Goal: Feedback & Contribution: Contribute content

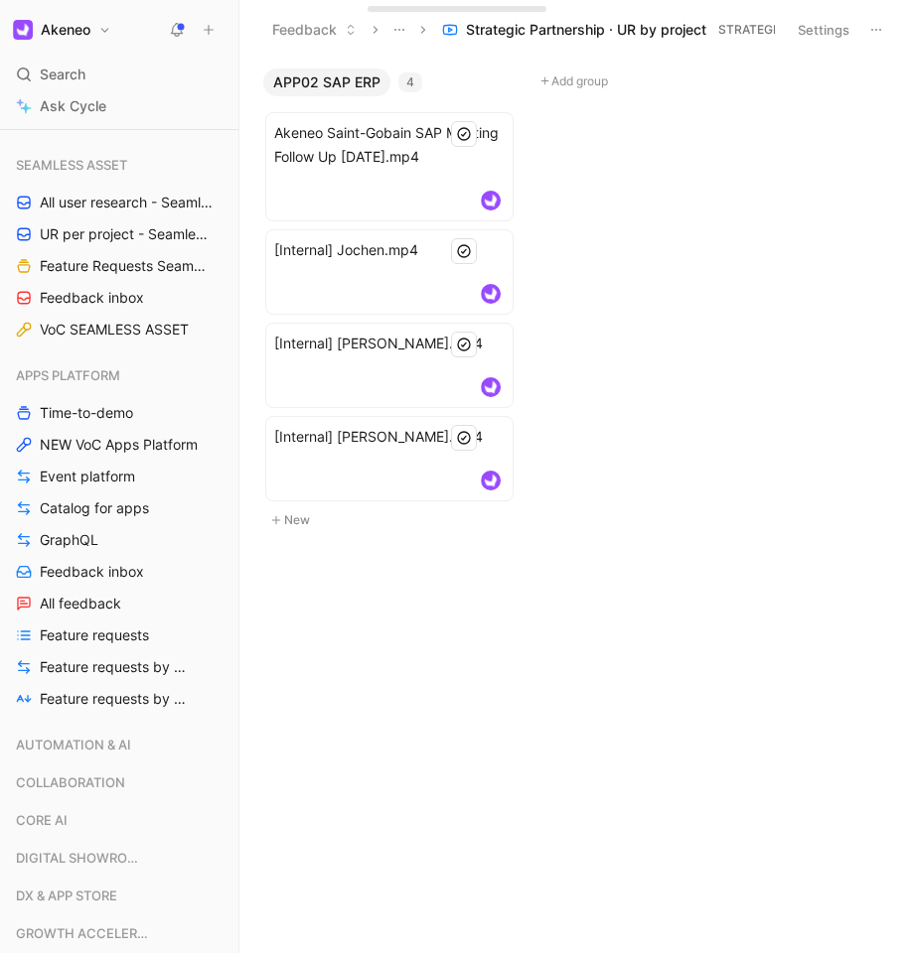
scroll to position [1298, 0]
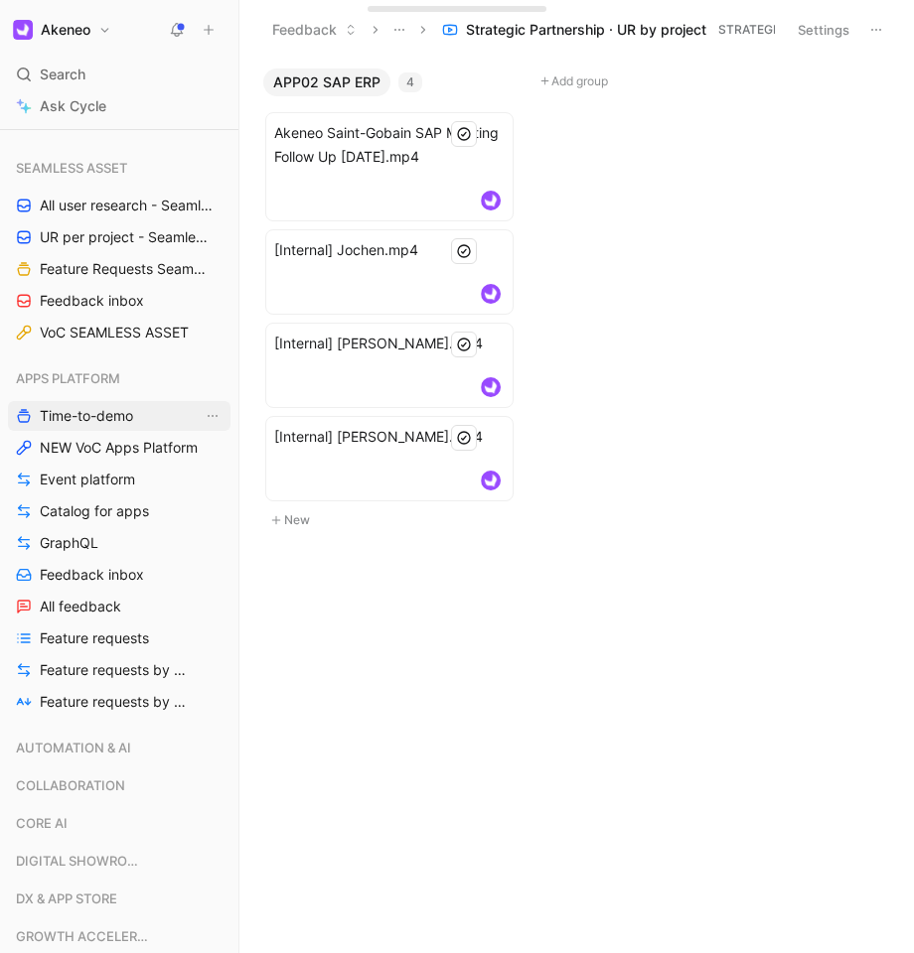
click at [110, 407] on span "Time-to-demo" at bounding box center [86, 416] width 93 height 20
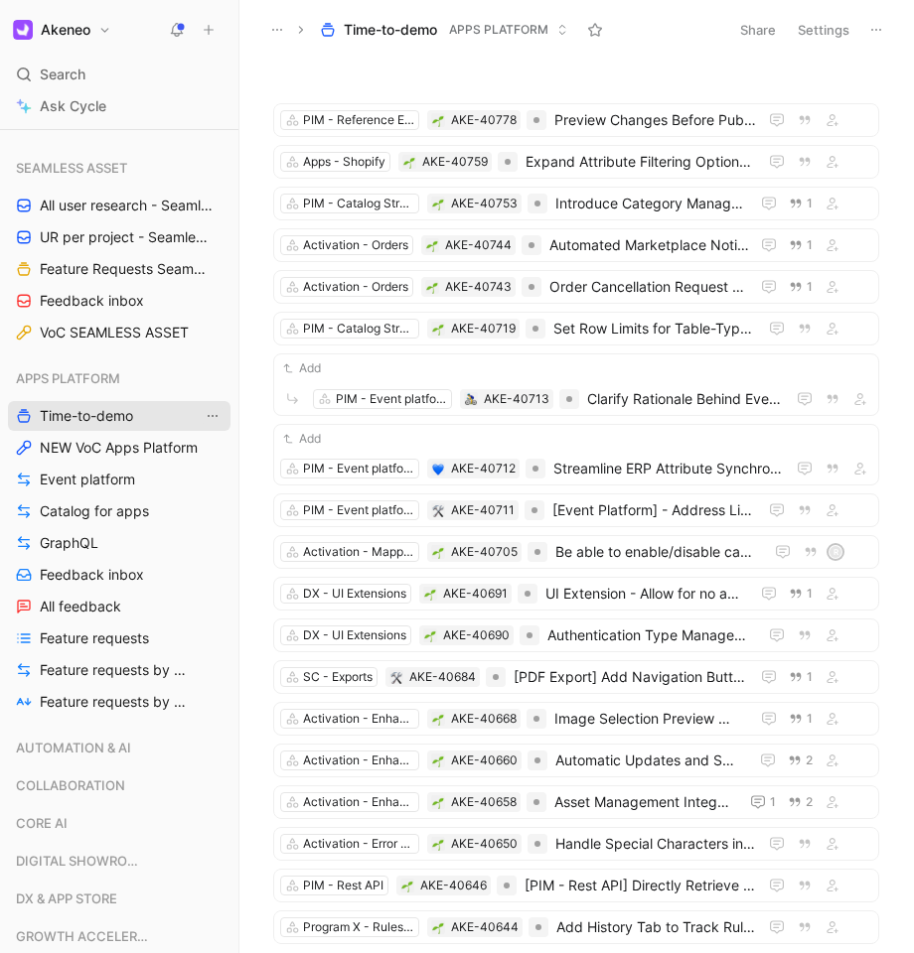
click at [208, 417] on icon "View actions" at bounding box center [213, 416] width 16 height 16
click at [837, 38] on button "Settings" at bounding box center [823, 30] width 70 height 28
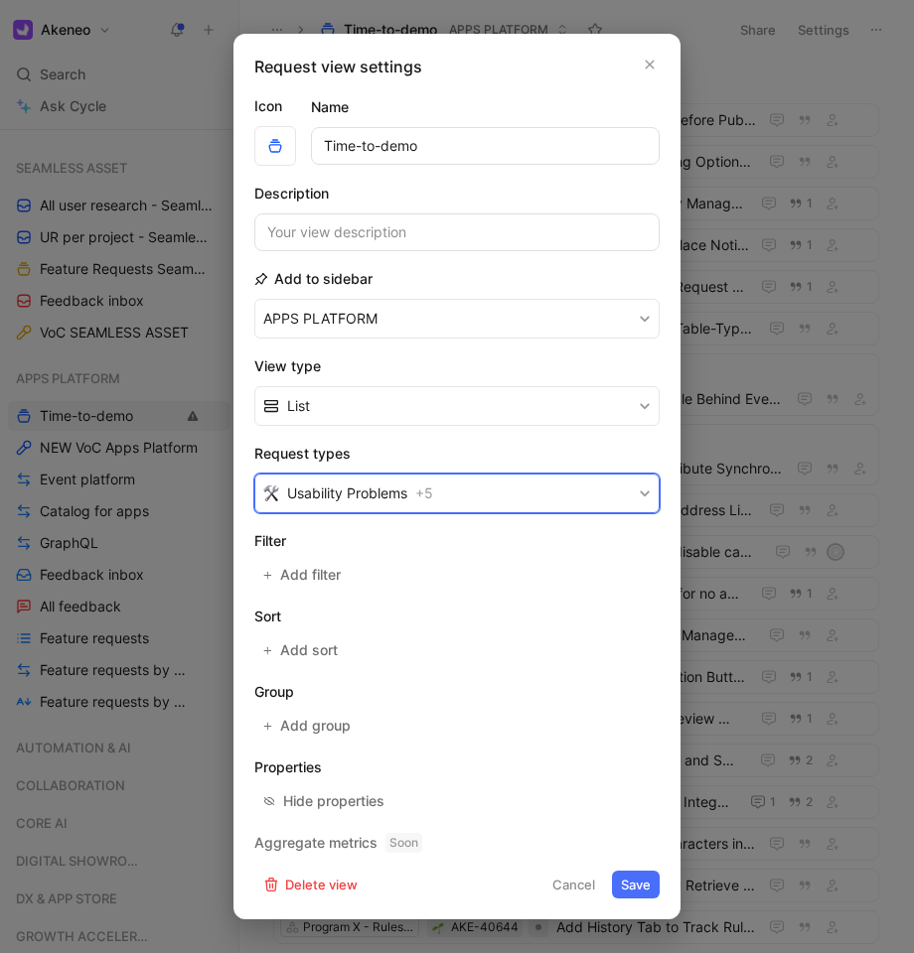
click at [371, 492] on span "Usability Problems" at bounding box center [347, 494] width 120 height 24
click at [327, 584] on span "Add filter" at bounding box center [311, 575] width 63 height 24
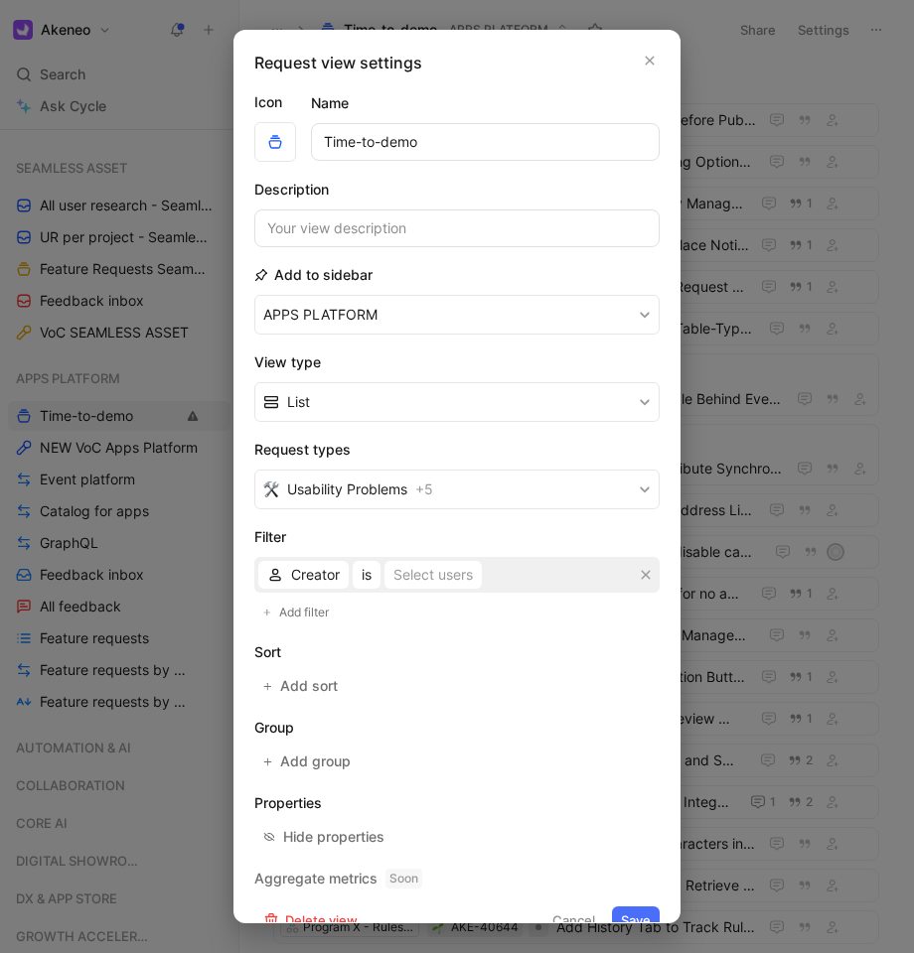
click at [301, 590] on div "Creator is Select users" at bounding box center [456, 575] width 405 height 36
click at [301, 578] on span "Creator" at bounding box center [315, 575] width 49 height 24
click at [653, 51] on button "button" at bounding box center [649, 61] width 20 height 20
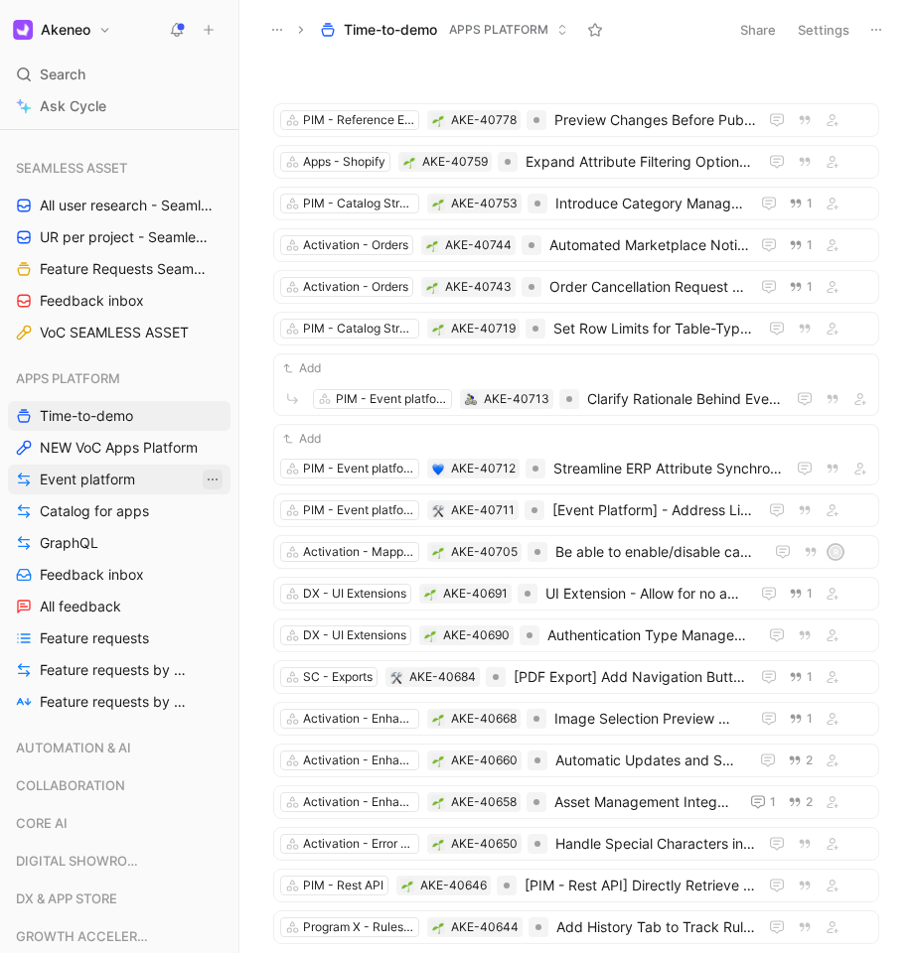
click at [213, 479] on icon "View actions" at bounding box center [213, 480] width 10 height 2
click at [191, 375] on icon "button" at bounding box center [189, 378] width 12 height 12
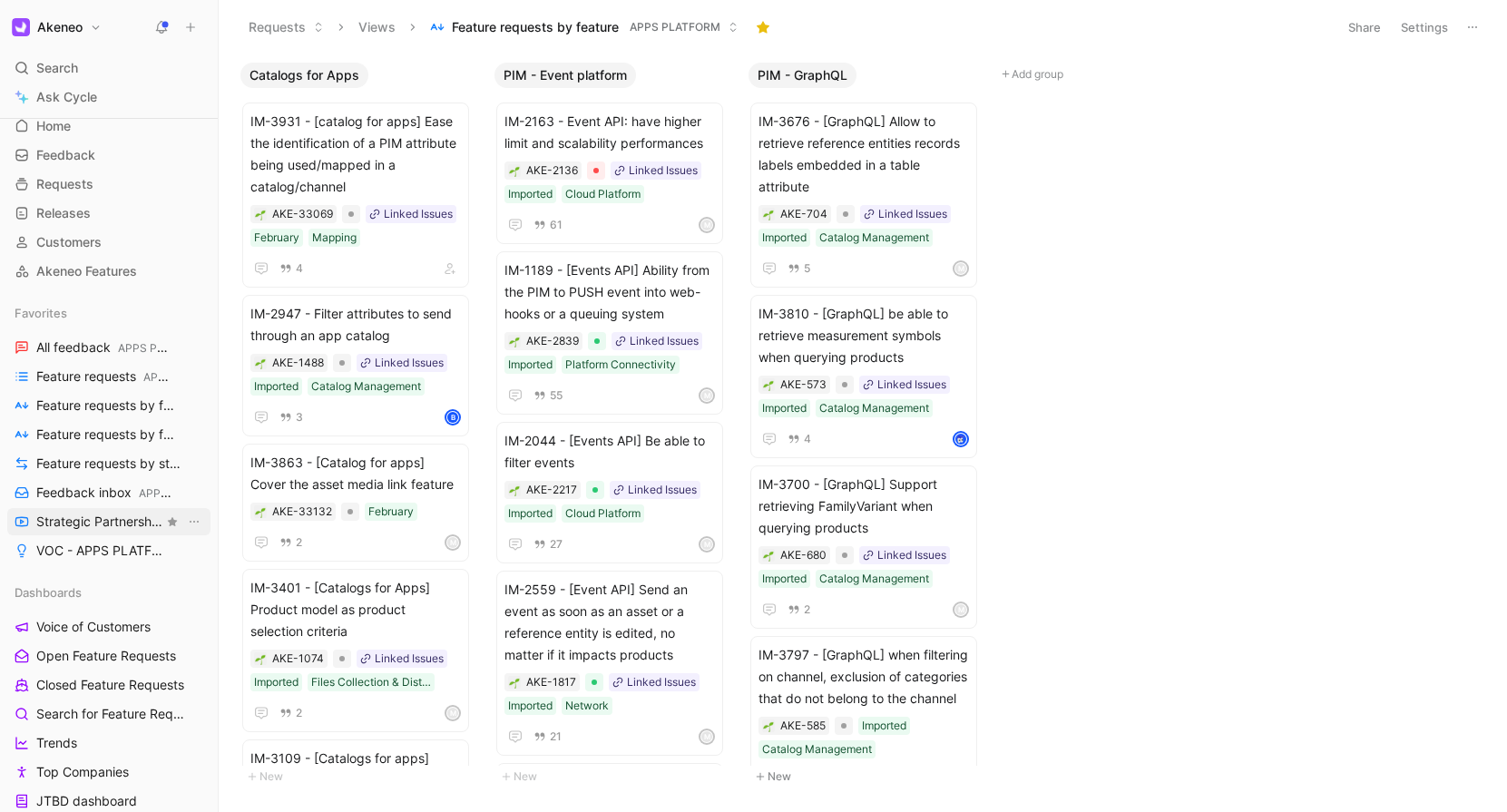
scroll to position [42, 0]
click at [92, 352] on span "All feedback APPS PLATFORM" at bounding box center [100, 348] width 127 height 19
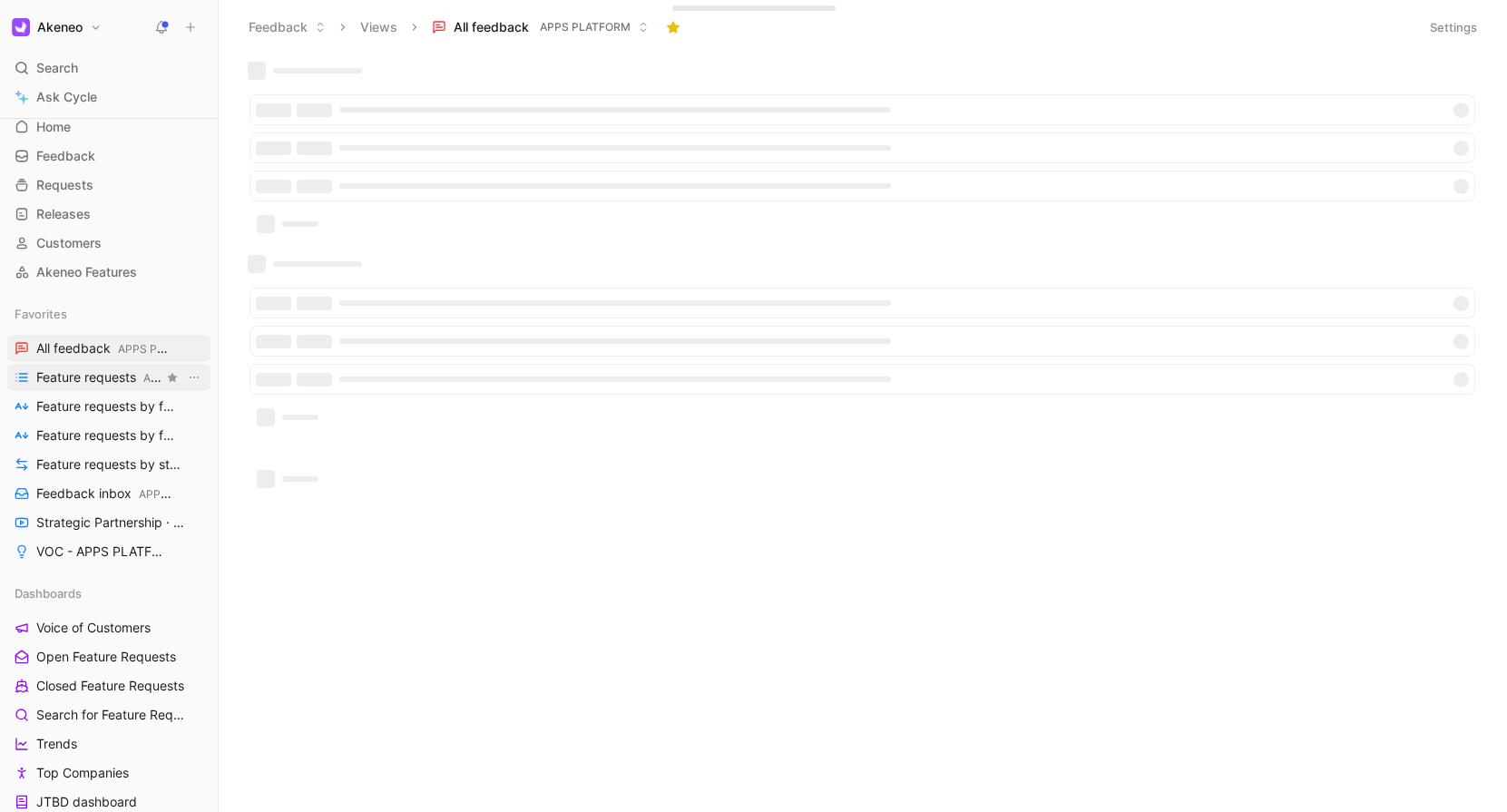
click at [90, 375] on span "Feature requests APPS PLATFORM" at bounding box center [100, 377] width 127 height 19
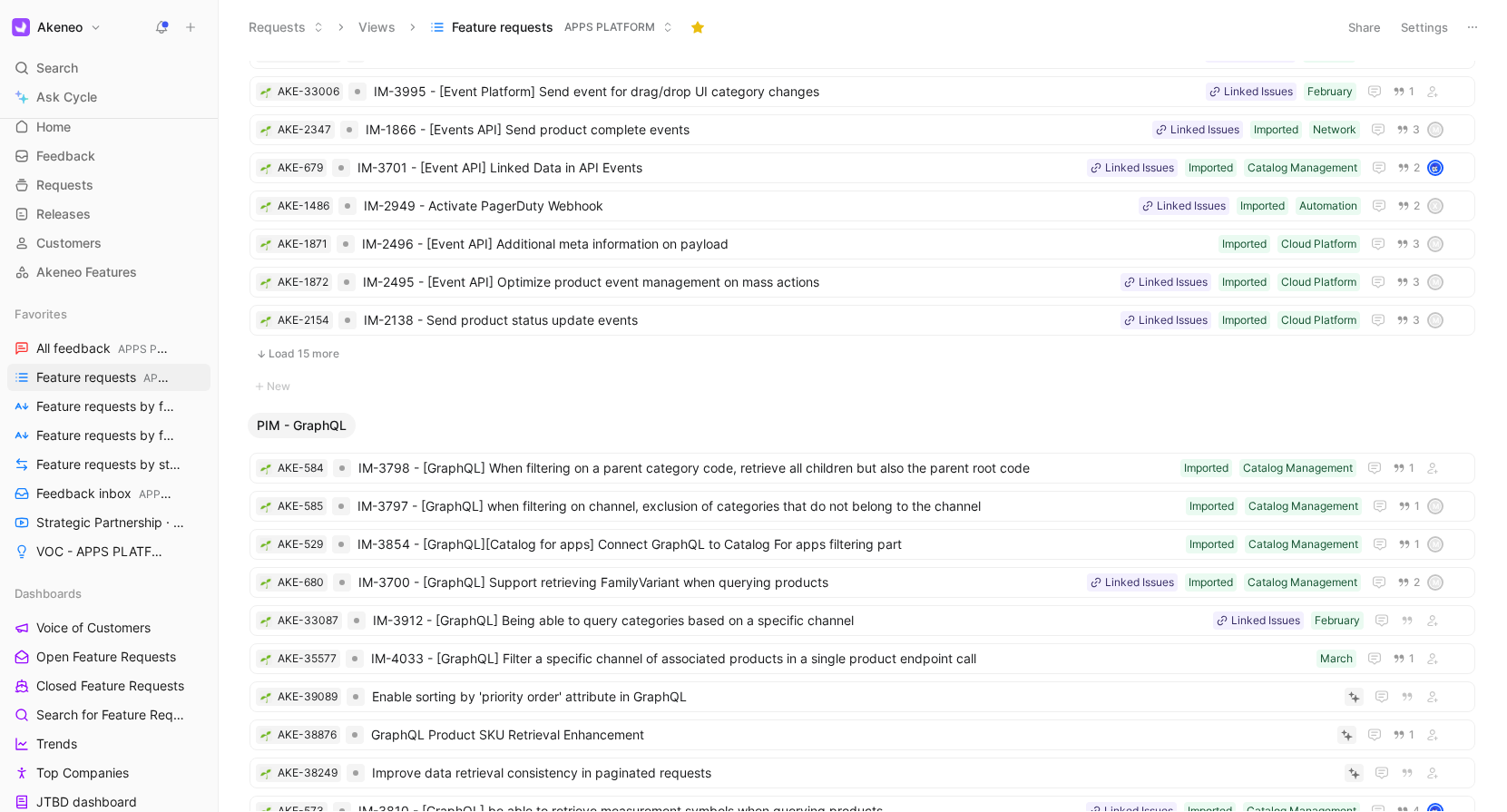
scroll to position [1222, 0]
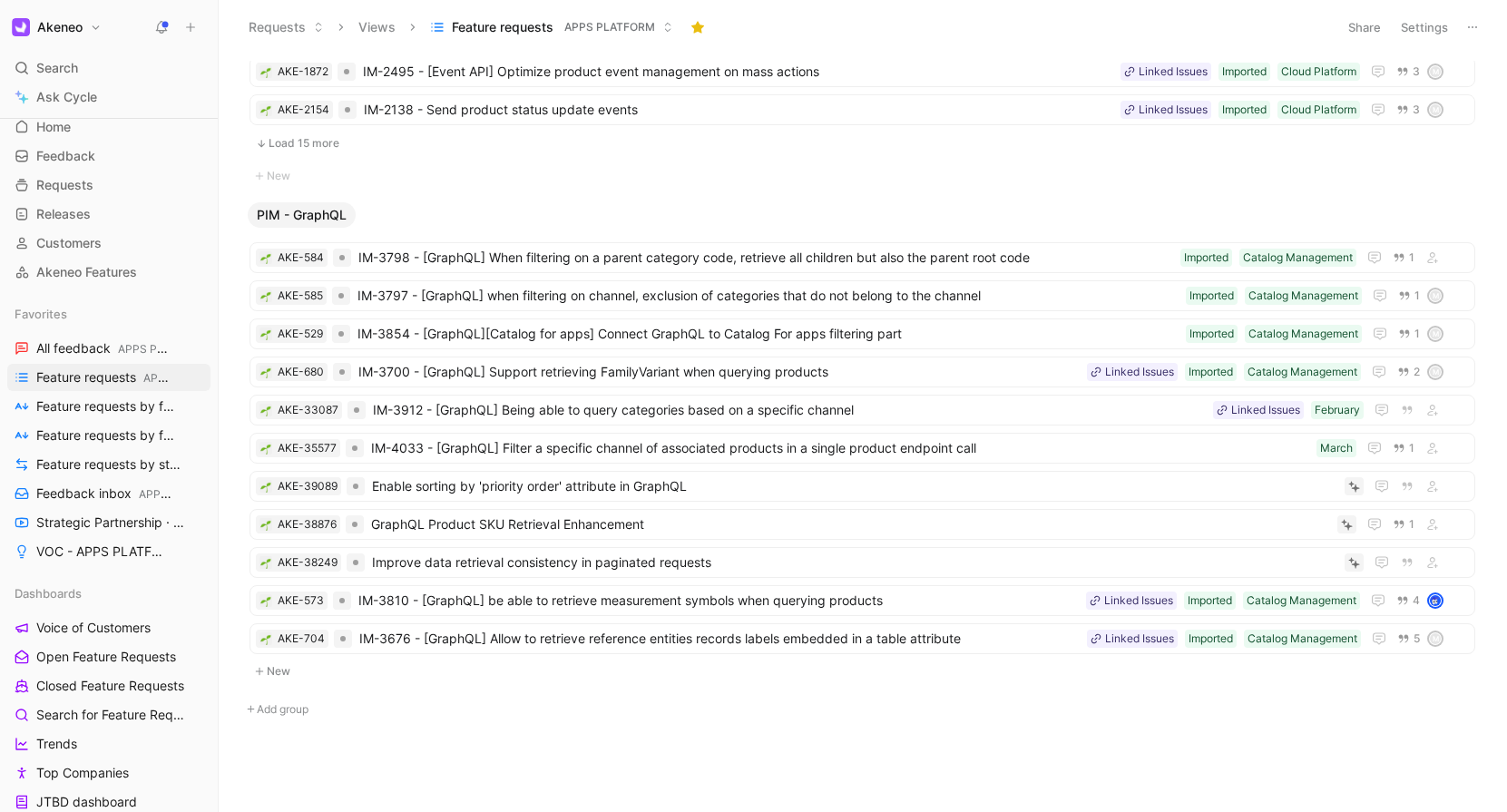
click at [301, 705] on button "Add group" at bounding box center [862, 710] width 1244 height 22
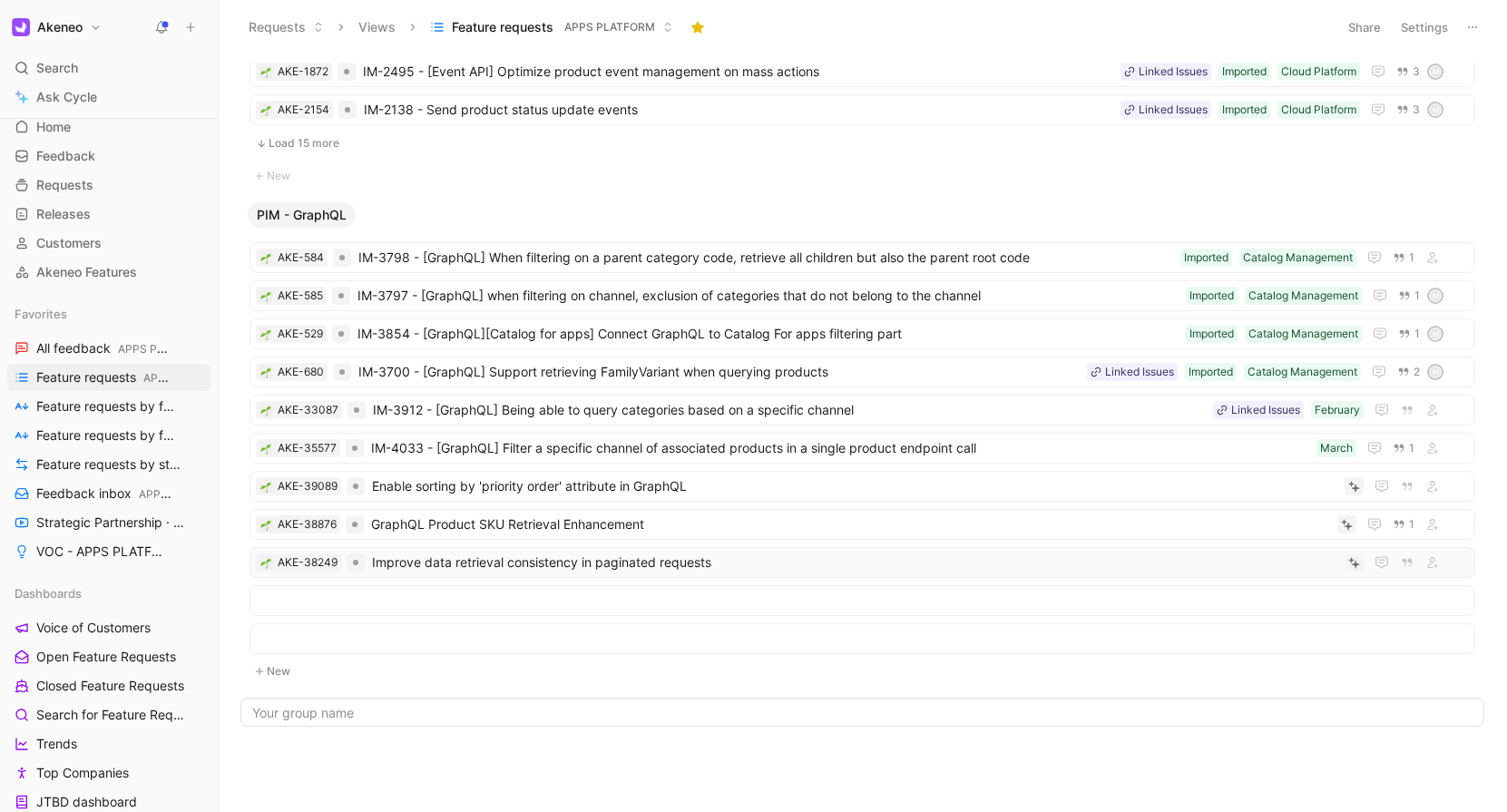
scroll to position [0, 0]
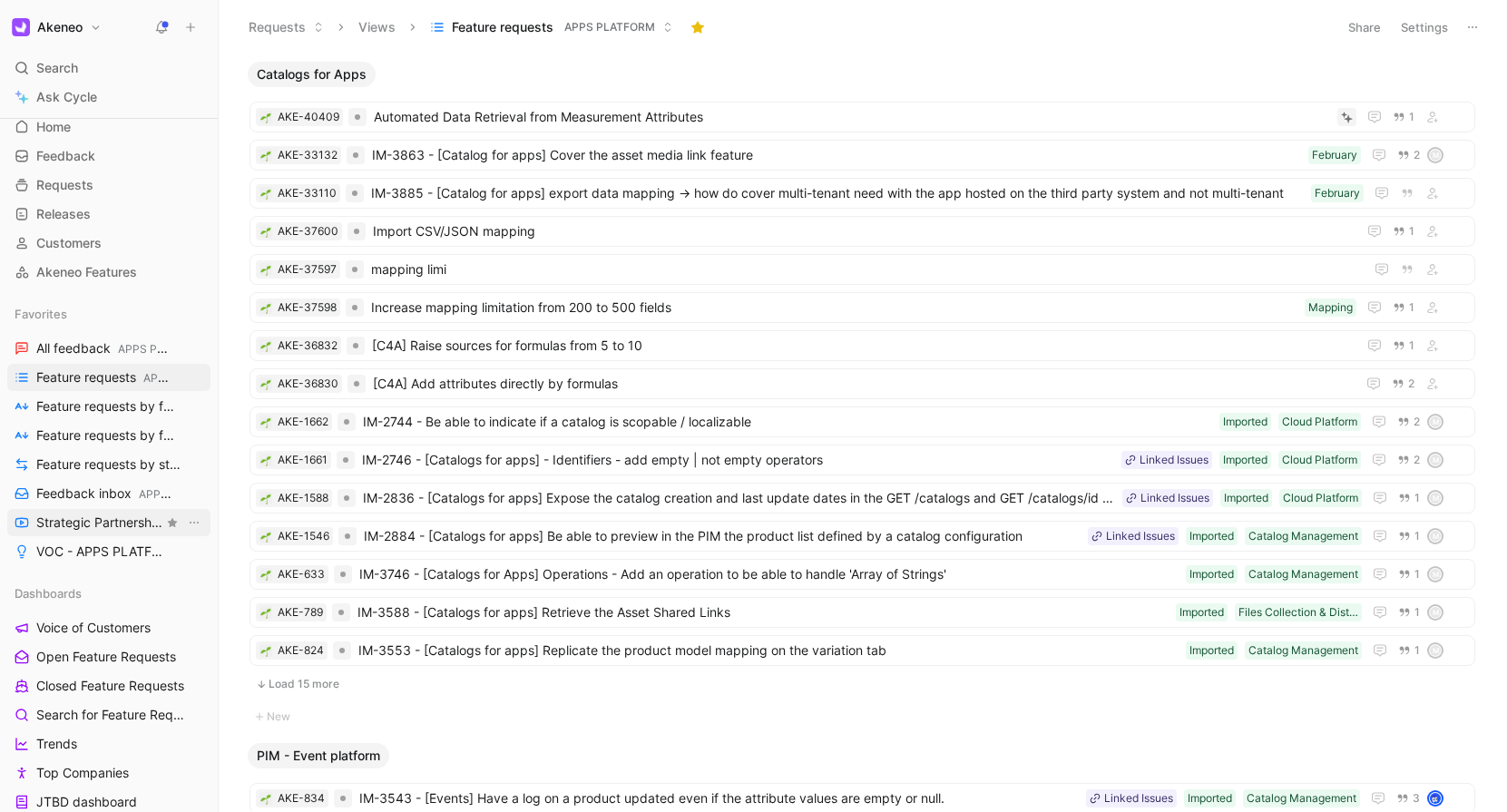
click at [93, 520] on span "Strategic Partnership · UR by project STRATEGIC PARTNERSHIP" at bounding box center [100, 522] width 127 height 19
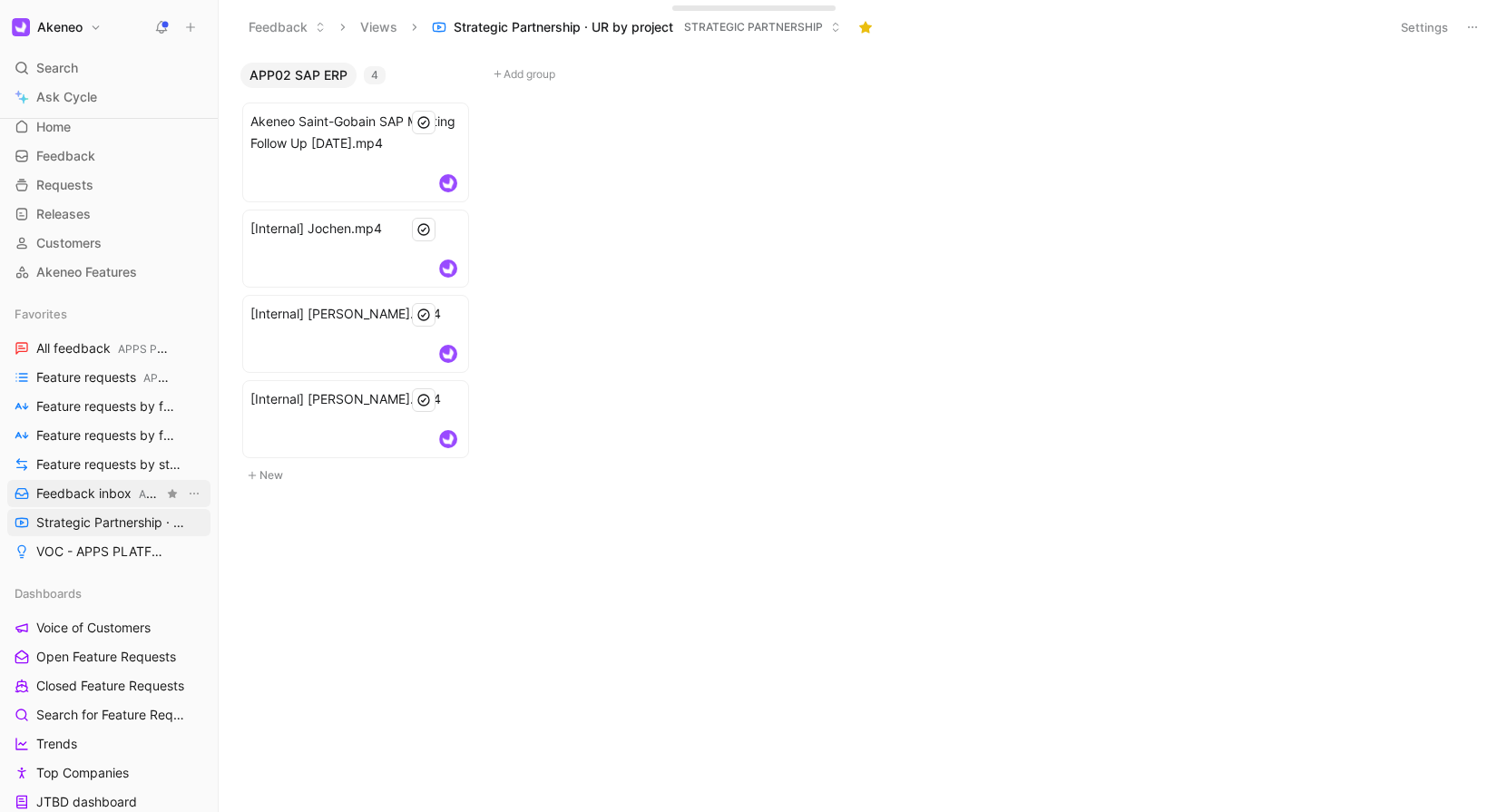
click at [77, 492] on span "Feedback inbox APPS PLATFORM" at bounding box center [100, 493] width 127 height 19
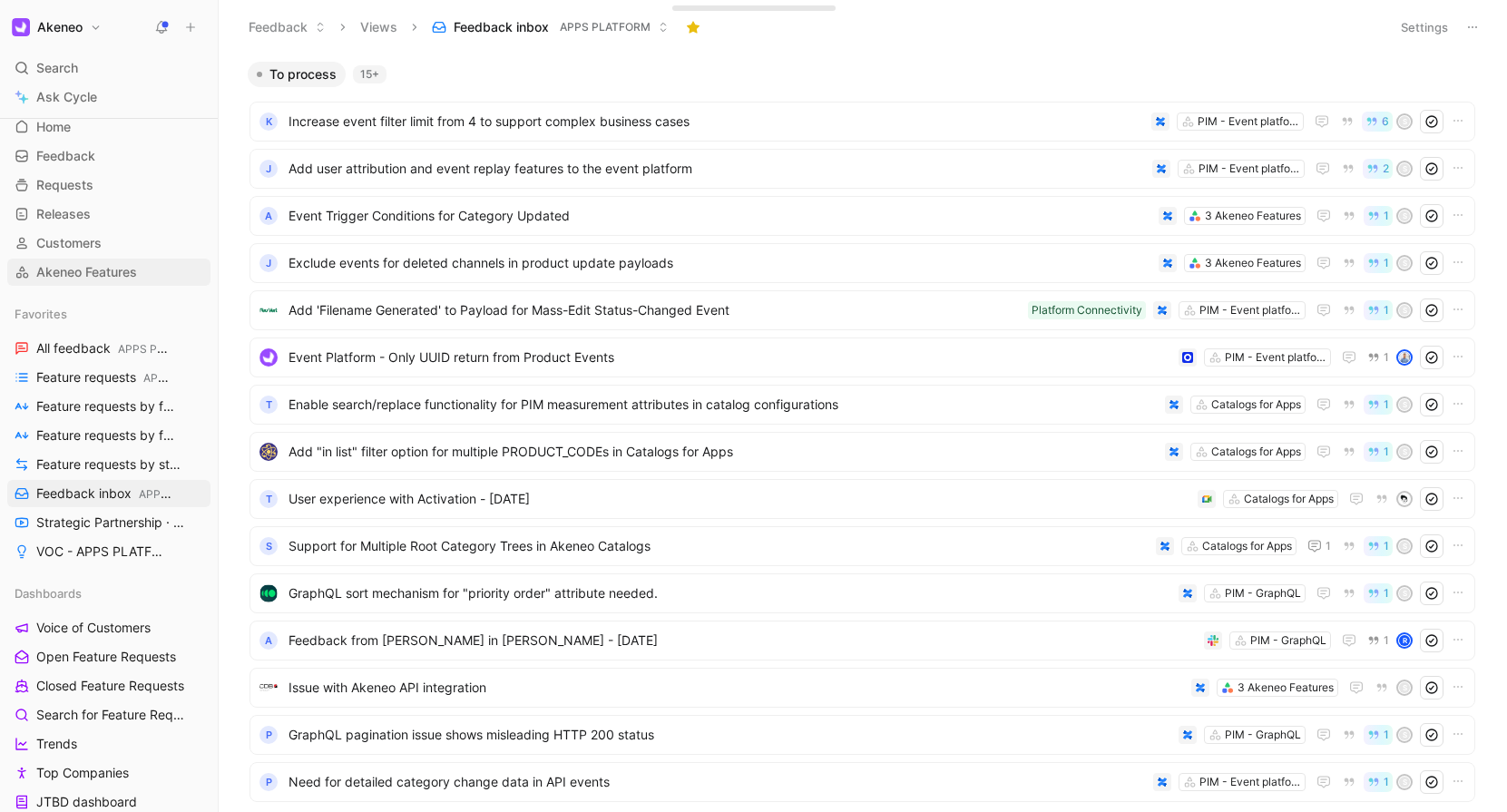
click at [105, 275] on span "Akeneo Features" at bounding box center [87, 272] width 101 height 18
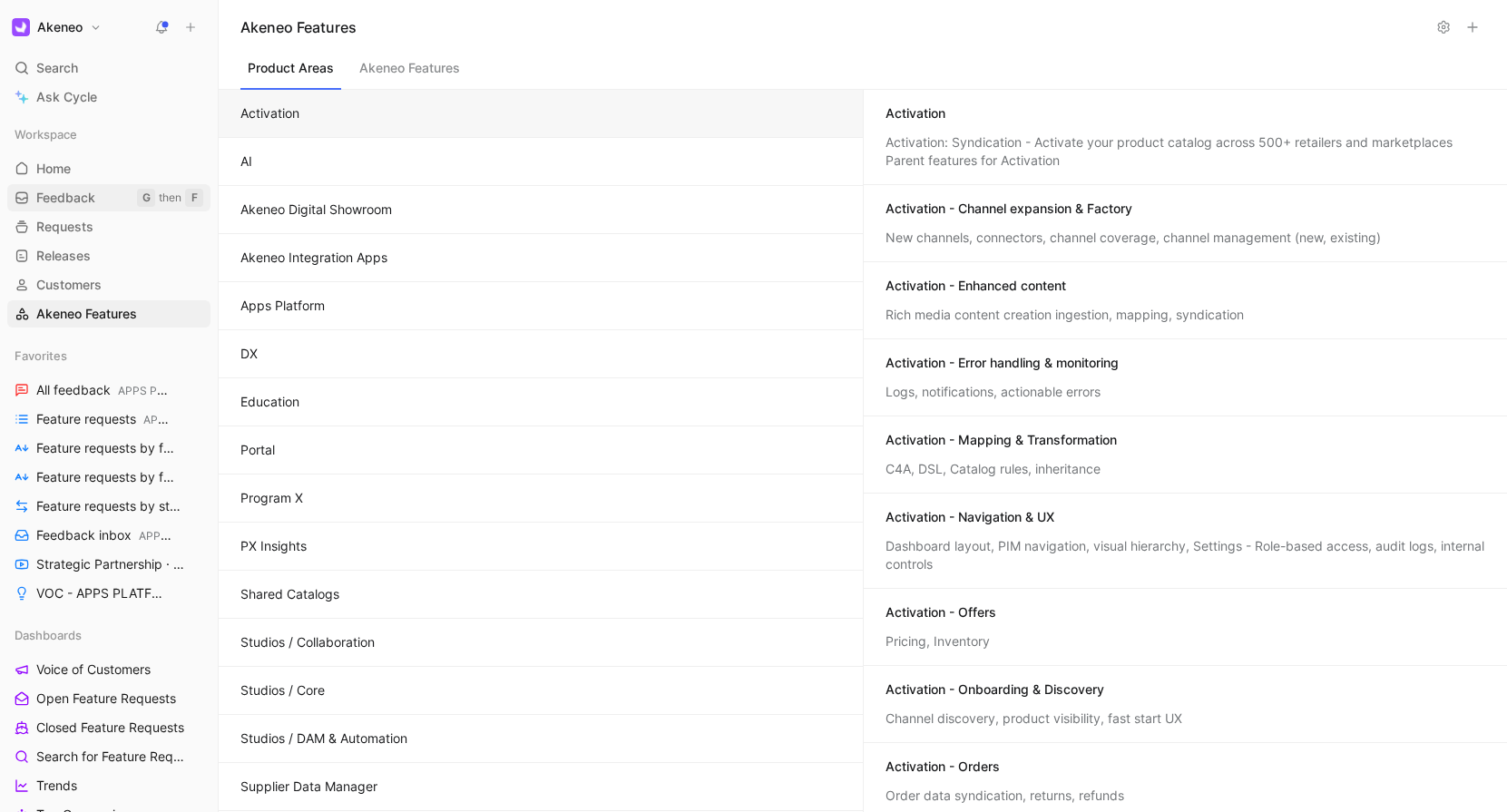
click at [88, 190] on span "Feedback" at bounding box center [66, 198] width 59 height 18
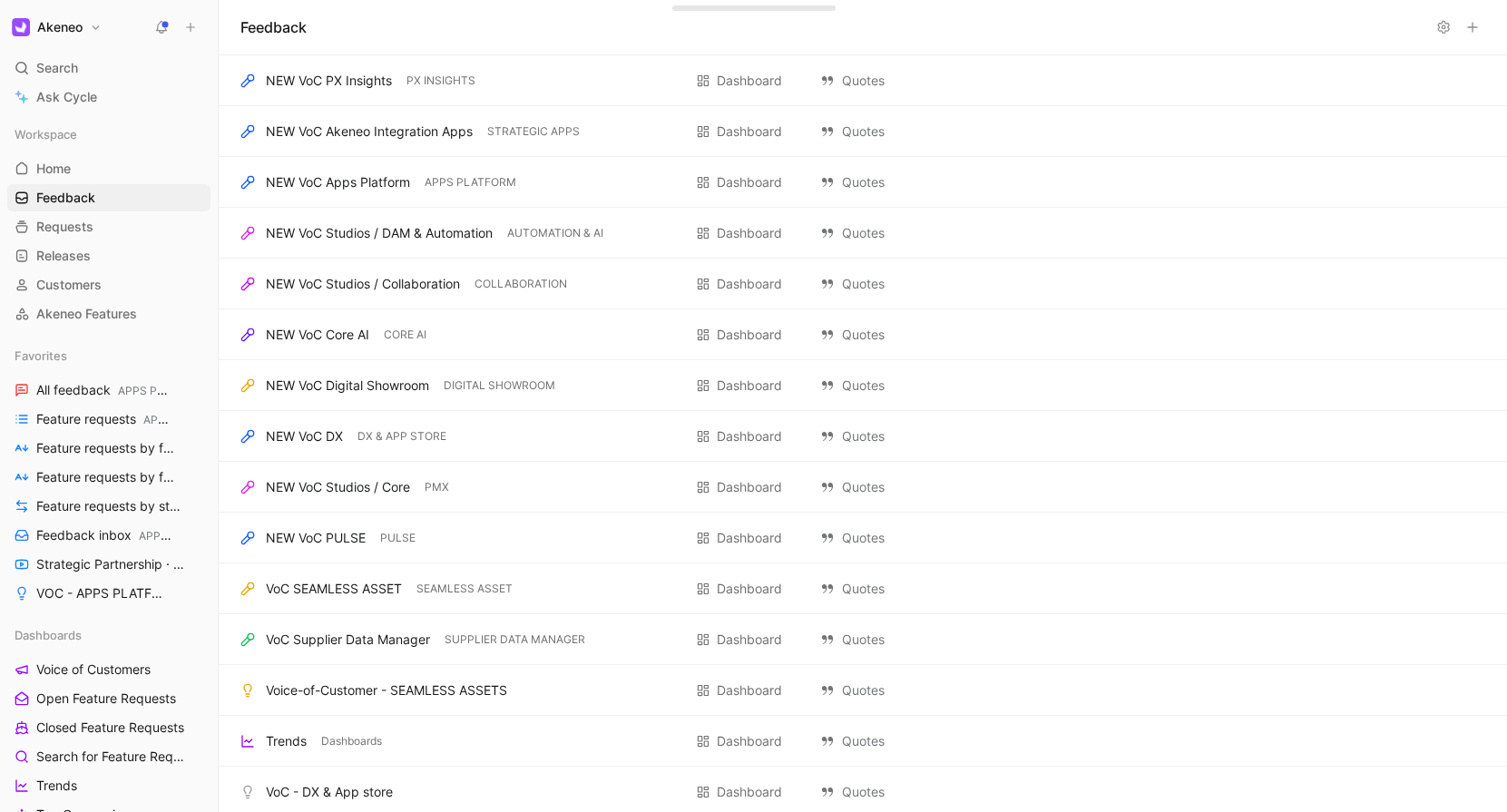
click at [79, 240] on div "Workspace Home G then H Feedback G then F Requests G then R Releases G then L C…" at bounding box center [109, 224] width 203 height 206
click at [78, 229] on span "Requests" at bounding box center [65, 227] width 58 height 18
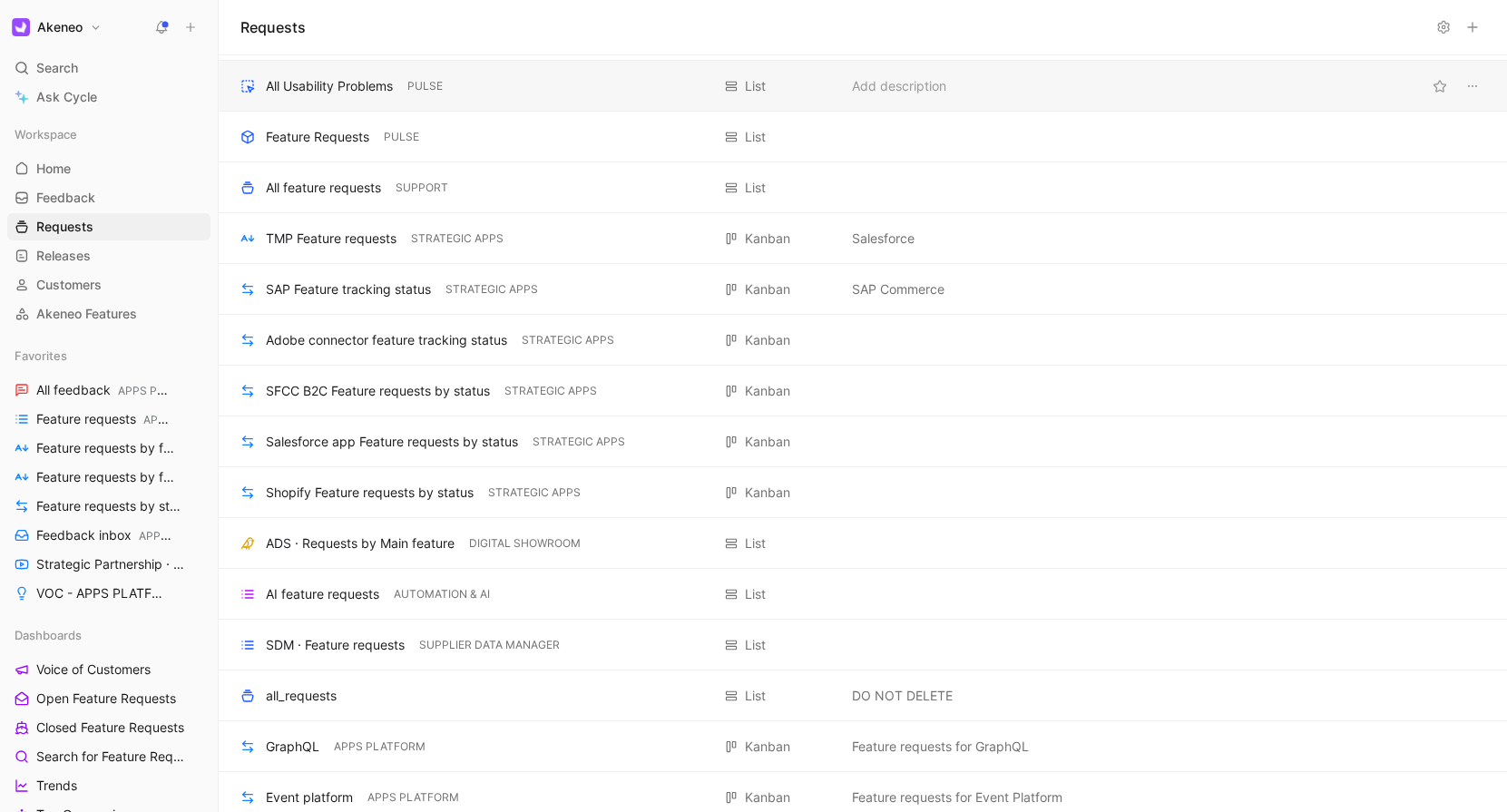
scroll to position [1779, 0]
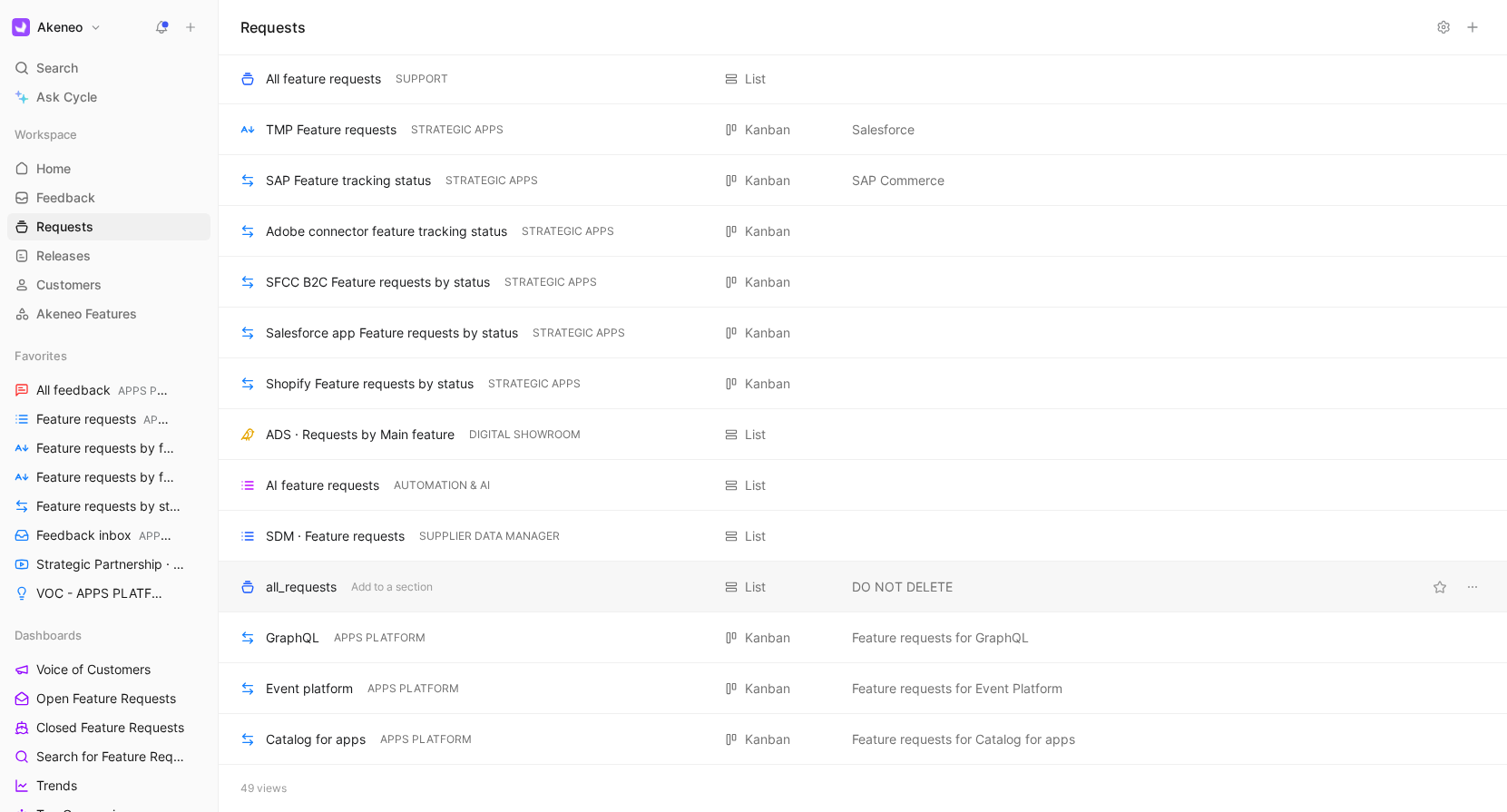
click at [336, 595] on div "all_requests" at bounding box center [301, 587] width 70 height 22
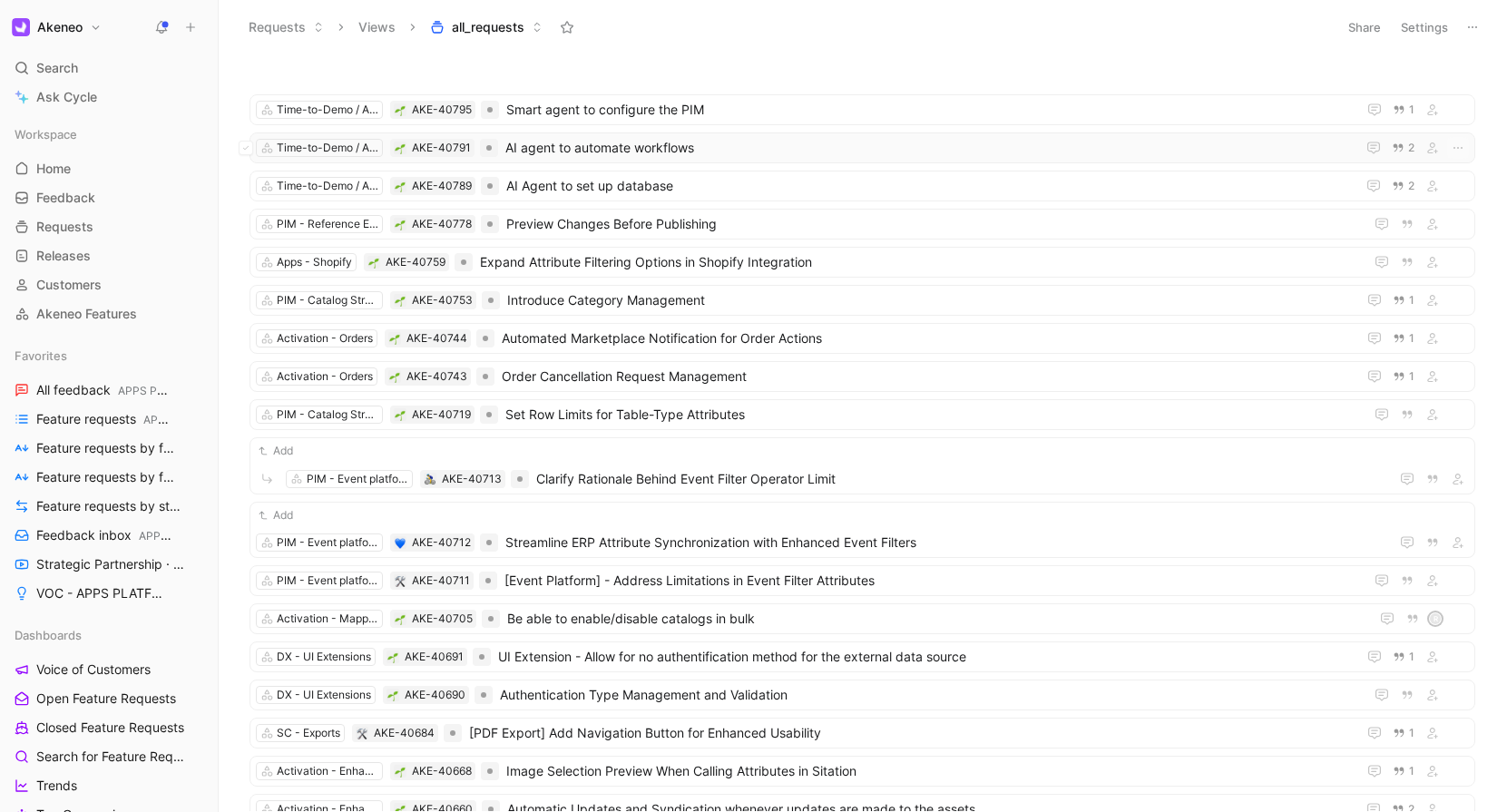
click at [1110, 147] on span "AI agent to automate workflows" at bounding box center [927, 148] width 843 height 22
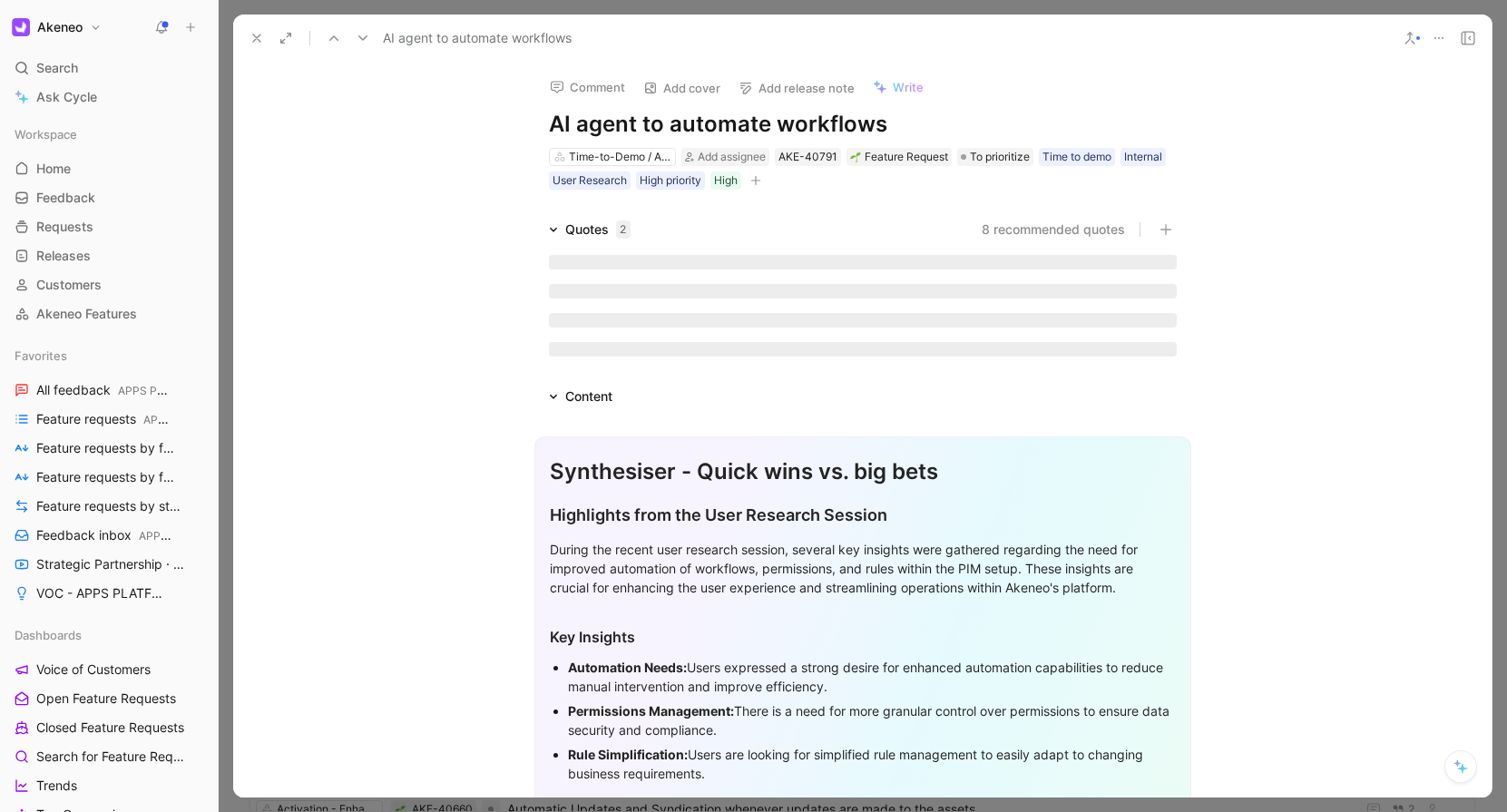
click at [889, 132] on h1 "AI agent to automate workflows" at bounding box center [863, 124] width 628 height 29
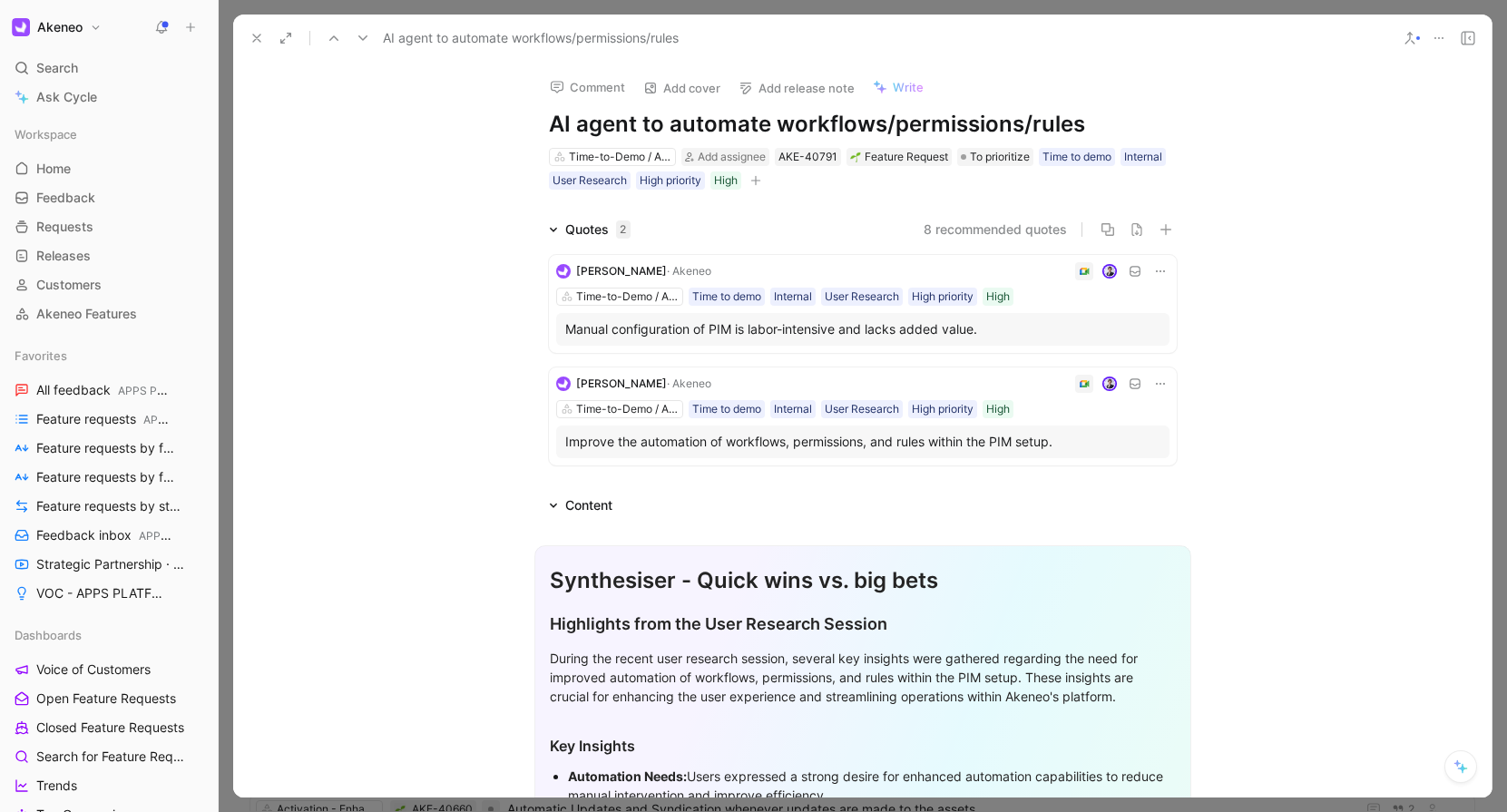
click at [631, 125] on h1 "AI agent to automate workflows/permissions/rules" at bounding box center [863, 124] width 628 height 29
click at [632, 125] on h1 "AI agent to automate workflows/permissions/rules" at bounding box center [863, 124] width 628 height 29
click at [777, 229] on div "8 recommended quotes" at bounding box center [911, 229] width 532 height 22
click at [1439, 41] on icon at bounding box center [1439, 38] width 15 height 15
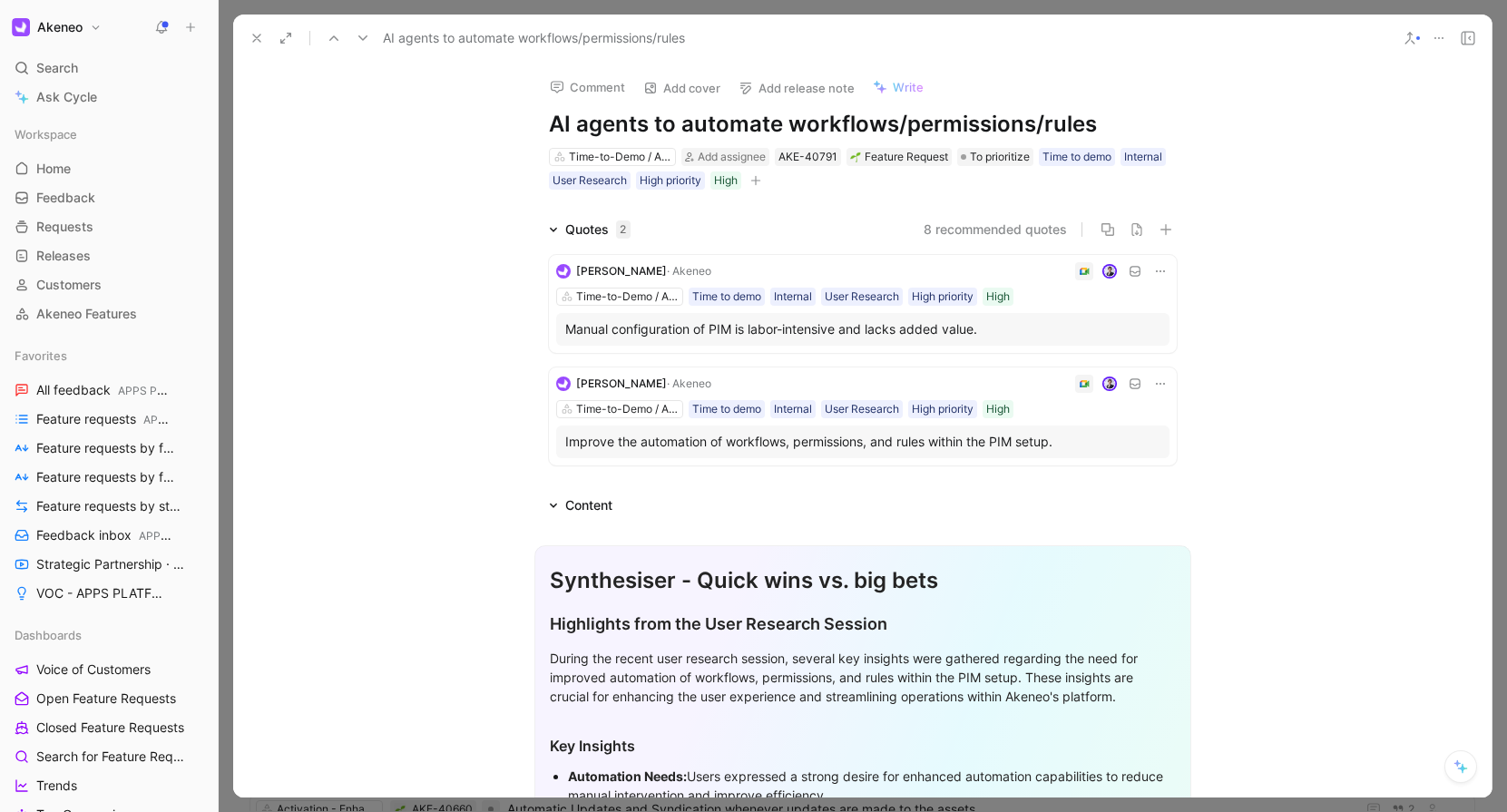
click at [248, 28] on button at bounding box center [257, 38] width 26 height 26
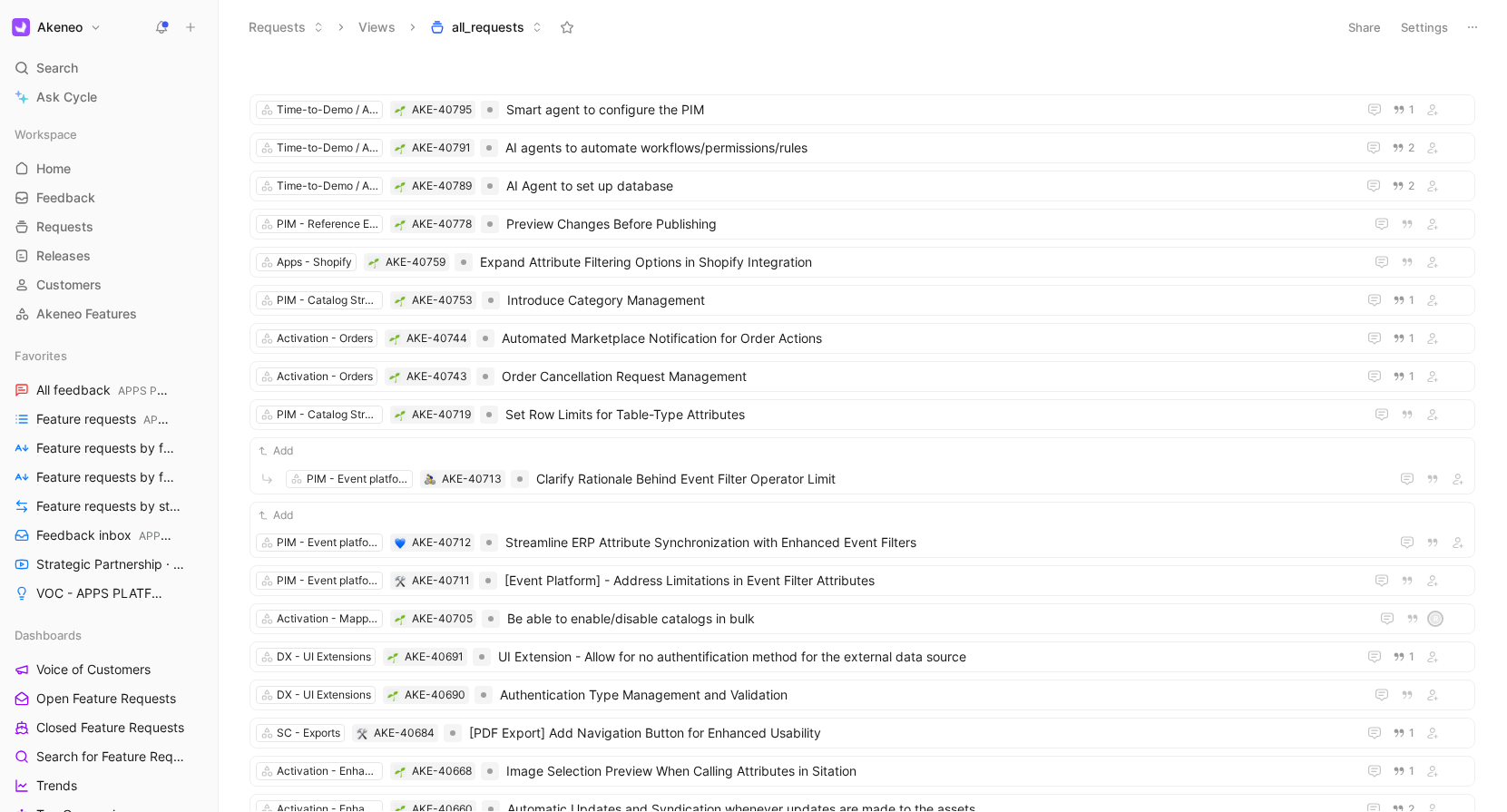
click at [1470, 28] on icon at bounding box center [1473, 27] width 15 height 15
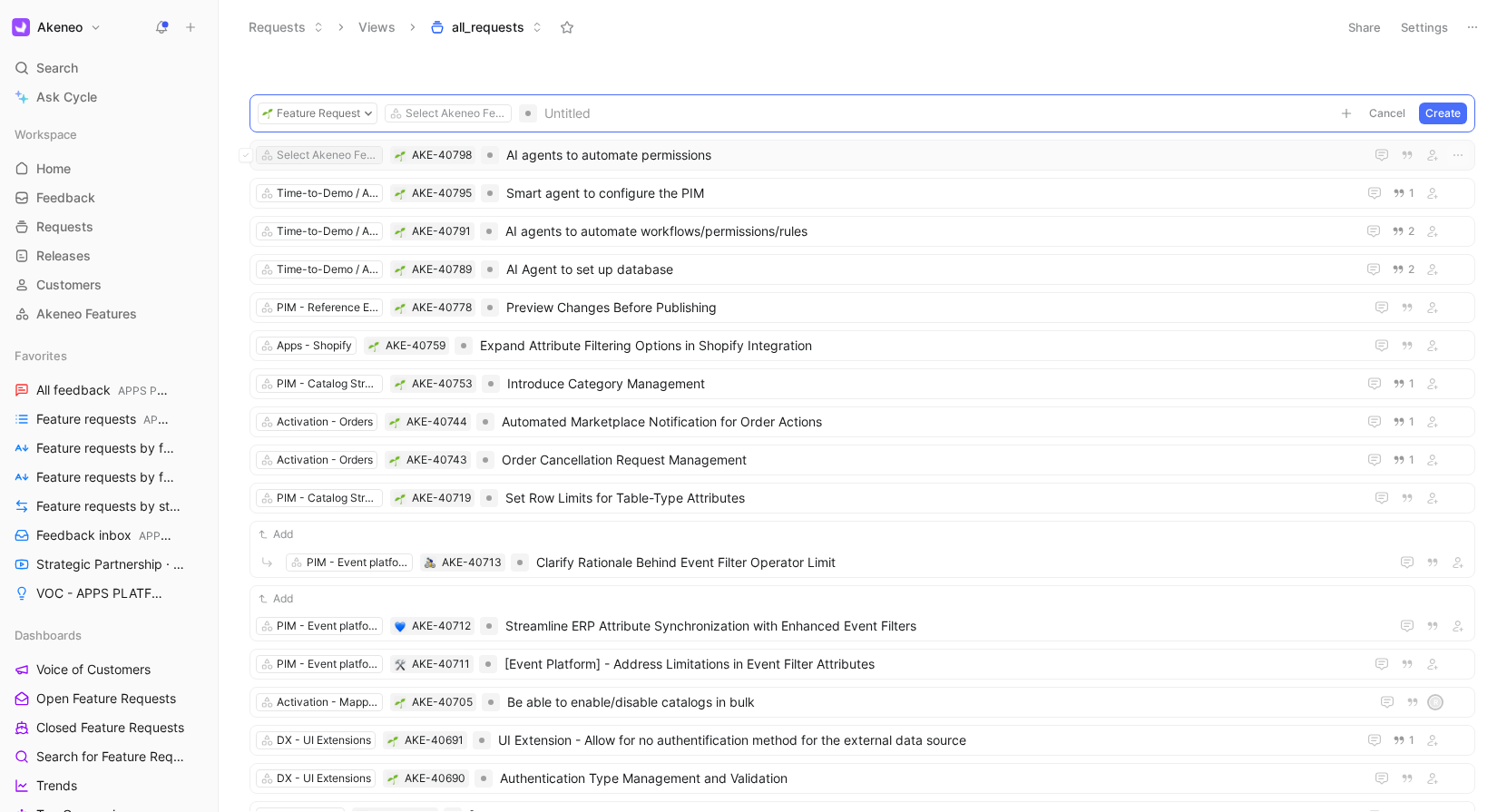
click at [327, 158] on div "Select Akeneo Feature" at bounding box center [327, 155] width 101 height 18
type input "time"
click at [331, 227] on span "-to-Demo / AI agents - Impact definition" at bounding box center [412, 222] width 238 height 16
click at [335, 113] on button "Feature Request" at bounding box center [317, 113] width 120 height 22
type input "t"
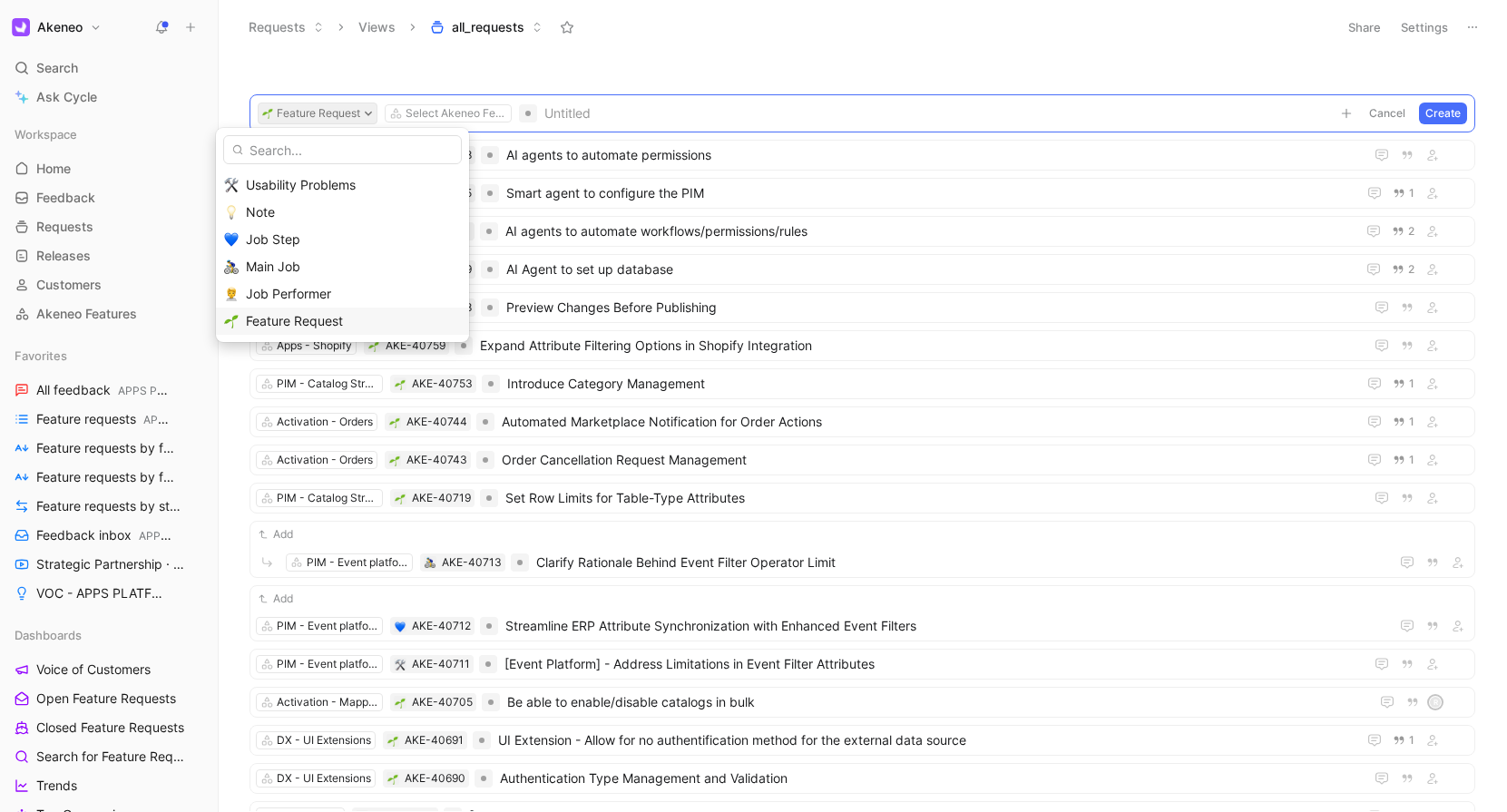
click at [322, 321] on span "Feature Request" at bounding box center [294, 321] width 97 height 16
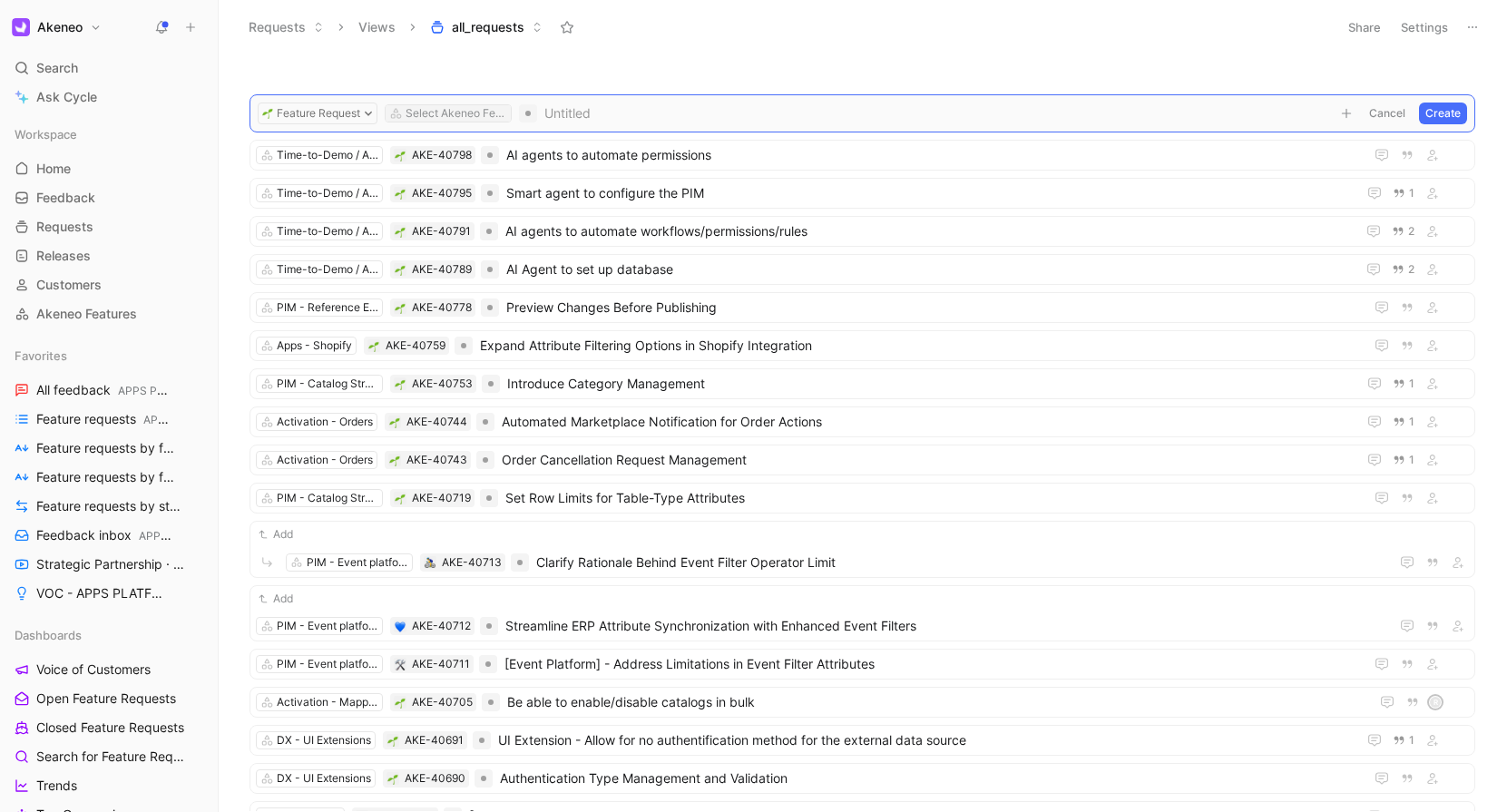
click at [445, 111] on div "Select Akeneo Feature" at bounding box center [456, 113] width 101 height 18
type input "time"
click at [487, 174] on span "-to-Demo / AI agents - Impact definition" at bounding box center [542, 181] width 238 height 16
click at [605, 100] on div "Feature Request Time-to-Demo / AI agents - Impact definition Untitled Cancel Cr…" at bounding box center [863, 113] width 1226 height 38
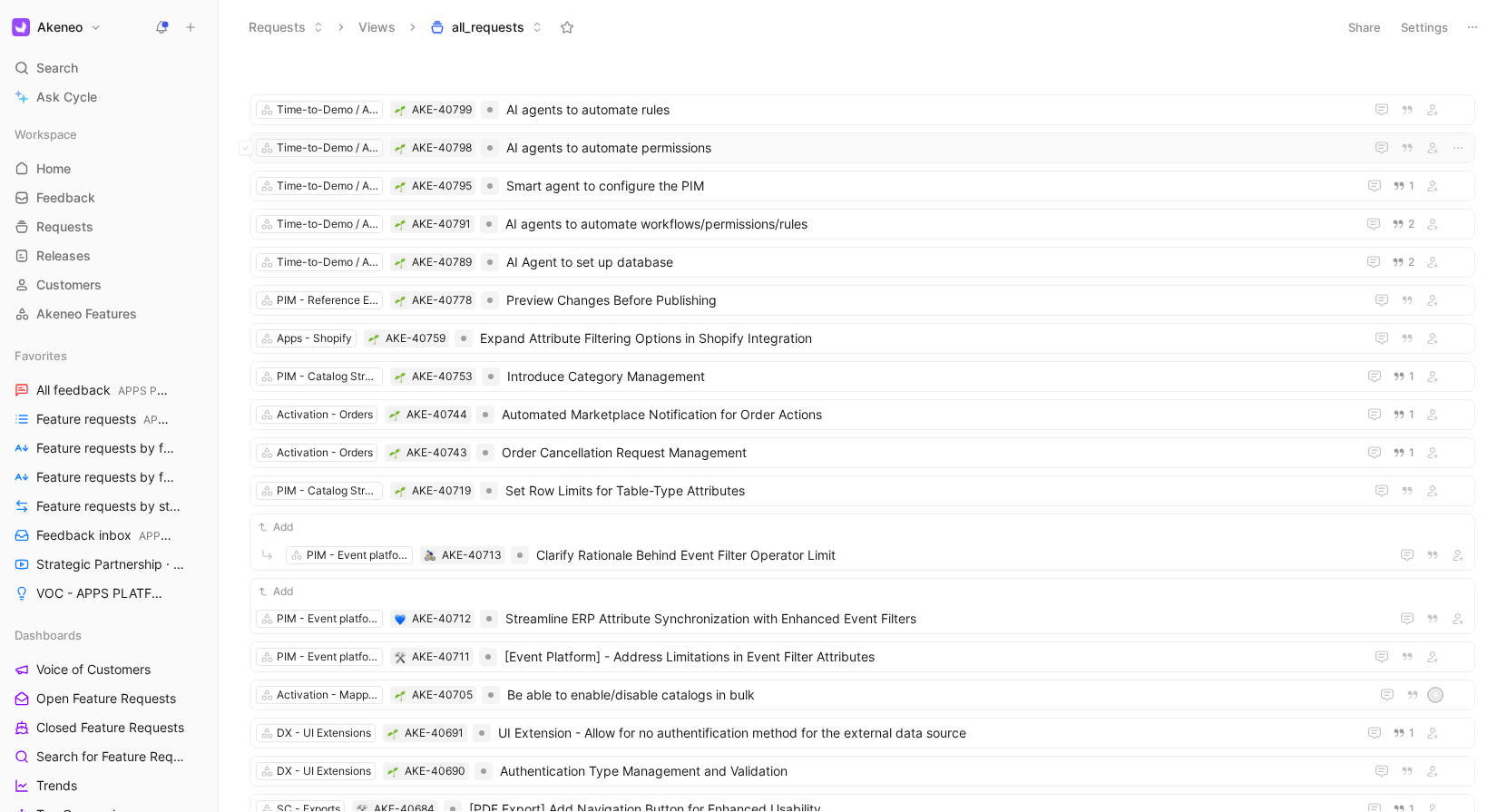
click at [616, 156] on span "AI agents to automate permissions" at bounding box center [935, 148] width 857 height 22
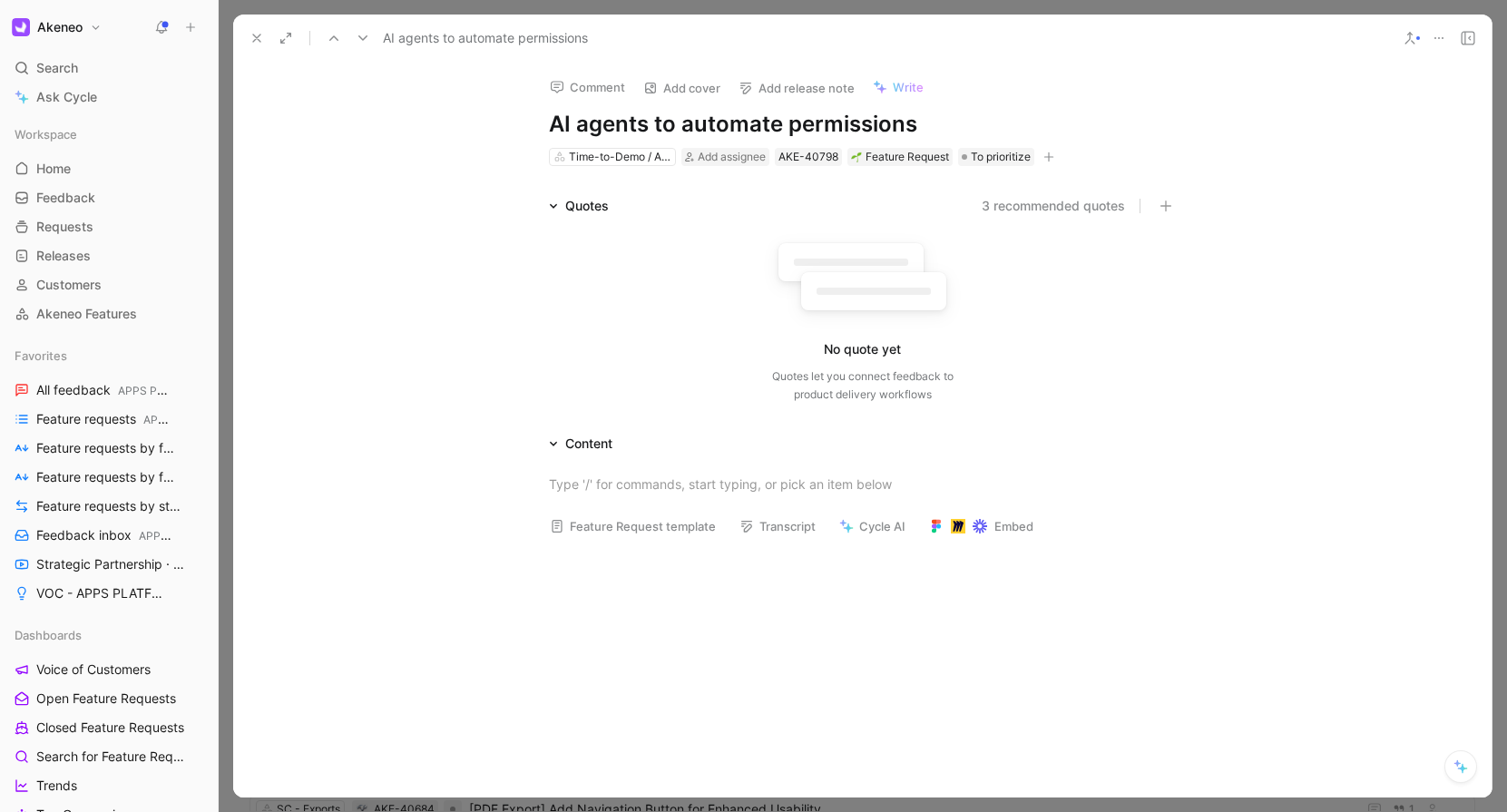
click at [892, 295] on rect at bounding box center [874, 291] width 114 height 7
click at [1075, 208] on button "3 recommended quotes" at bounding box center [1053, 206] width 143 height 22
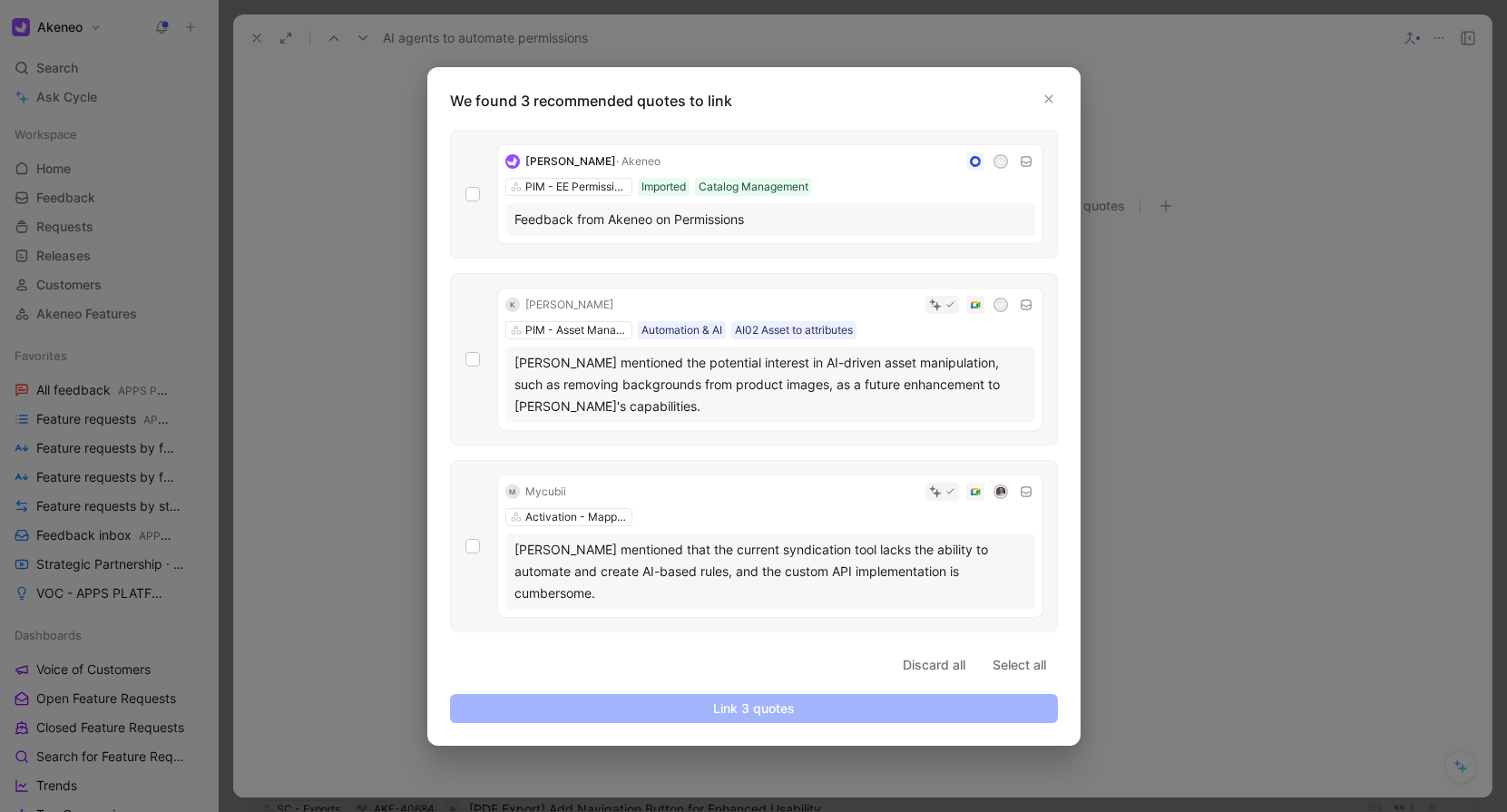
click at [566, 223] on div "Feedback from Akeneo on Permissions" at bounding box center [770, 219] width 512 height 22
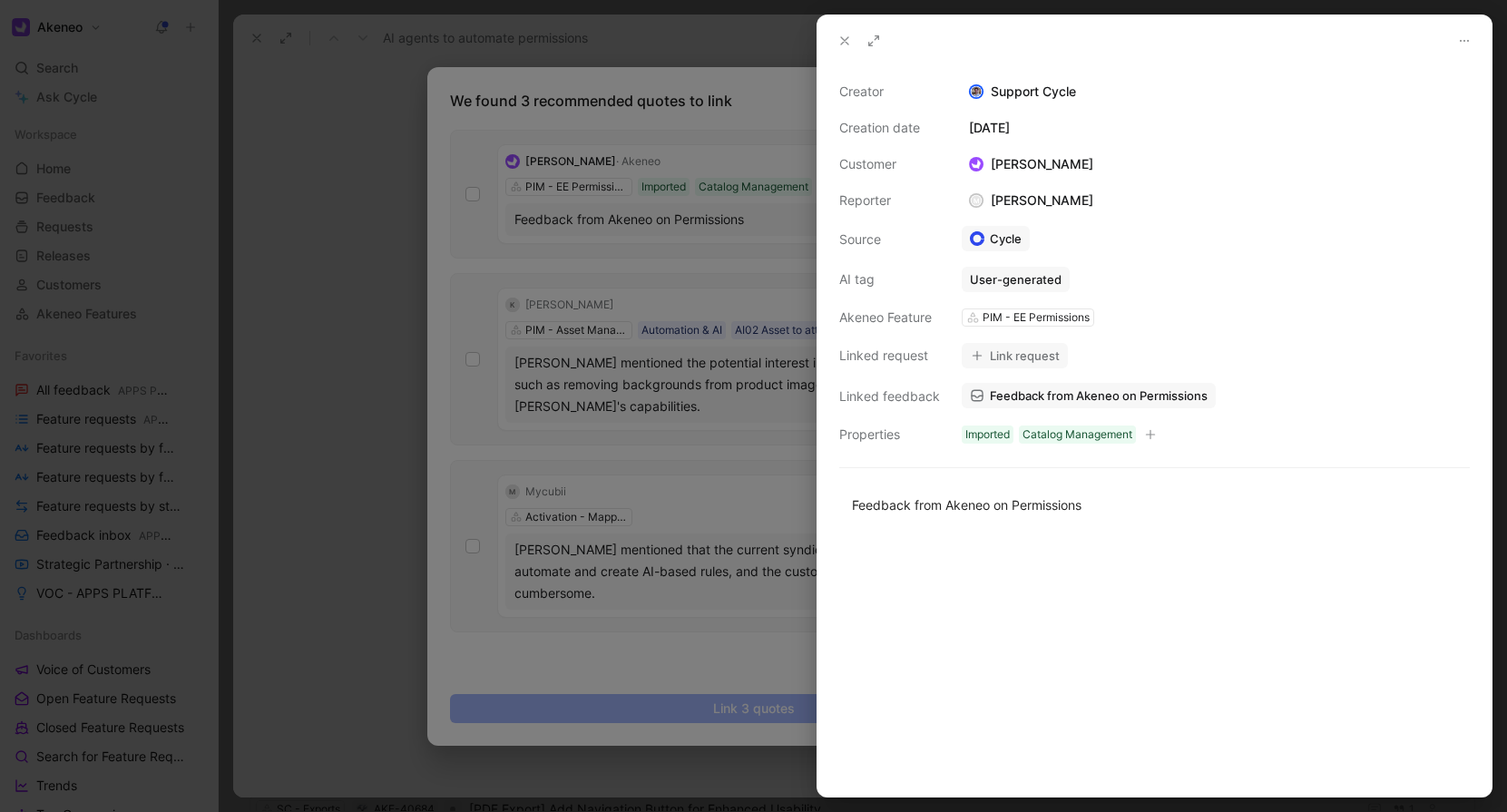
click at [718, 372] on div at bounding box center [753, 406] width 1507 height 812
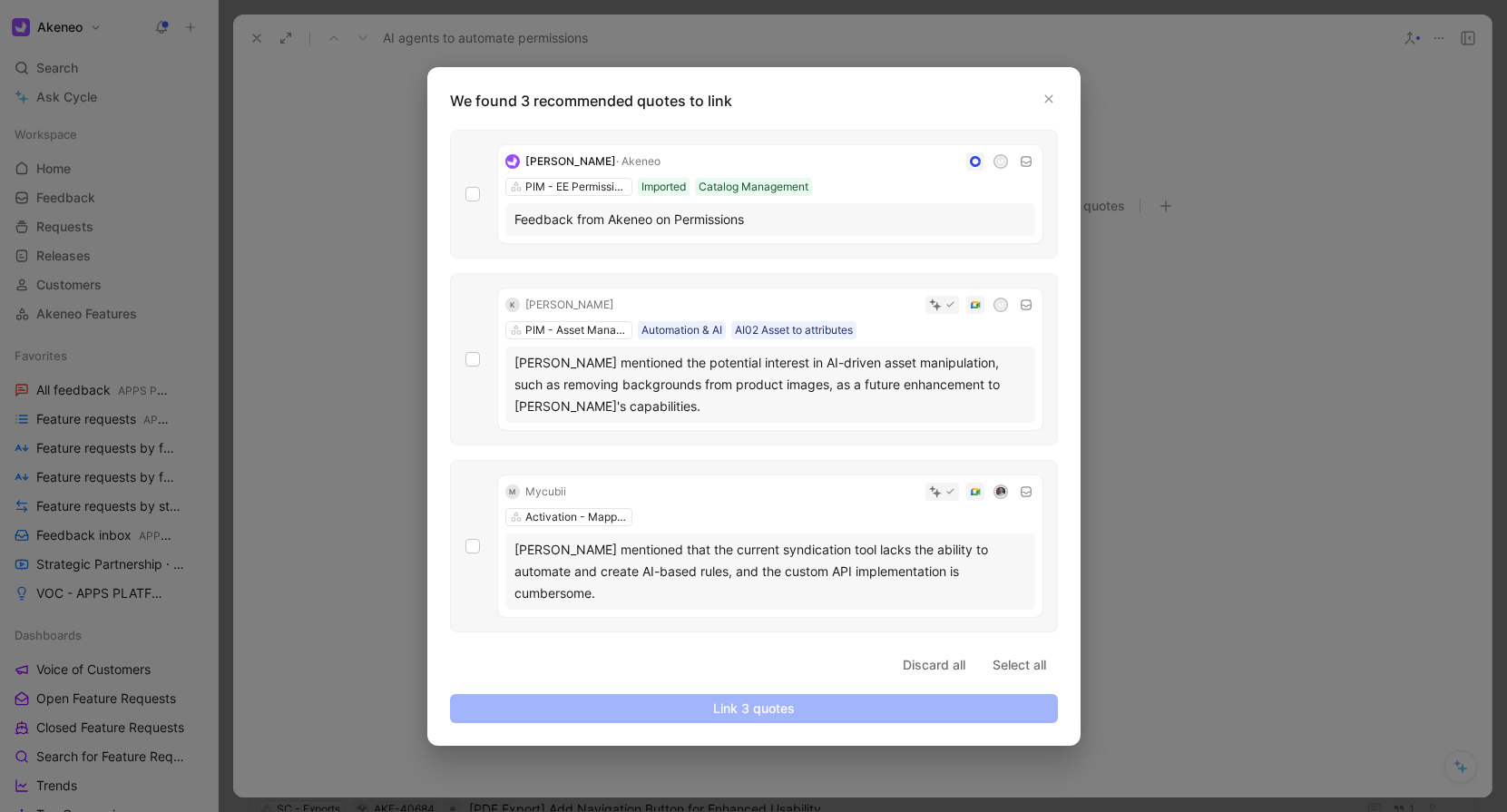
click at [1060, 91] on p "We found 3 recommended quotes to link" at bounding box center [759, 100] width 619 height 22
click at [1056, 92] on button "button" at bounding box center [1049, 99] width 18 height 18
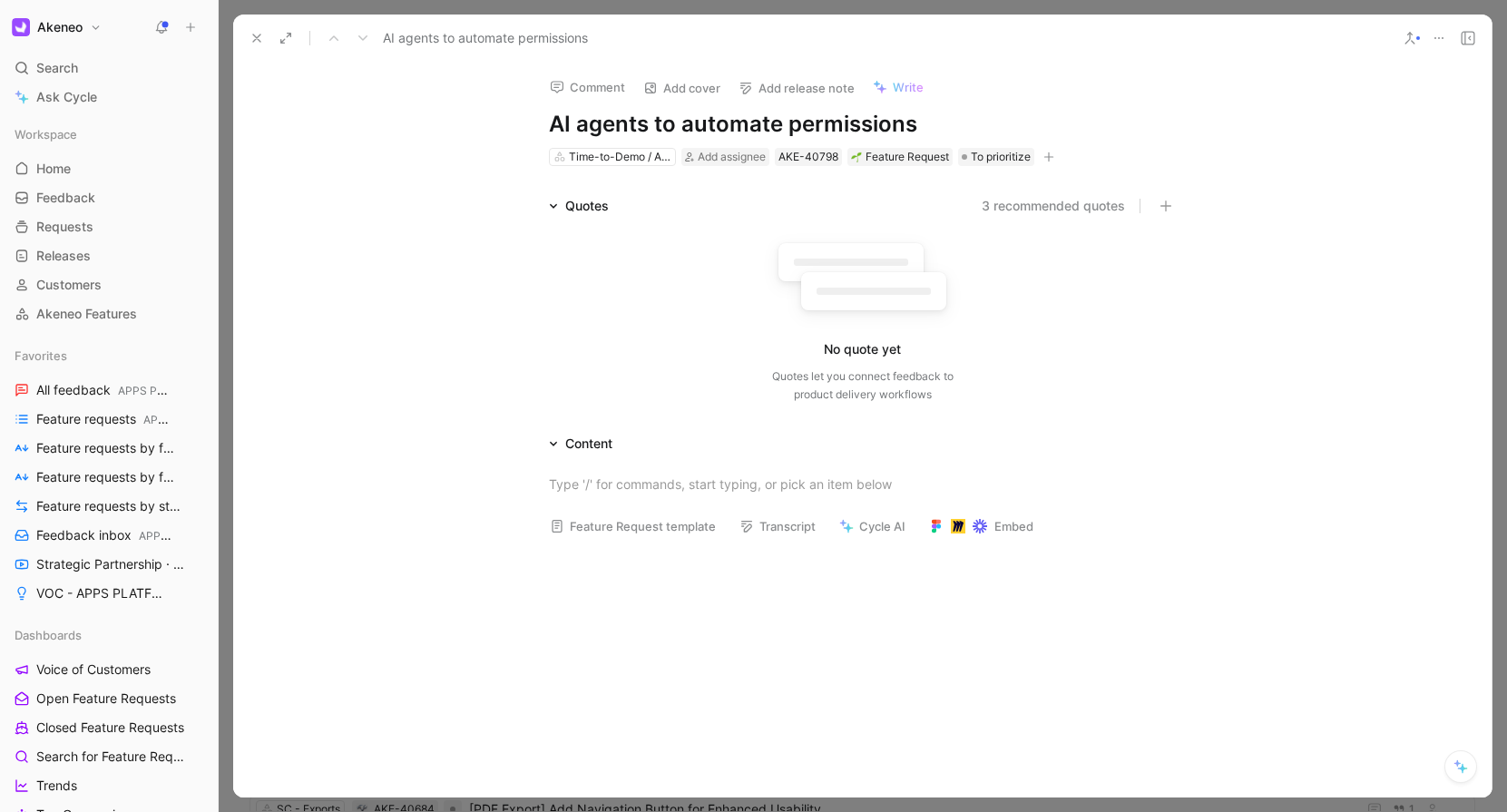
click at [1181, 200] on div "Quotes 3 recommended quotes" at bounding box center [863, 206] width 697 height 22
click at [1170, 203] on icon "button" at bounding box center [1166, 206] width 13 height 13
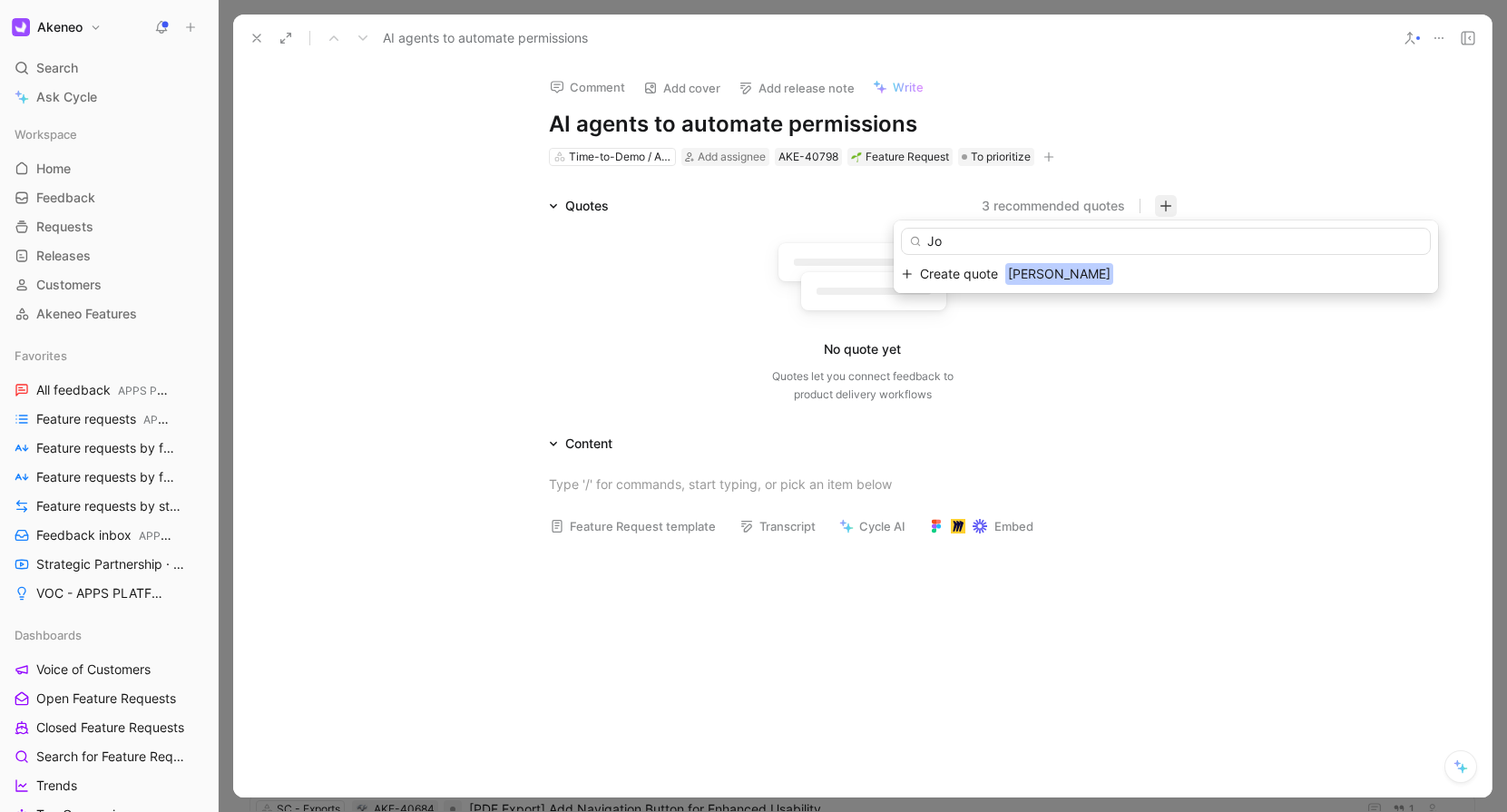
type input "J"
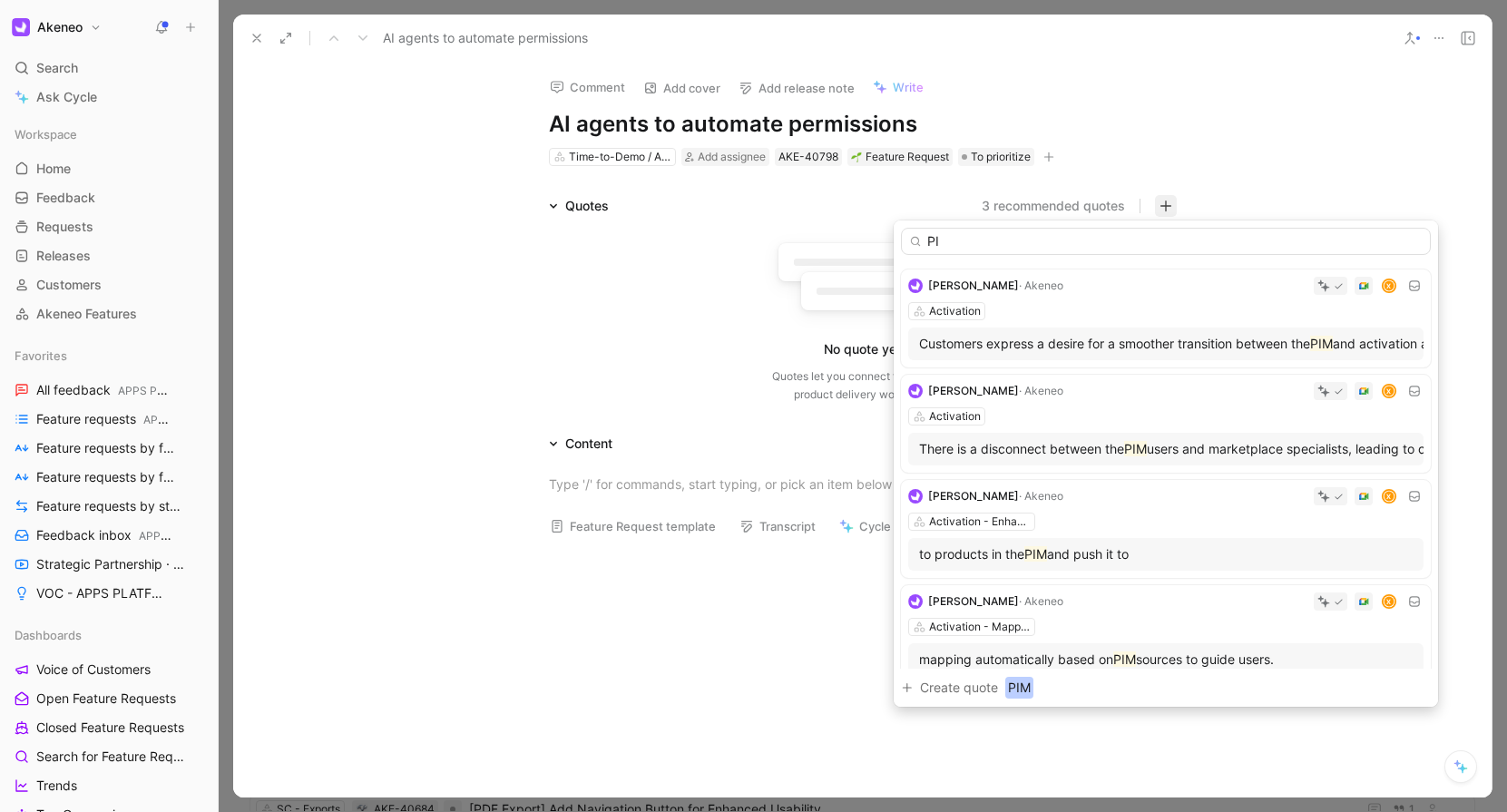
type input "P"
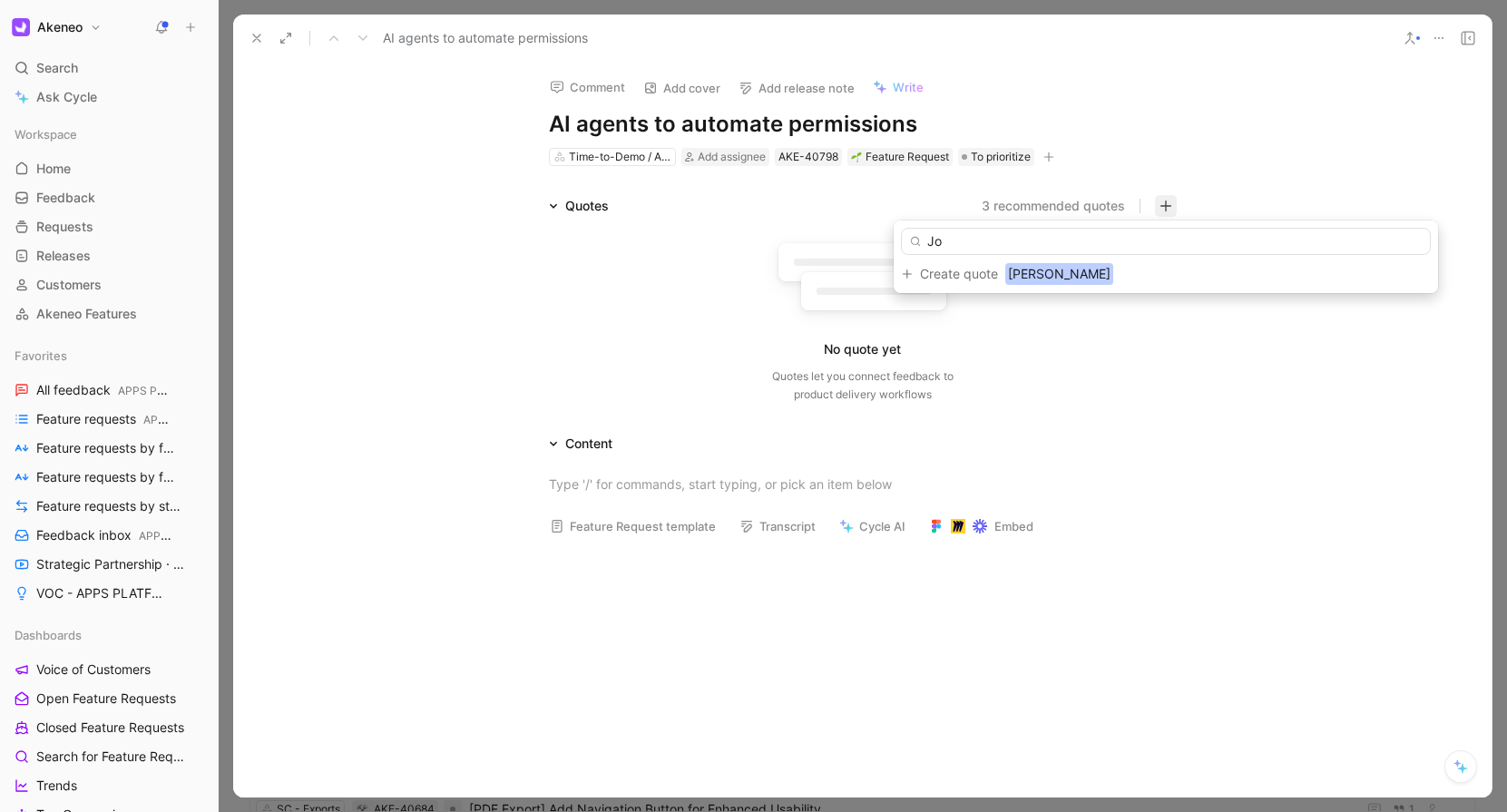
type input "J"
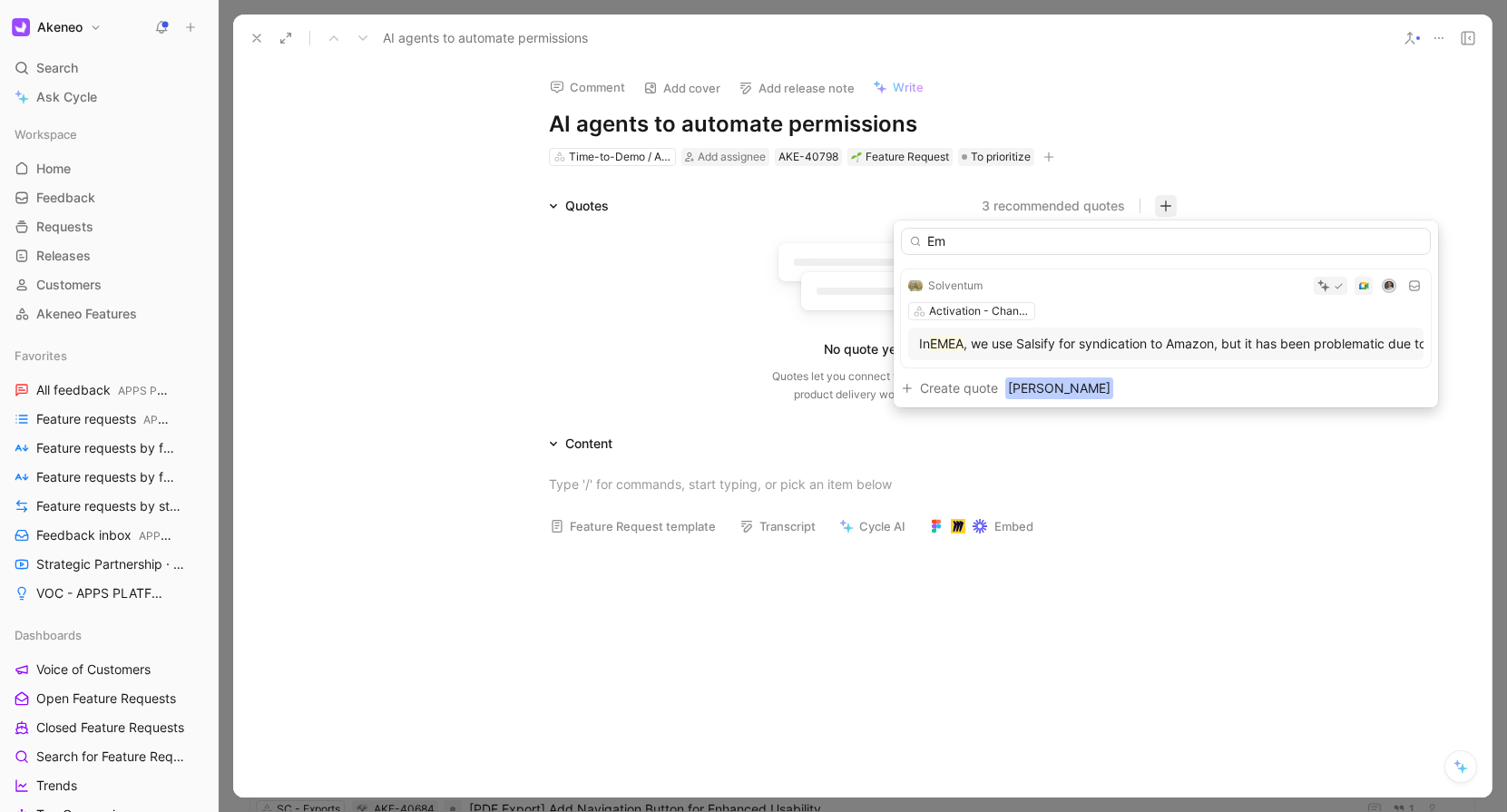
type input "E"
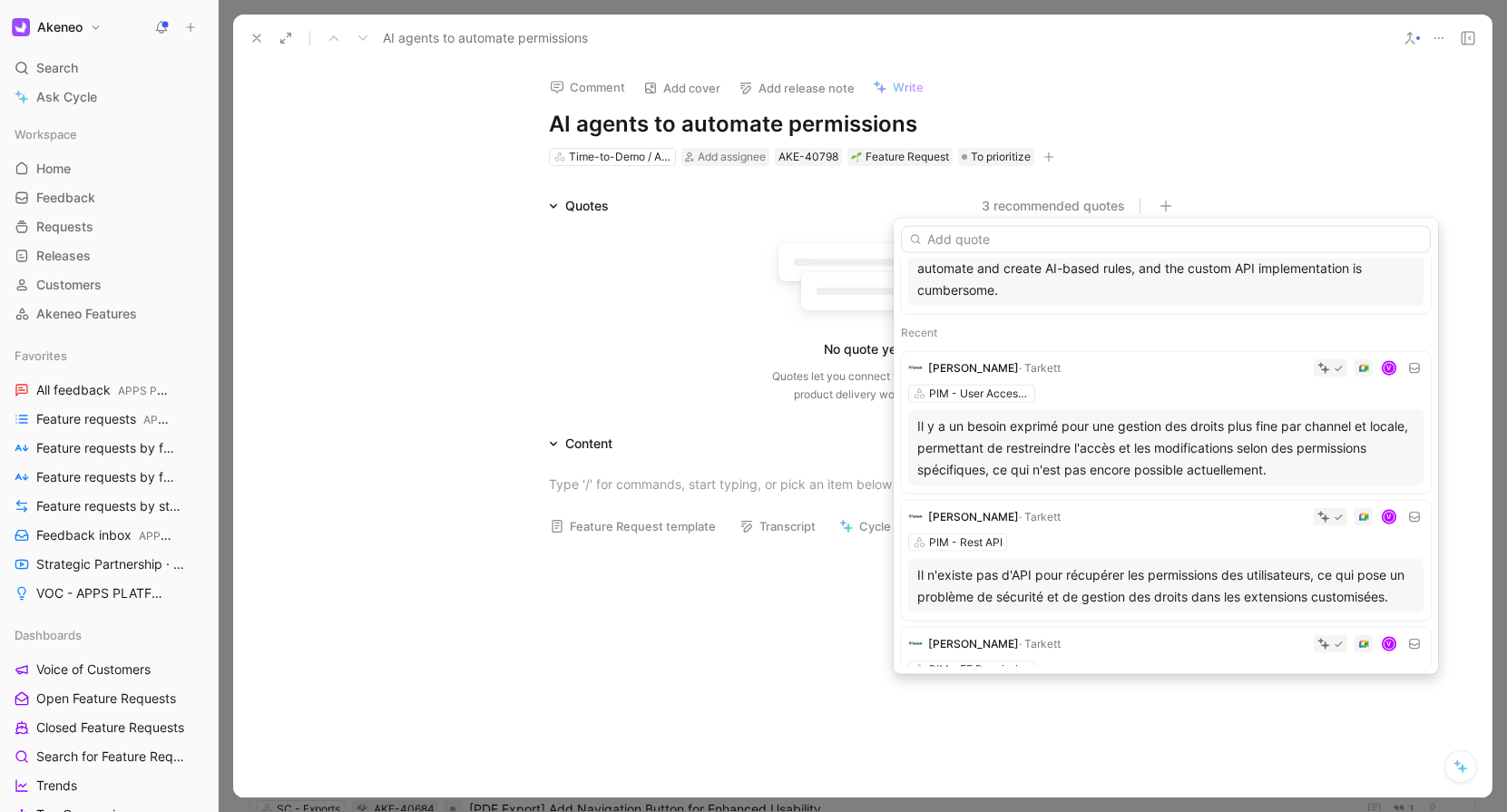
scroll to position [373, 0]
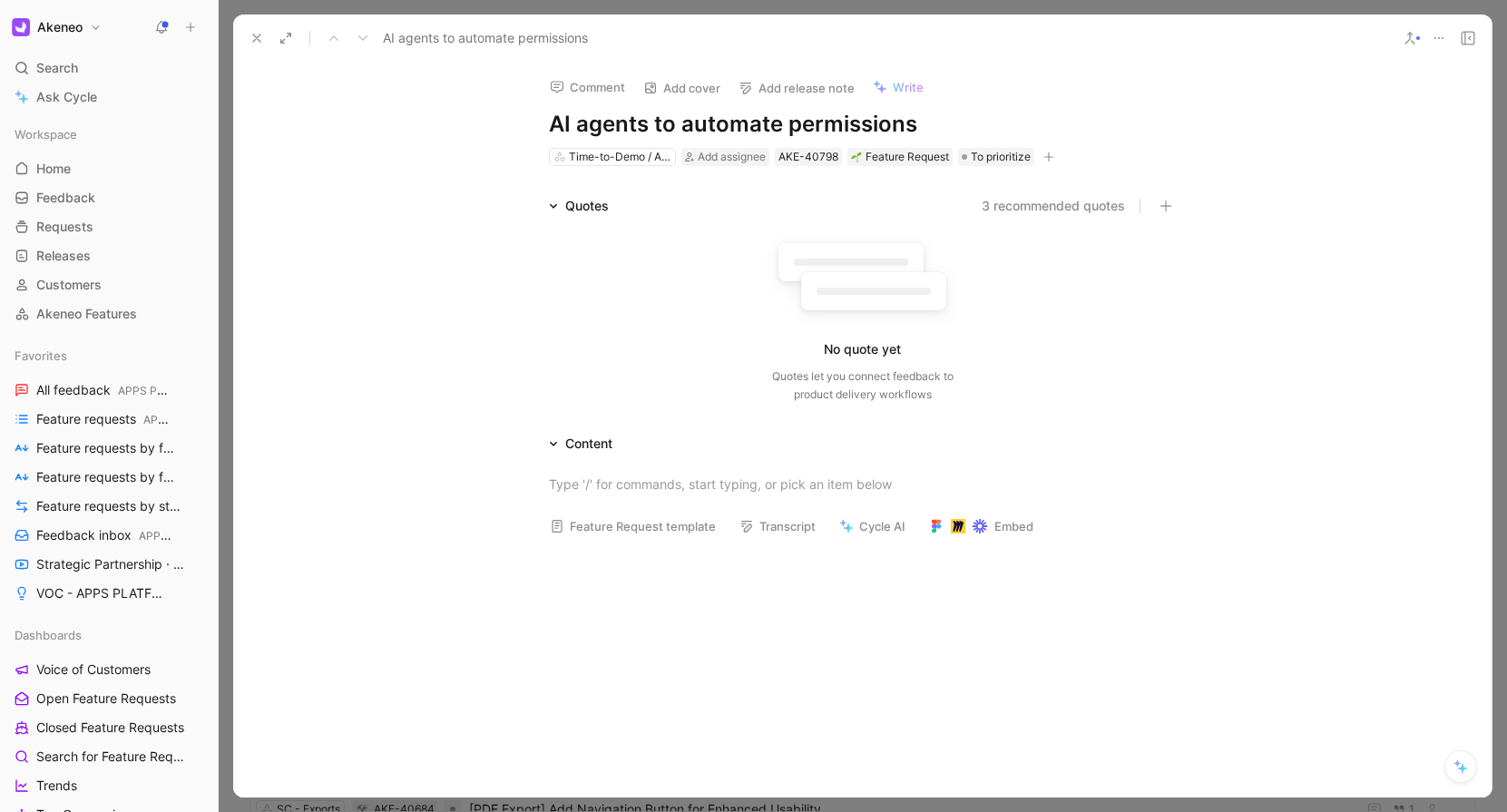
click at [260, 35] on use at bounding box center [257, 38] width 7 height 7
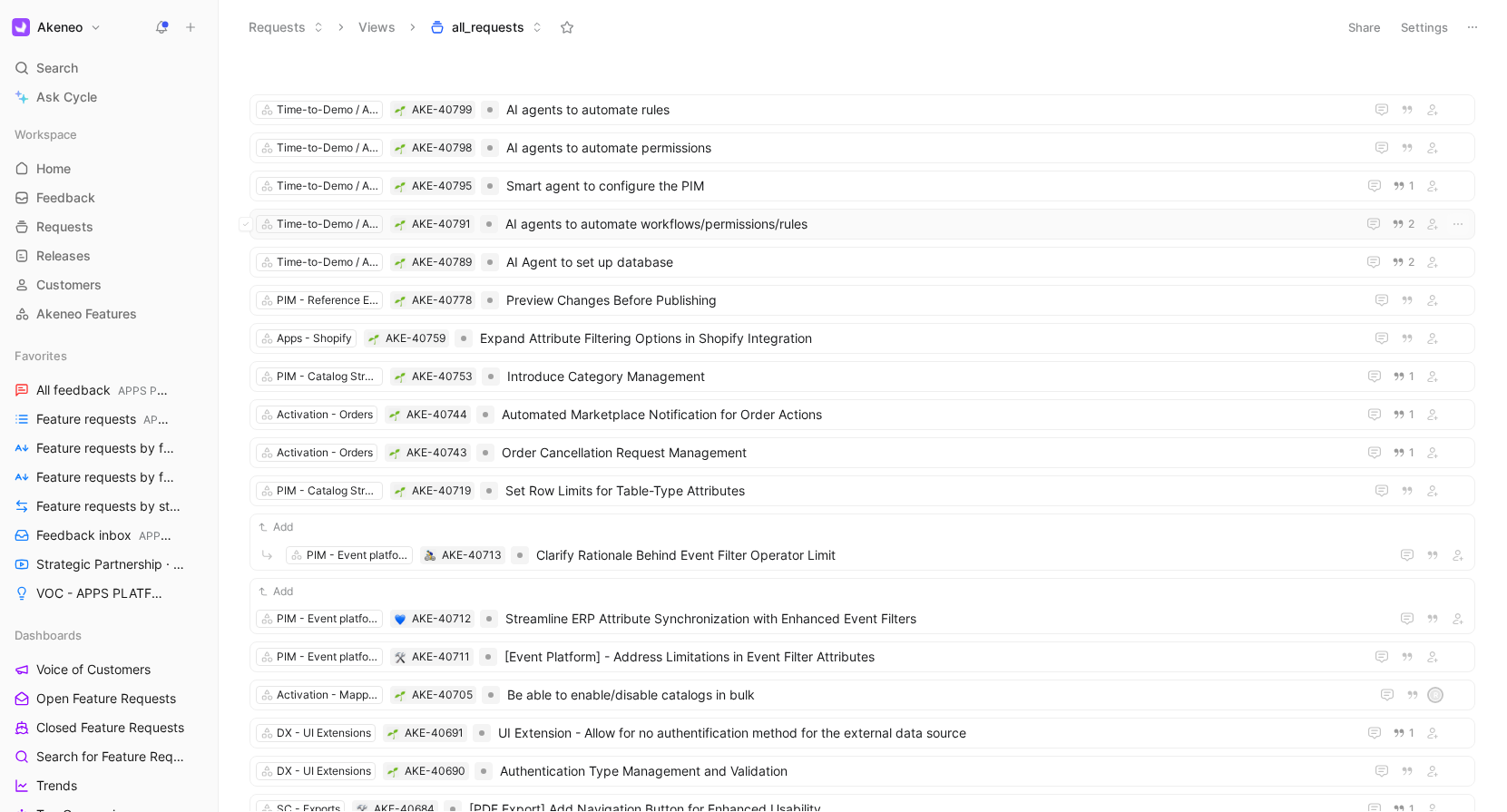
click at [660, 215] on span "AI agents to automate workflows/permissions/rules" at bounding box center [927, 224] width 843 height 22
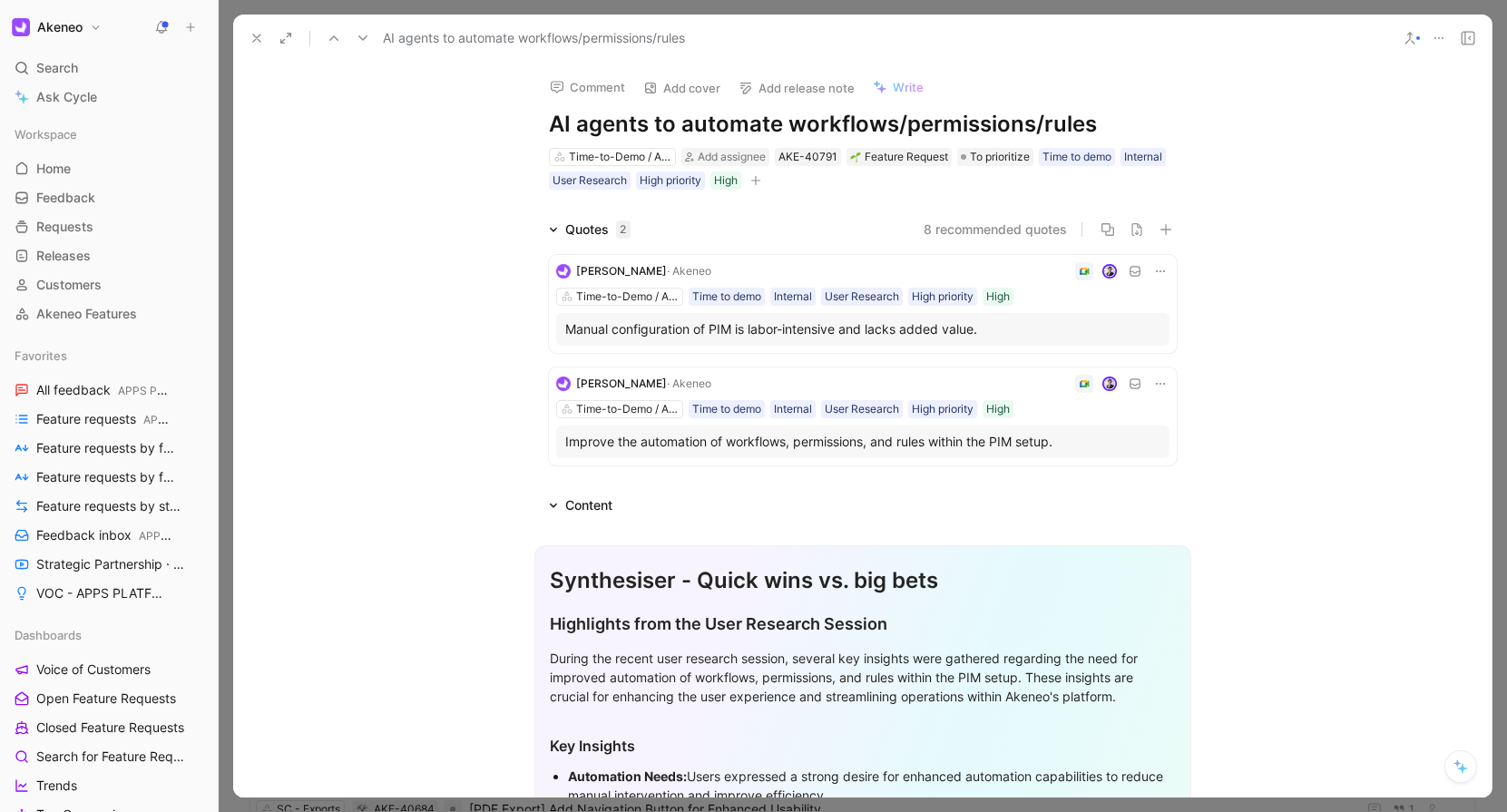
click at [1163, 269] on icon at bounding box center [1161, 271] width 15 height 15
drag, startPoint x: 992, startPoint y: 328, endPoint x: 565, endPoint y: 322, distance: 427.0
click at [566, 322] on div "Manual configuration of PIM is labor-intensive and lacks added value." at bounding box center [863, 330] width 595 height 22
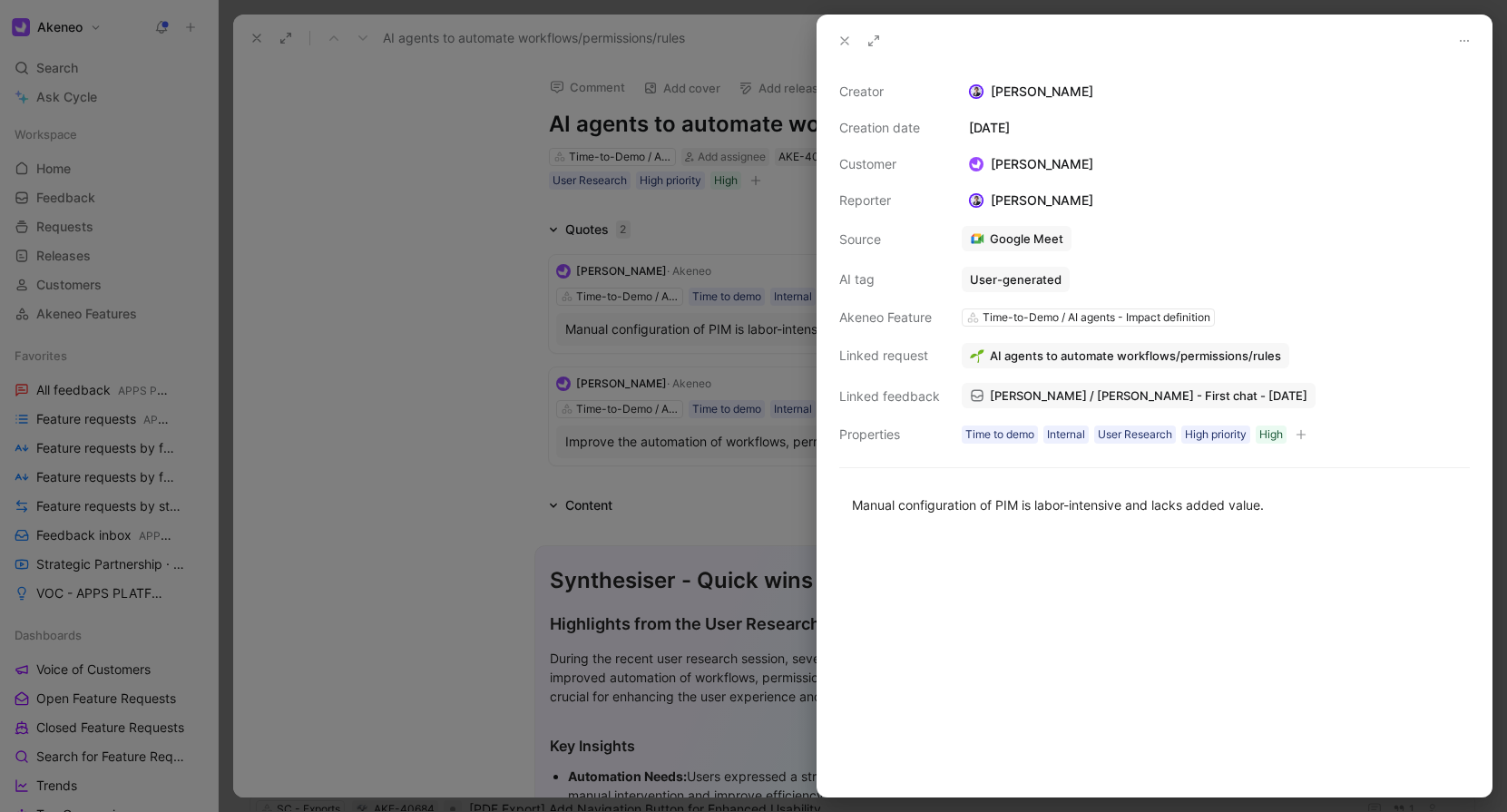
click at [437, 364] on div at bounding box center [753, 406] width 1507 height 812
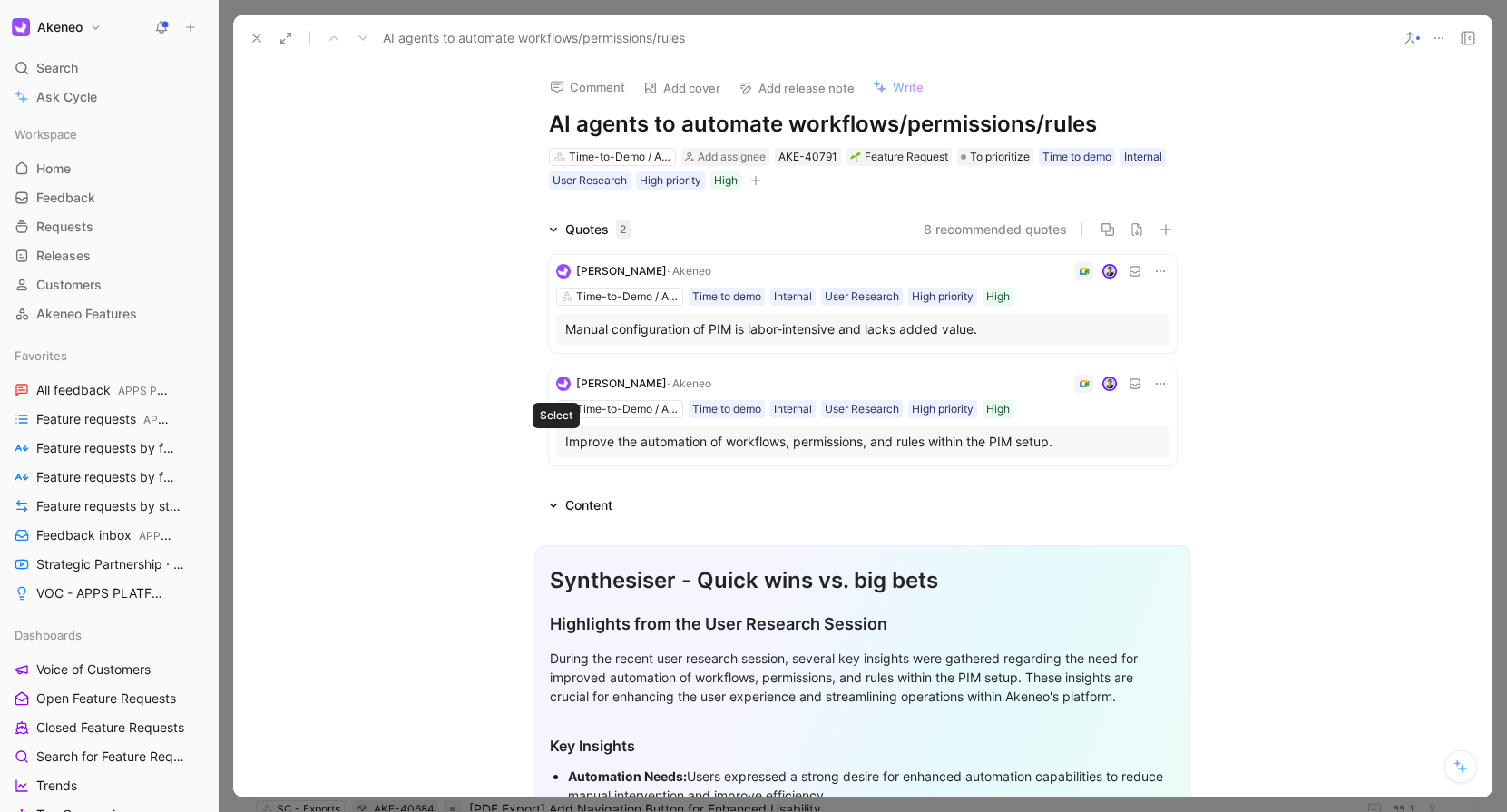
click at [558, 444] on icon at bounding box center [557, 442] width 7 height 7
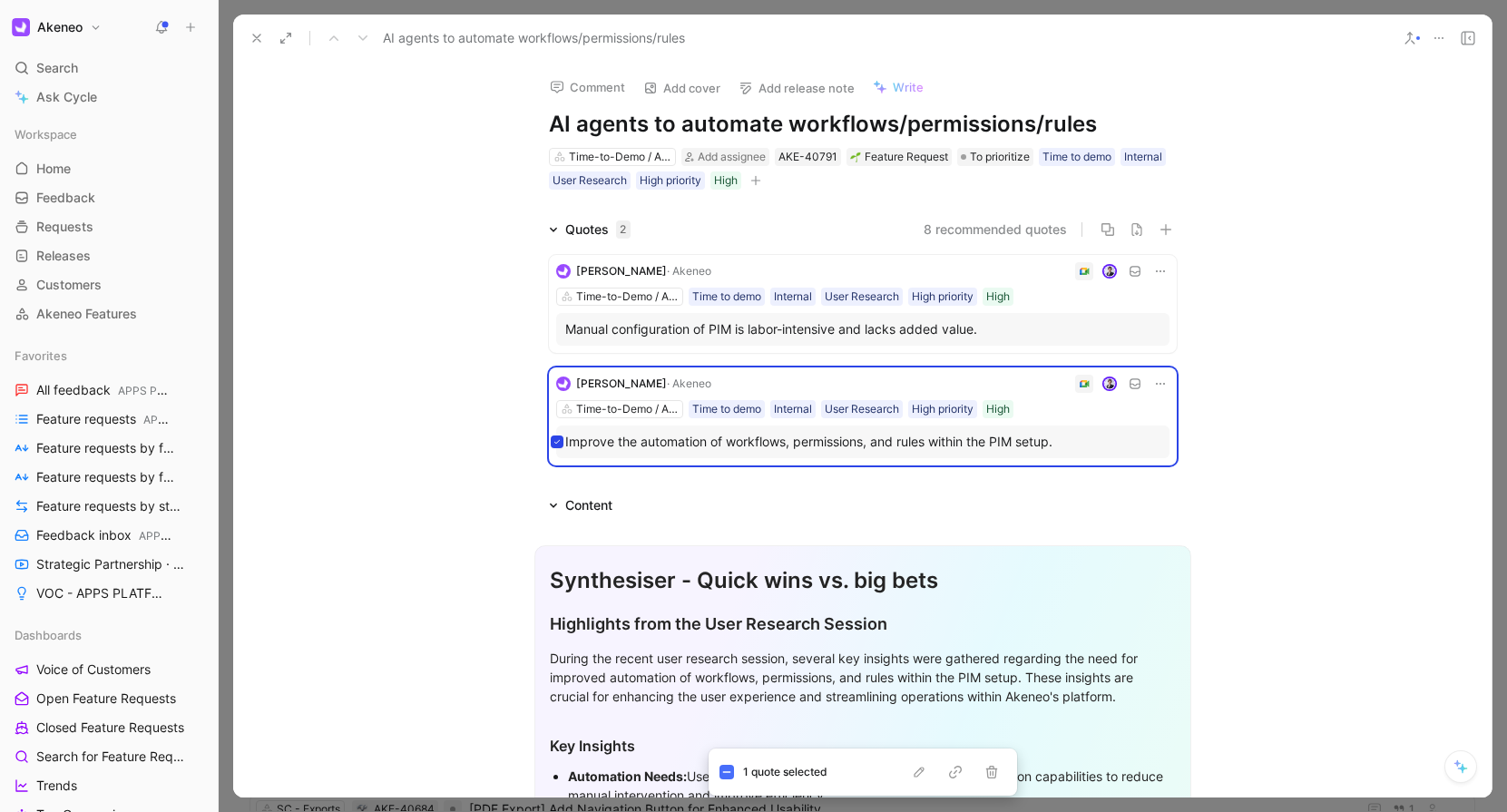
scroll to position [11, 0]
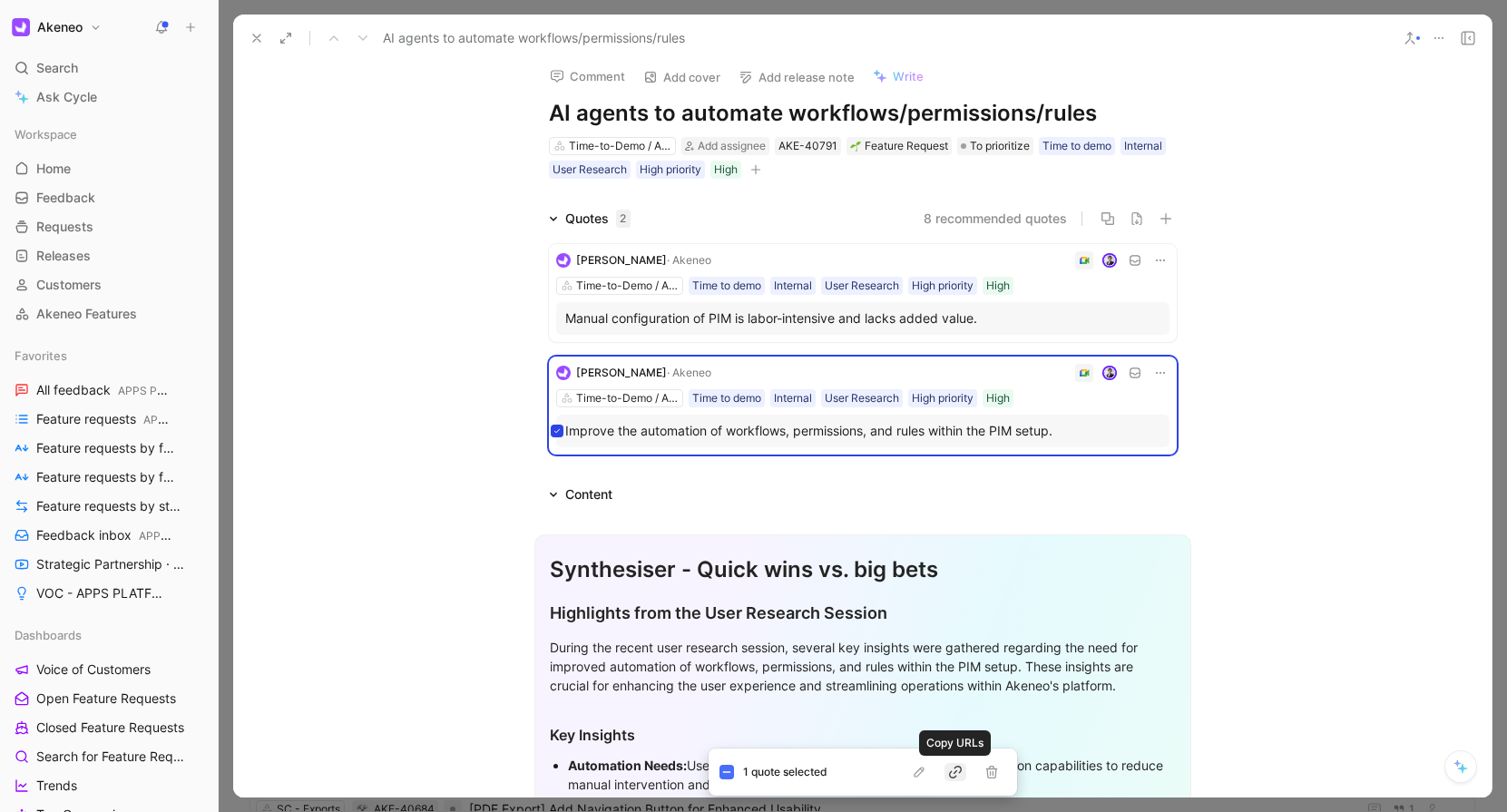
click at [960, 775] on icon "button" at bounding box center [956, 772] width 15 height 15
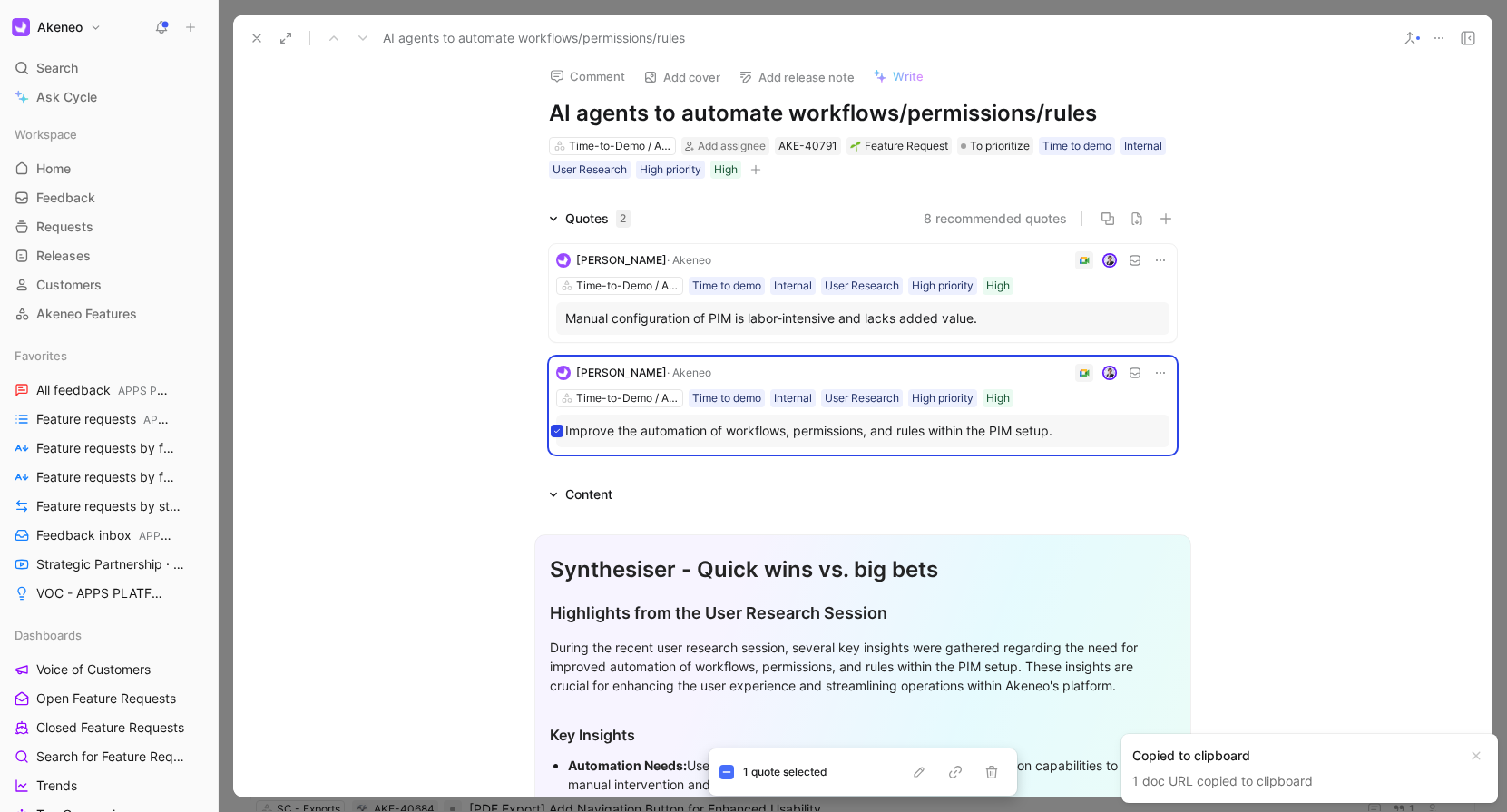
click at [260, 35] on icon at bounding box center [257, 38] width 15 height 15
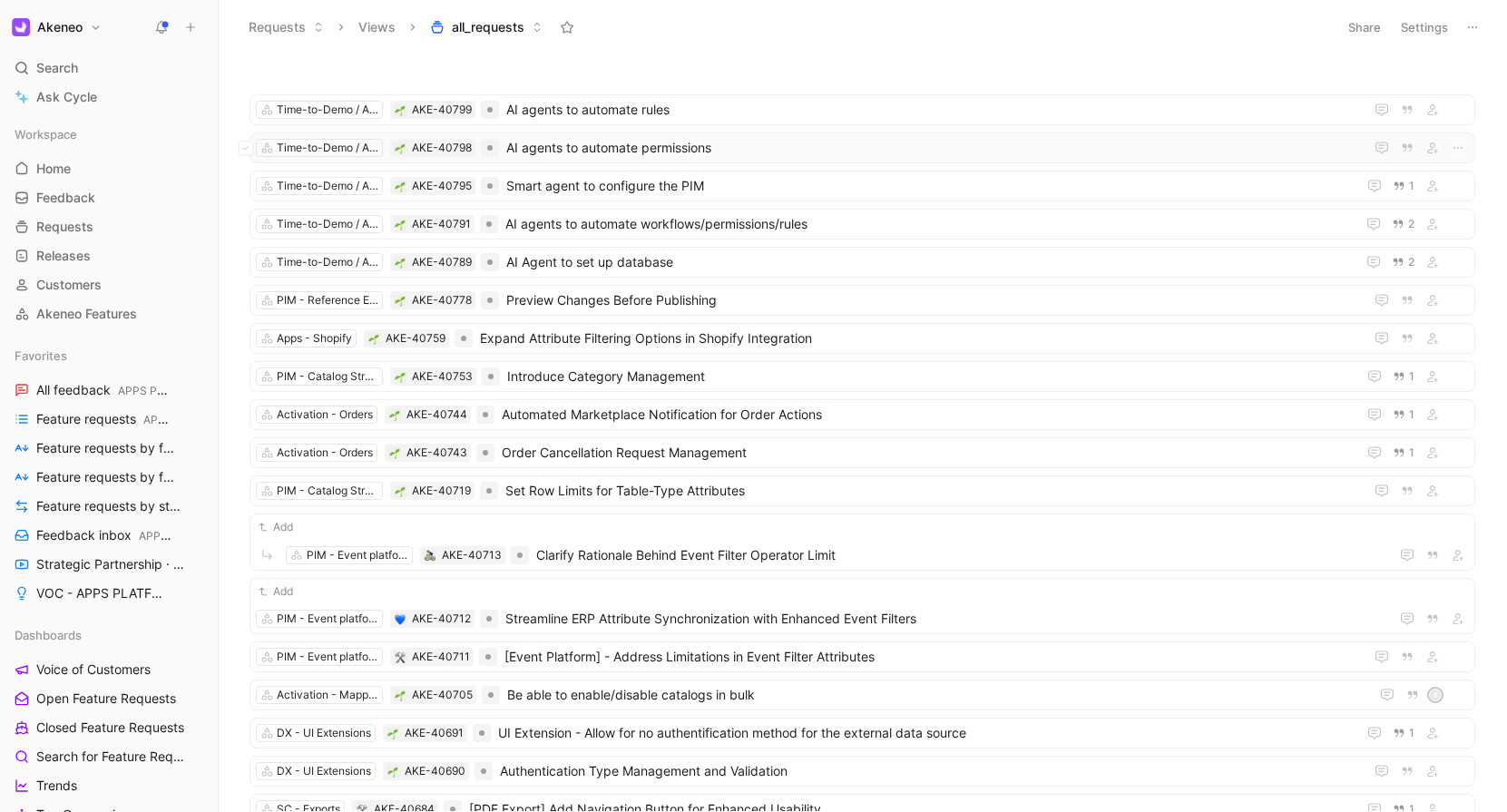
click at [644, 142] on span "AI agents to automate permissions" at bounding box center [935, 148] width 857 height 22
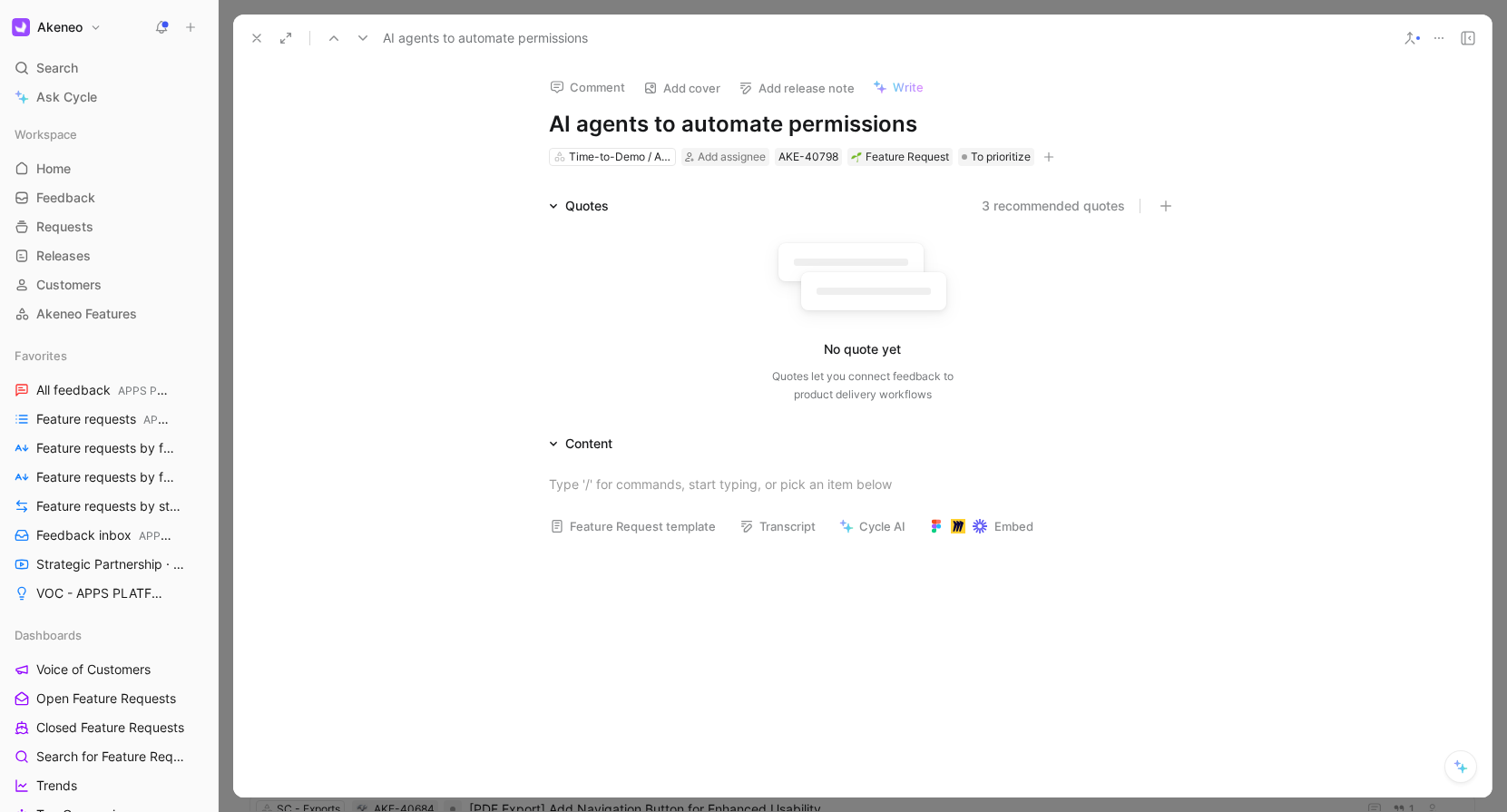
click at [599, 233] on div "No quote yet Quotes let you connect feedback to product delivery workflows" at bounding box center [863, 317] width 628 height 173
click at [1160, 203] on icon "button" at bounding box center [1166, 206] width 13 height 13
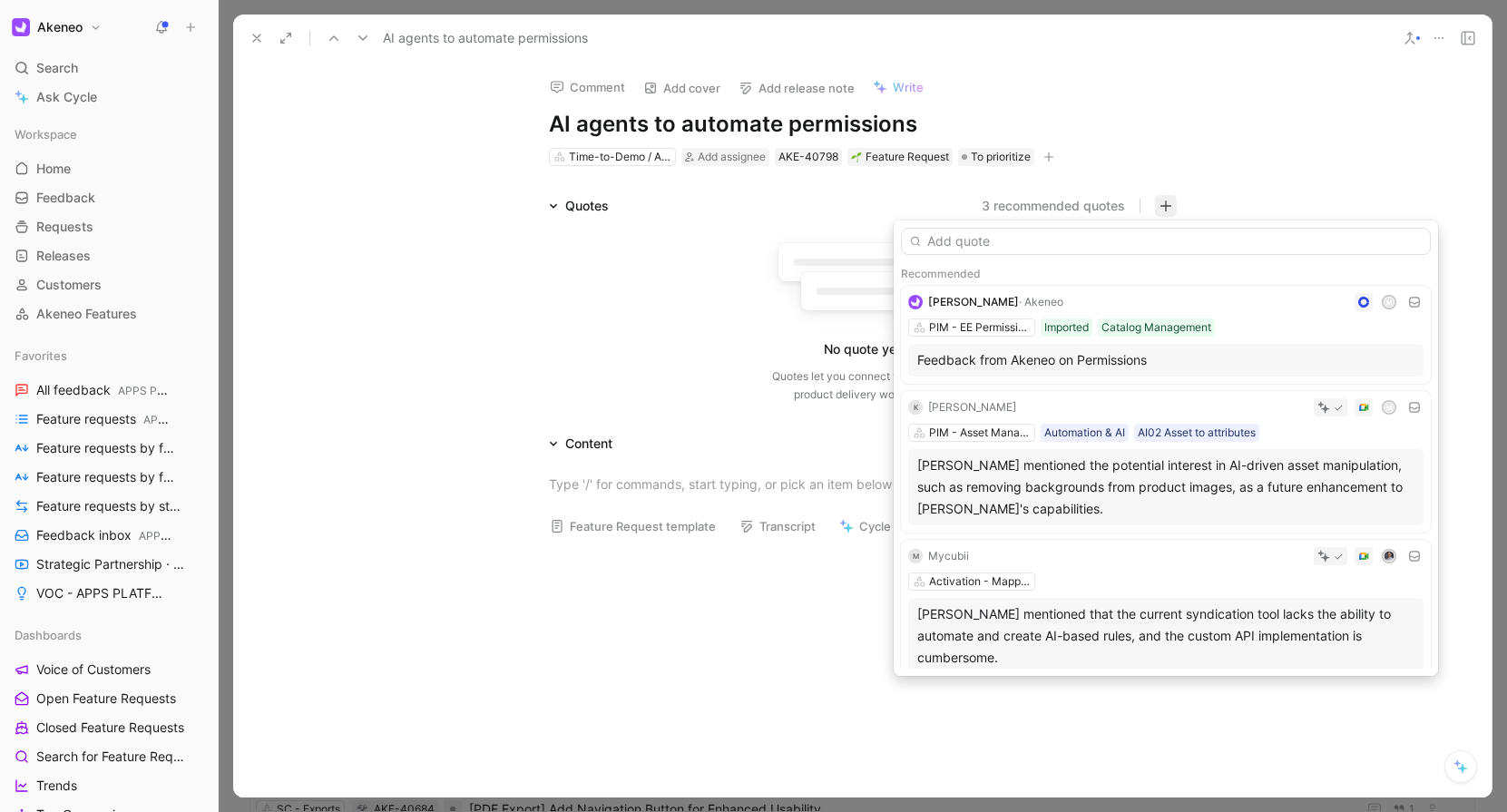
type input "[URL][DOMAIN_NAME][PERSON_NAME]"
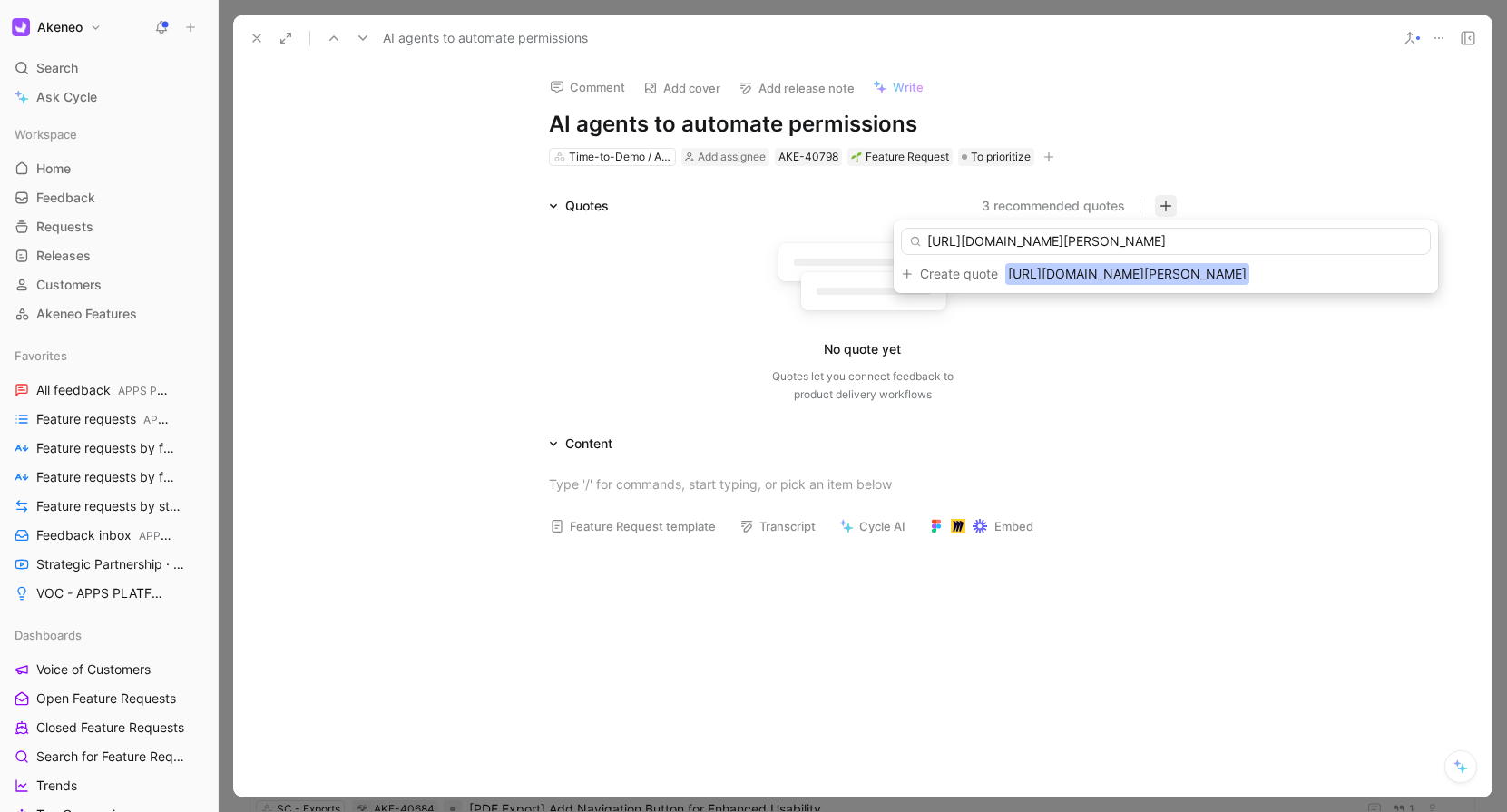
scroll to position [0, 608]
click at [966, 253] on input "[URL][DOMAIN_NAME][PERSON_NAME]" at bounding box center [1166, 241] width 530 height 27
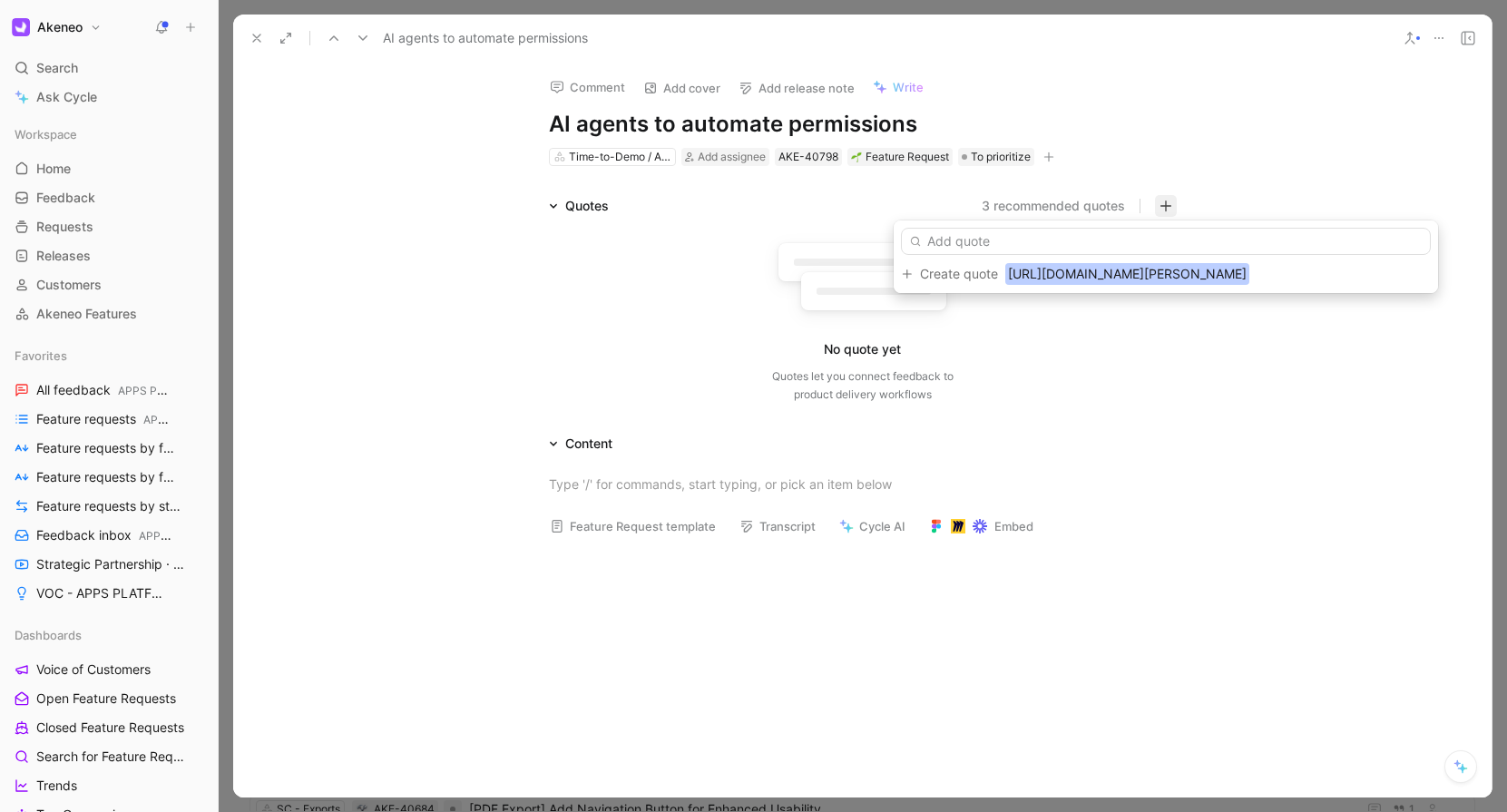
scroll to position [0, 0]
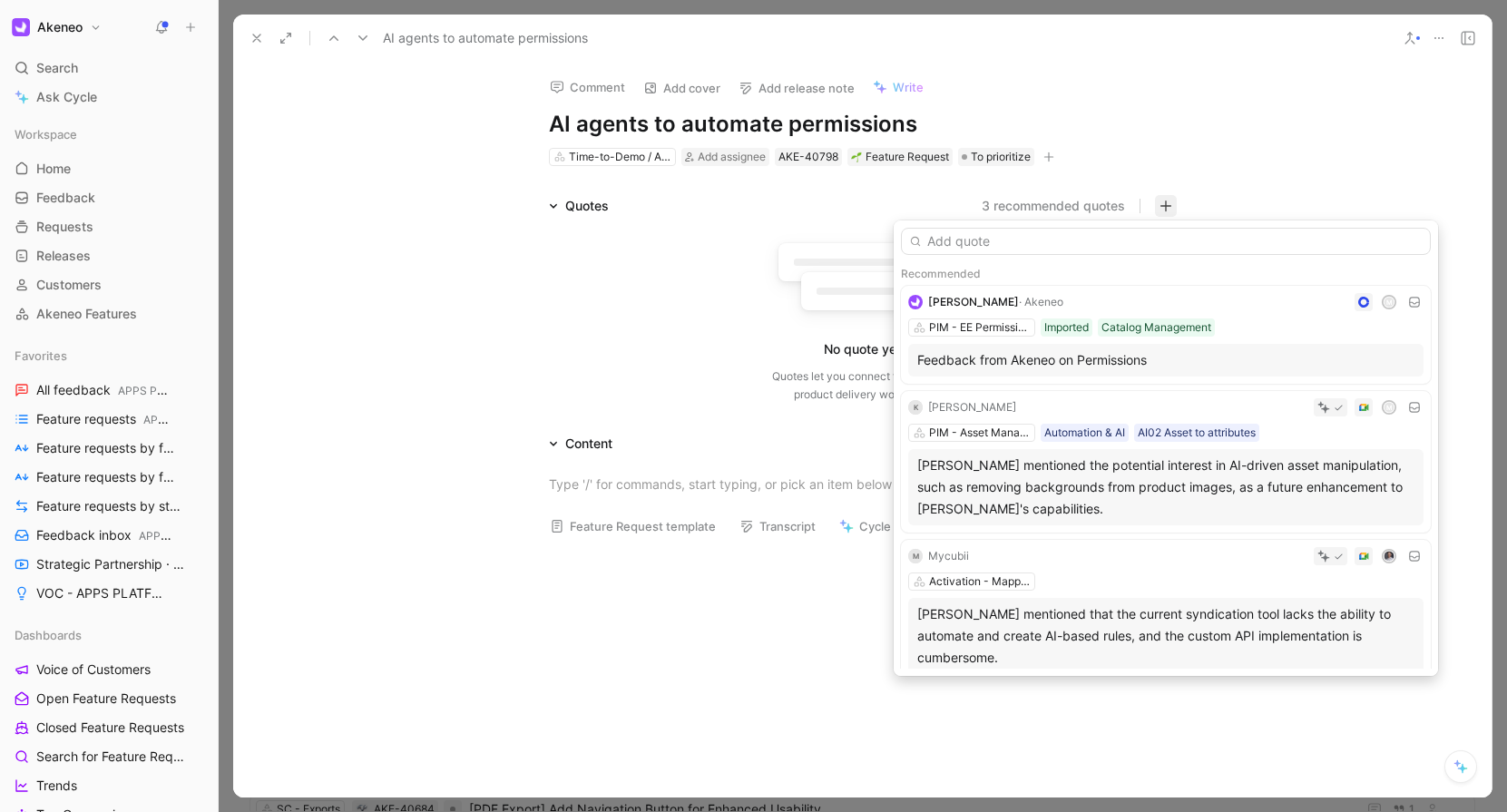
click at [967, 265] on div "Recommended" at bounding box center [1166, 274] width 530 height 24
click at [969, 268] on div "Recommended" at bounding box center [1166, 274] width 530 height 24
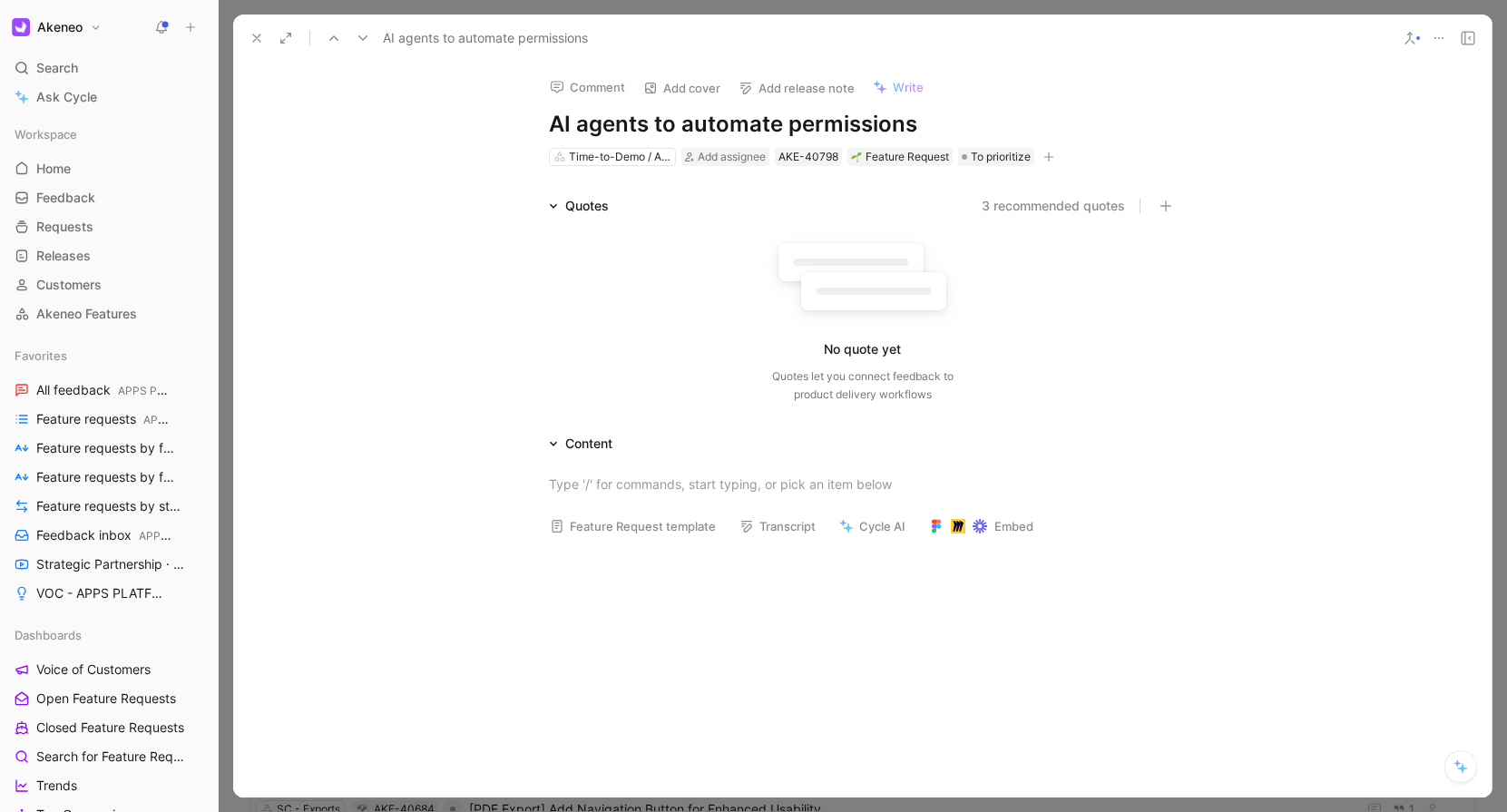
click at [256, 37] on use at bounding box center [257, 38] width 7 height 7
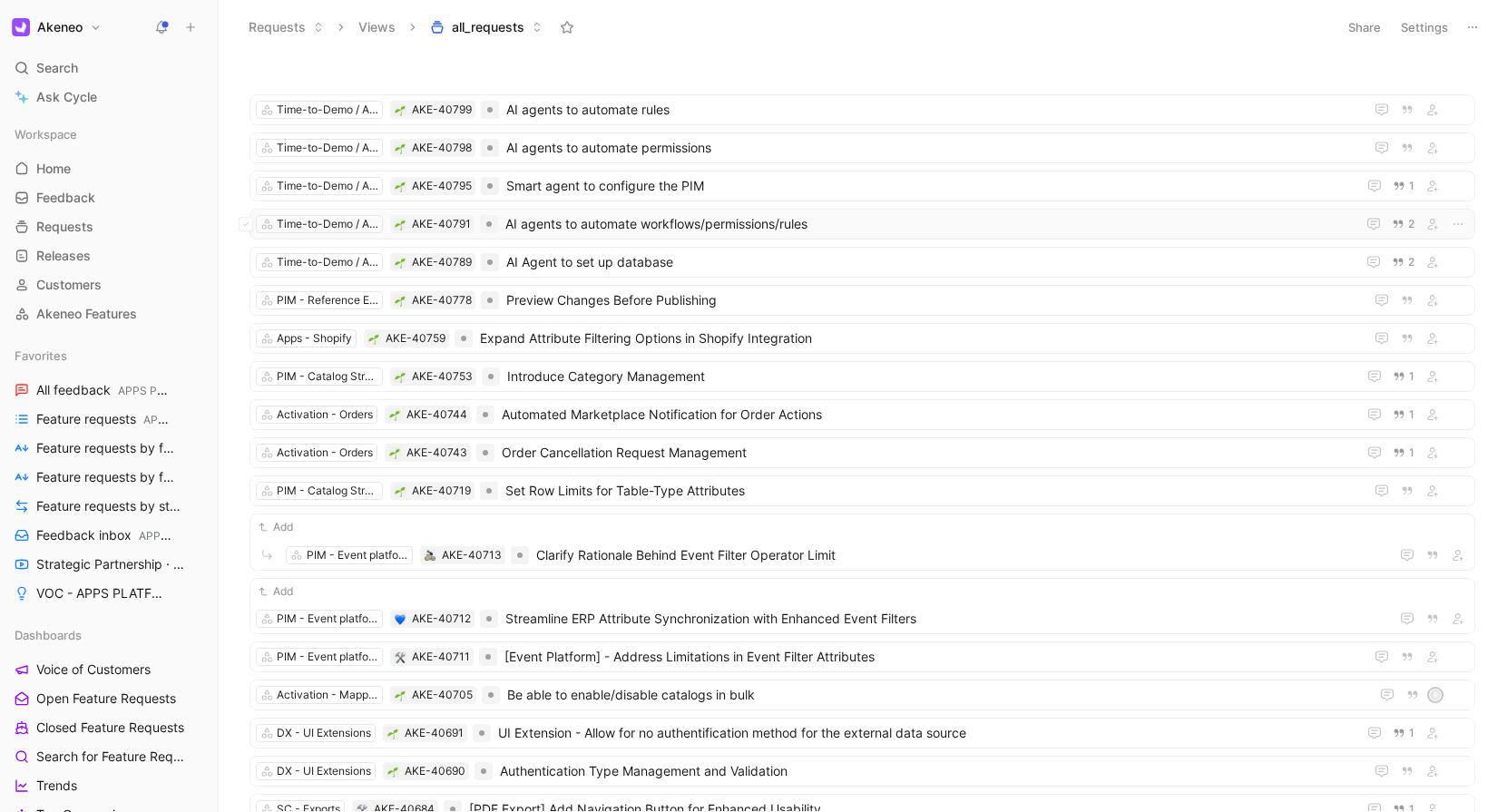
click at [680, 220] on span "AI agents to automate workflows/permissions/rules" at bounding box center [927, 224] width 843 height 22
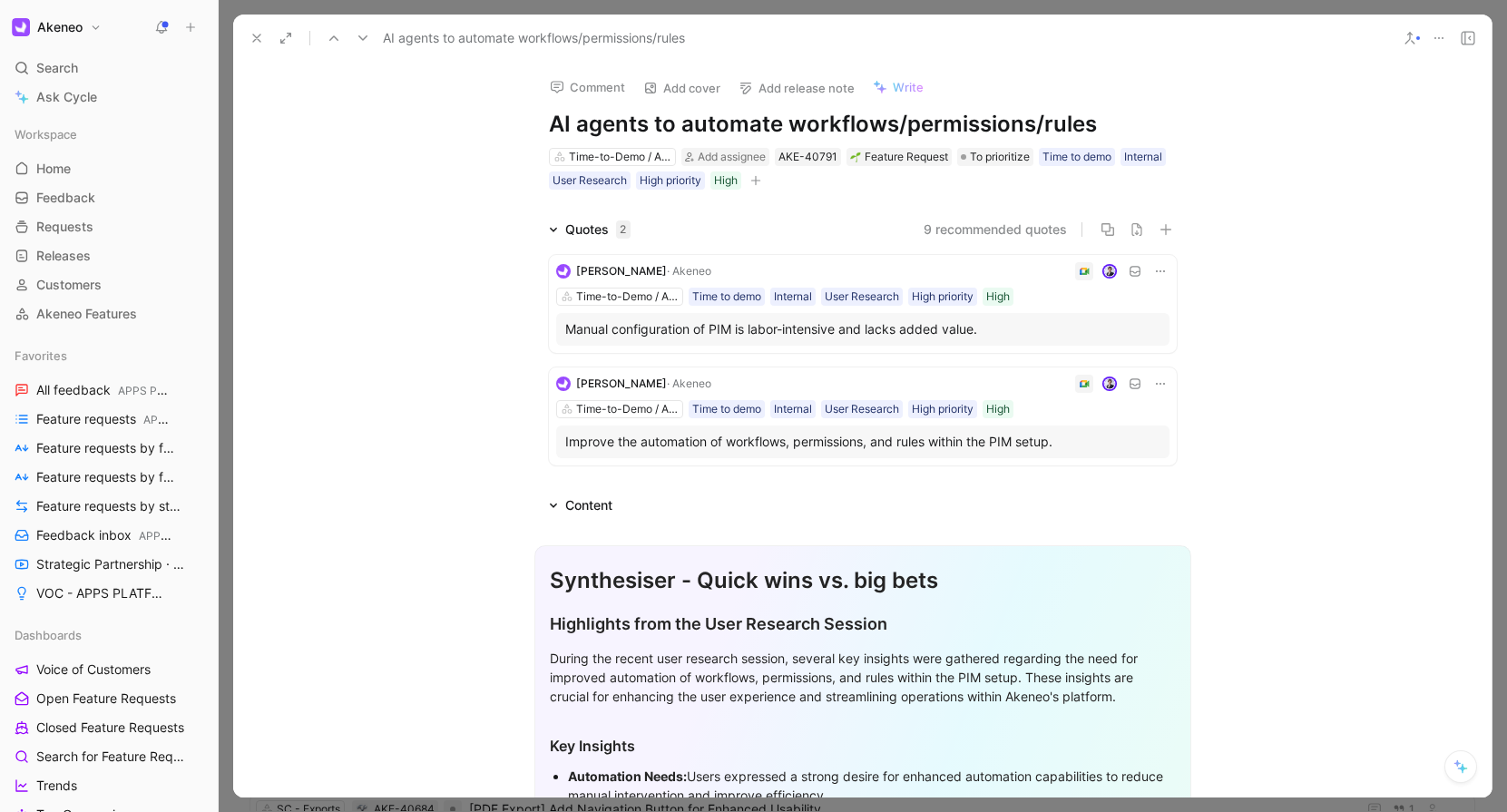
click at [576, 260] on div "[PERSON_NAME][GEOGRAPHIC_DATA]" at bounding box center [634, 271] width 159 height 22
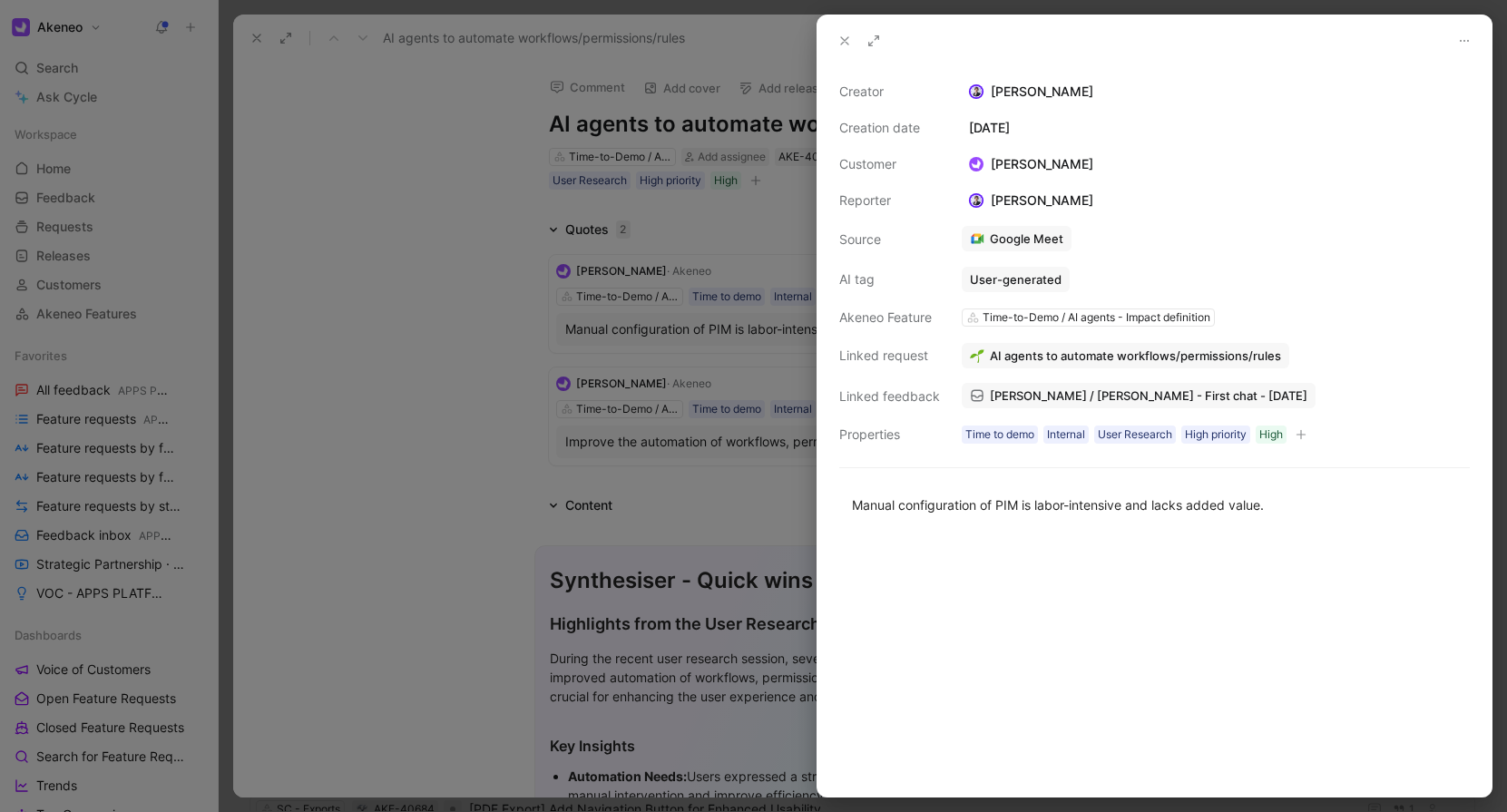
click at [641, 411] on div at bounding box center [753, 406] width 1507 height 812
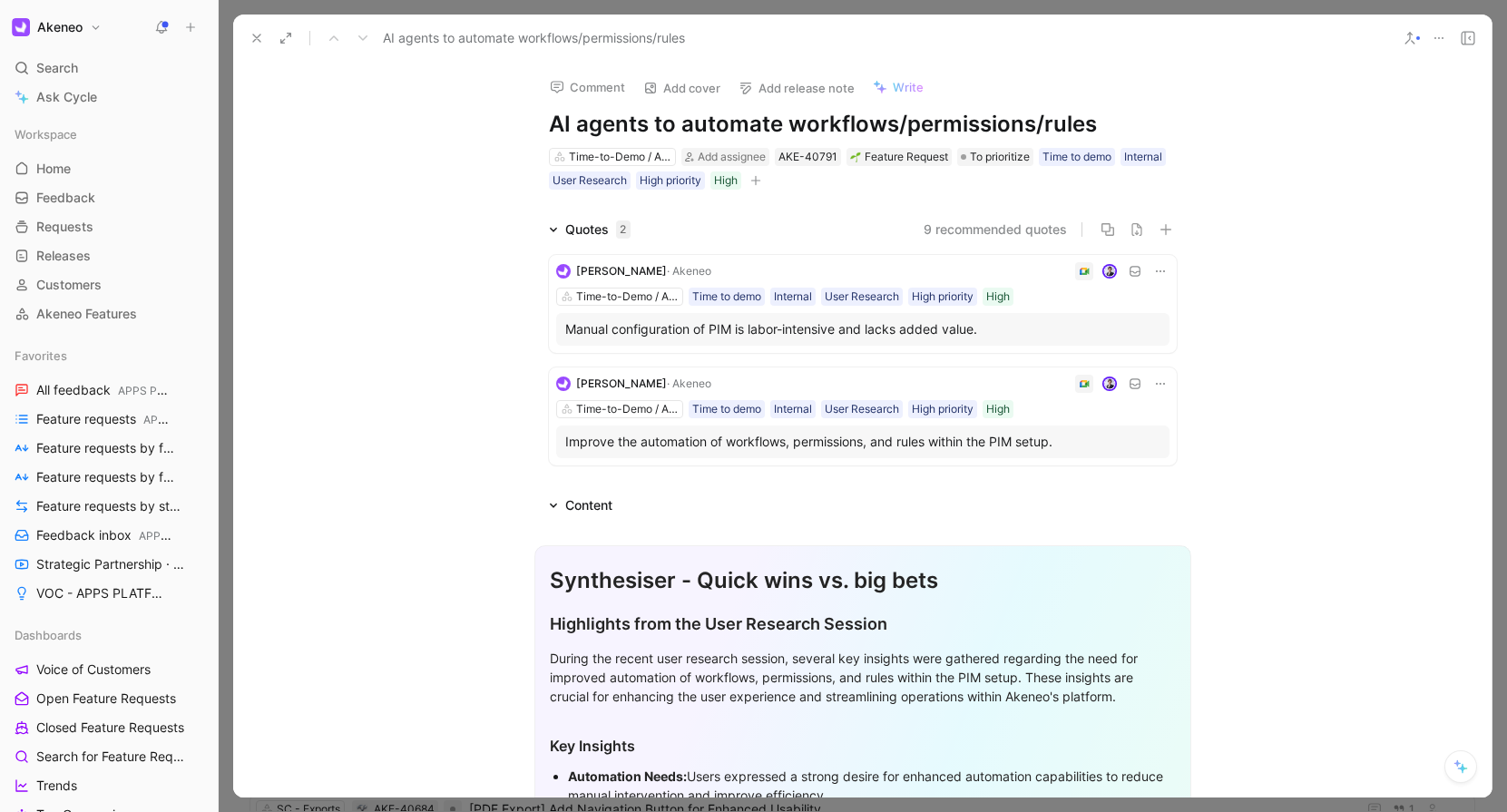
click at [1162, 269] on icon at bounding box center [1161, 271] width 15 height 15
click at [257, 38] on use at bounding box center [257, 38] width 7 height 7
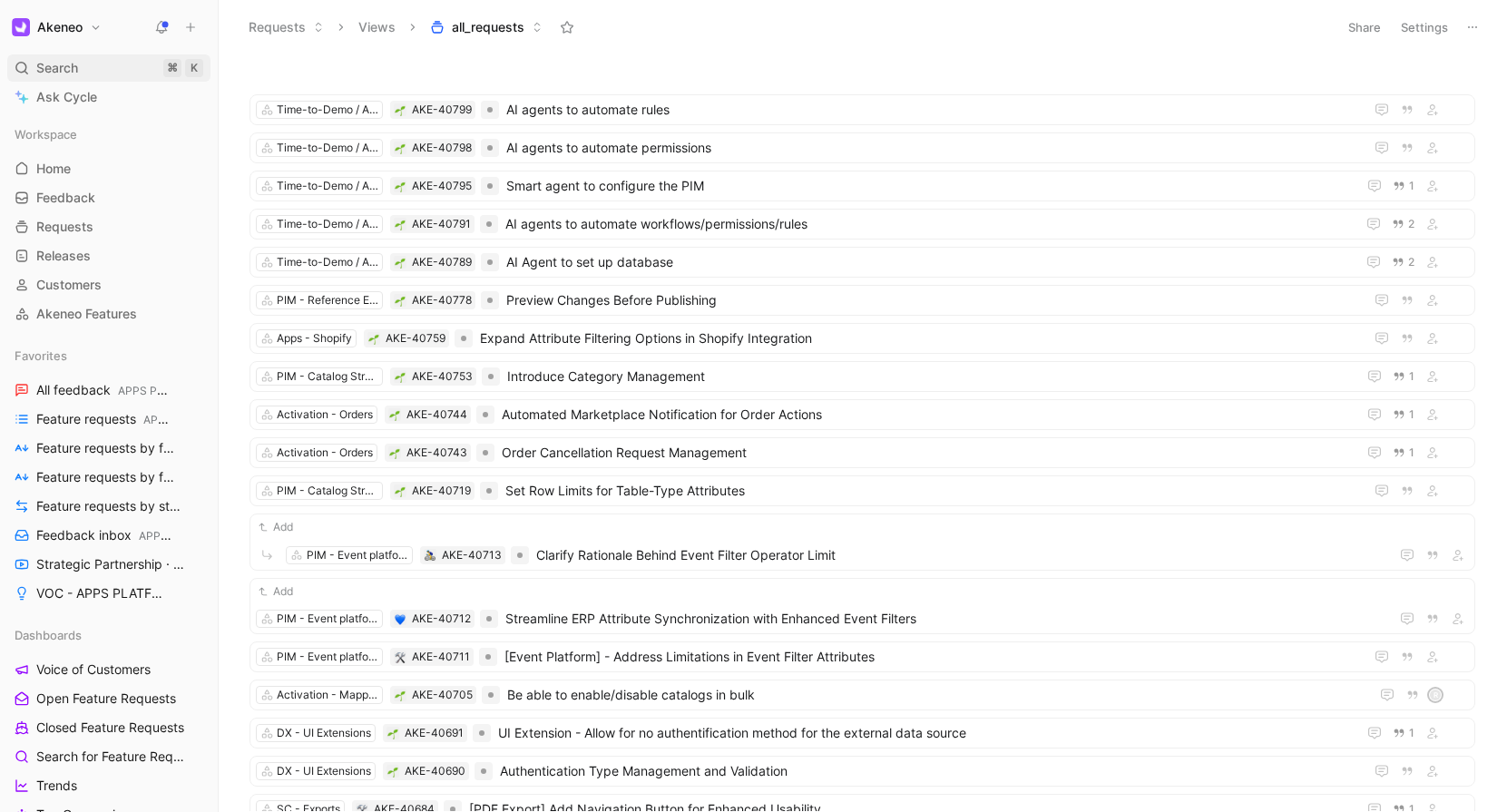
click at [80, 69] on div "Search ⌘ K" at bounding box center [109, 69] width 203 height 27
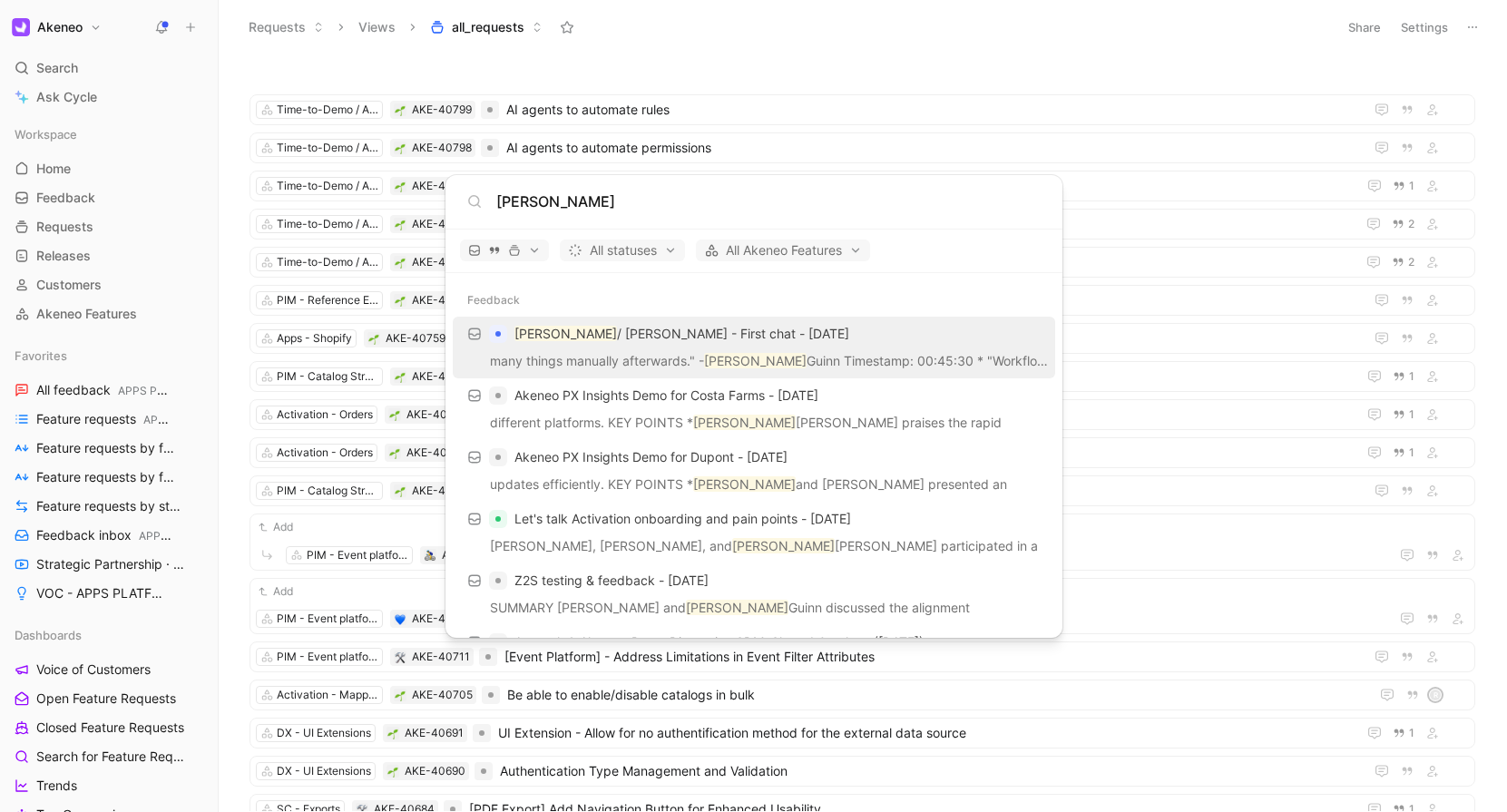
type input "[PERSON_NAME]"
click at [565, 348] on div "[PERSON_NAME] / [PERSON_NAME] - First chat - [DATE]" at bounding box center [753, 334] width 591 height 33
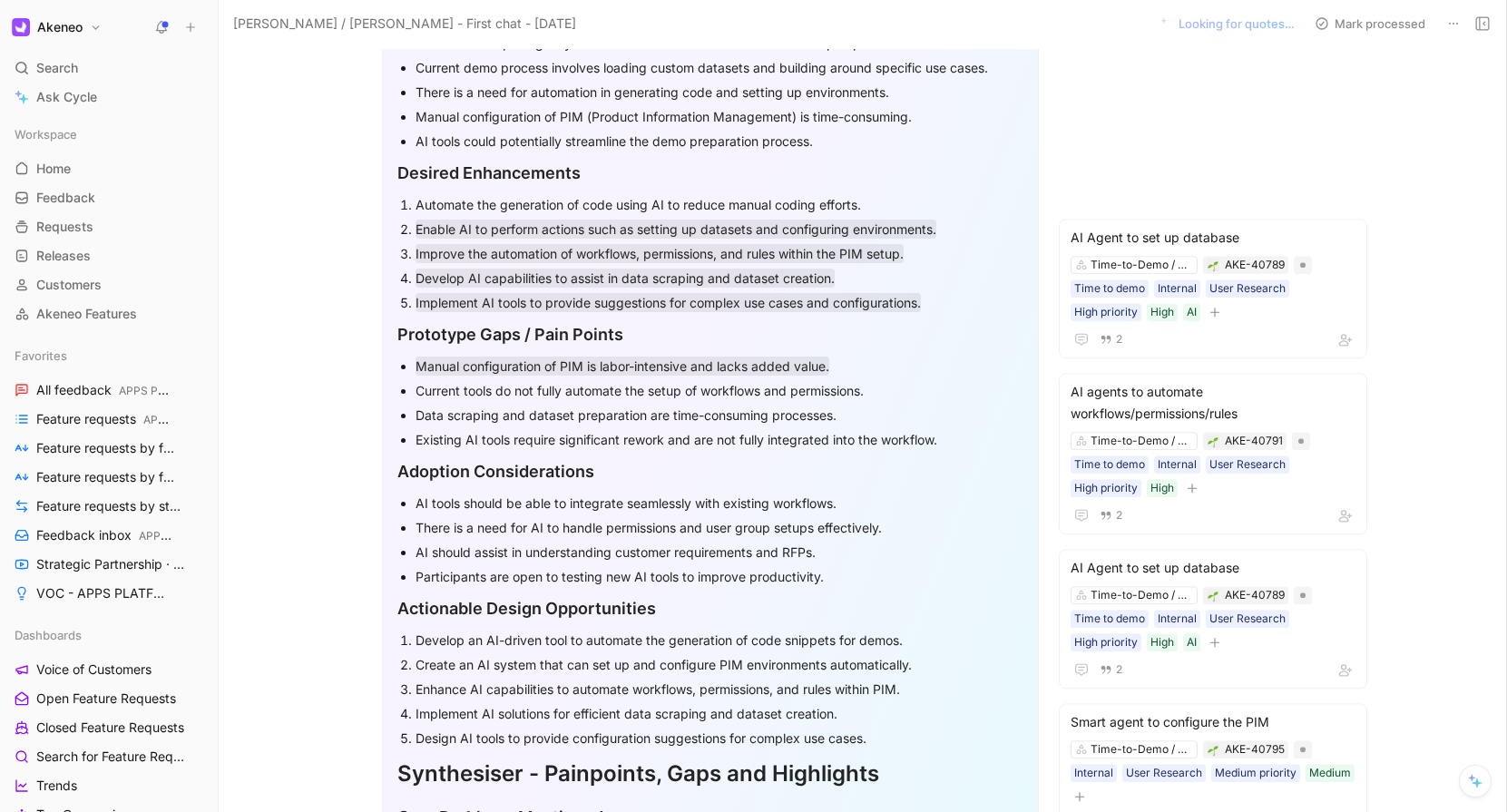
scroll to position [618, 0]
click at [579, 380] on div "Current tools do not fully automate the setup of workflows and permissions." at bounding box center [719, 388] width 608 height 19
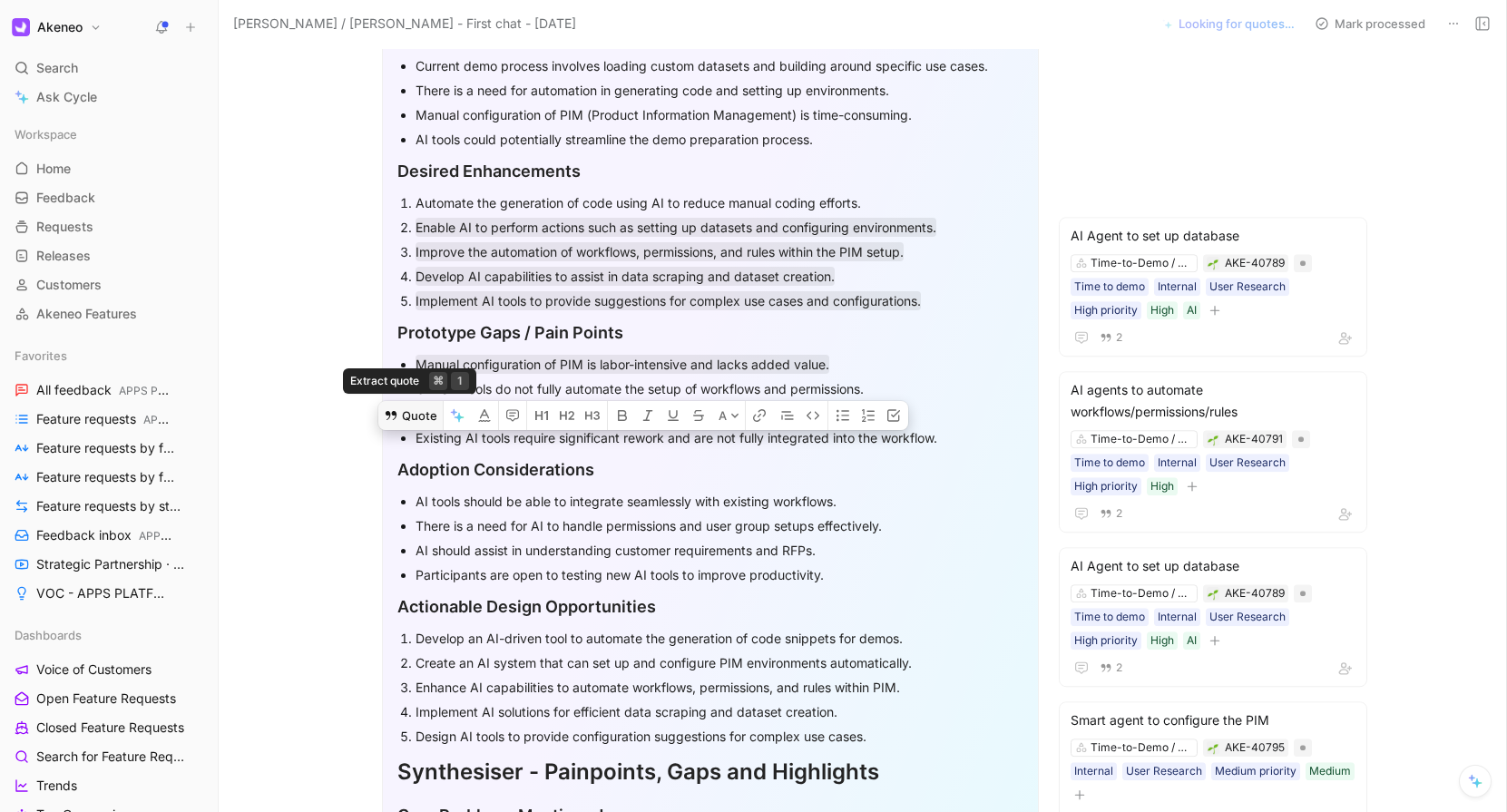
click at [409, 401] on button "Quote" at bounding box center [410, 416] width 65 height 29
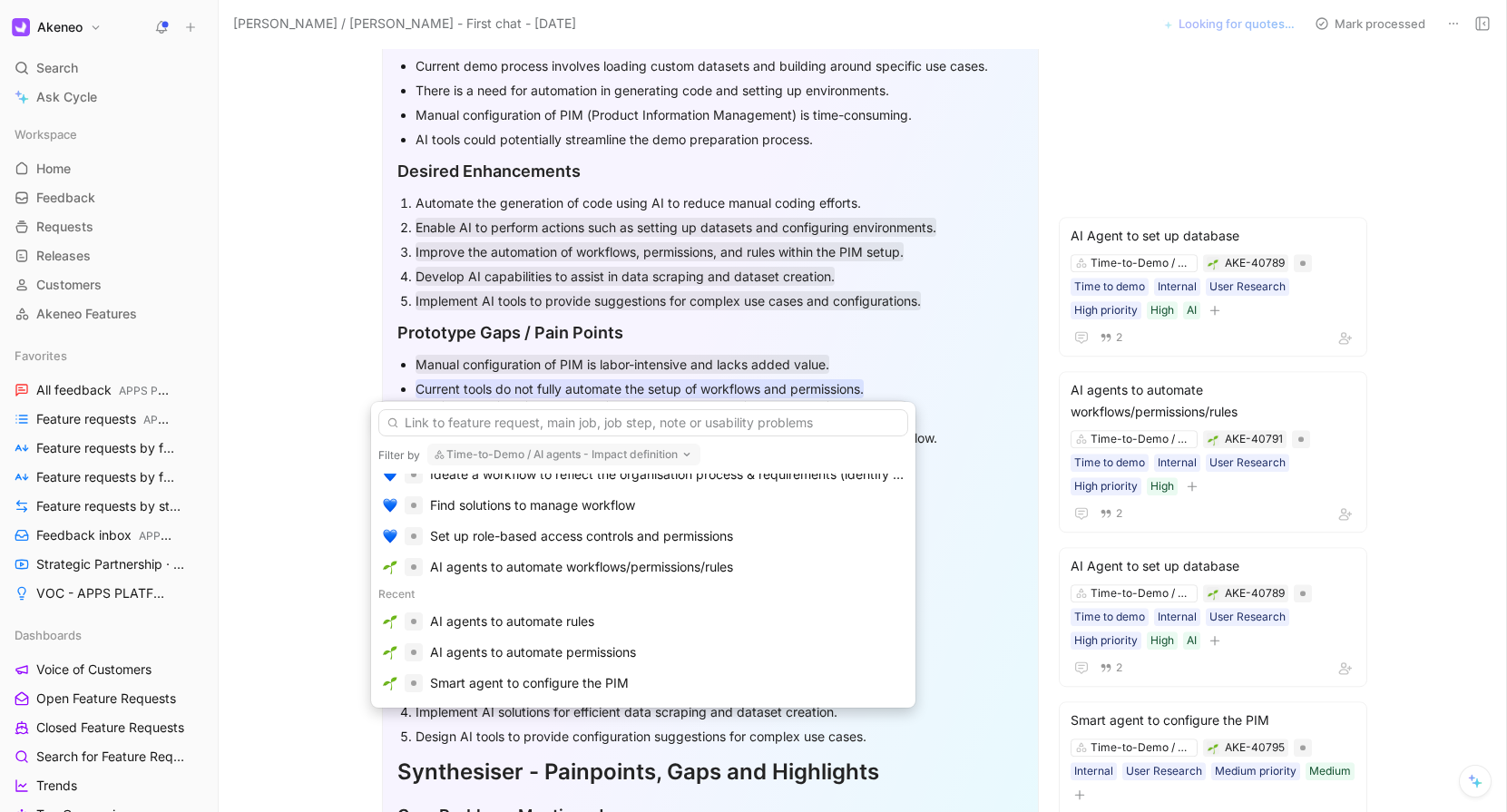
scroll to position [129, 0]
click at [455, 562] on div "AI agents to automate workflows/permissions/rules" at bounding box center [582, 569] width 303 height 22
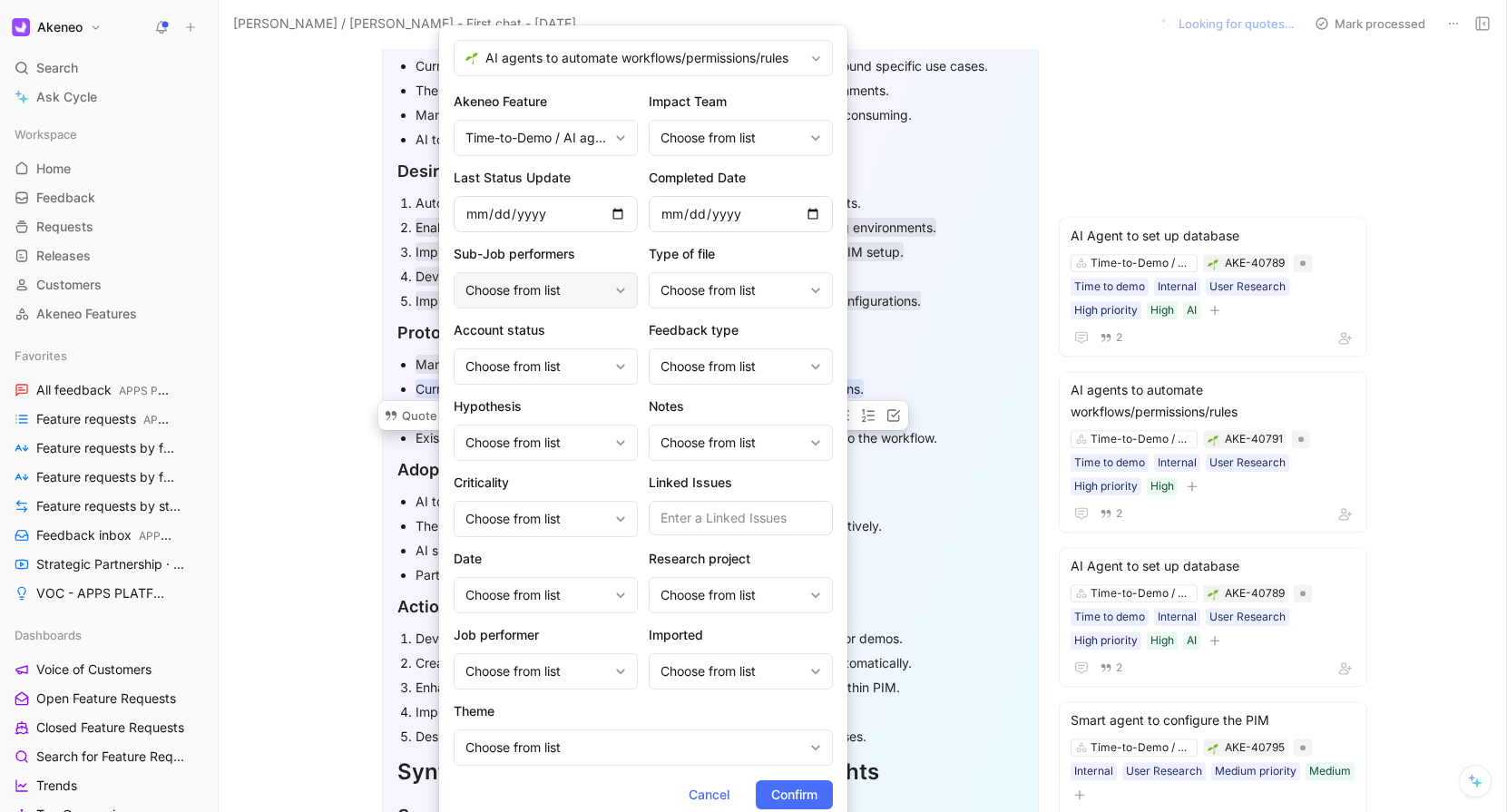
click at [562, 293] on div "Choose from list" at bounding box center [536, 290] width 143 height 22
click at [547, 361] on div "Choose from list" at bounding box center [536, 366] width 143 height 22
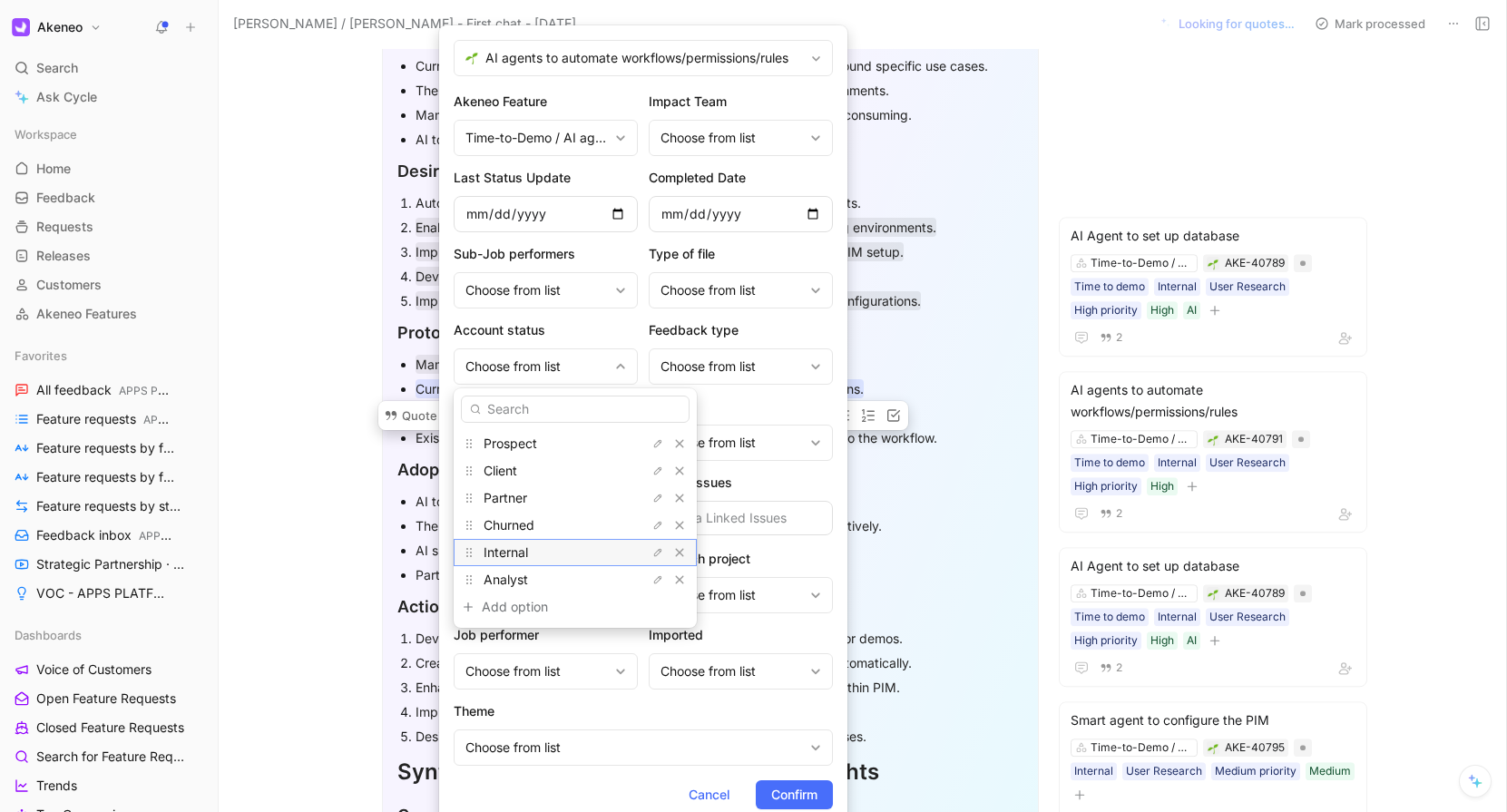
click at [537, 559] on div "Internal" at bounding box center [551, 553] width 136 height 22
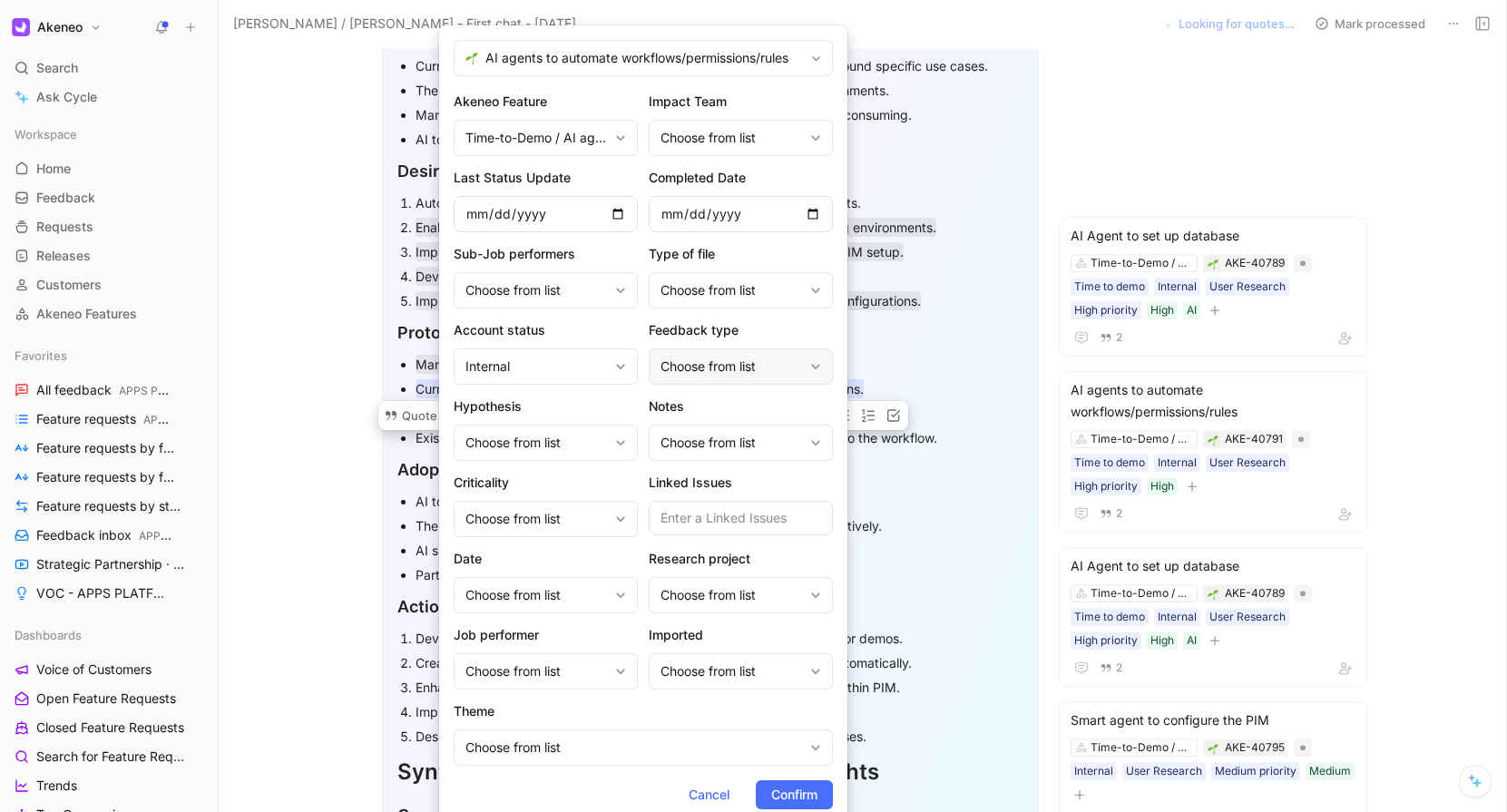
click at [749, 375] on div "Choose from list" at bounding box center [732, 366] width 143 height 22
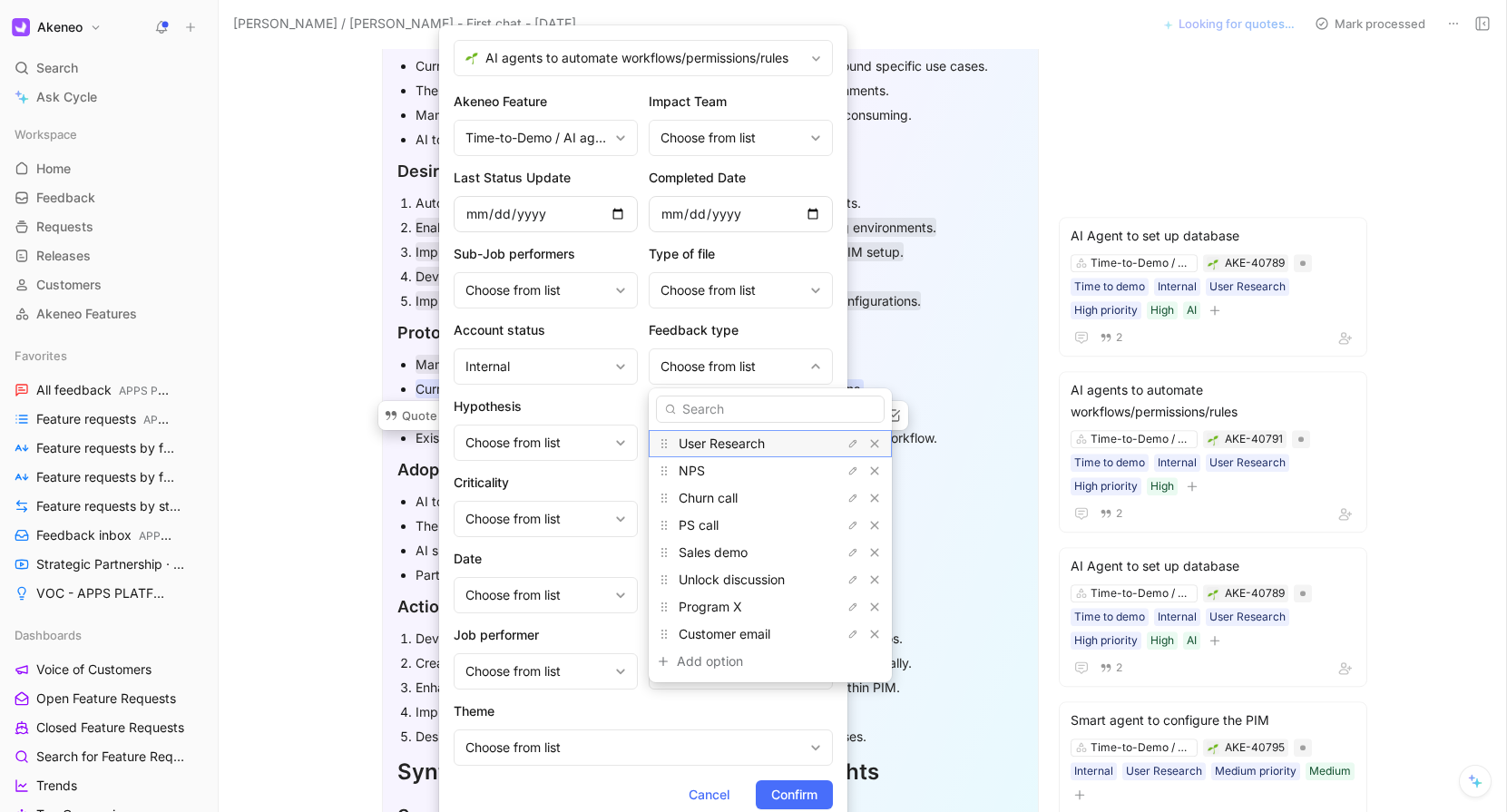
click at [727, 444] on span "User Research" at bounding box center [722, 443] width 86 height 16
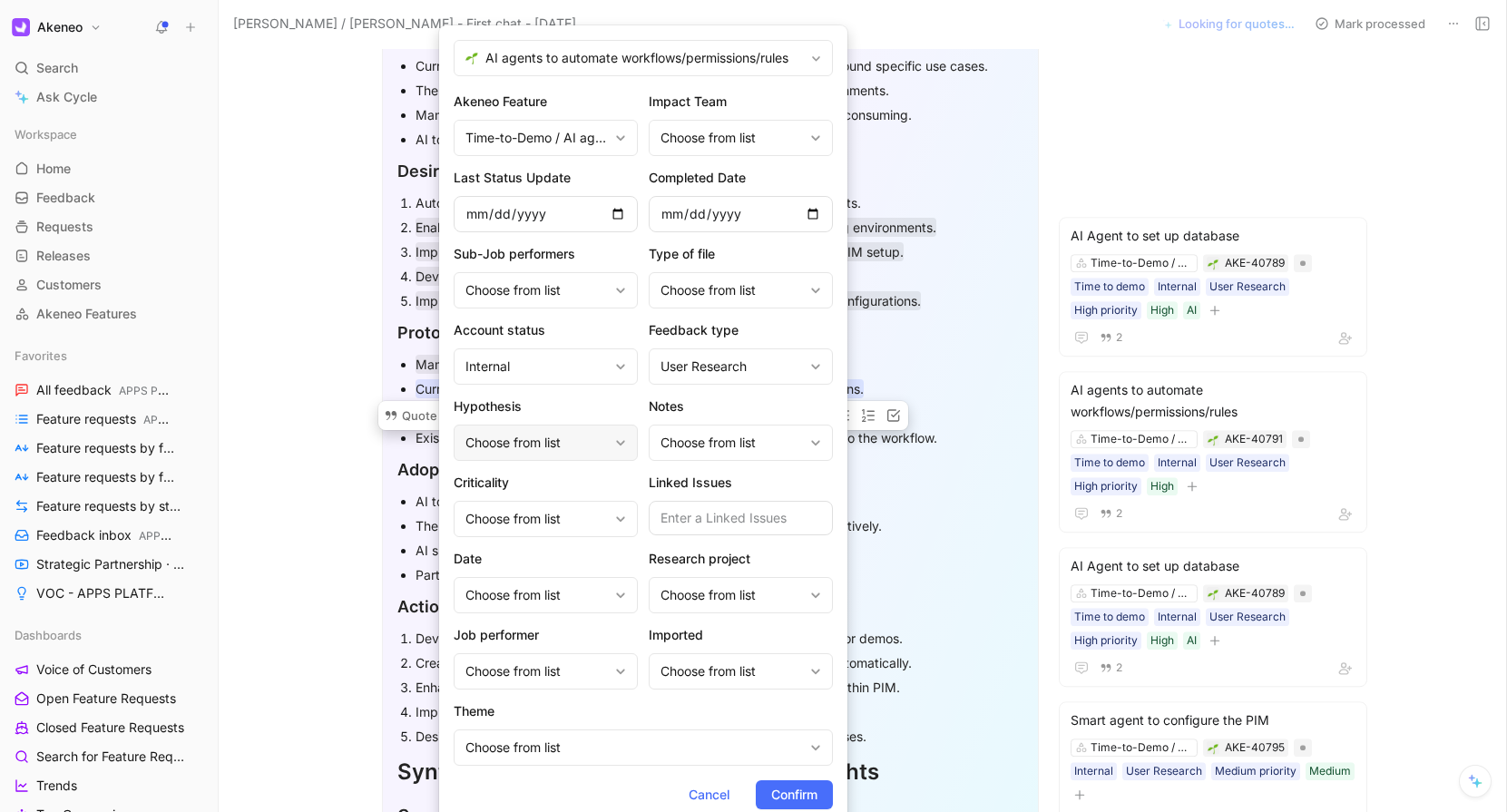
click at [583, 451] on div "Choose from list" at bounding box center [536, 443] width 143 height 22
click at [780, 798] on span "Confirm" at bounding box center [794, 795] width 47 height 22
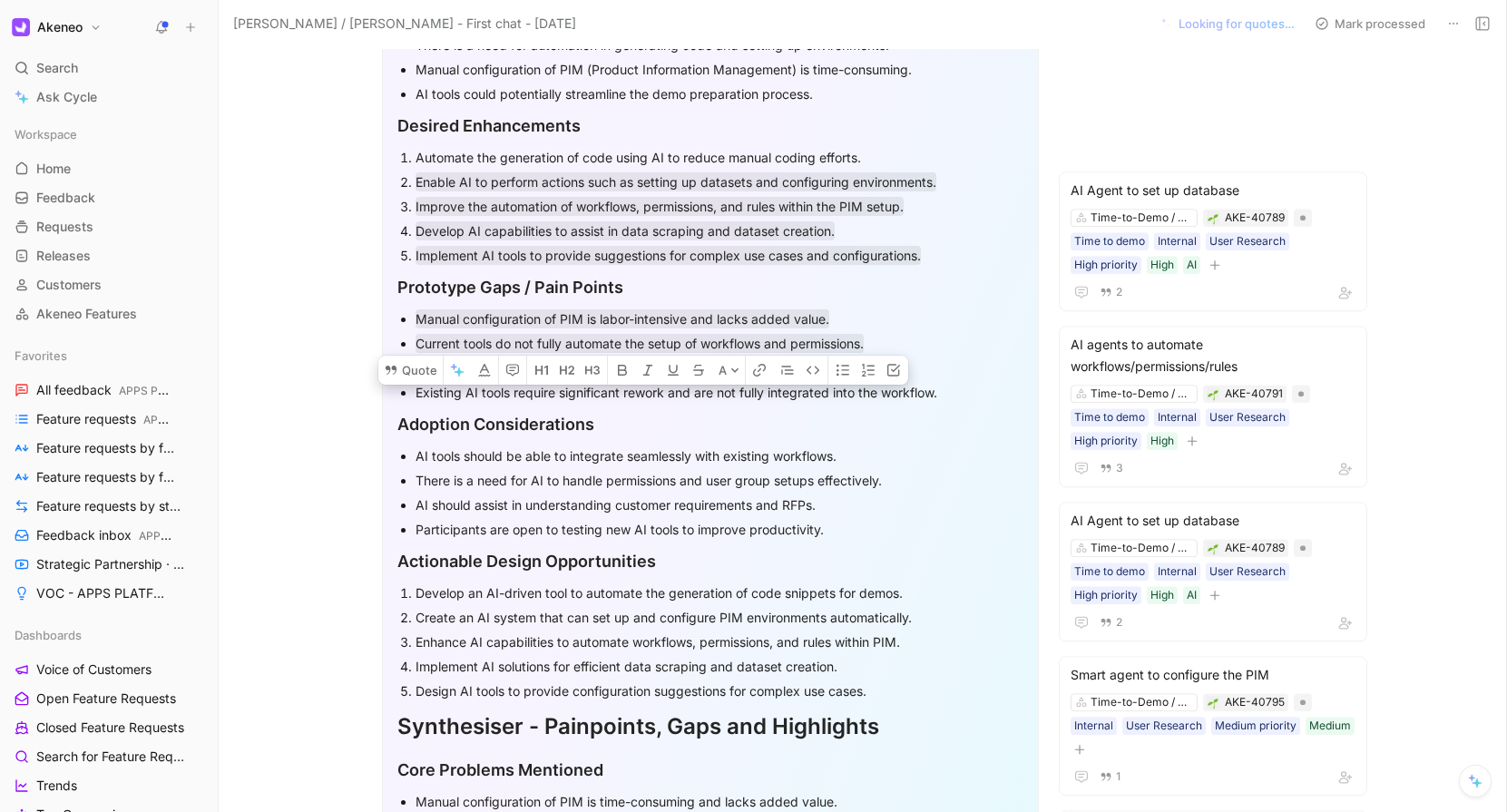
scroll to position [673, 0]
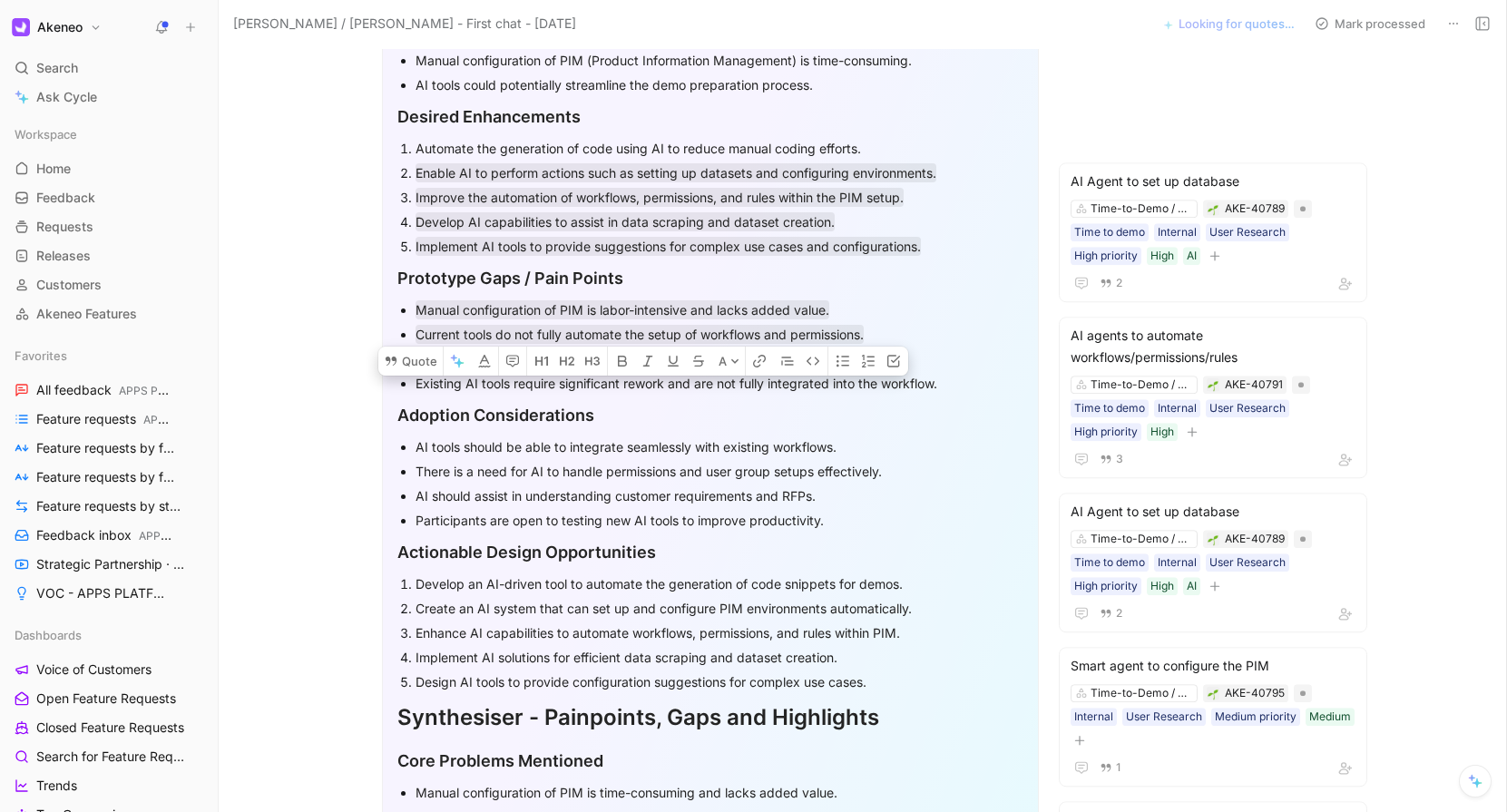
click at [443, 368] on p "Data scraping and dataset preparation are time-consuming processes." at bounding box center [719, 358] width 608 height 25
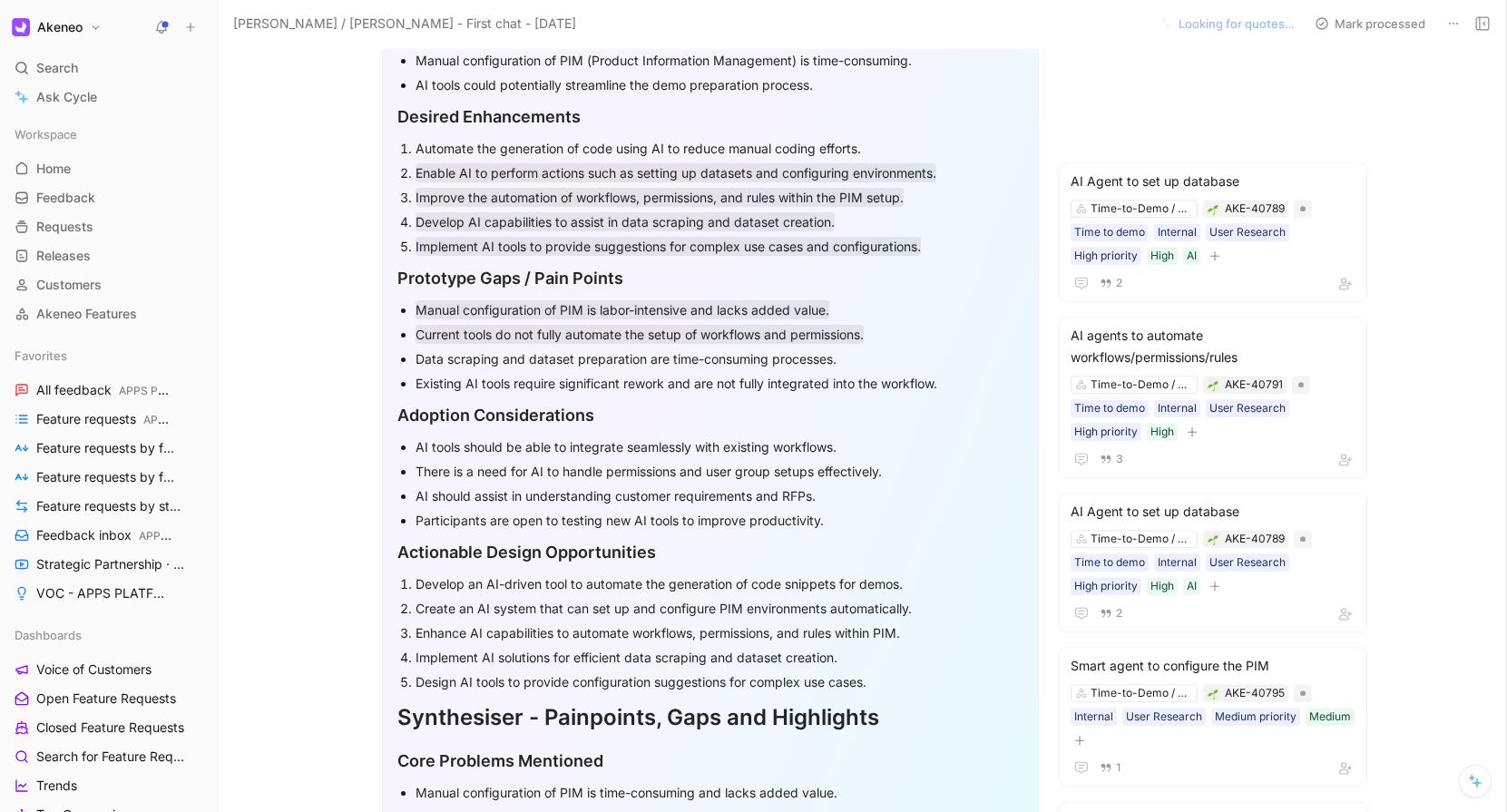
click at [443, 368] on p "Data scraping and dataset preparation are time-consuming processes." at bounding box center [719, 358] width 608 height 25
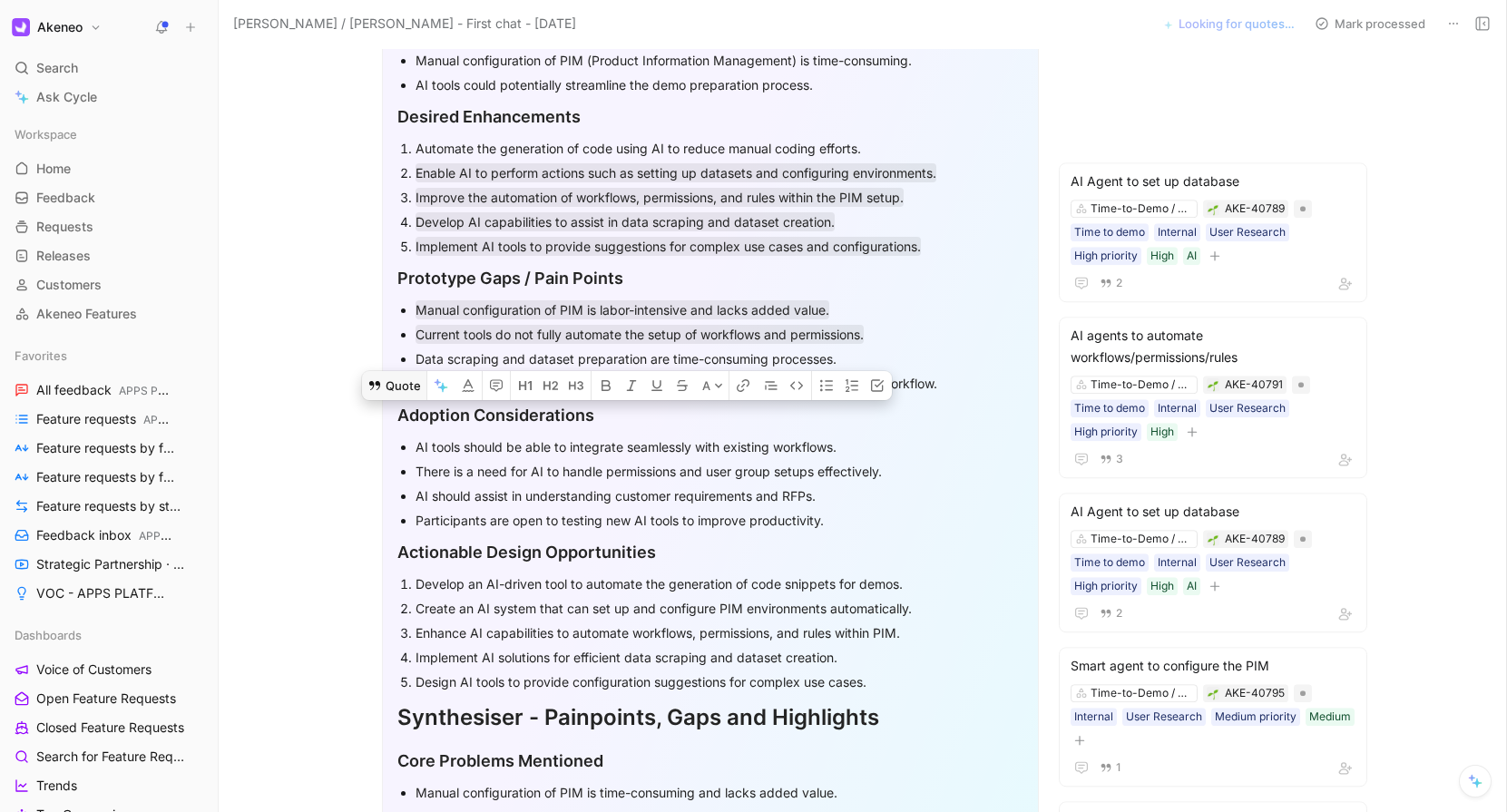
click at [407, 371] on button "Quote" at bounding box center [394, 385] width 65 height 29
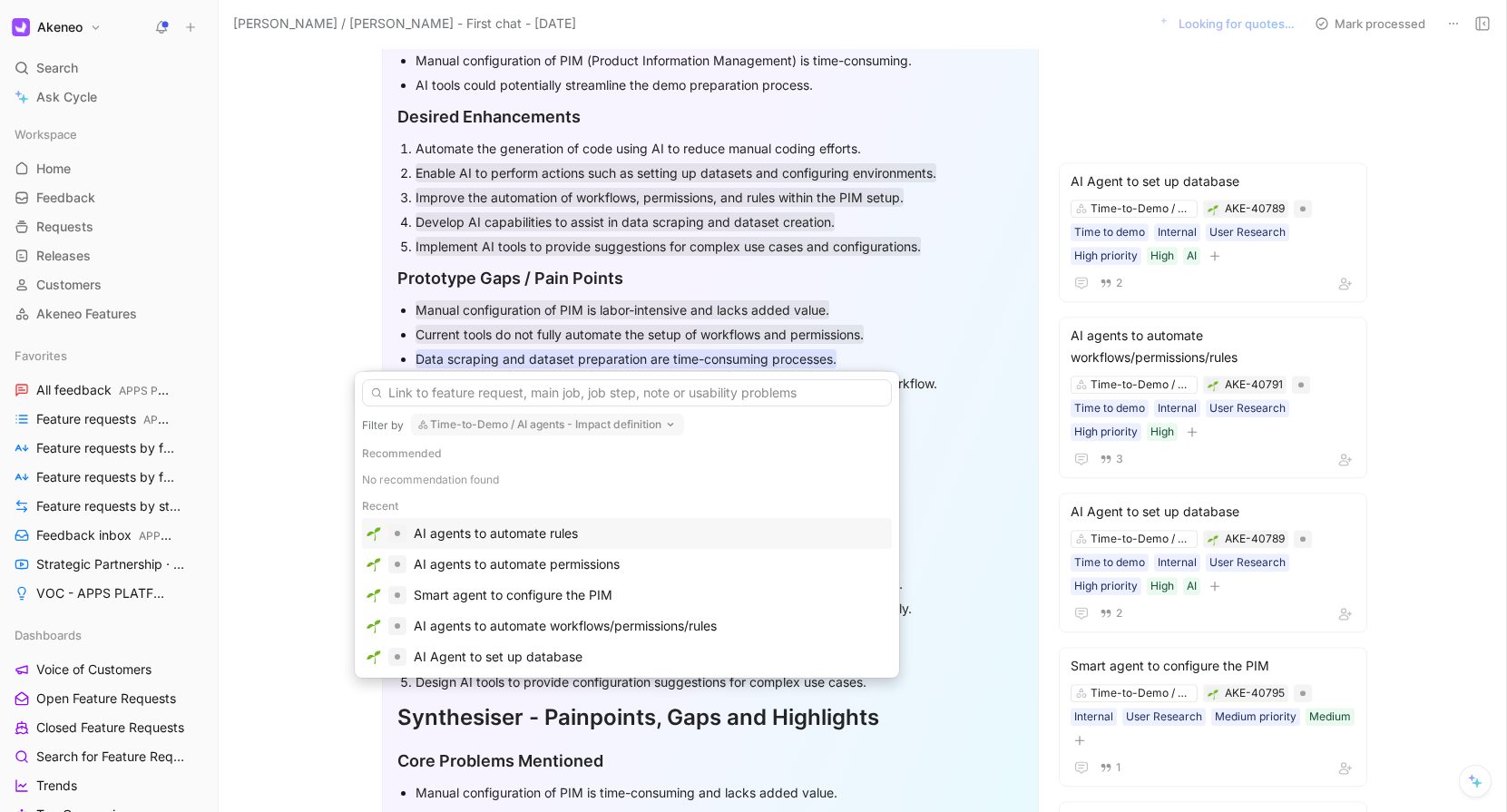
scroll to position [31, 0]
click at [462, 660] on div "AI Agent to set up database" at bounding box center [498, 659] width 169 height 22
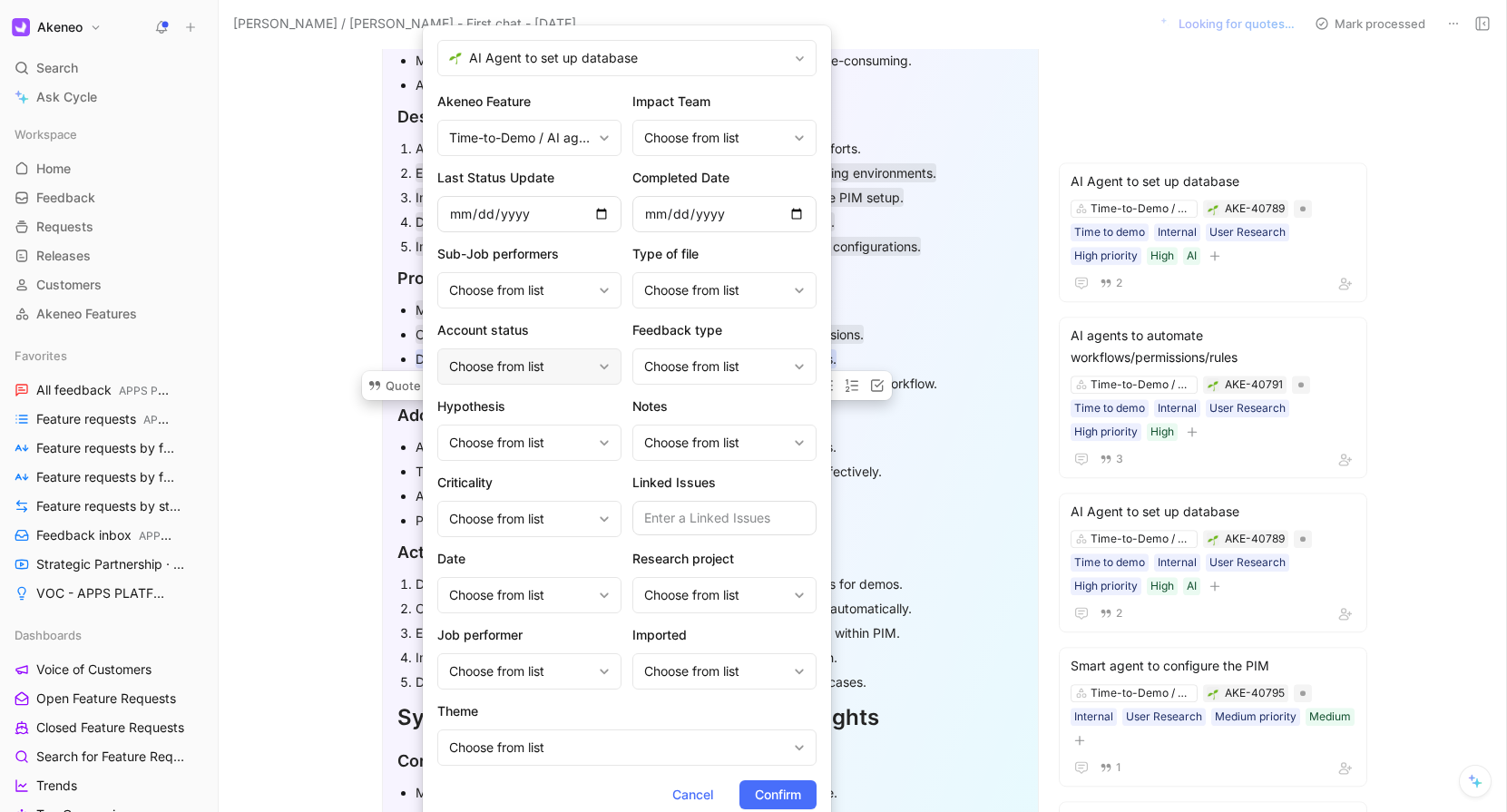
click at [582, 361] on div "Choose from list" at bounding box center [521, 366] width 143 height 22
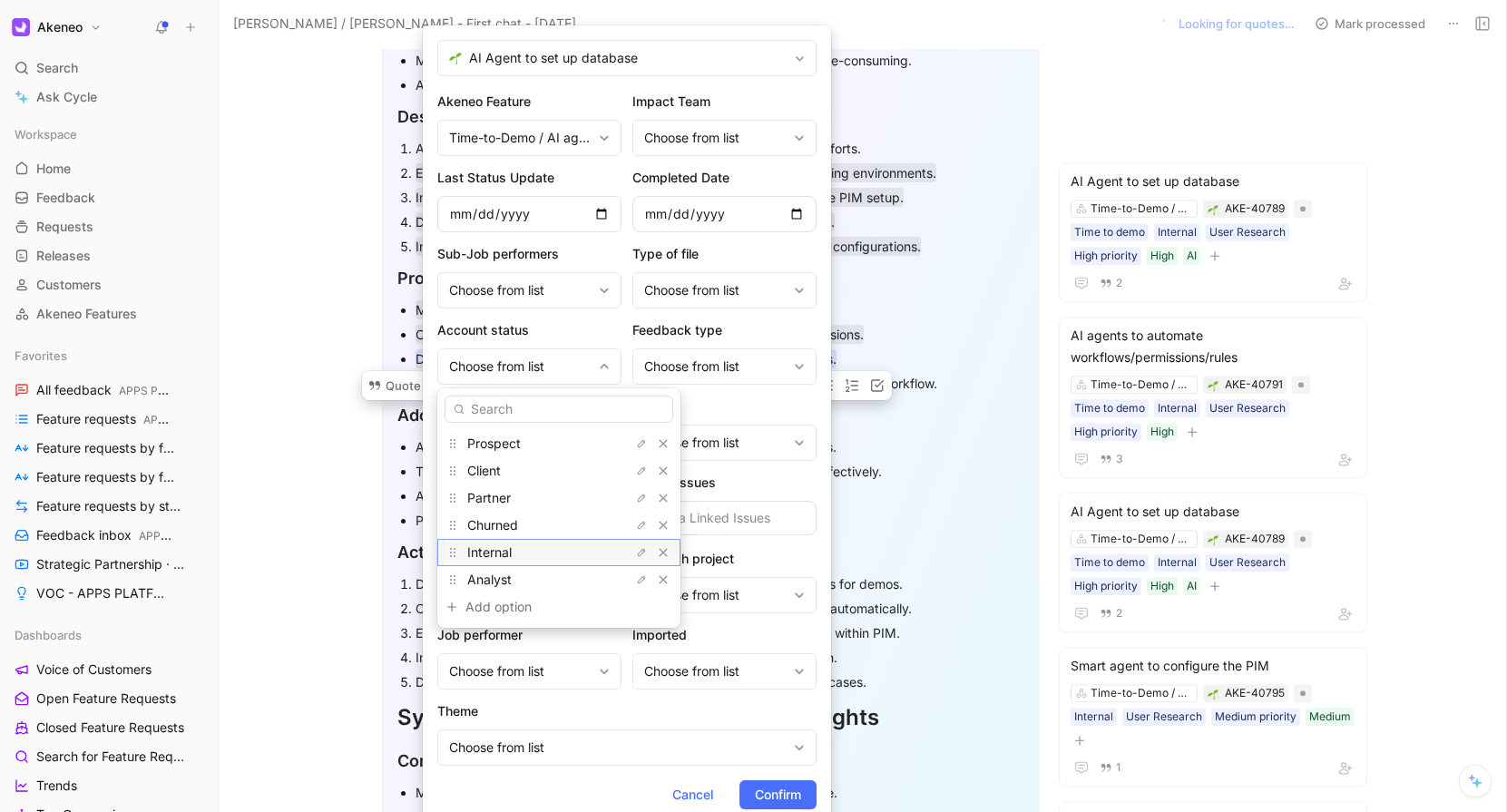
click at [524, 552] on div "Internal" at bounding box center [535, 553] width 136 height 22
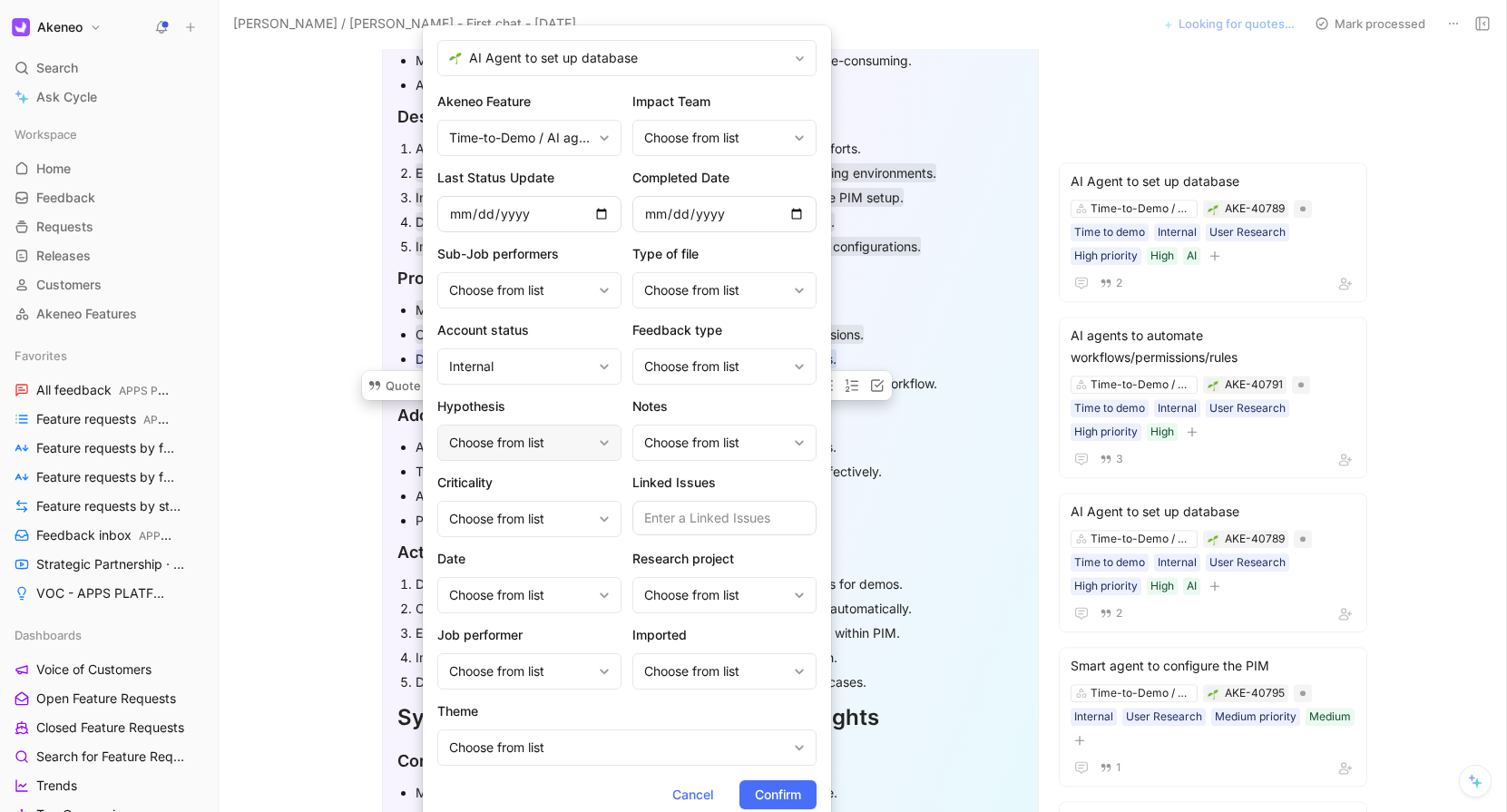
click at [594, 448] on div "Choose from list" at bounding box center [530, 443] width 185 height 37
click at [600, 518] on icon at bounding box center [604, 519] width 11 height 11
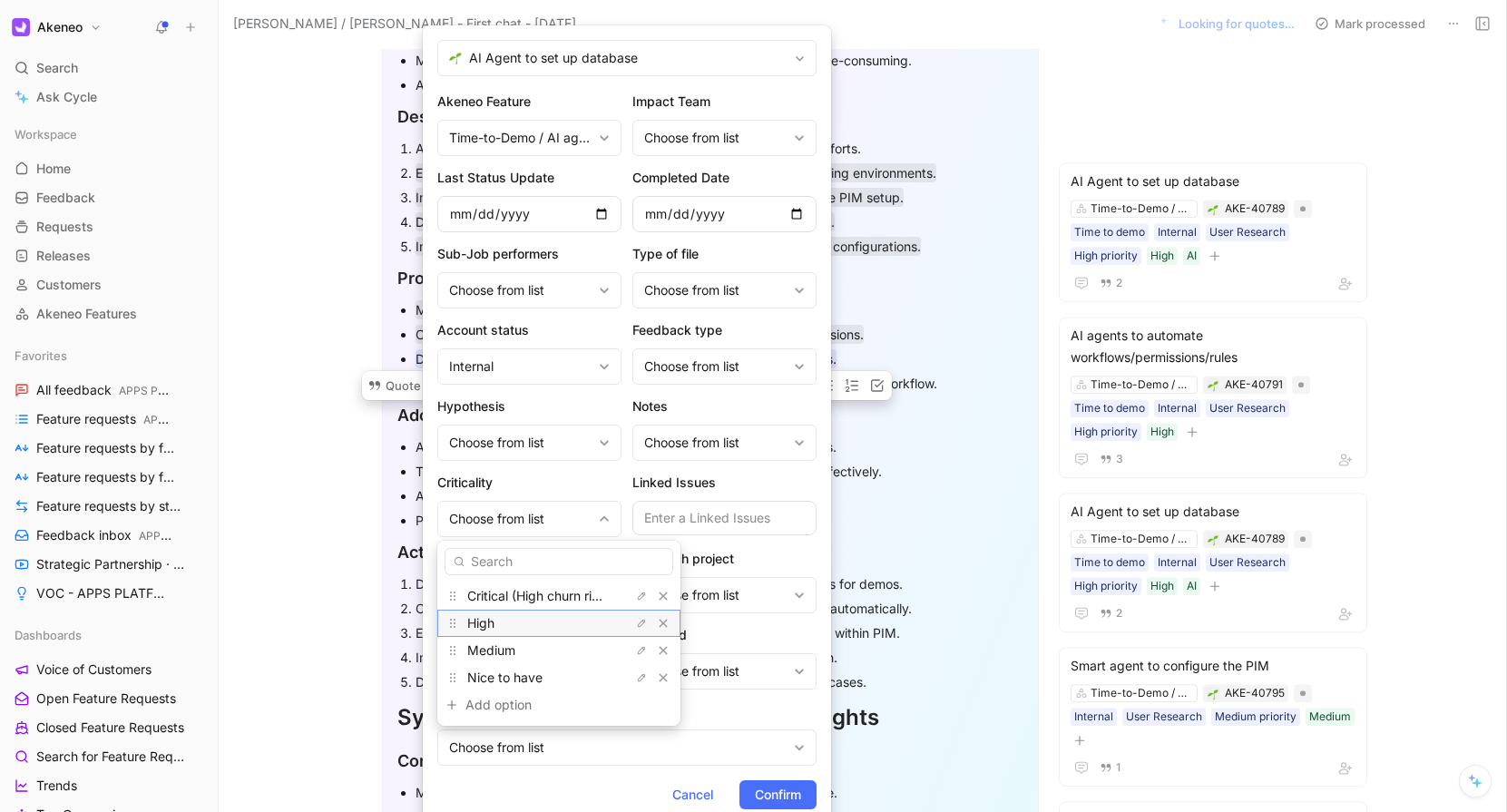
click at [560, 621] on div "High" at bounding box center [535, 623] width 136 height 22
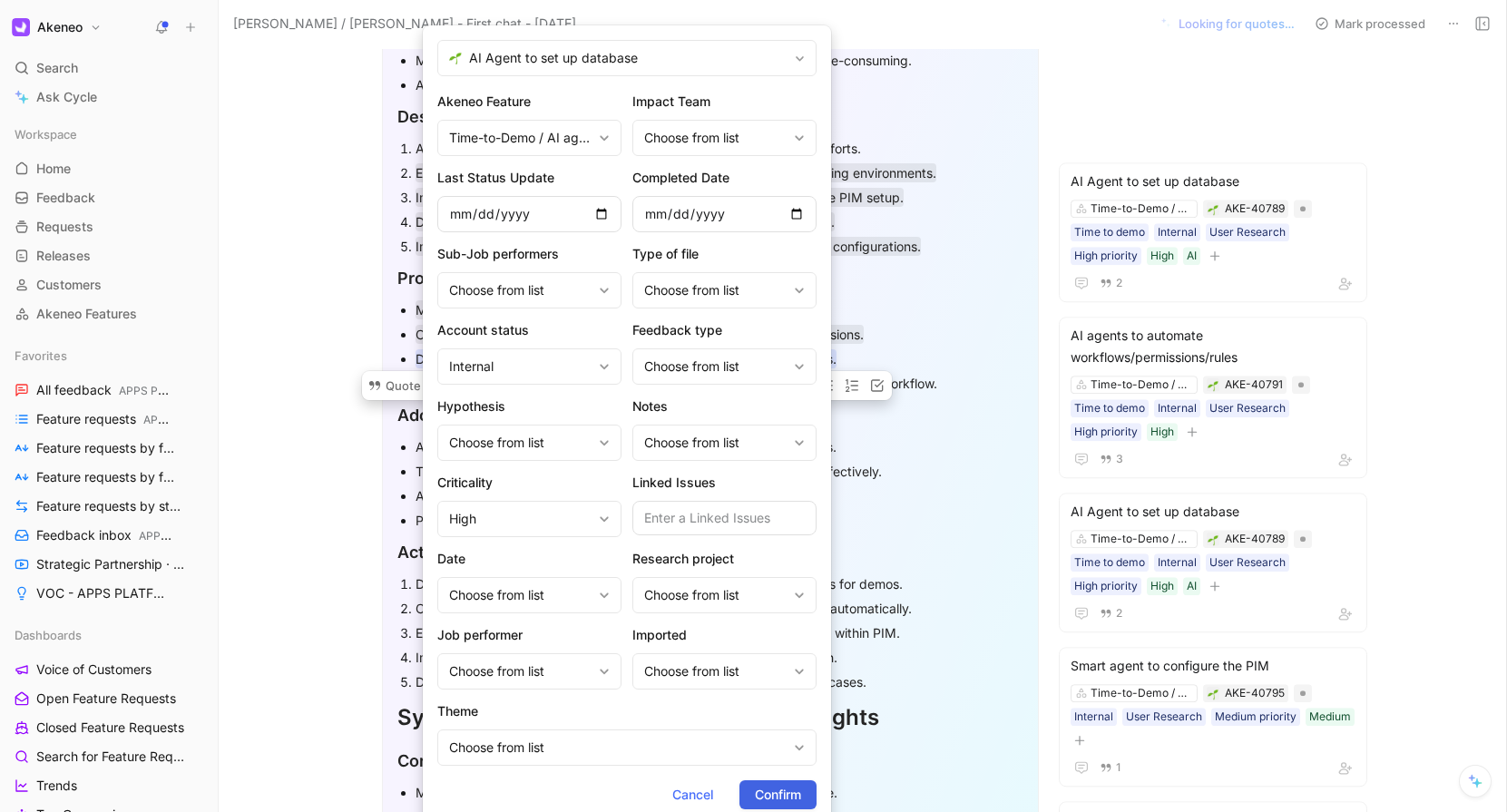
click at [787, 792] on span "Confirm" at bounding box center [778, 795] width 47 height 22
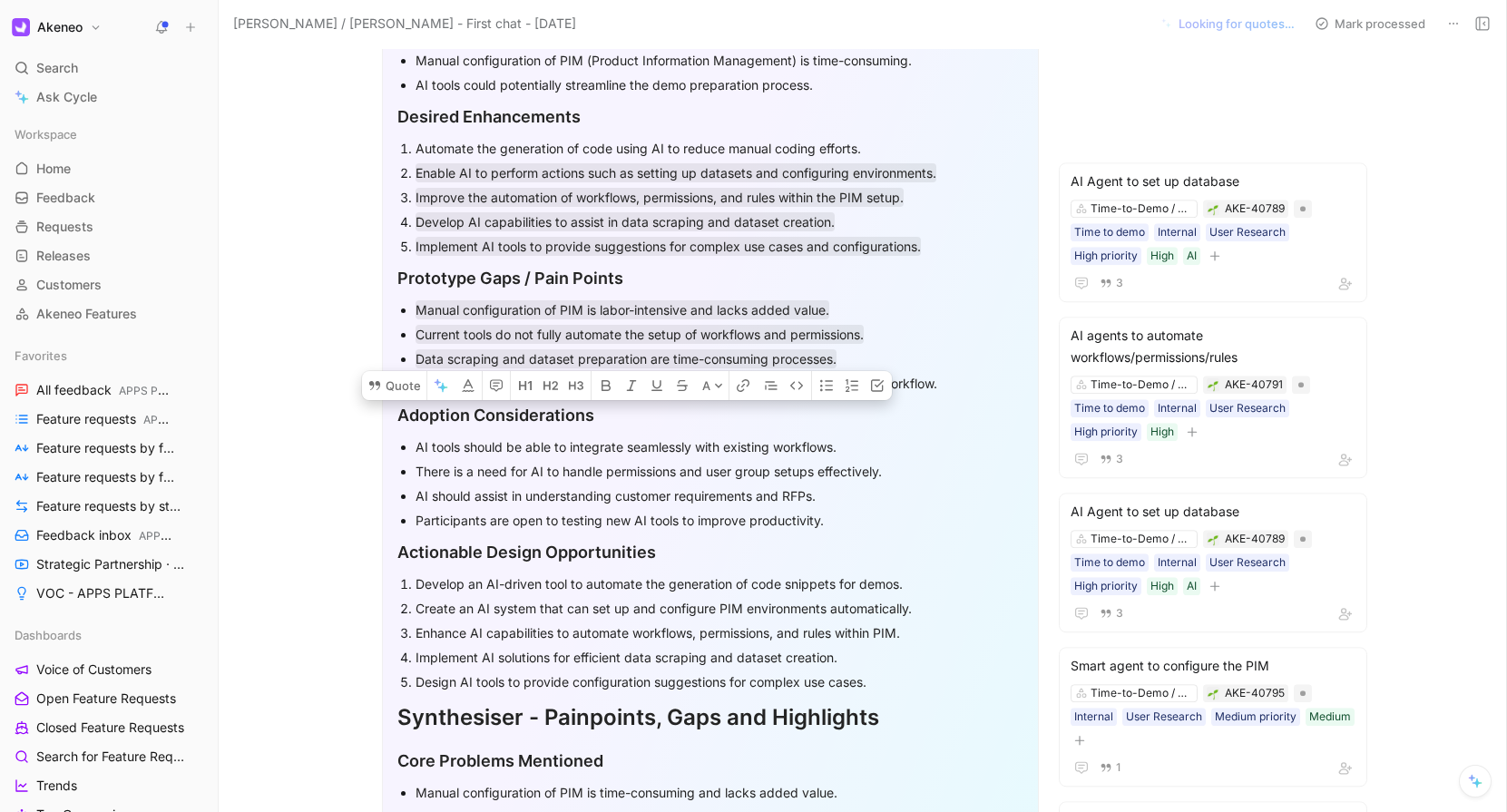
click at [454, 392] on div "Existing AI tools require significant rework and are not fully integrated into …" at bounding box center [719, 383] width 608 height 19
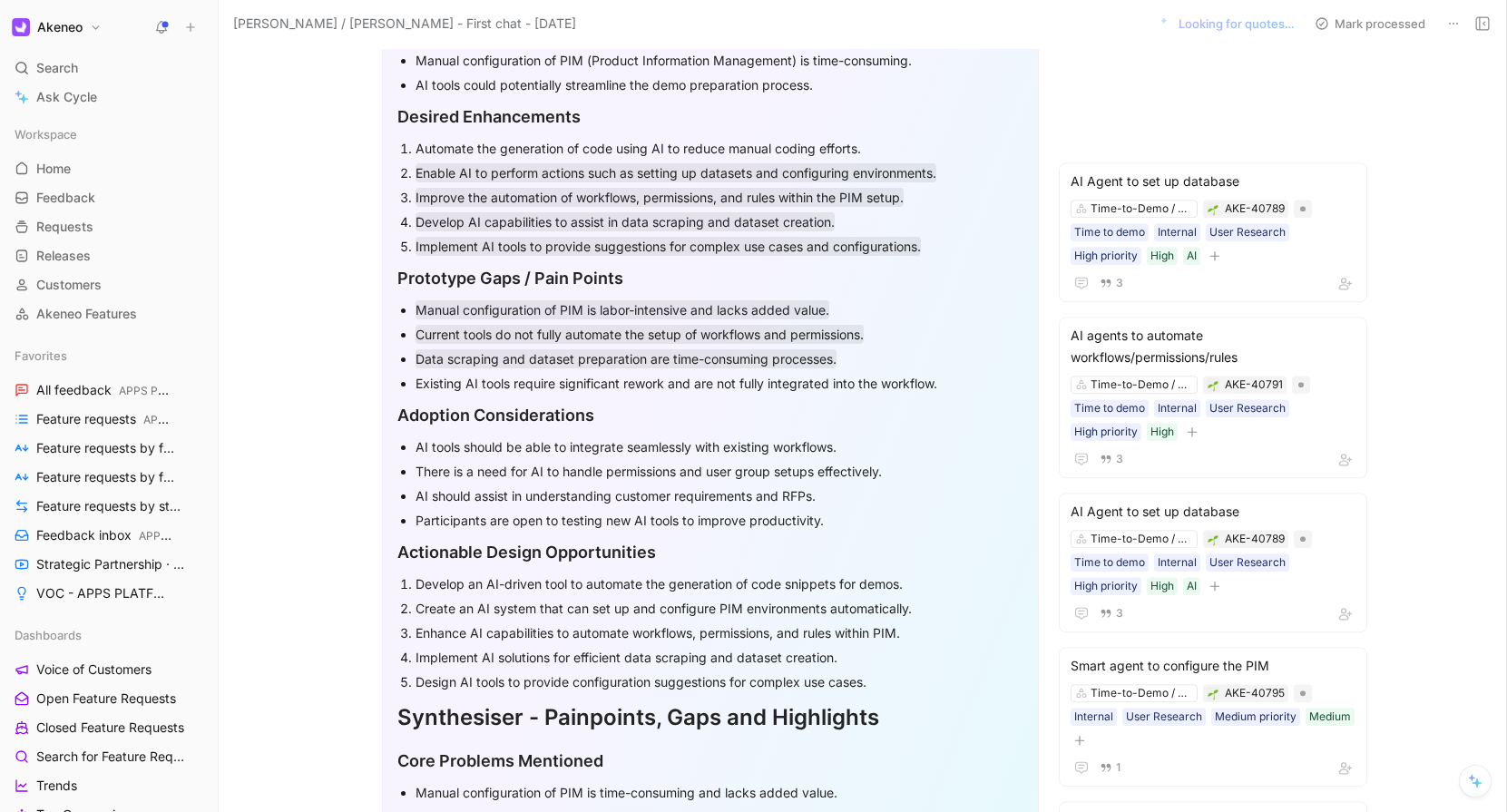
click at [454, 392] on div "Existing AI tools require significant rework and are not fully integrated into …" at bounding box center [719, 383] width 608 height 19
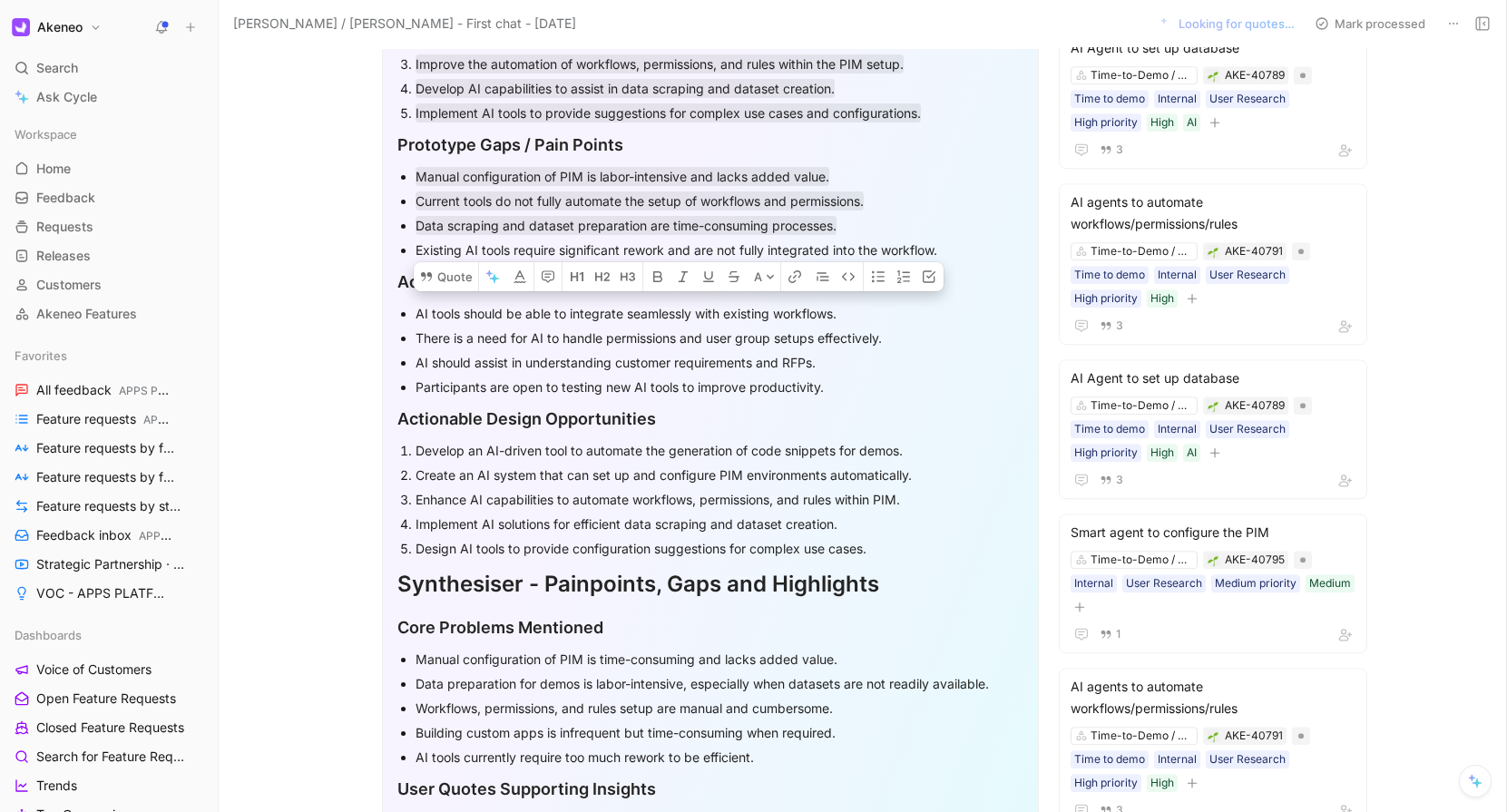
scroll to position [804, 0]
click at [459, 245] on div "Existing AI tools require significant rework and are not fully integrated into …" at bounding box center [719, 252] width 608 height 19
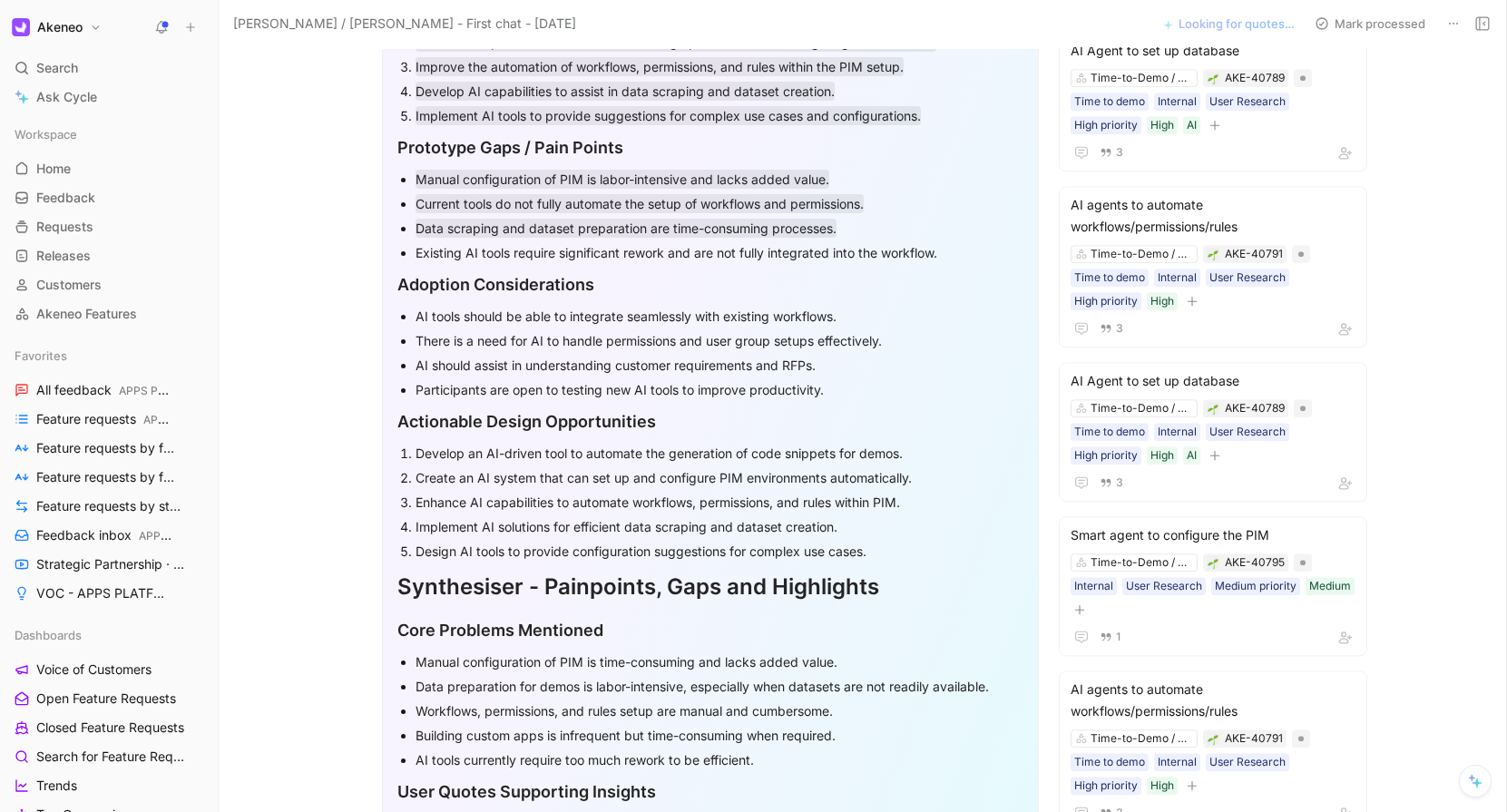
click at [458, 244] on div "Existing AI tools require significant rework and are not fully integrated into …" at bounding box center [719, 252] width 608 height 19
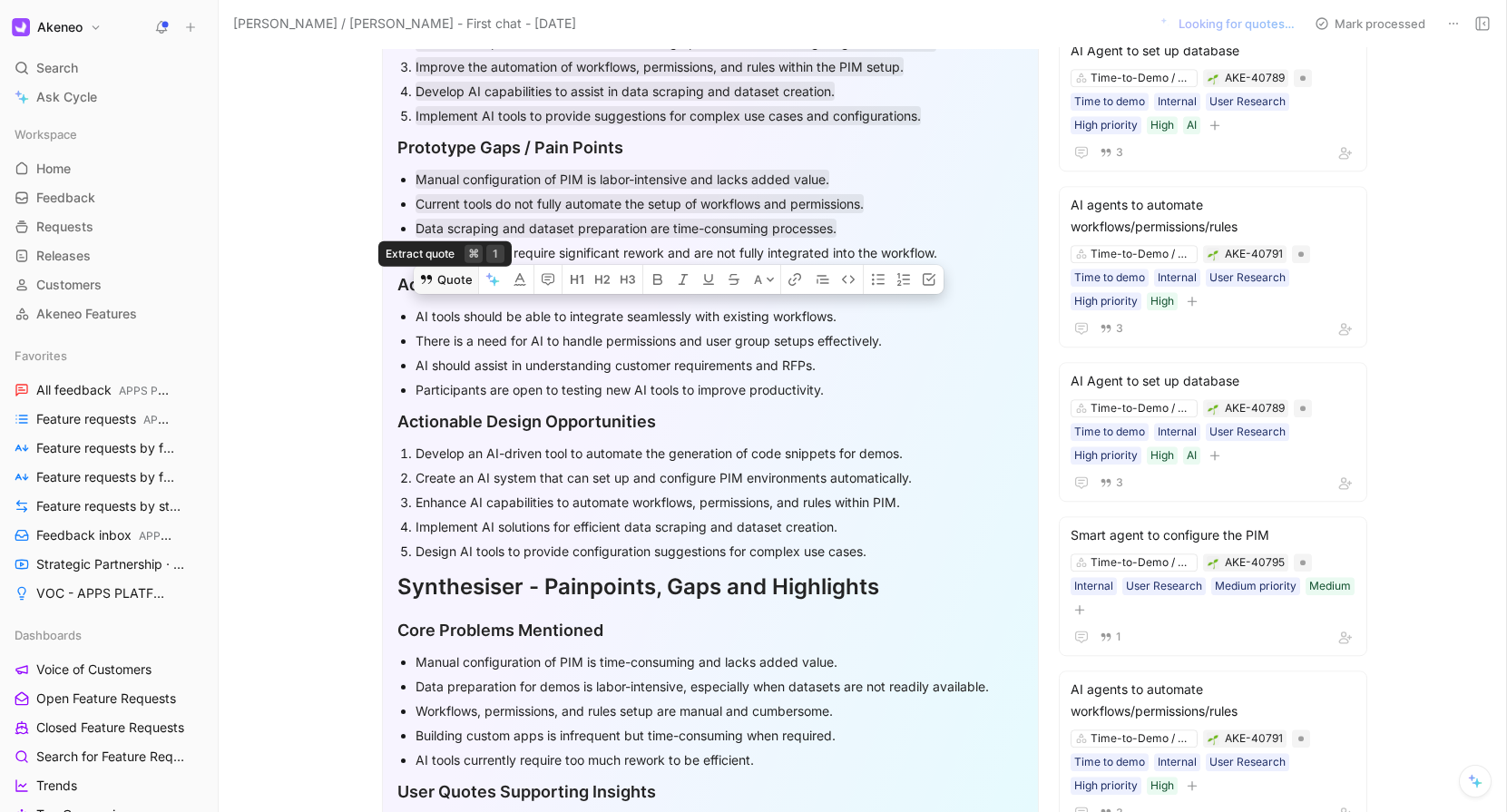
click at [460, 265] on button "Quote" at bounding box center [446, 279] width 65 height 29
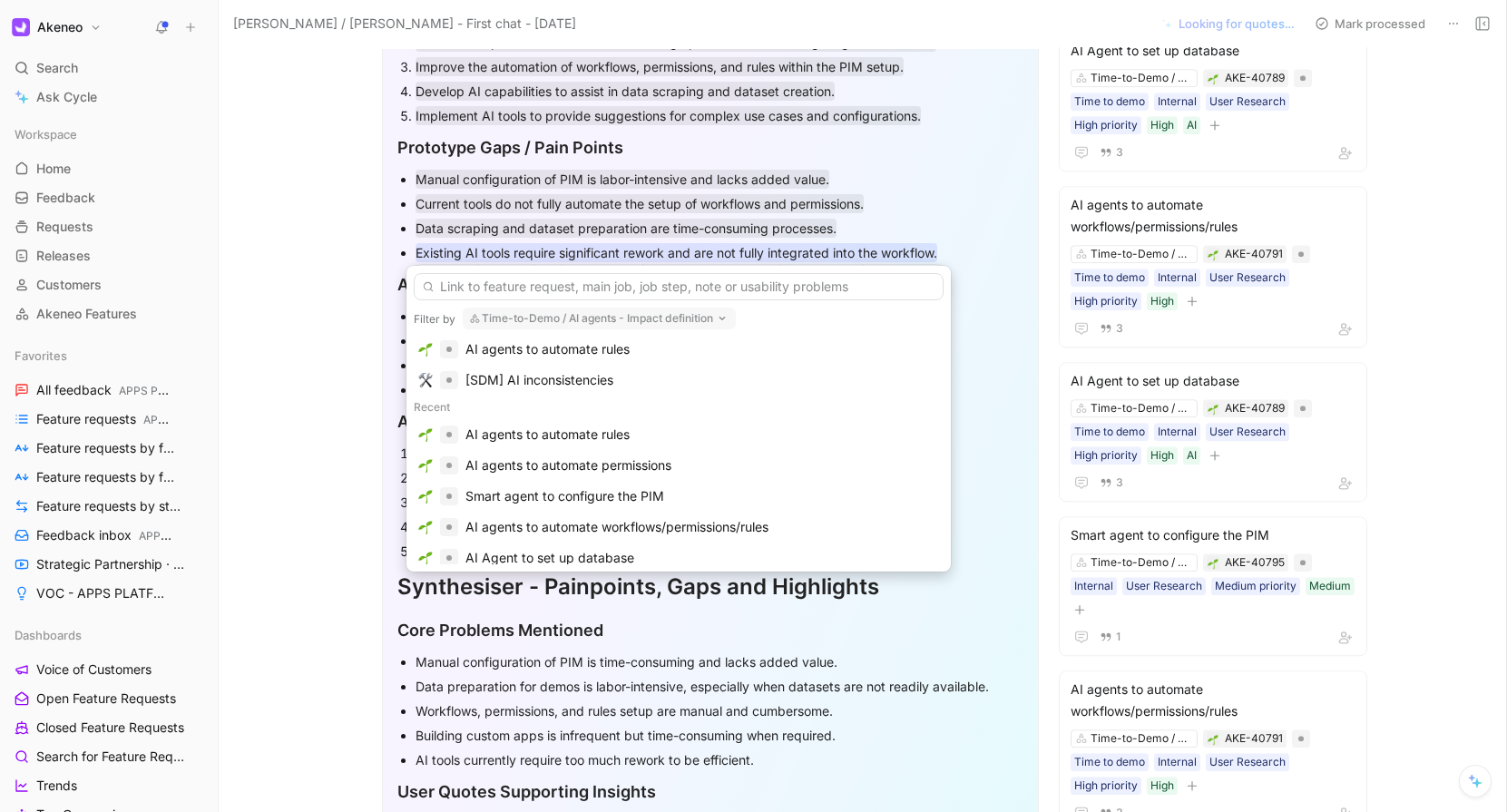
scroll to position [129, 0]
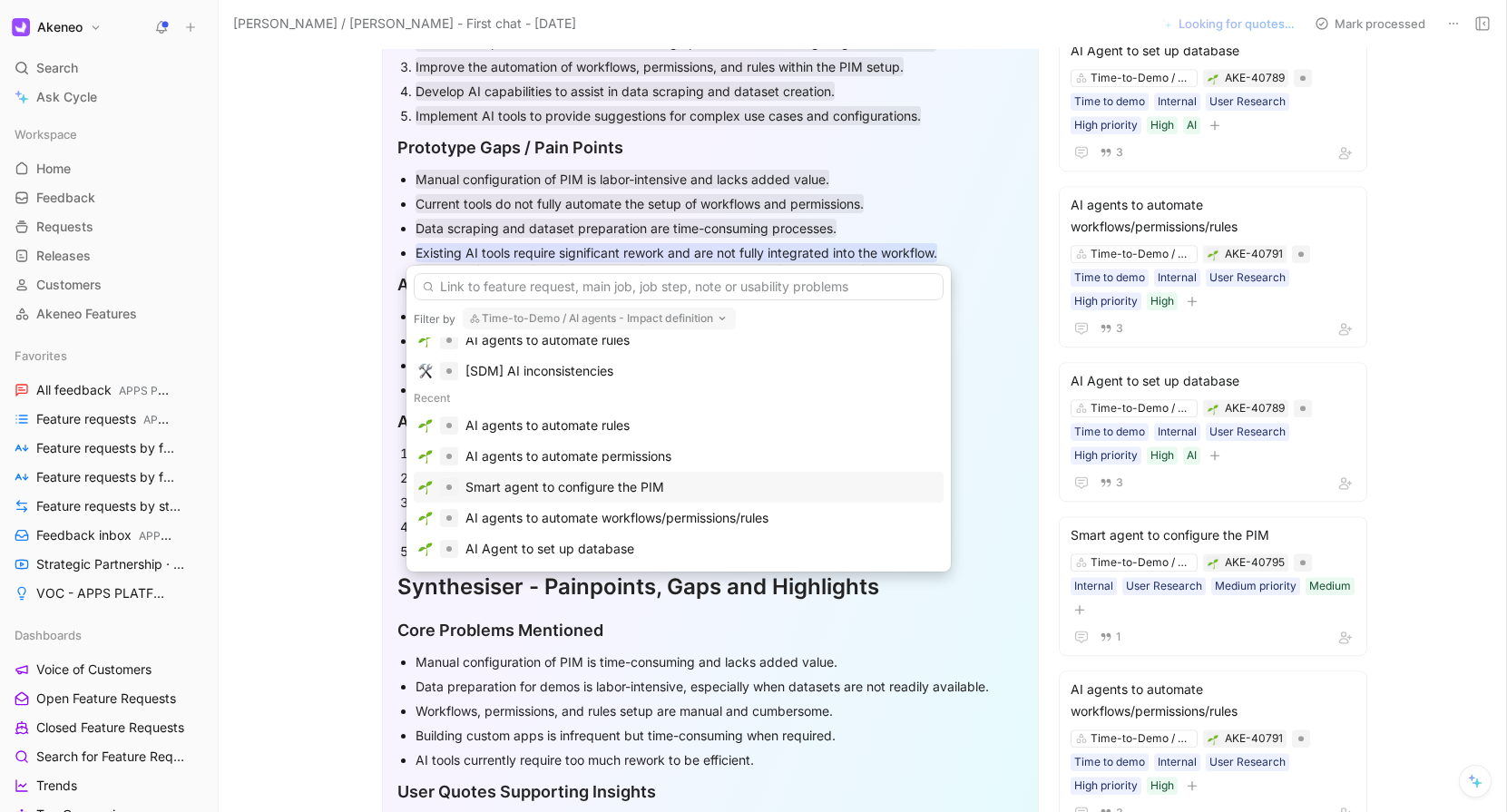
click at [514, 497] on div "Smart agent to configure the PIM" at bounding box center [564, 487] width 198 height 22
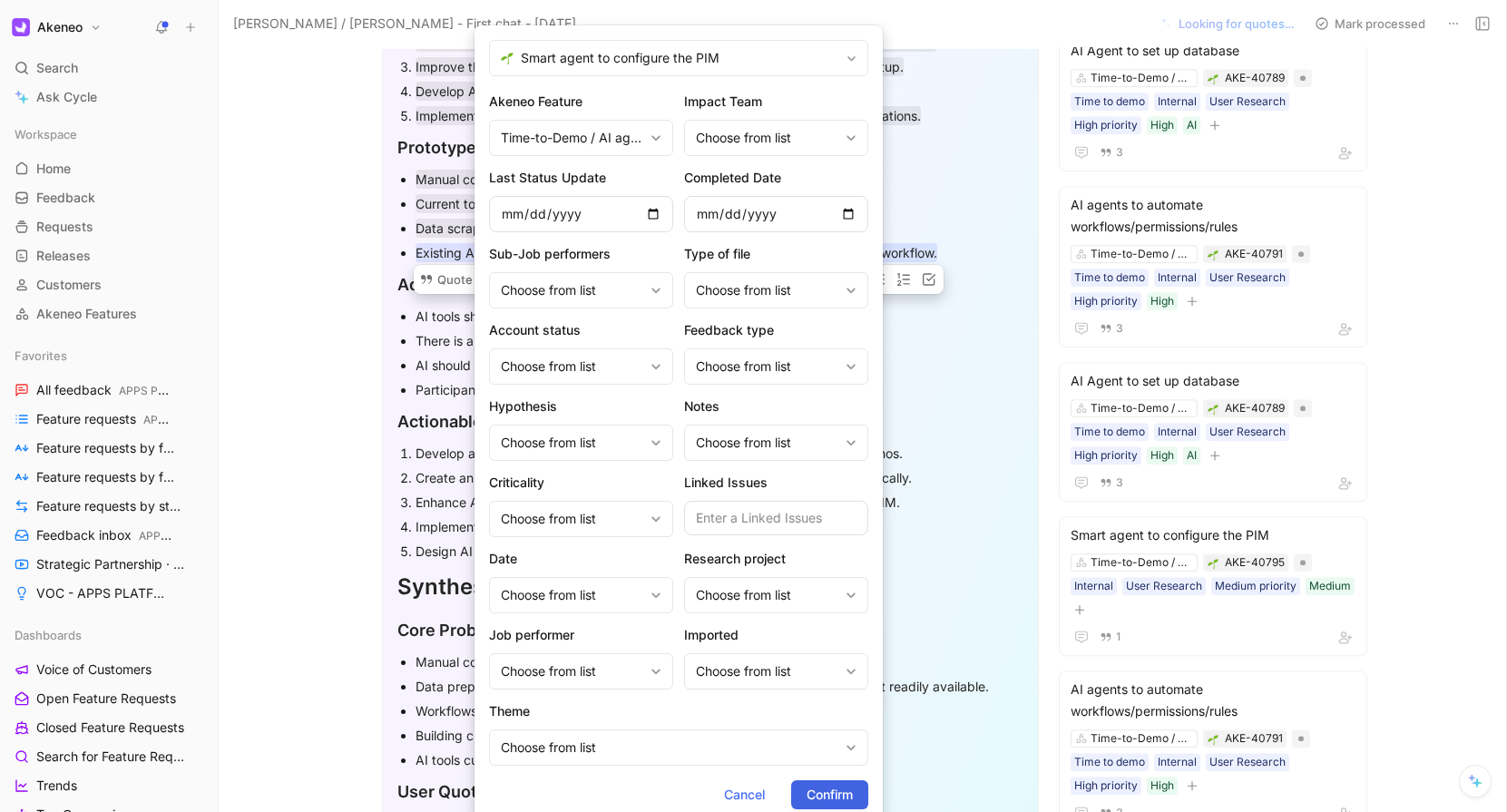
click at [816, 796] on span "Confirm" at bounding box center [830, 795] width 47 height 22
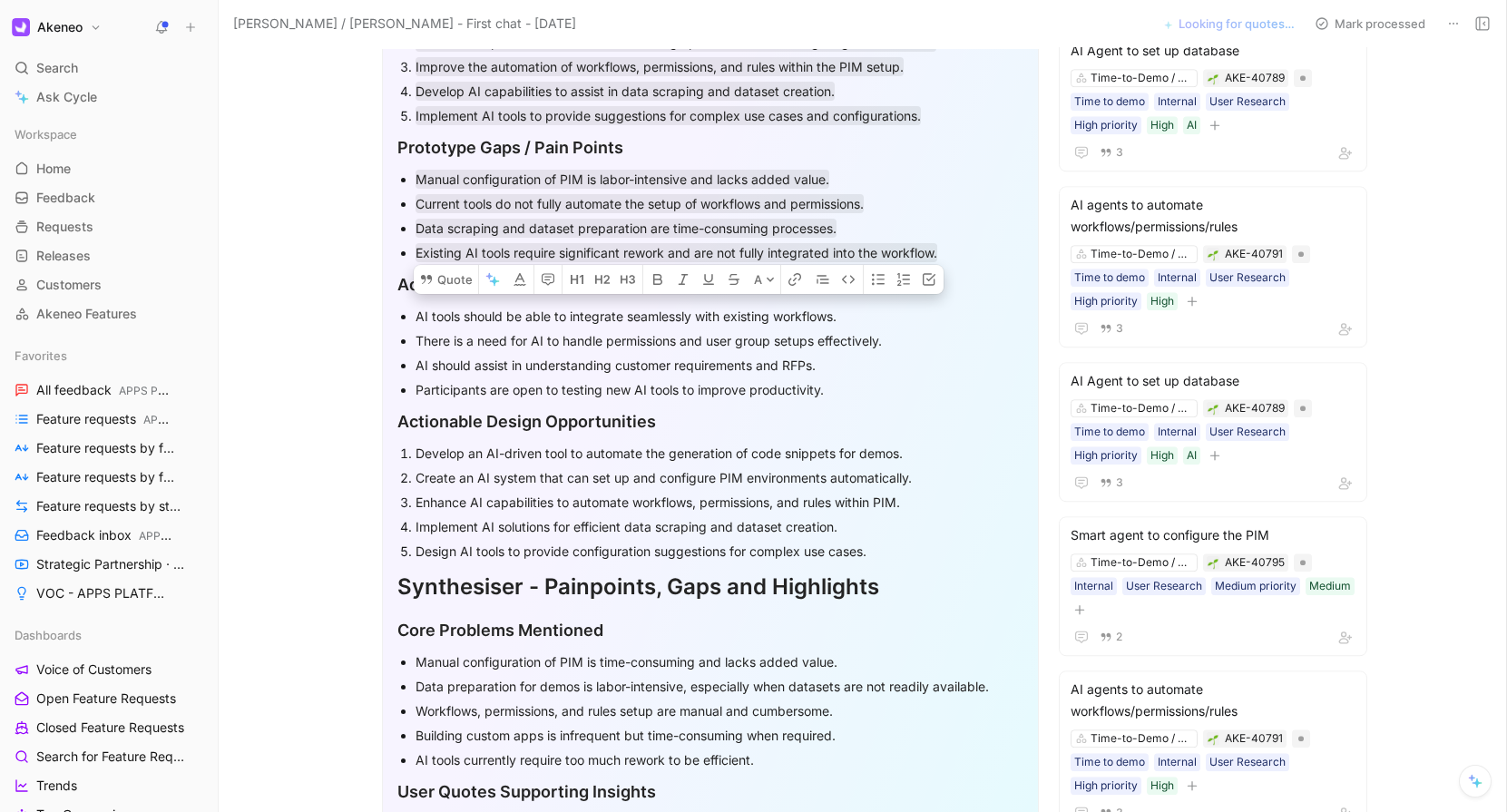
click at [446, 312] on div "AI tools should be able to integrate seamlessly with existing workflows." at bounding box center [719, 316] width 608 height 19
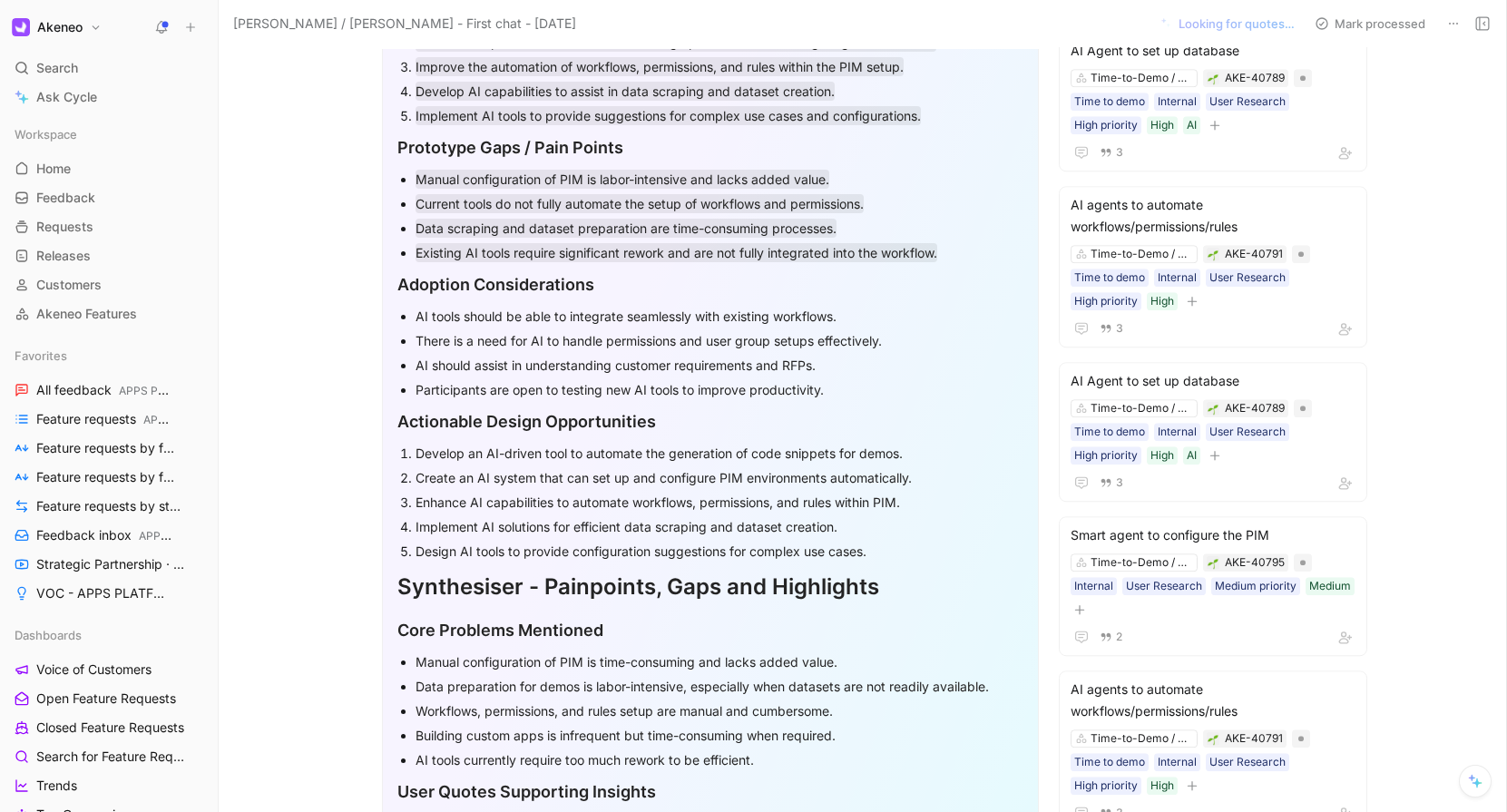
click at [446, 312] on div "AI tools should be able to integrate seamlessly with existing workflows." at bounding box center [719, 316] width 608 height 19
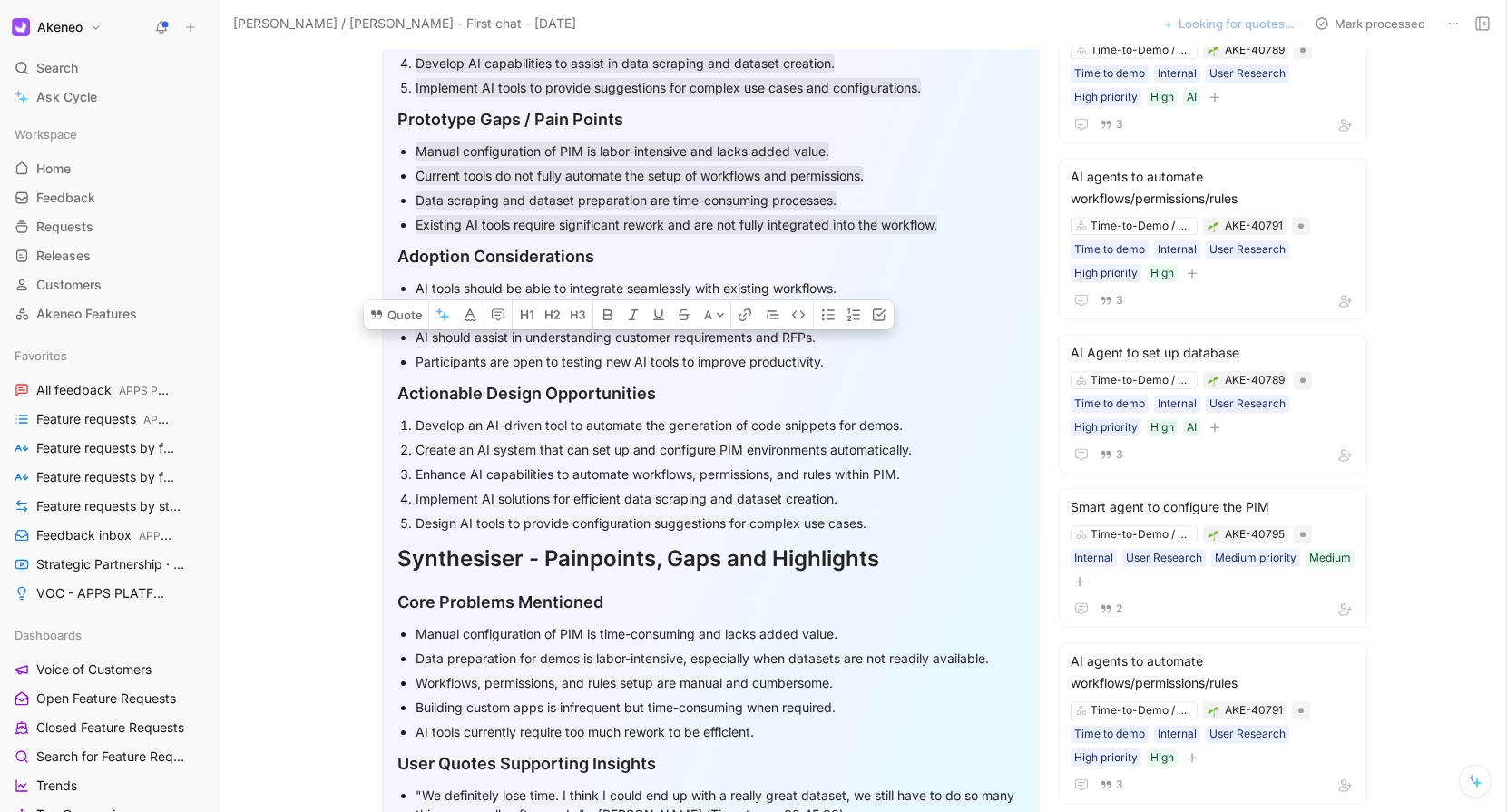
scroll to position [836, 0]
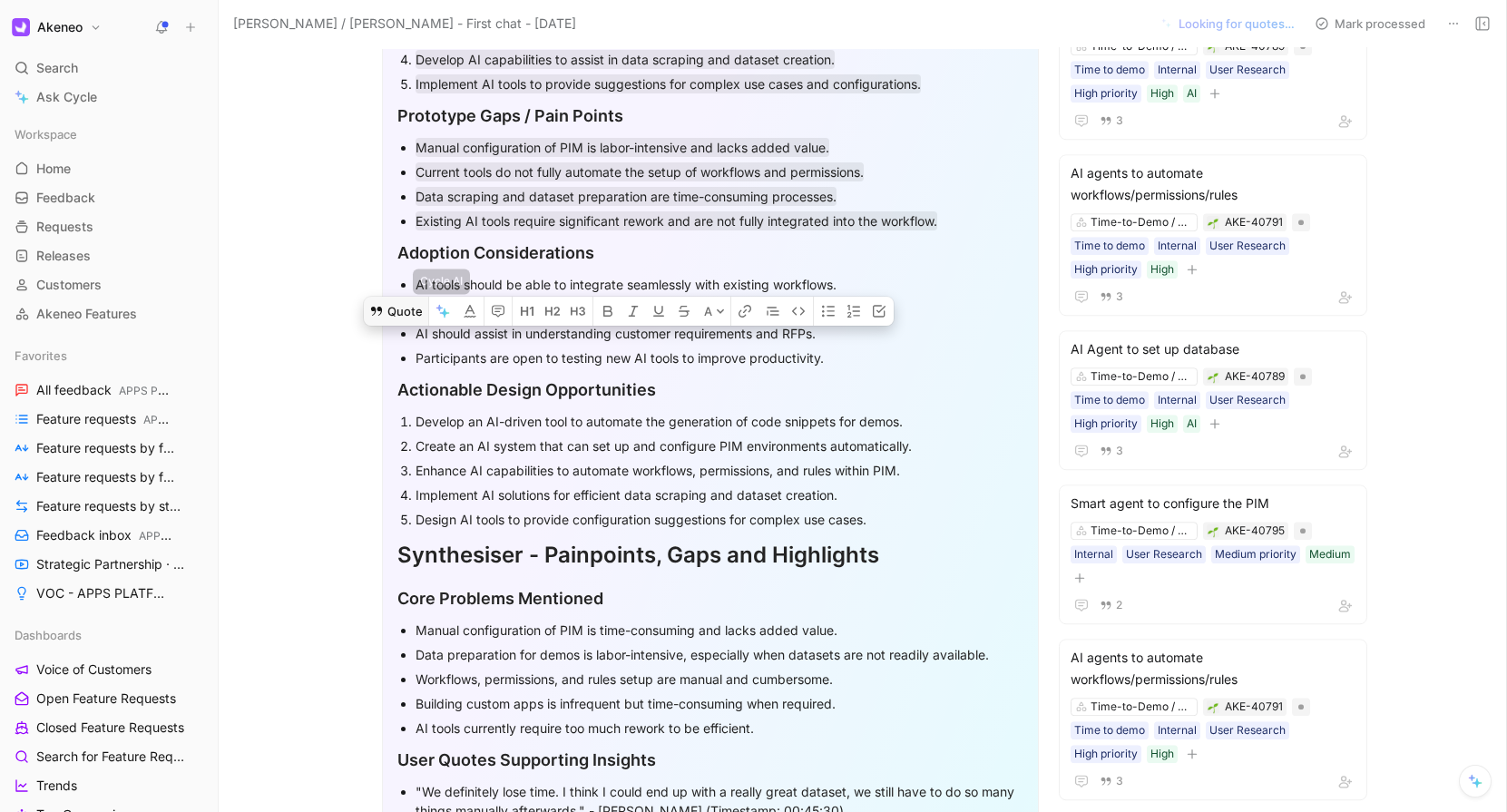
click at [409, 297] on button "Quote" at bounding box center [396, 311] width 65 height 29
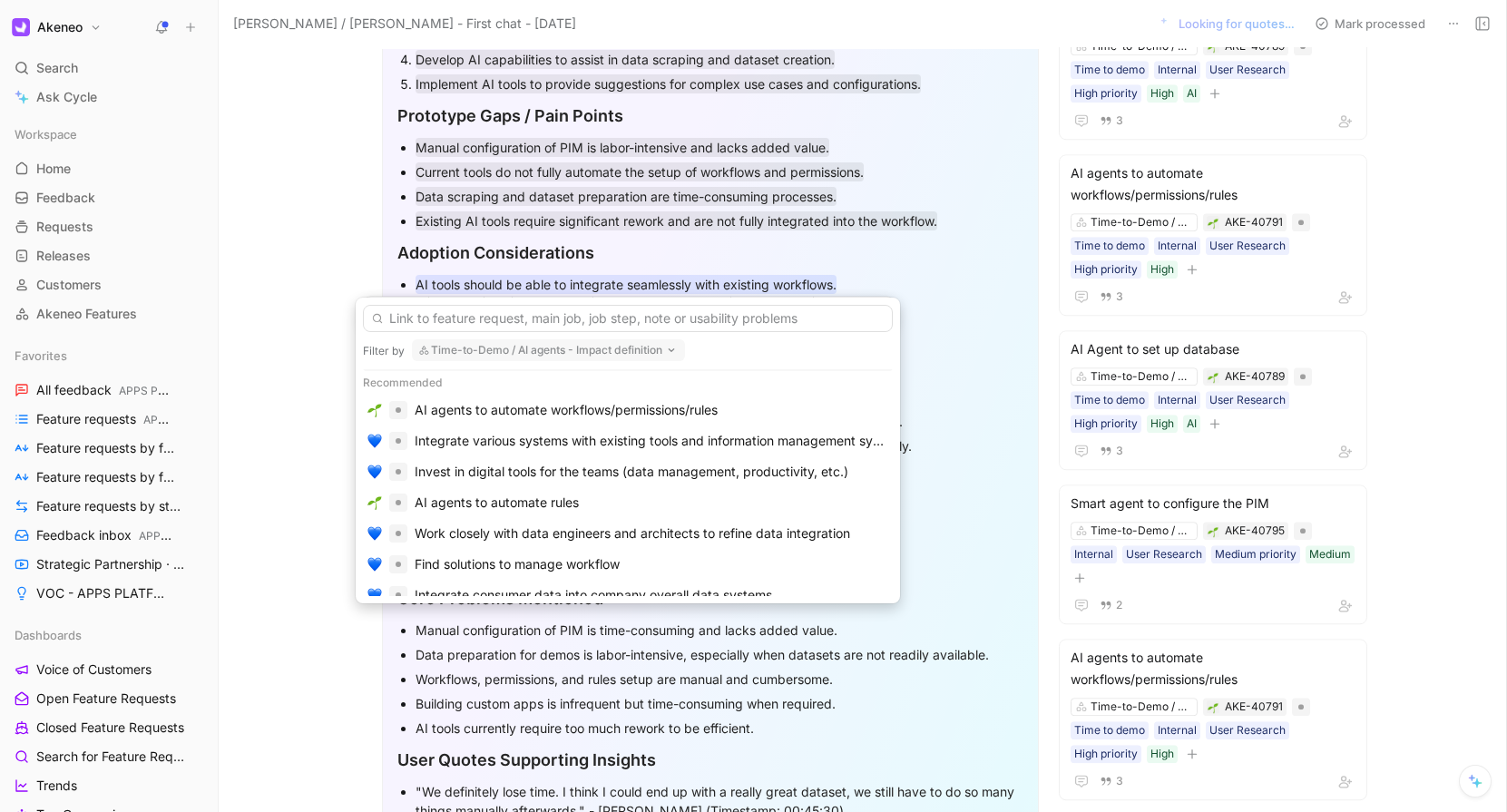
scroll to position [28, 0]
click at [472, 407] on div "AI agents to automate workflows/permissions/rules" at bounding box center [567, 411] width 303 height 22
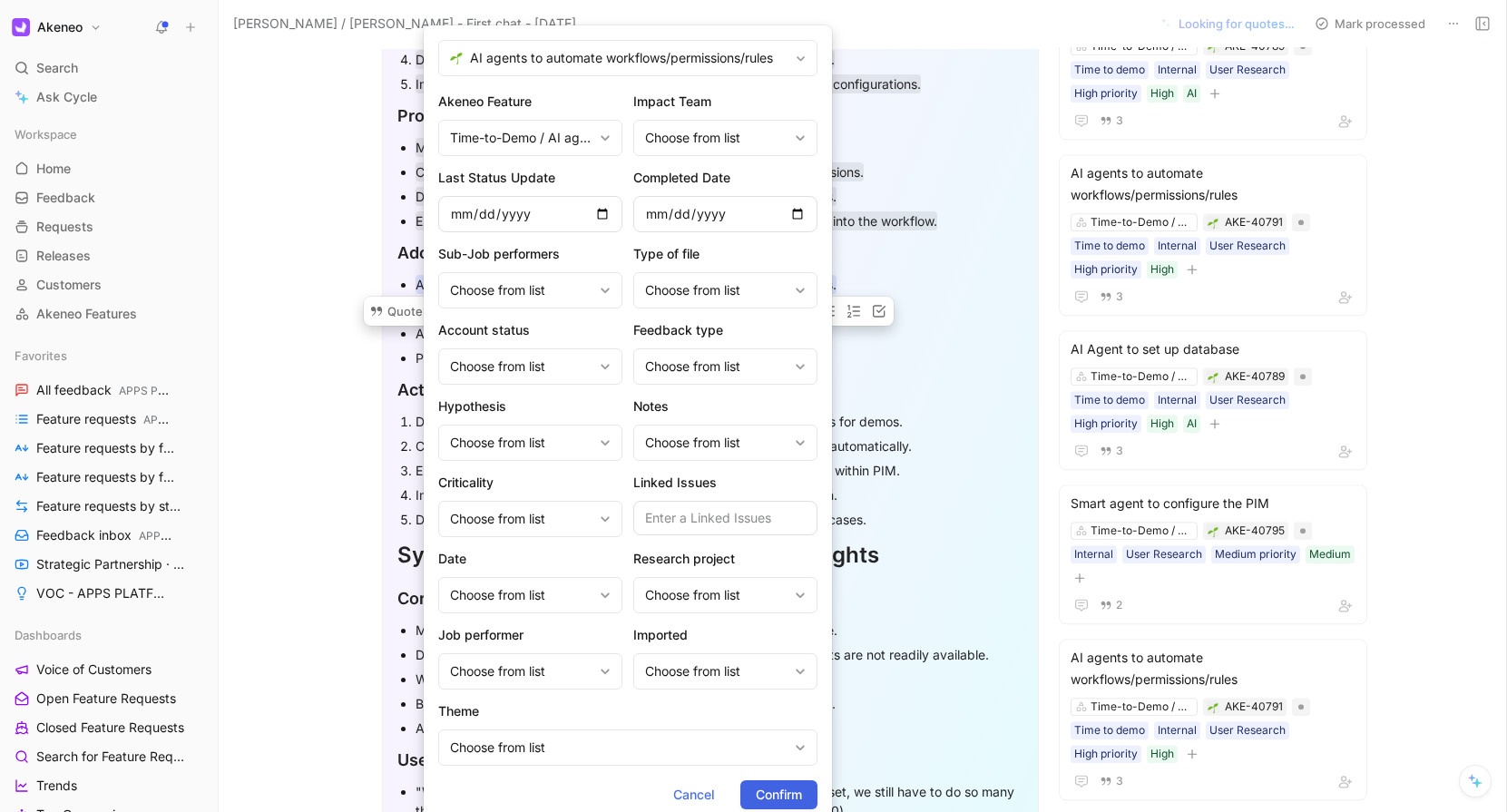
click at [775, 793] on span "Confirm" at bounding box center [779, 795] width 47 height 22
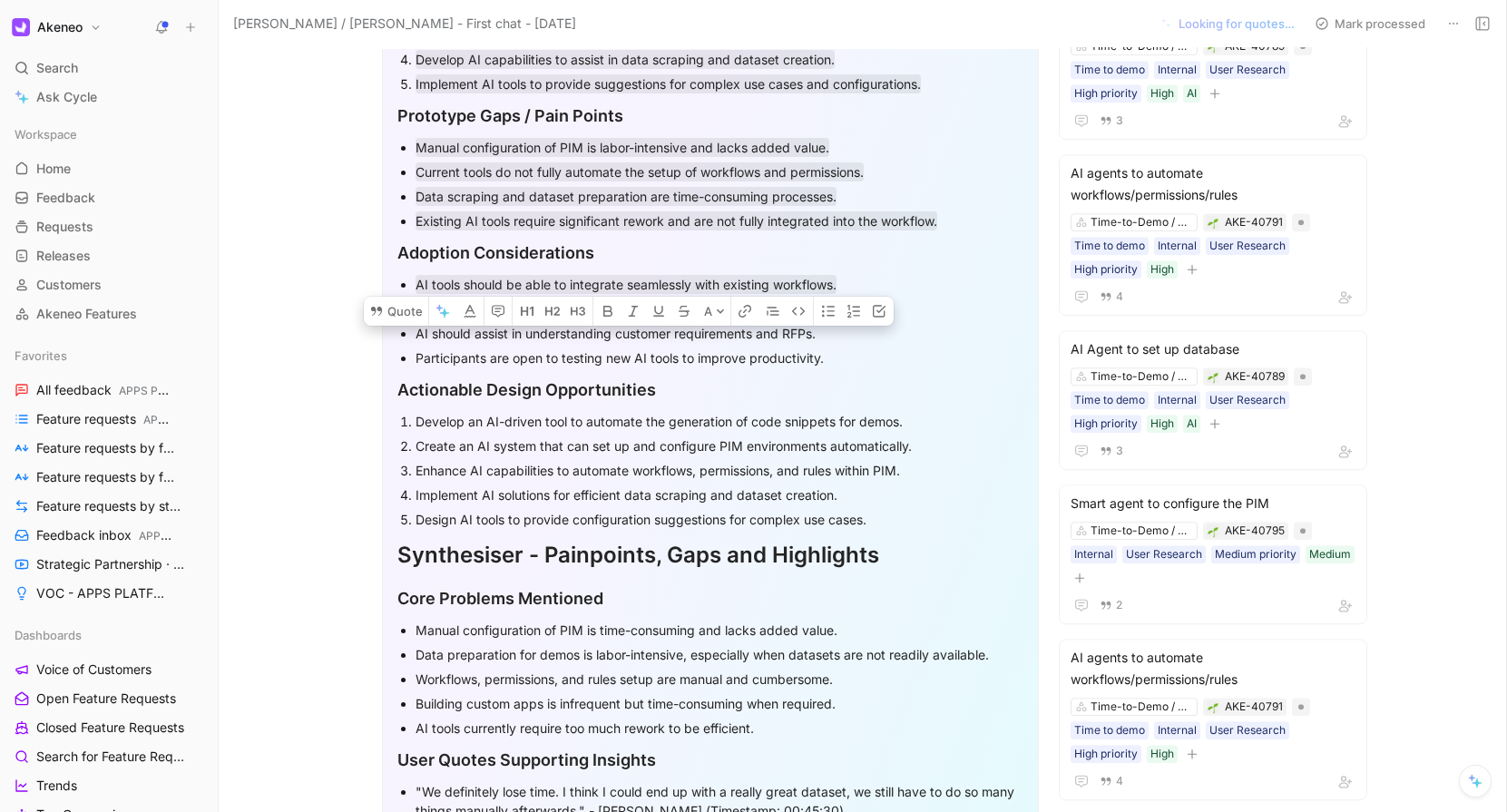
click at [436, 313] on div "There is a need for AI to handle permissions and user group setups effectively." at bounding box center [719, 309] width 608 height 19
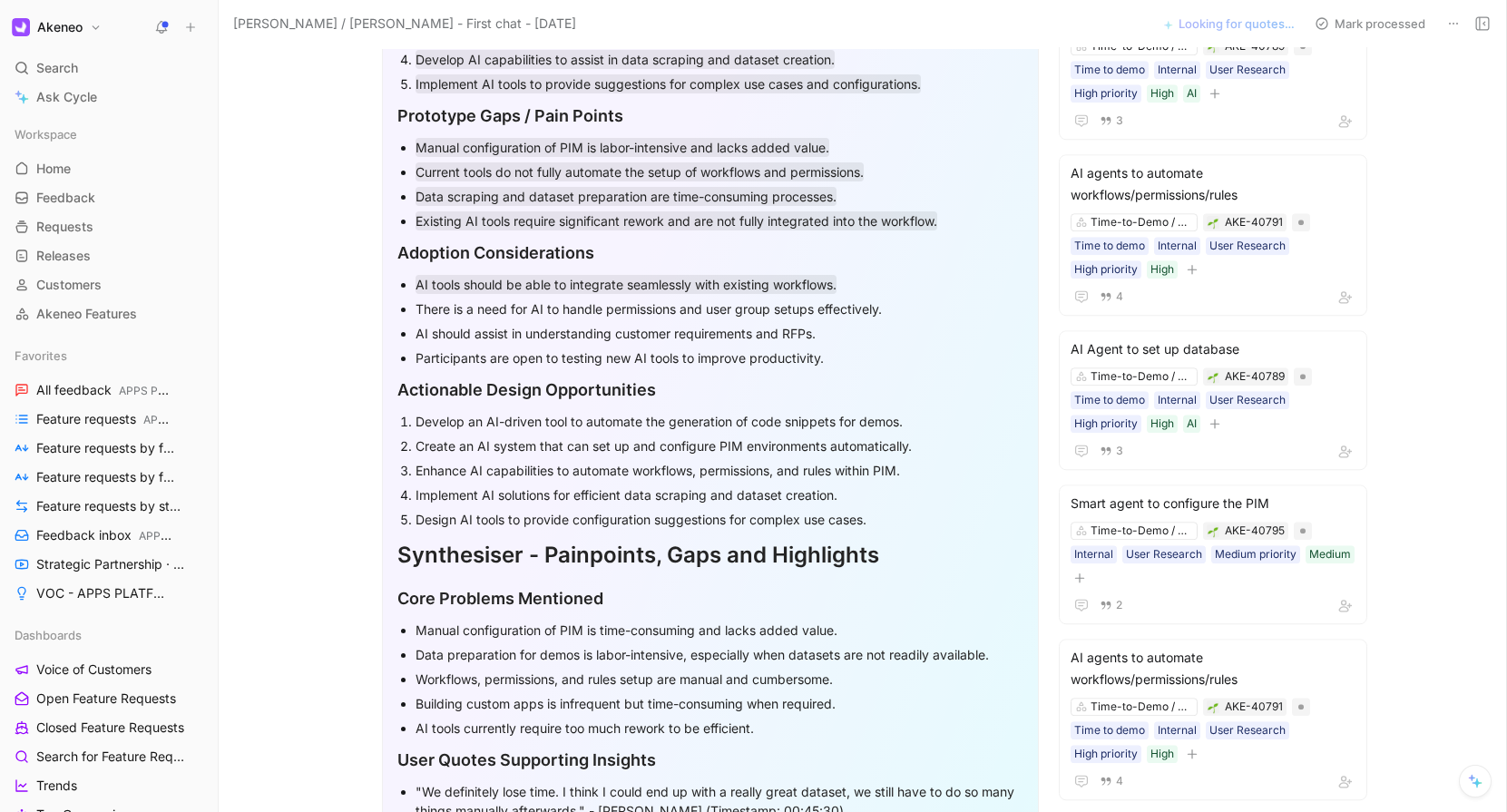
click at [436, 313] on div "There is a need for AI to handle permissions and user group setups effectively." at bounding box center [719, 309] width 608 height 19
click at [430, 322] on button "Quote" at bounding box center [419, 336] width 65 height 29
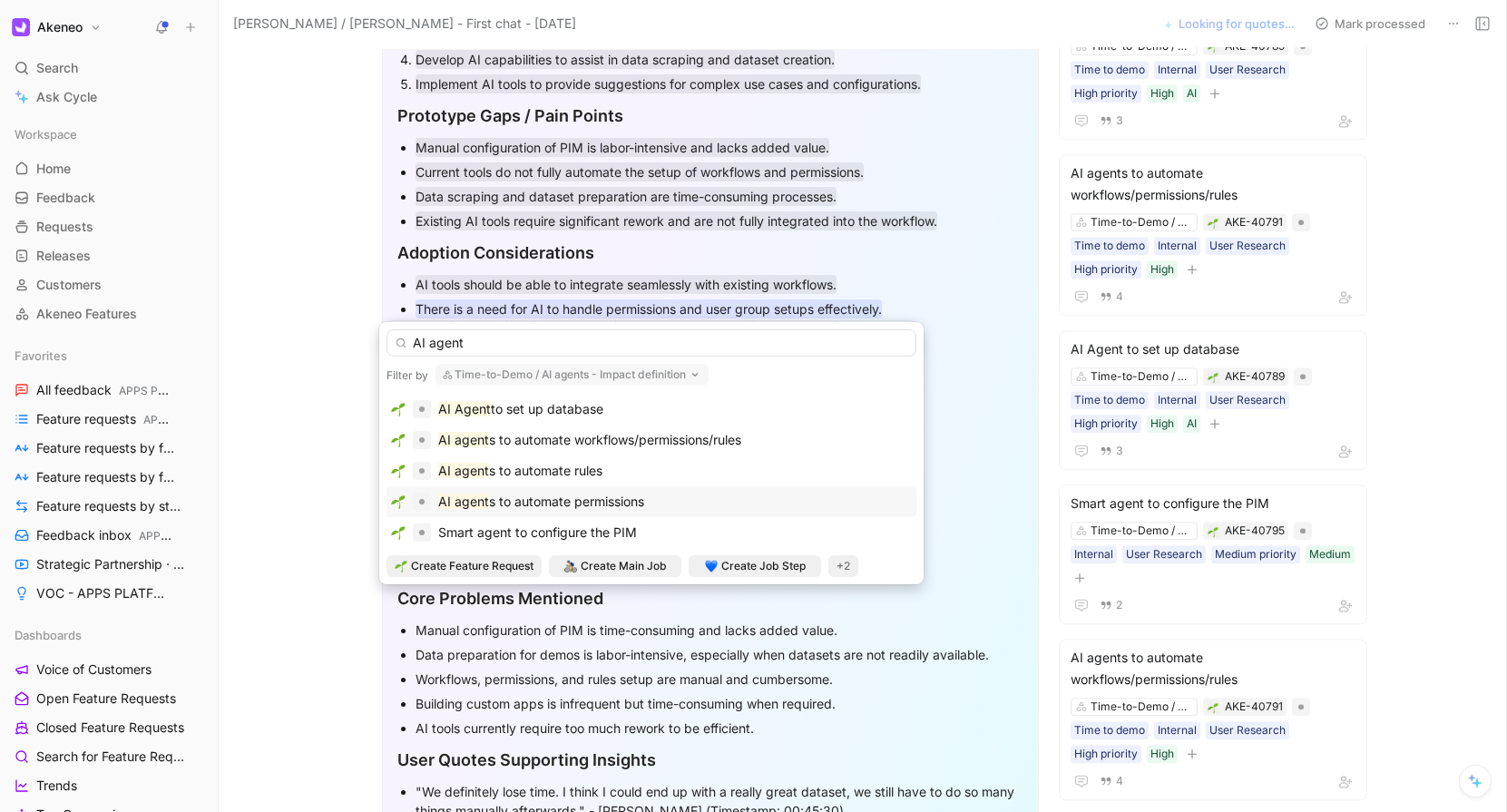
type input "AI agent"
click at [552, 507] on span "s to automate permissions" at bounding box center [567, 501] width 155 height 16
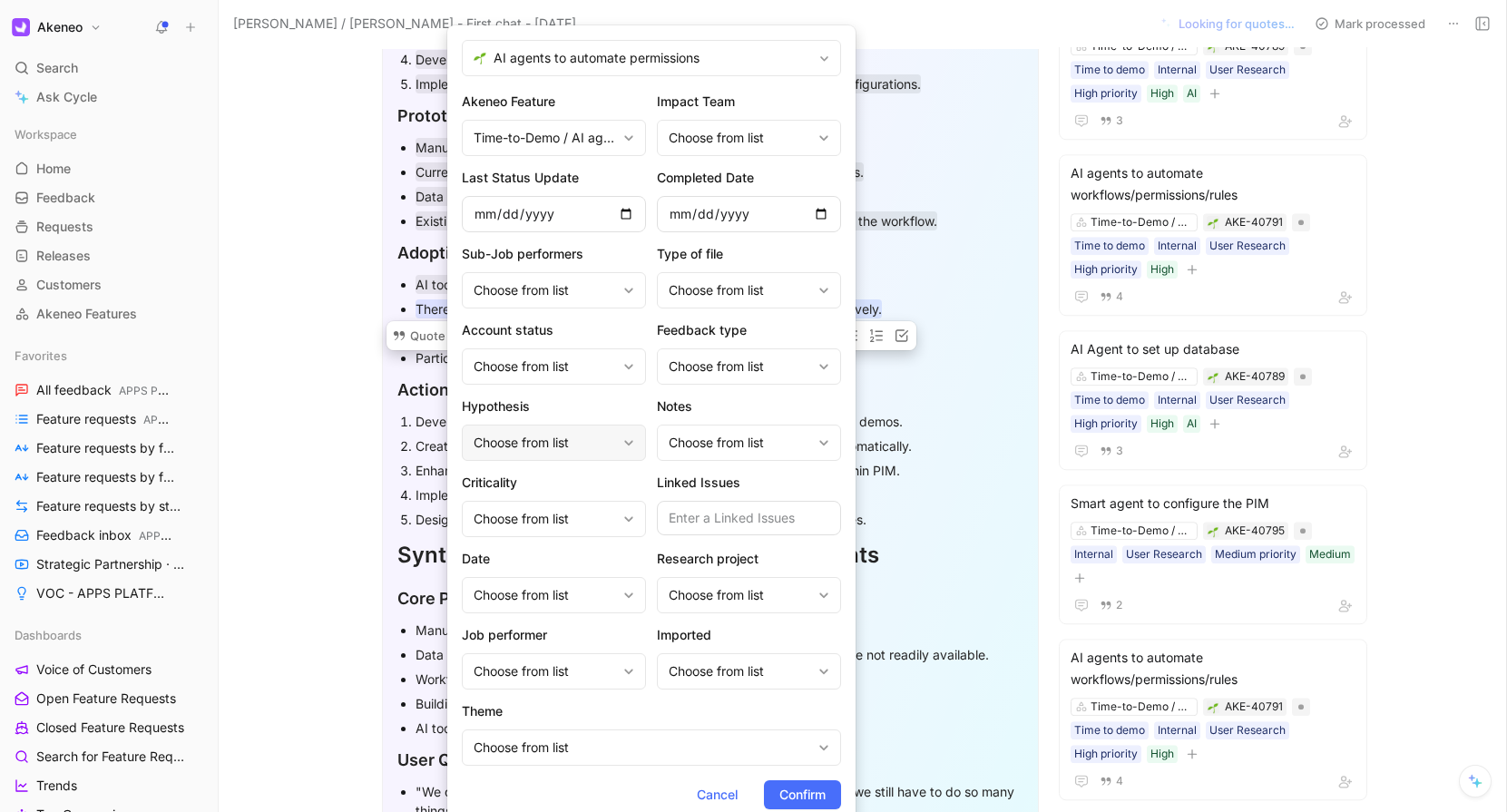
click at [585, 428] on div "Choose from list" at bounding box center [554, 443] width 185 height 37
click at [575, 286] on div "Choose from list" at bounding box center [545, 290] width 143 height 22
click at [551, 366] on div "Choose from list" at bounding box center [545, 366] width 143 height 22
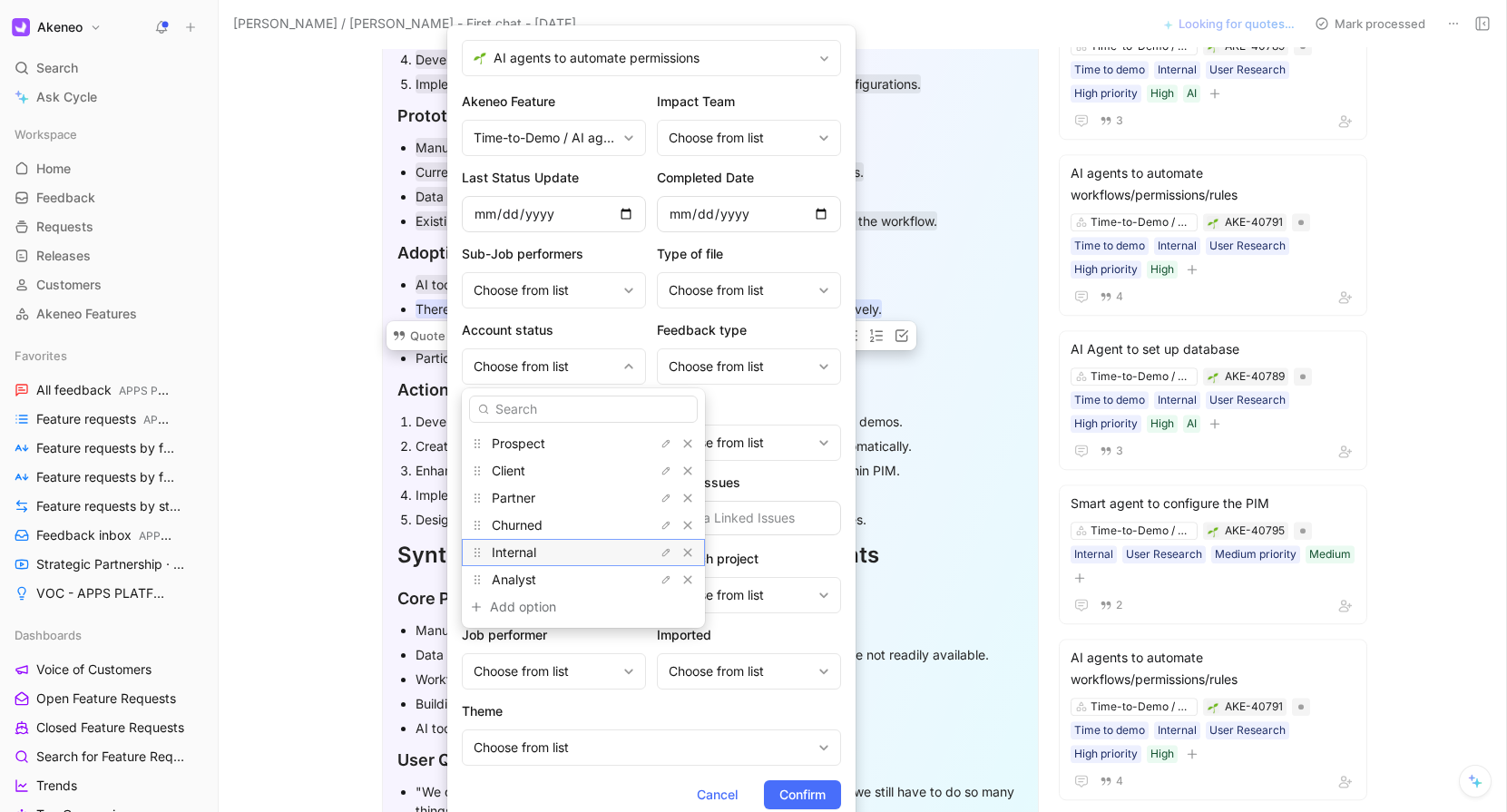
click at [518, 563] on div "Internal" at bounding box center [559, 553] width 136 height 22
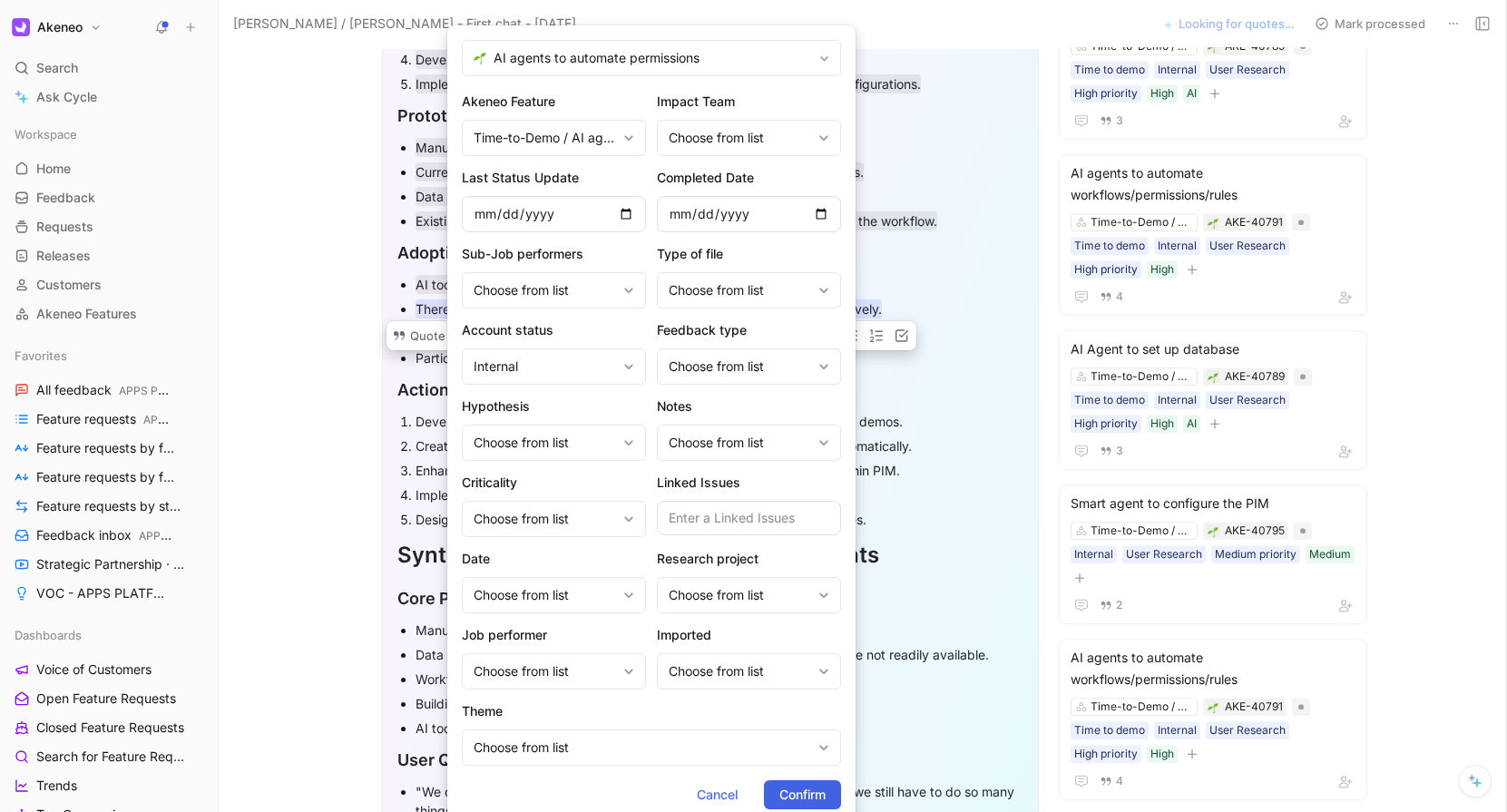
click at [799, 800] on span "Confirm" at bounding box center [802, 795] width 47 height 22
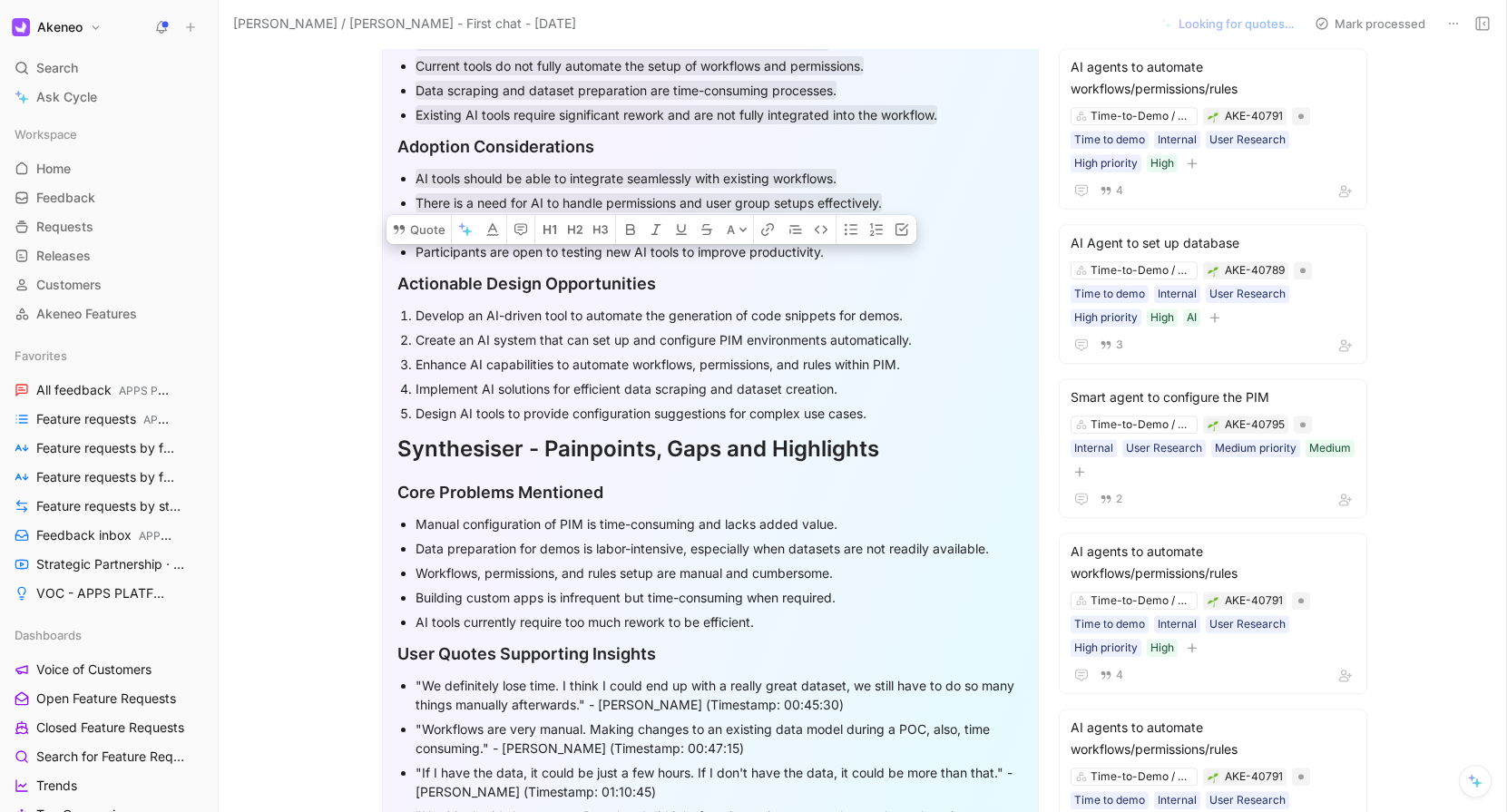
scroll to position [955, 0]
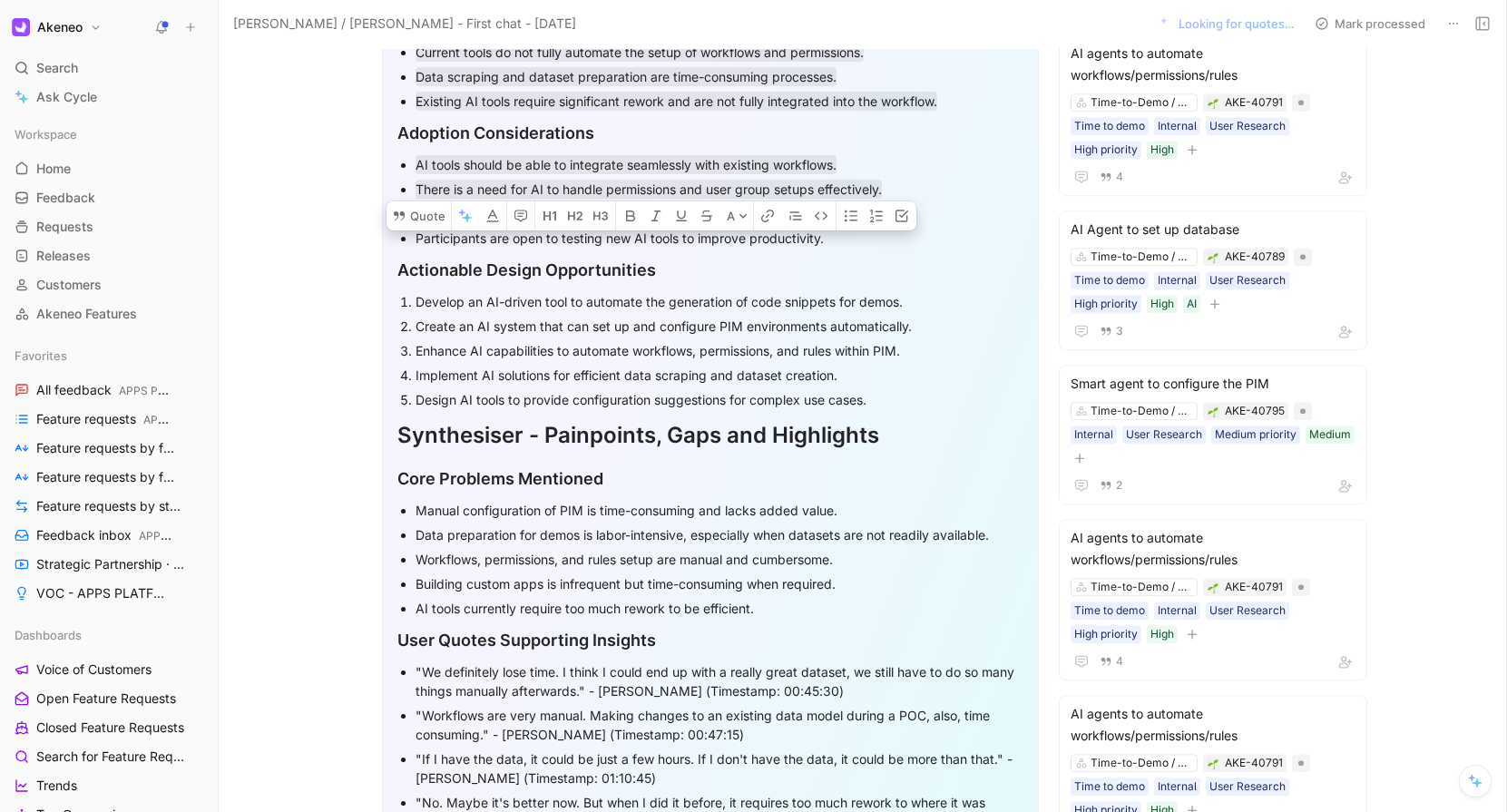
click at [493, 295] on div "Develop an AI-driven tool to automate the generation of code snippets for demos." at bounding box center [719, 301] width 608 height 19
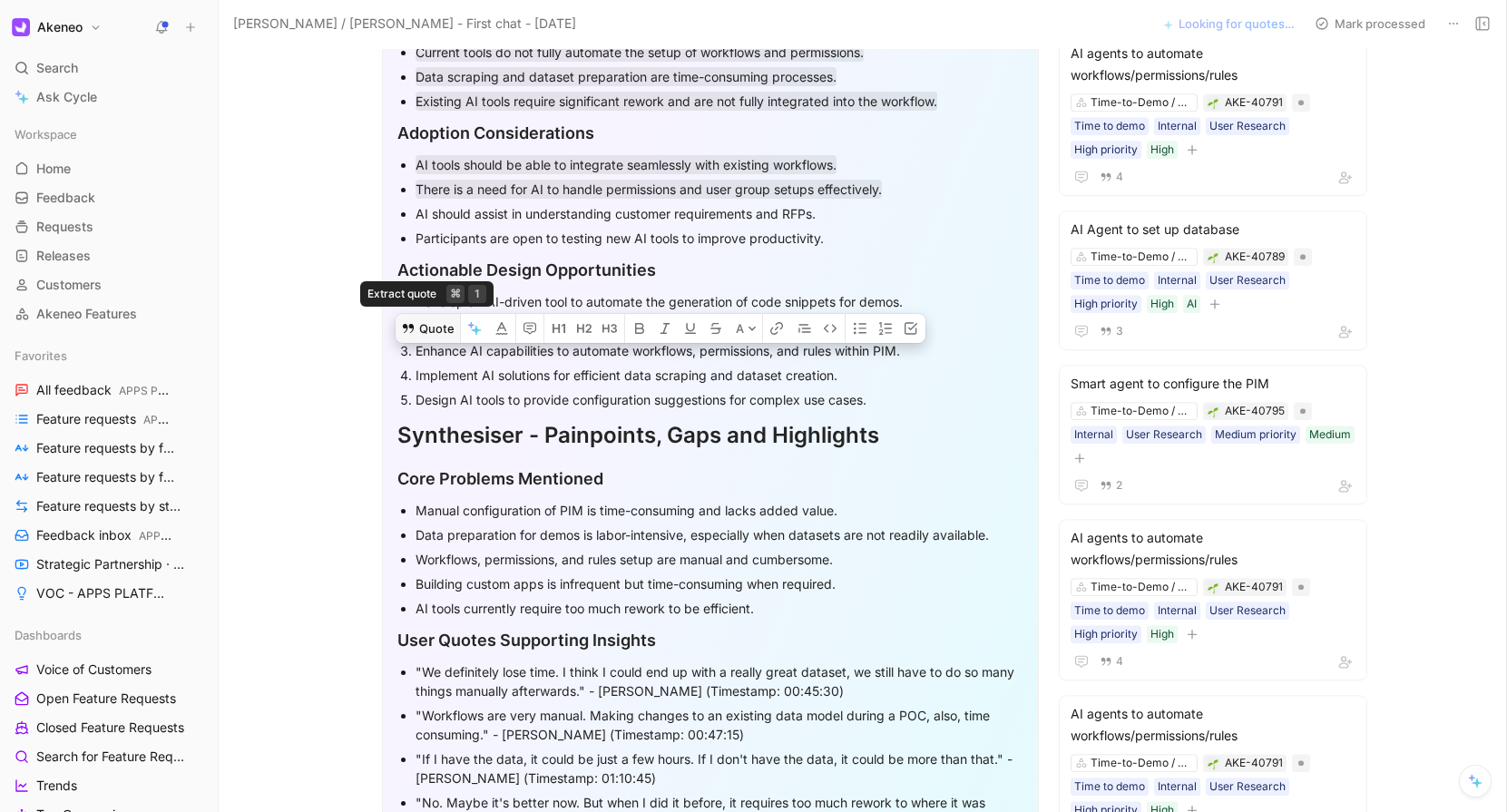
click at [440, 314] on button "Quote" at bounding box center [428, 329] width 65 height 29
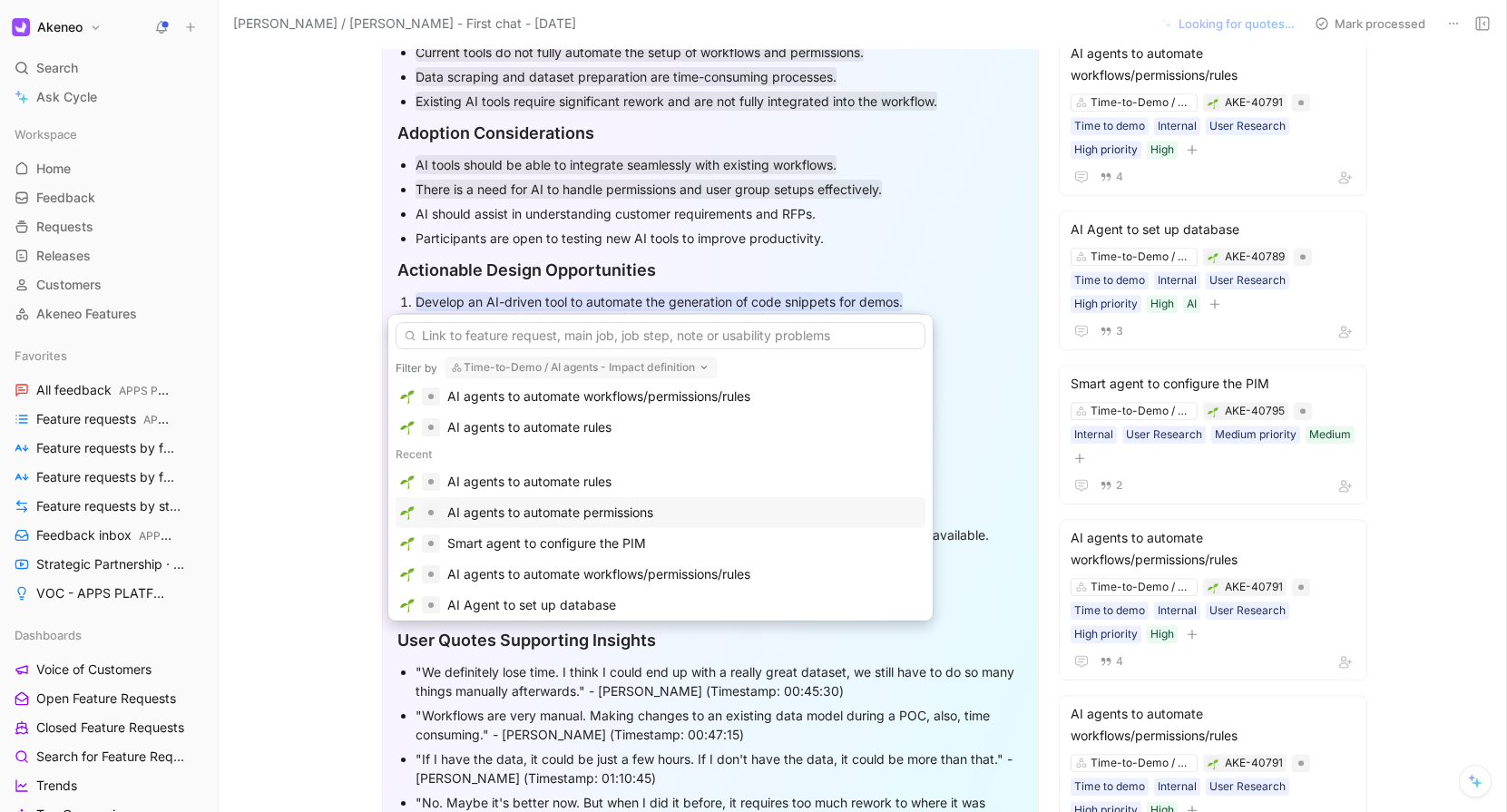
scroll to position [67, 0]
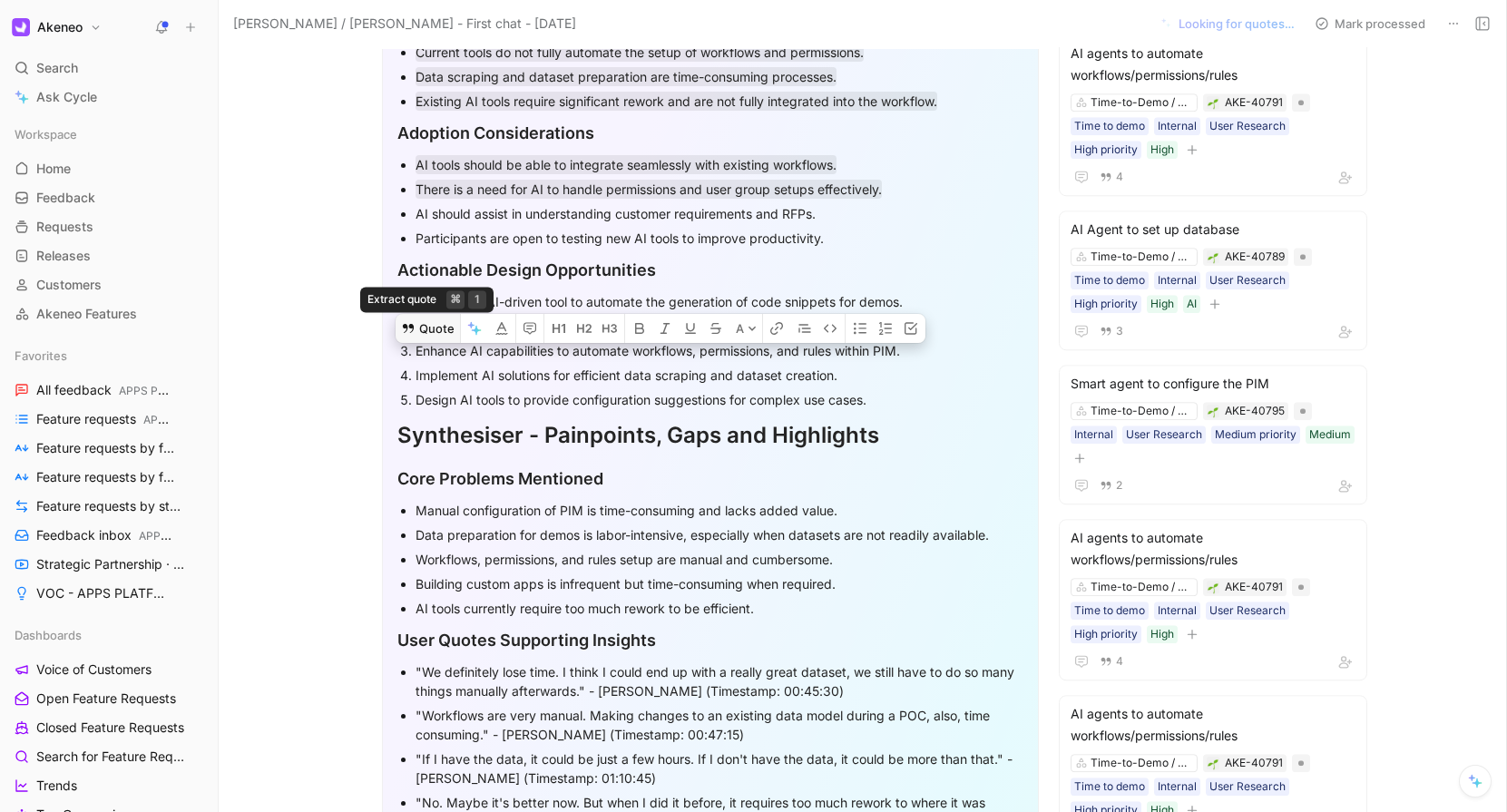
click at [423, 314] on button "Quote" at bounding box center [428, 329] width 65 height 29
click at [445, 295] on div "Develop an AI-driven tool to automate the generation of code snippets for demos." at bounding box center [719, 301] width 608 height 19
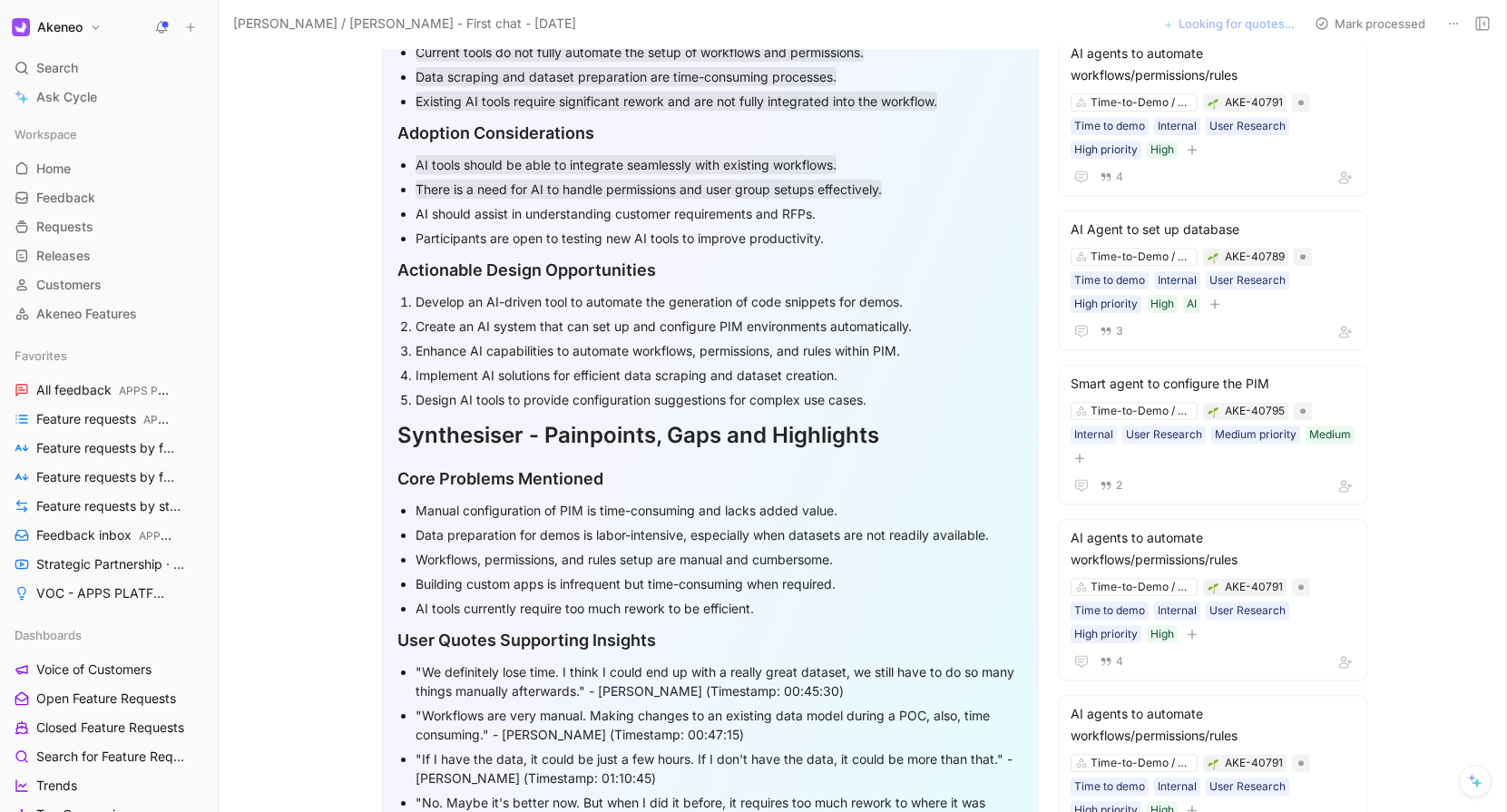
click at [445, 295] on div "Develop an AI-driven tool to automate the generation of code snippets for demos." at bounding box center [719, 301] width 608 height 19
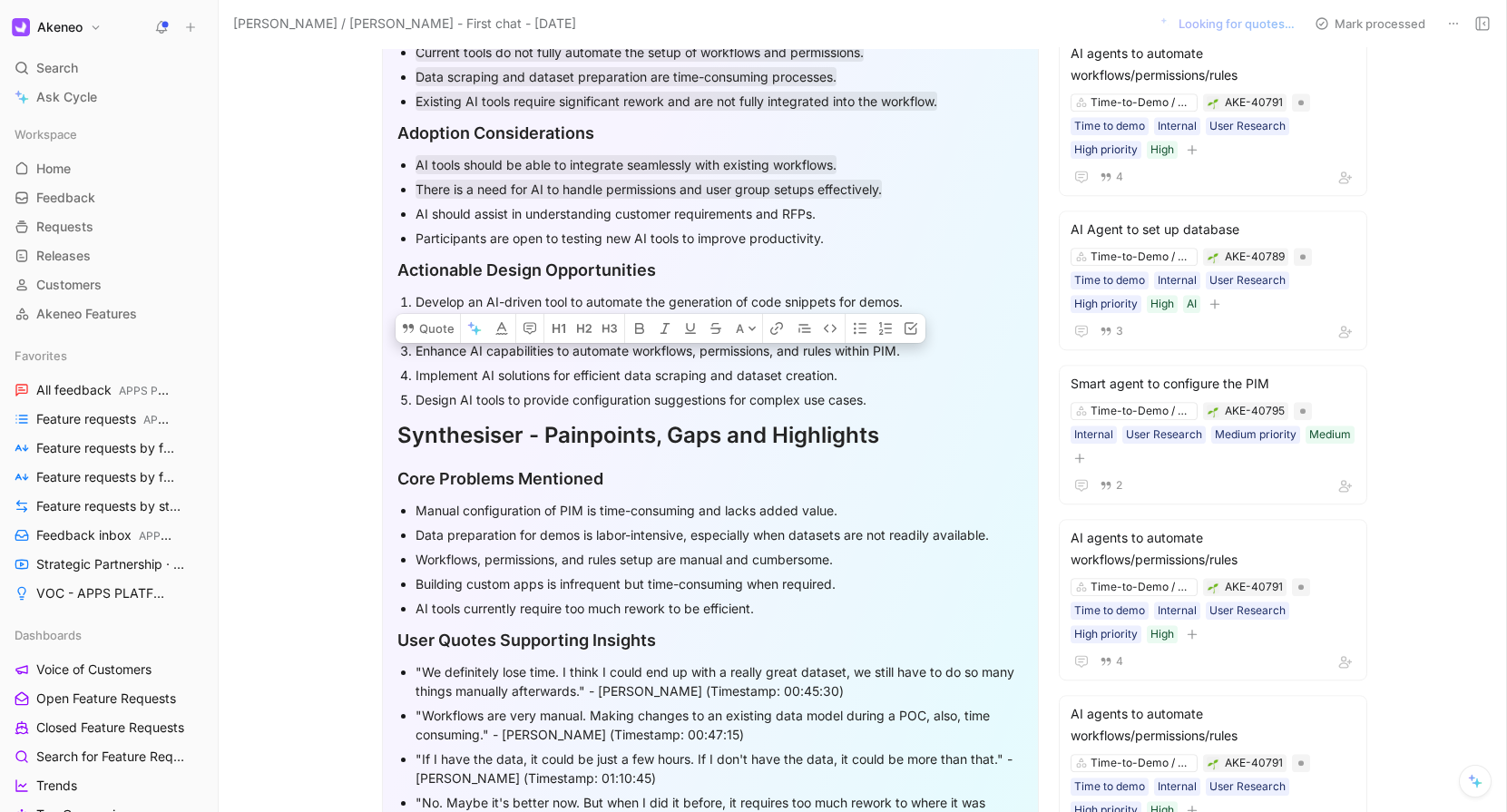
scroll to position [965, 0]
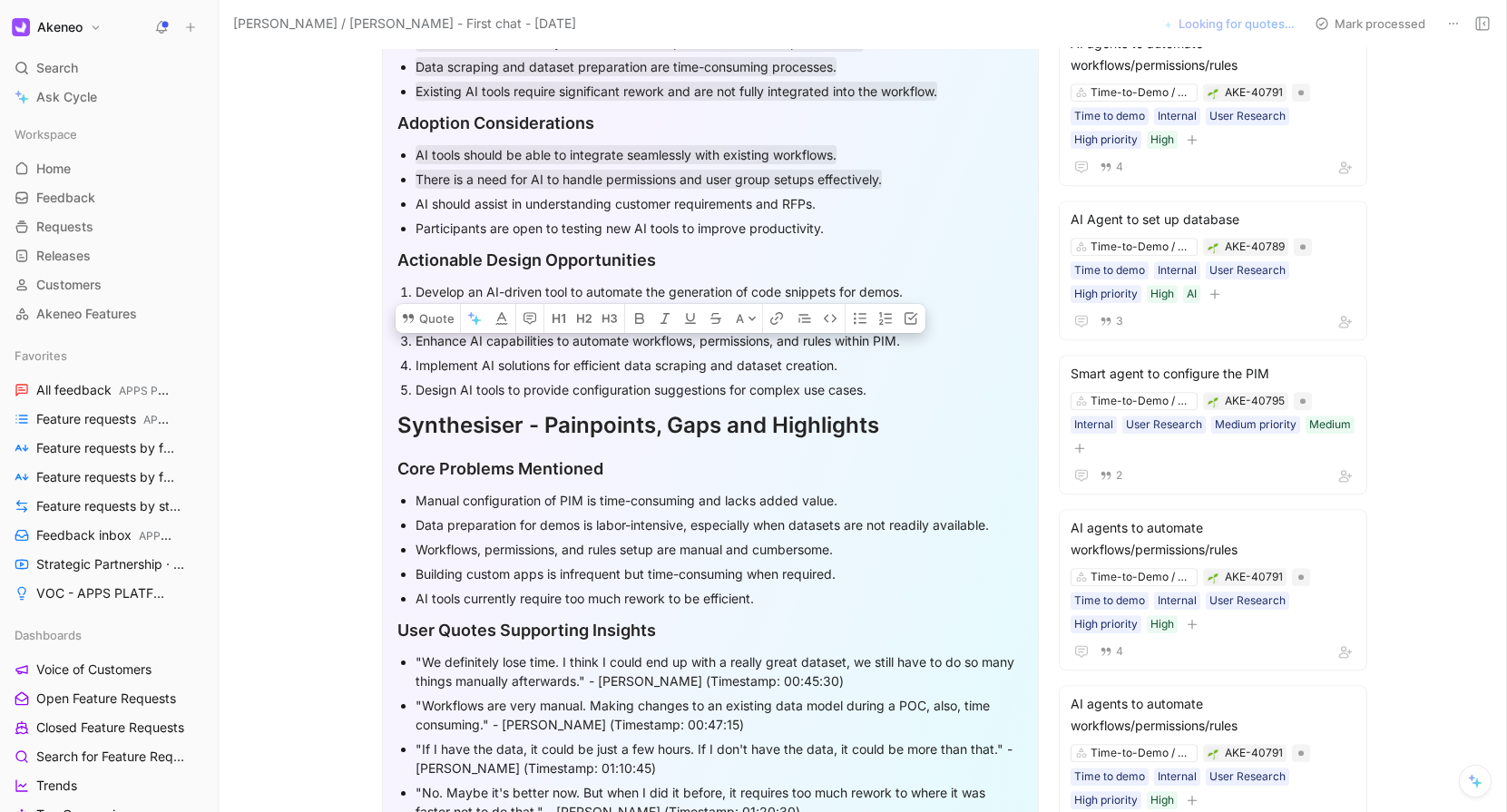
click at [455, 316] on div "Create an AI system that can set up and configure PIM environments automaticall…" at bounding box center [719, 316] width 608 height 19
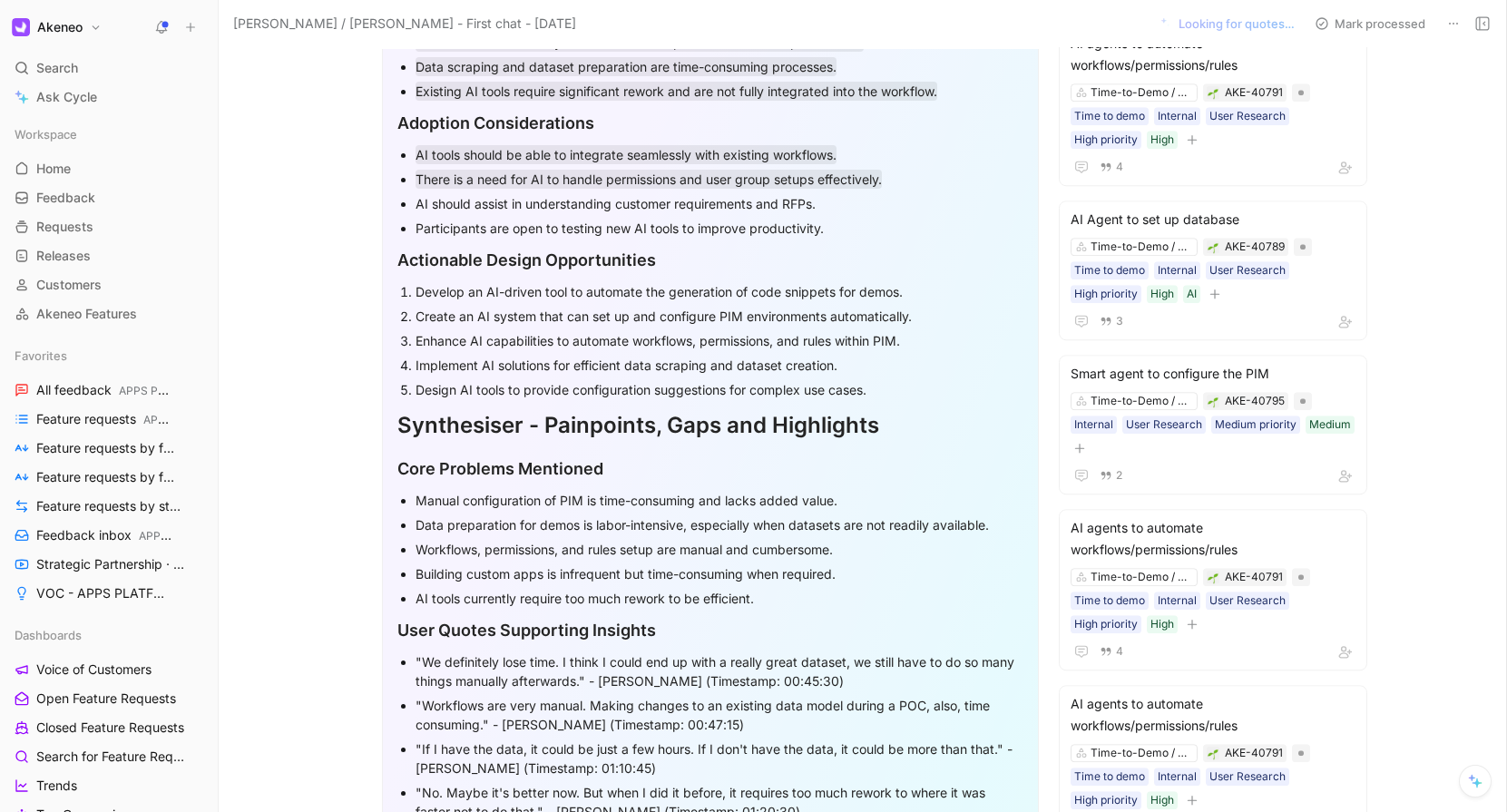
click at [610, 311] on div "Create an AI system that can set up and configure PIM environments automaticall…" at bounding box center [719, 316] width 608 height 19
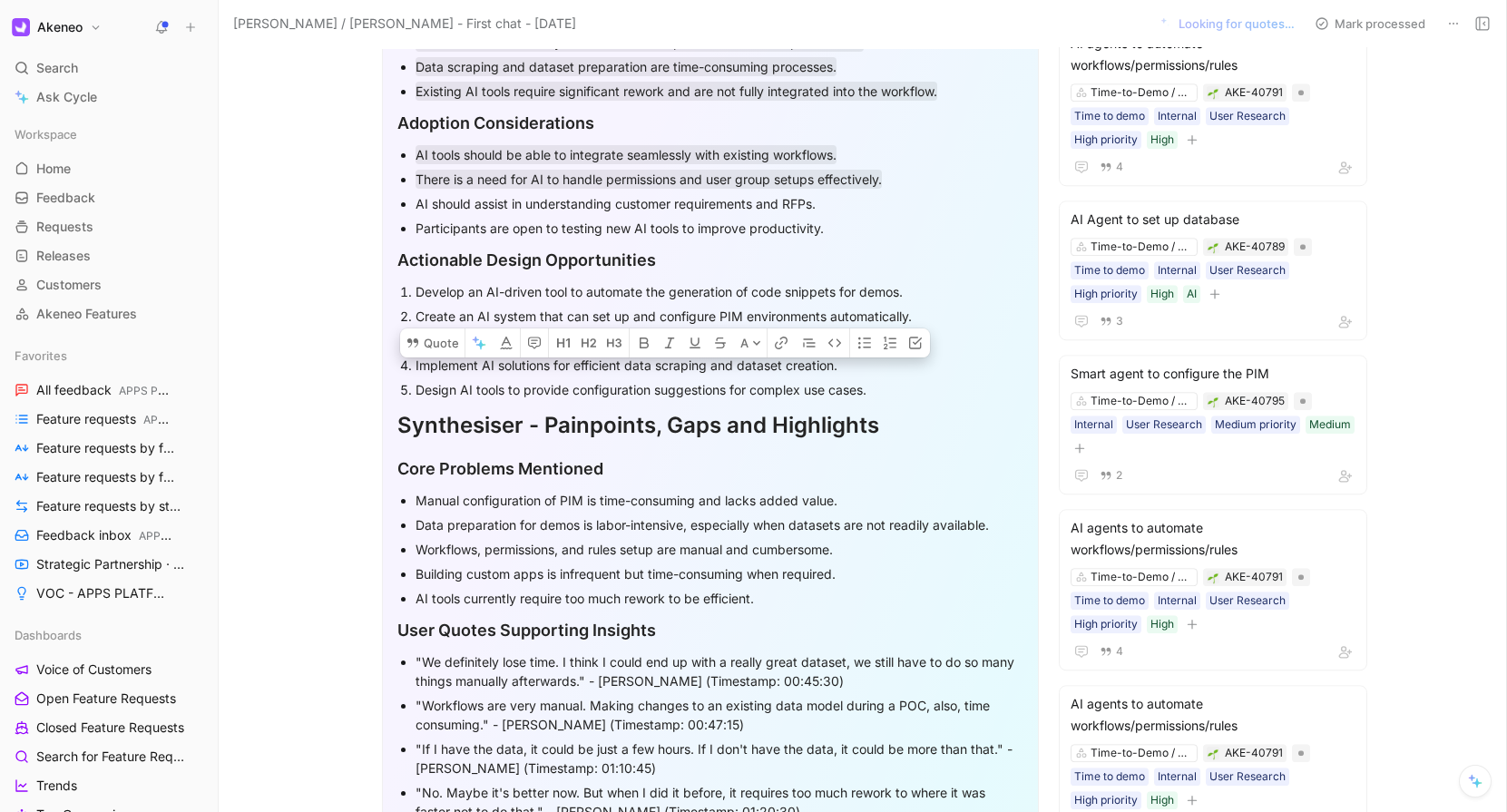
click at [566, 346] on div "Enhance AI capabilities to automate workflows, permissions, and rules within PI…" at bounding box center [719, 340] width 608 height 19
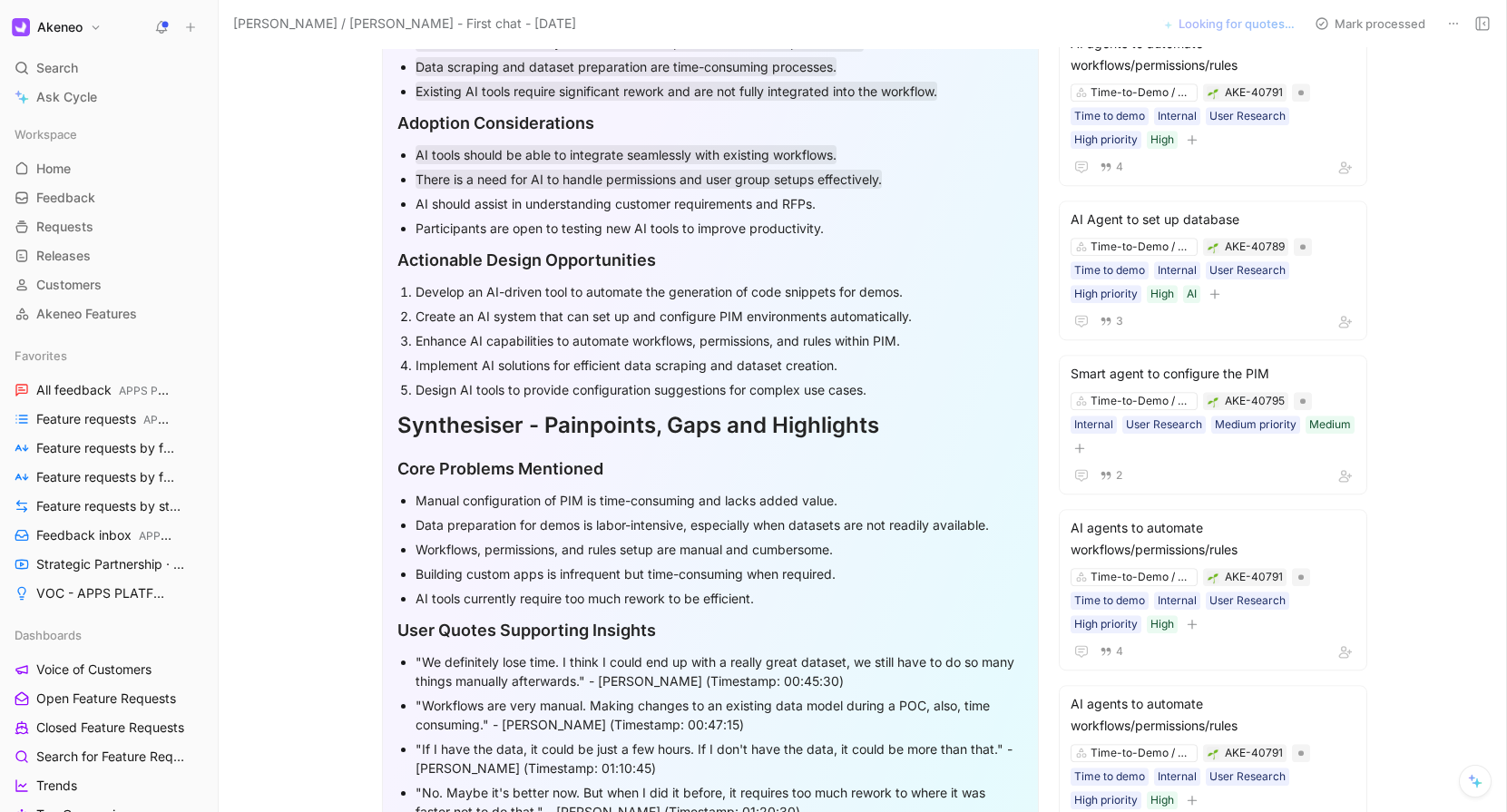
click at [566, 346] on div "Enhance AI capabilities to automate workflows, permissions, and rules within PI…" at bounding box center [719, 340] width 608 height 19
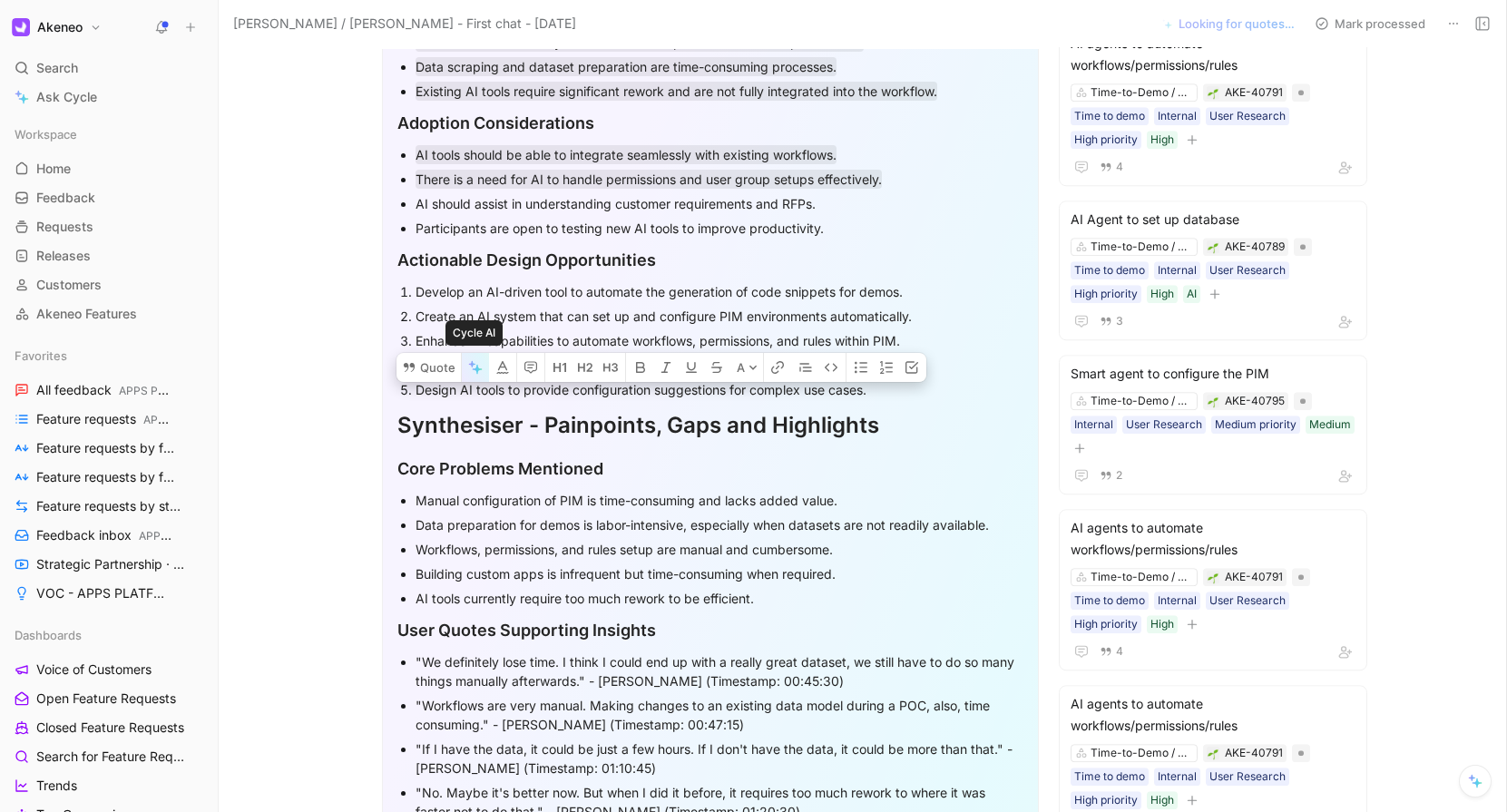
scroll to position [998, 0]
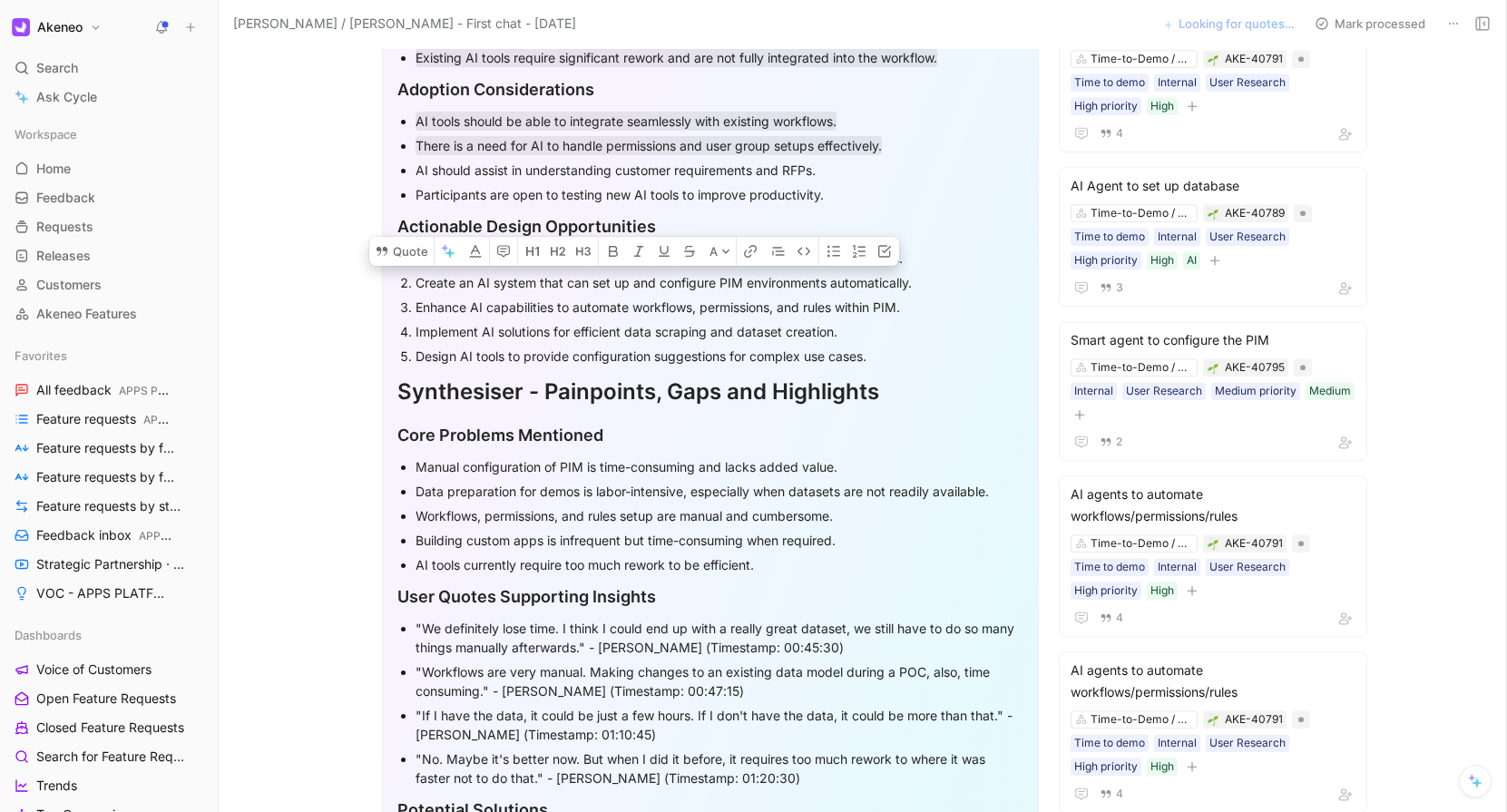
drag, startPoint x: 876, startPoint y: 358, endPoint x: 389, endPoint y: 229, distance: 503.8
copy div "Actionable Design Opportunities Develop an AI-driven tool to automate the gener…"
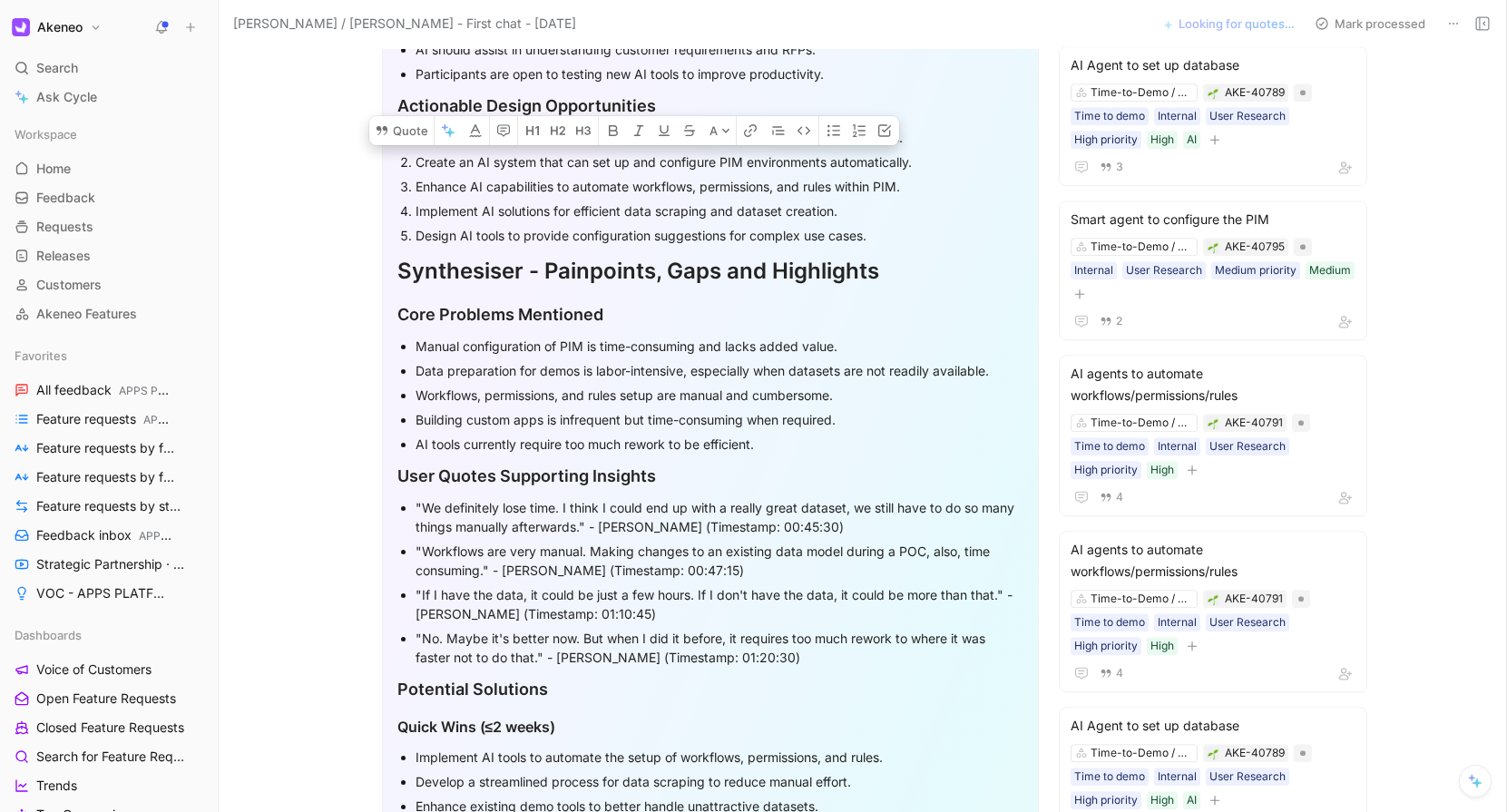
scroll to position [1156, 0]
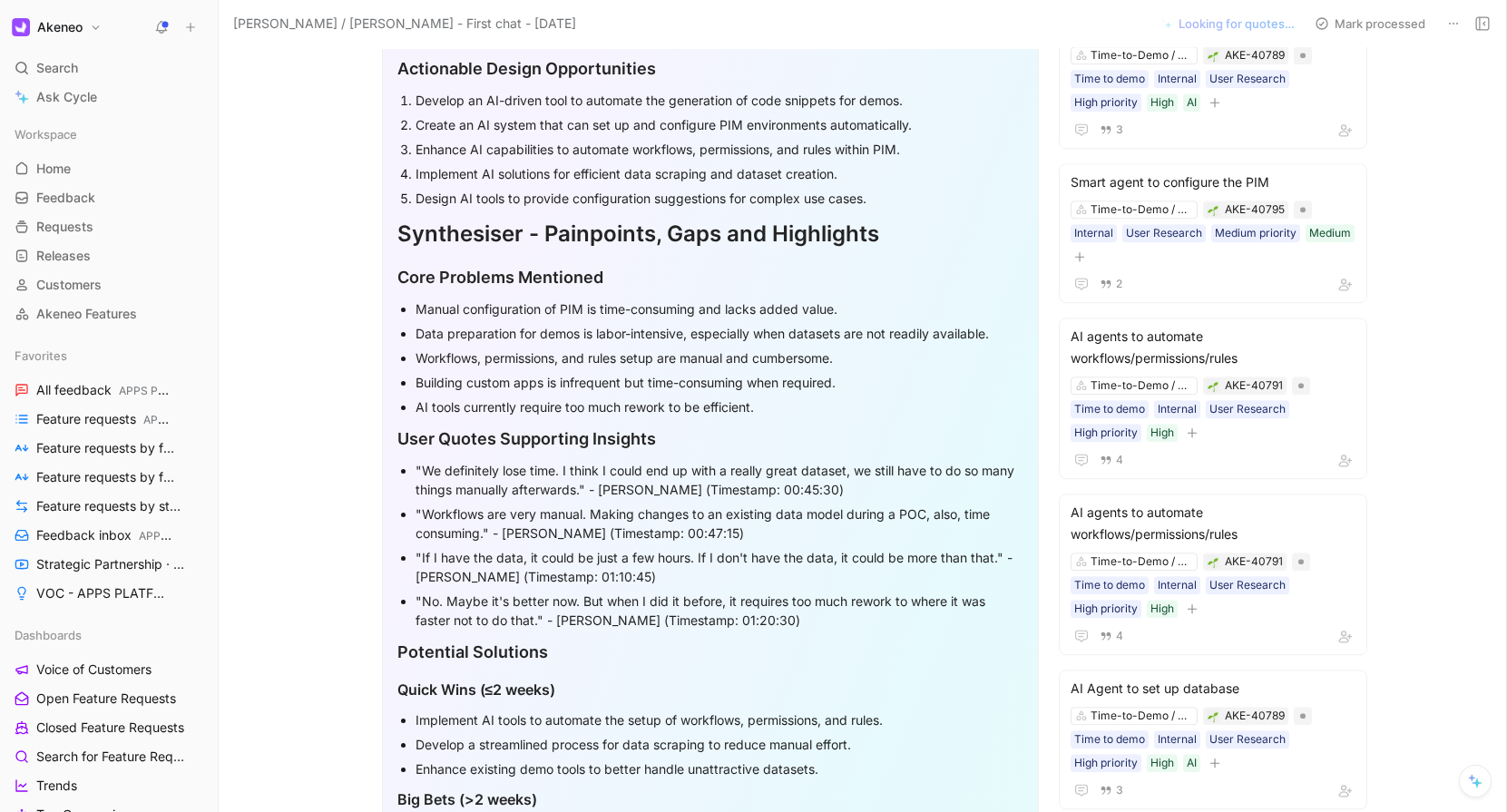
click at [491, 315] on div "Manual configuration of PIM is time-consuming and lacks added value." at bounding box center [719, 309] width 608 height 19
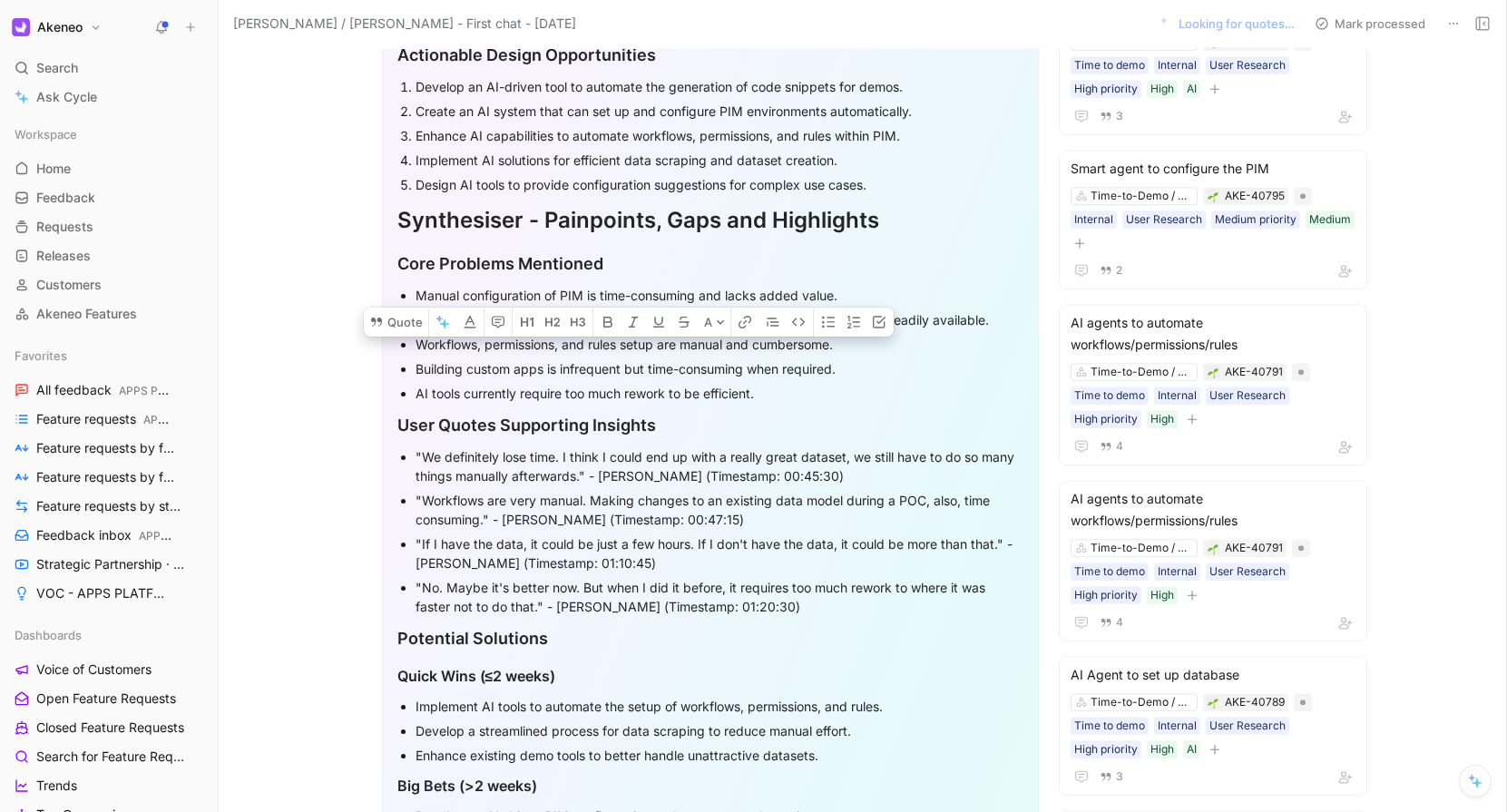
click at [482, 316] on div "Data preparation for demos is labor-intensive, especially when datasets are not…" at bounding box center [719, 320] width 608 height 19
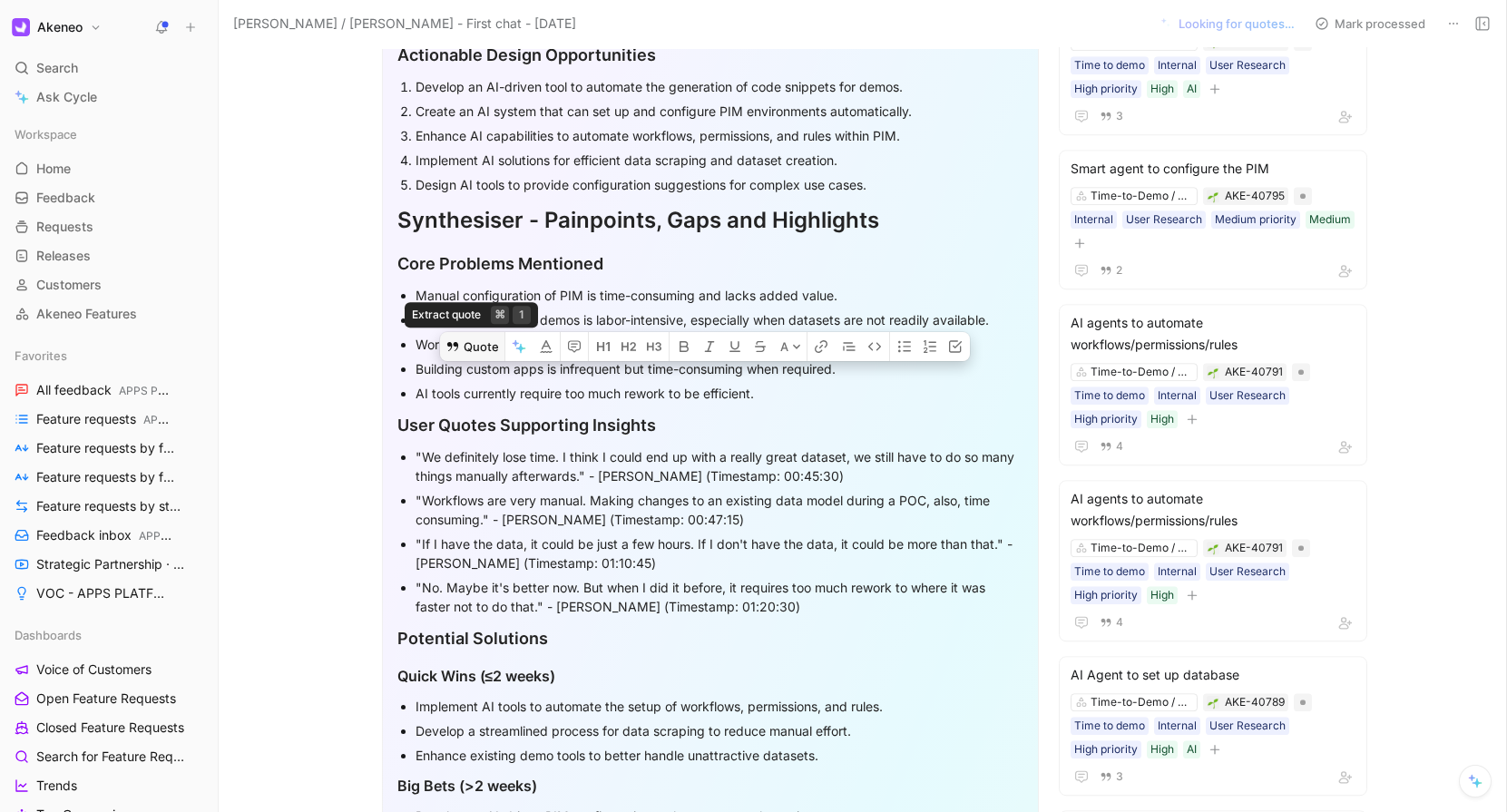
click at [463, 332] on button "Quote" at bounding box center [472, 346] width 65 height 29
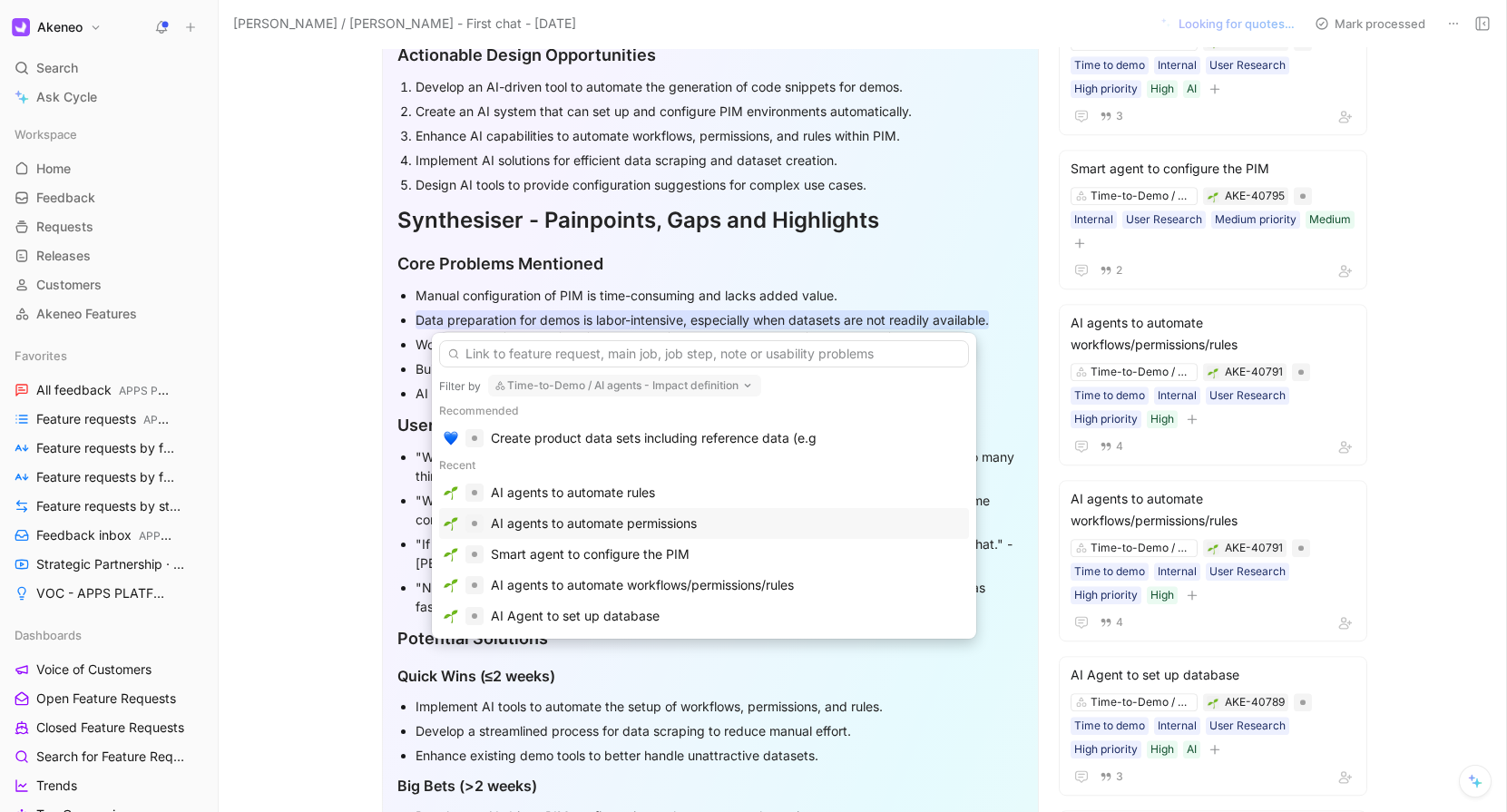
scroll to position [33, 0]
click at [538, 620] on div "AI Agent to set up database" at bounding box center [575, 619] width 169 height 22
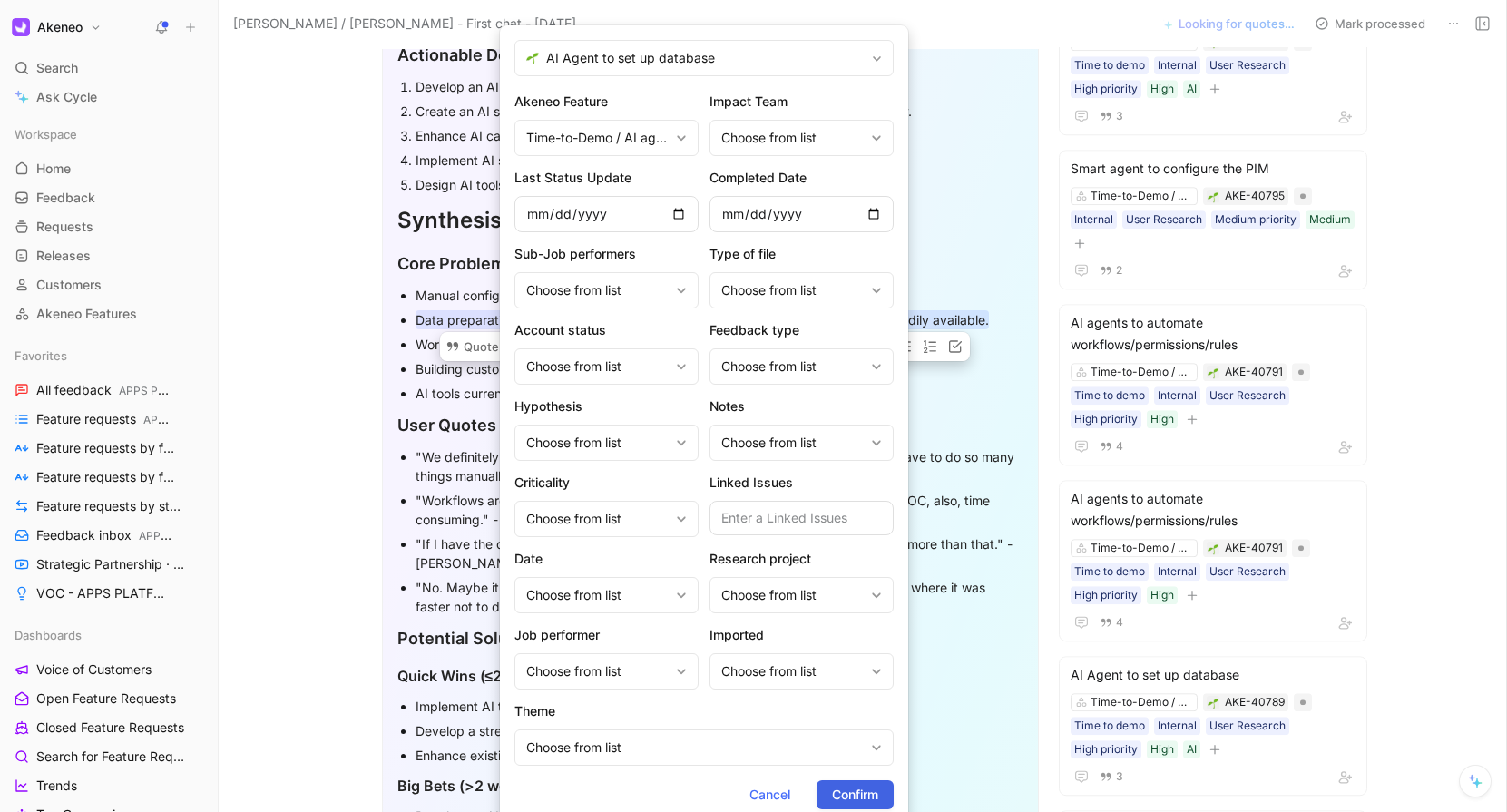
click at [854, 791] on span "Confirm" at bounding box center [855, 795] width 47 height 22
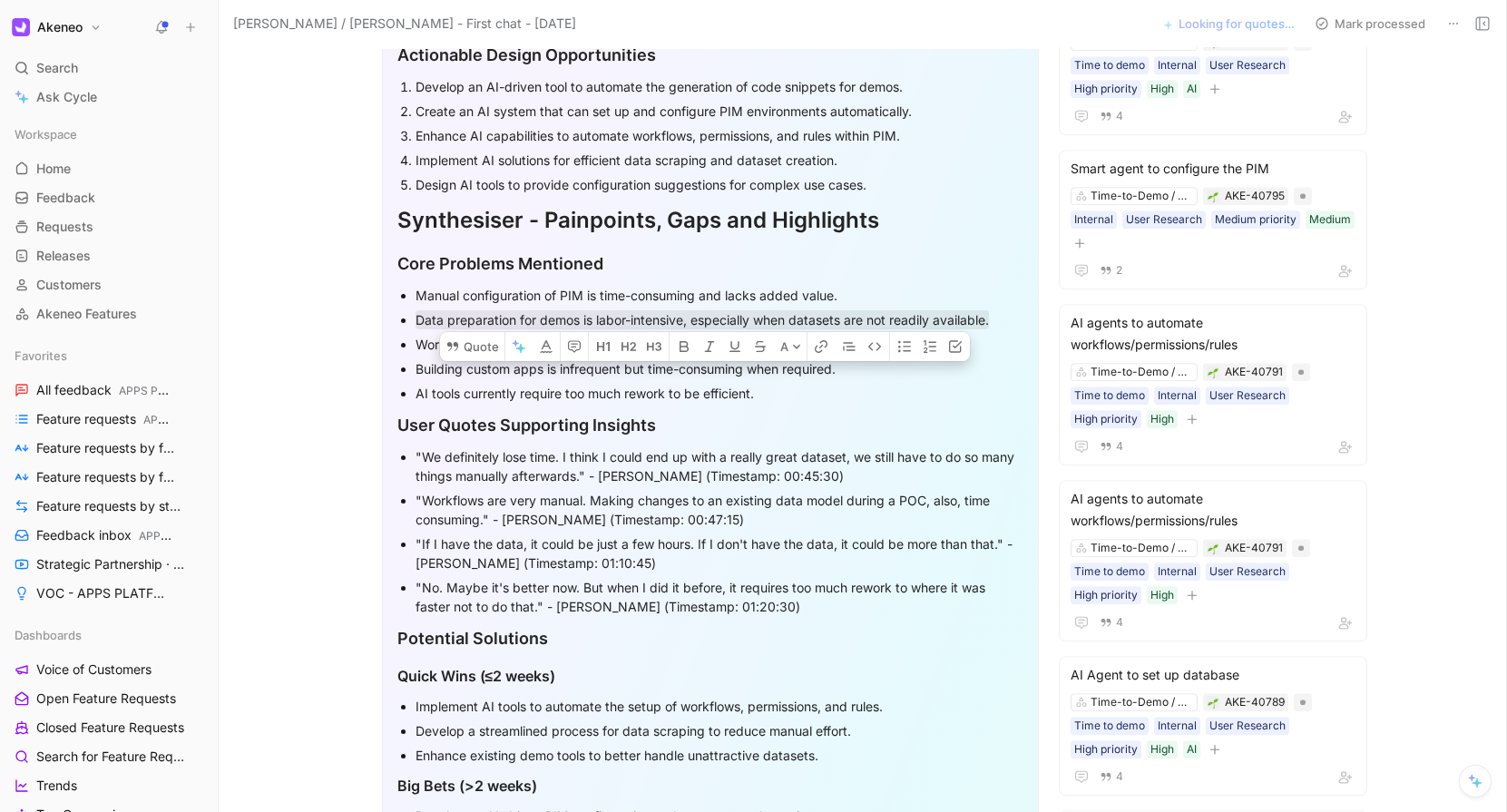
click at [478, 350] on div "Workflows, permissions, and rules setup are manual and cumbersome." at bounding box center [719, 343] width 608 height 19
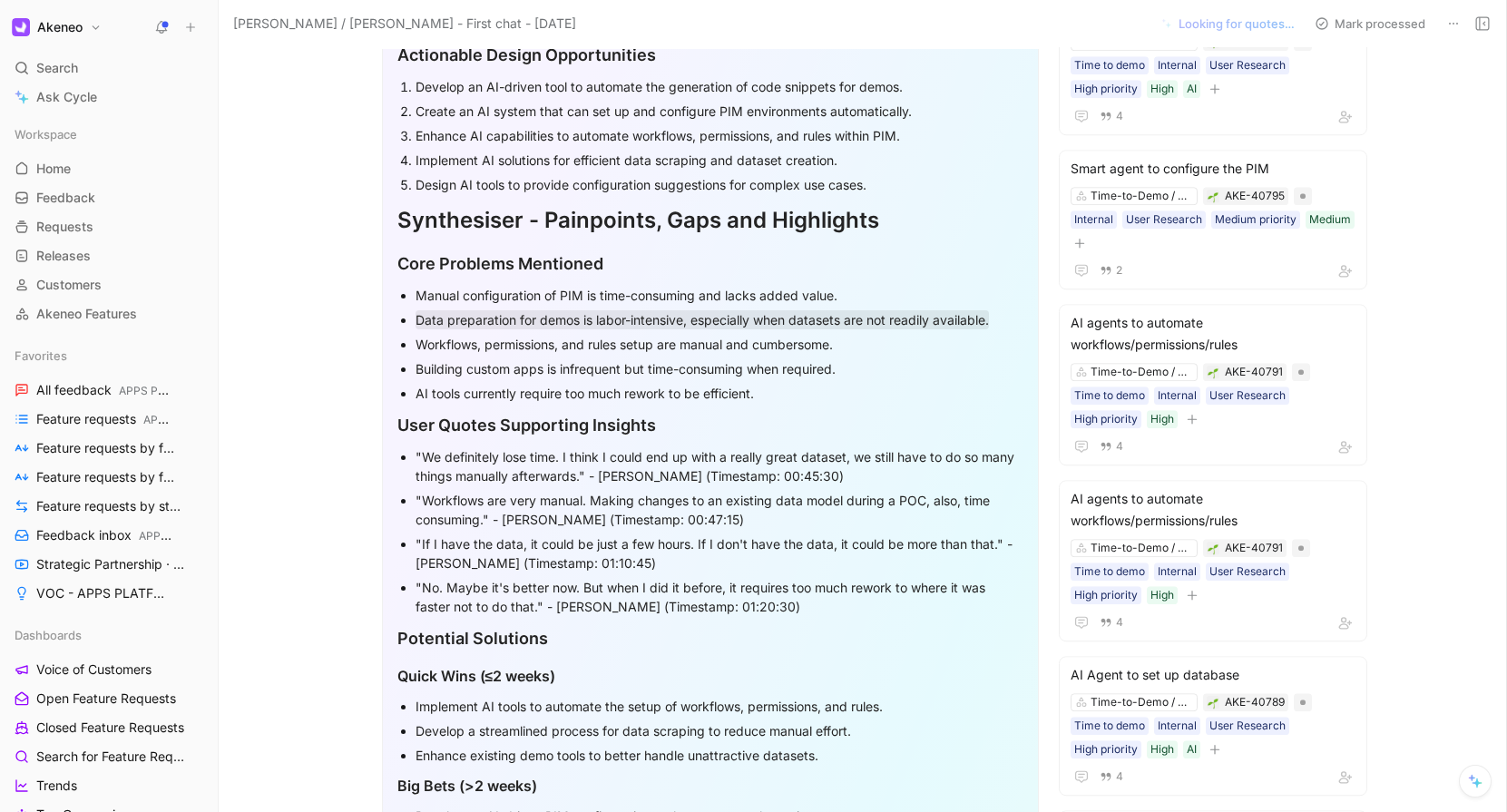
click at [478, 350] on div "Workflows, permissions, and rules setup are manual and cumbersome." at bounding box center [719, 343] width 608 height 19
click at [397, 356] on button "Quote" at bounding box center [395, 371] width 65 height 29
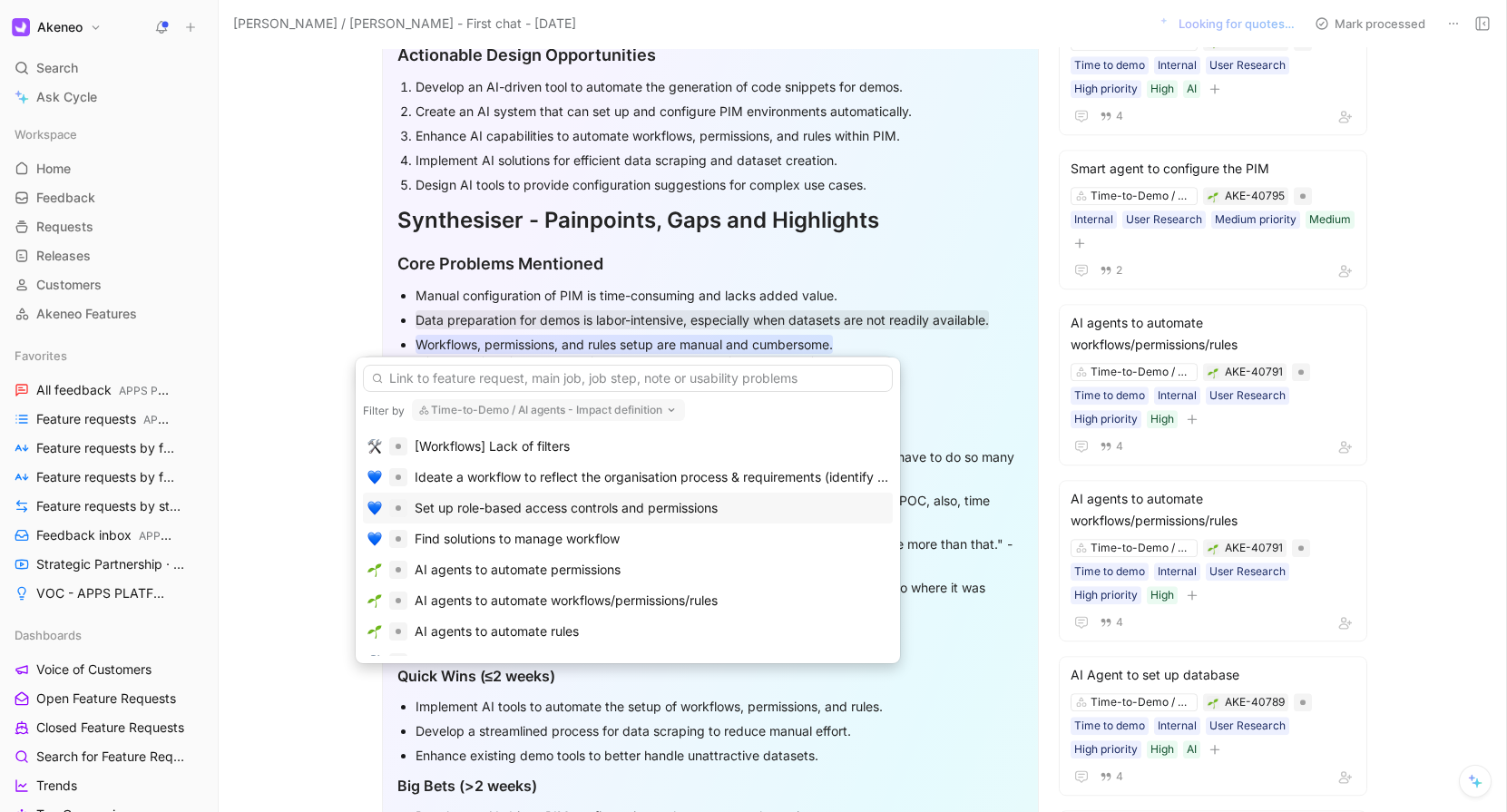
scroll to position [54, 0]
click at [548, 600] on div "AI agents to automate workflows/permissions/rules" at bounding box center [567, 599] width 303 height 22
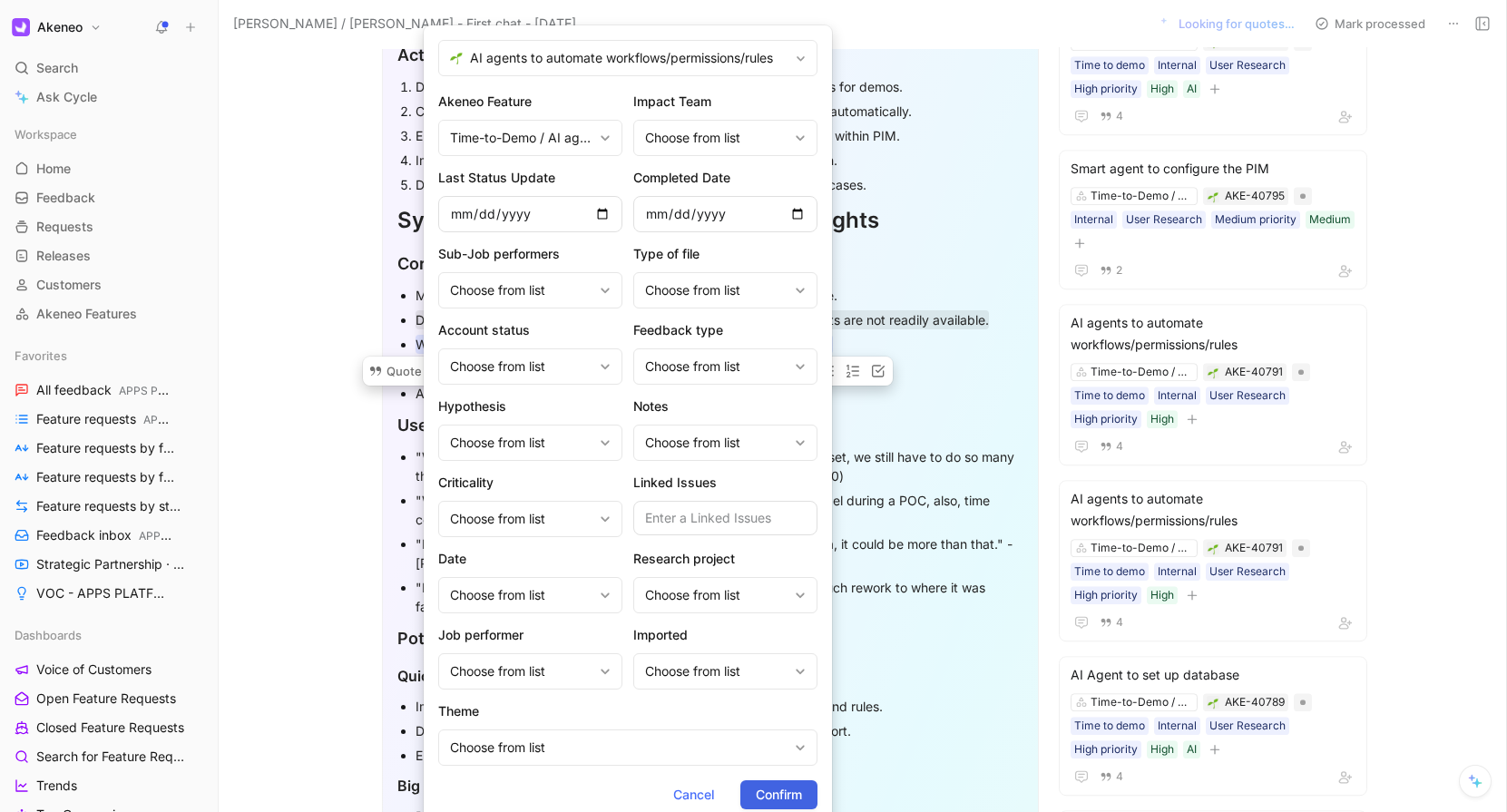
click at [762, 791] on span "Confirm" at bounding box center [779, 795] width 47 height 22
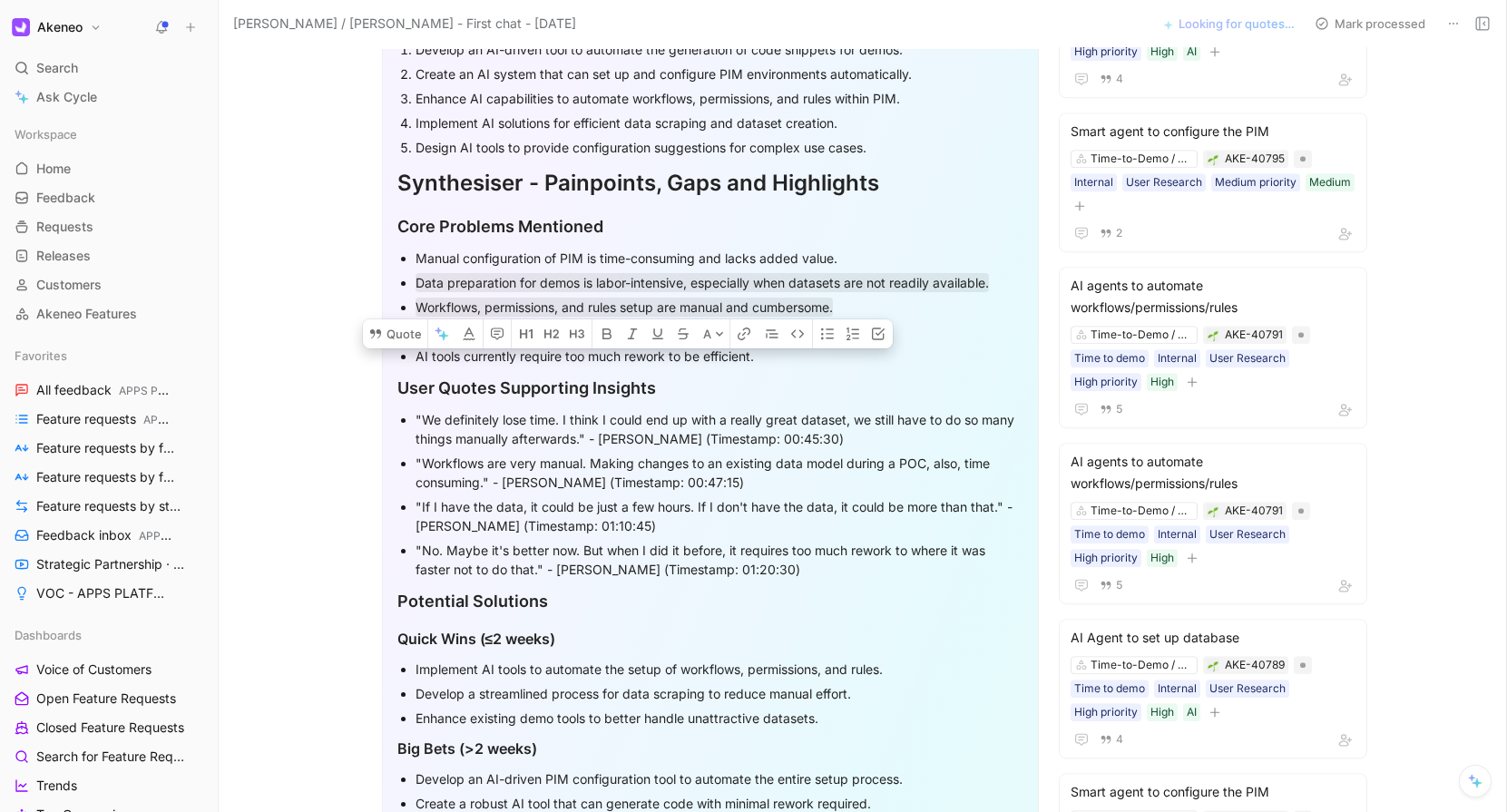
scroll to position [1210, 0]
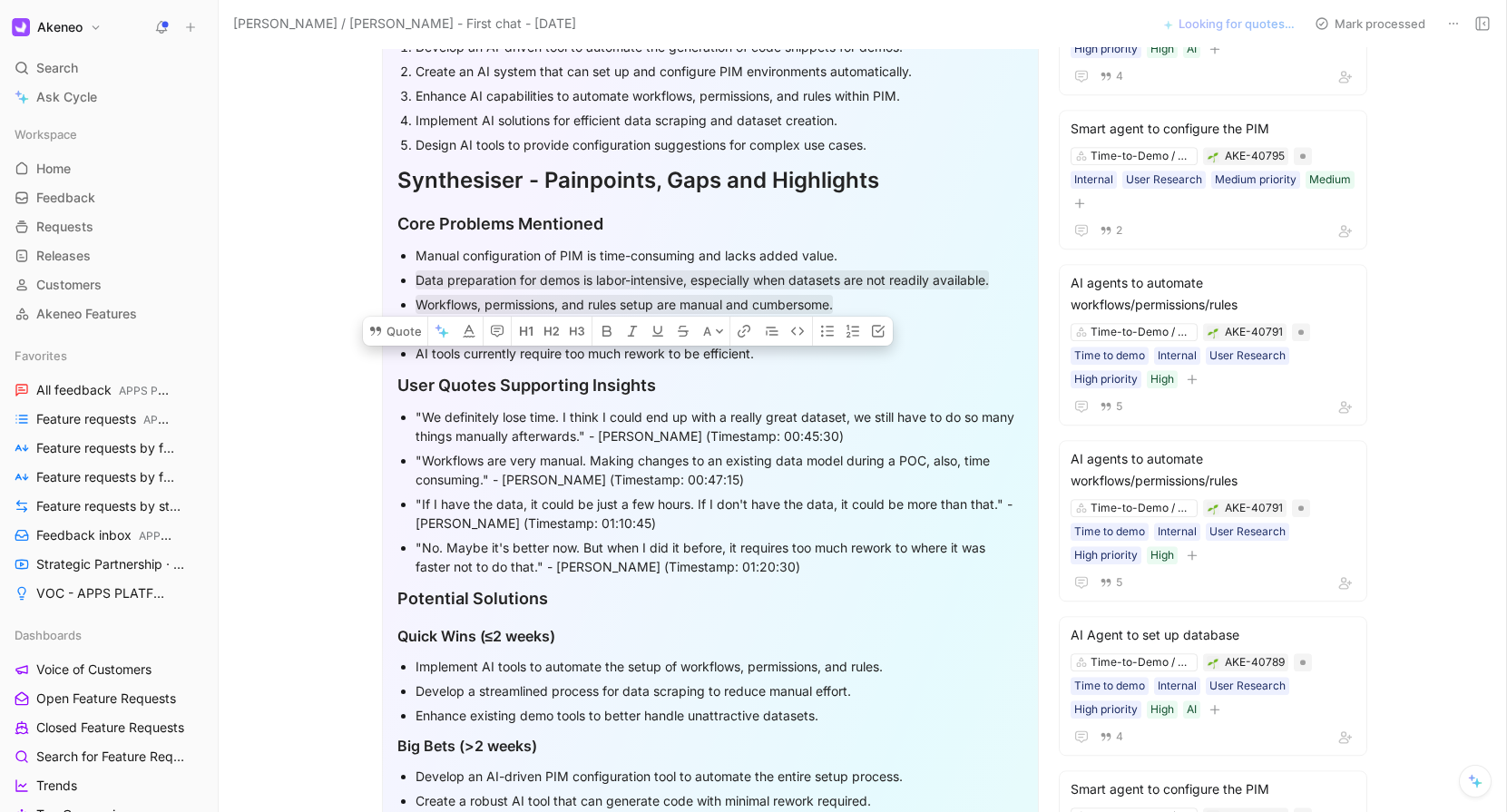
click at [436, 345] on div "AI tools currently require too much rework to be efficient." at bounding box center [719, 353] width 608 height 19
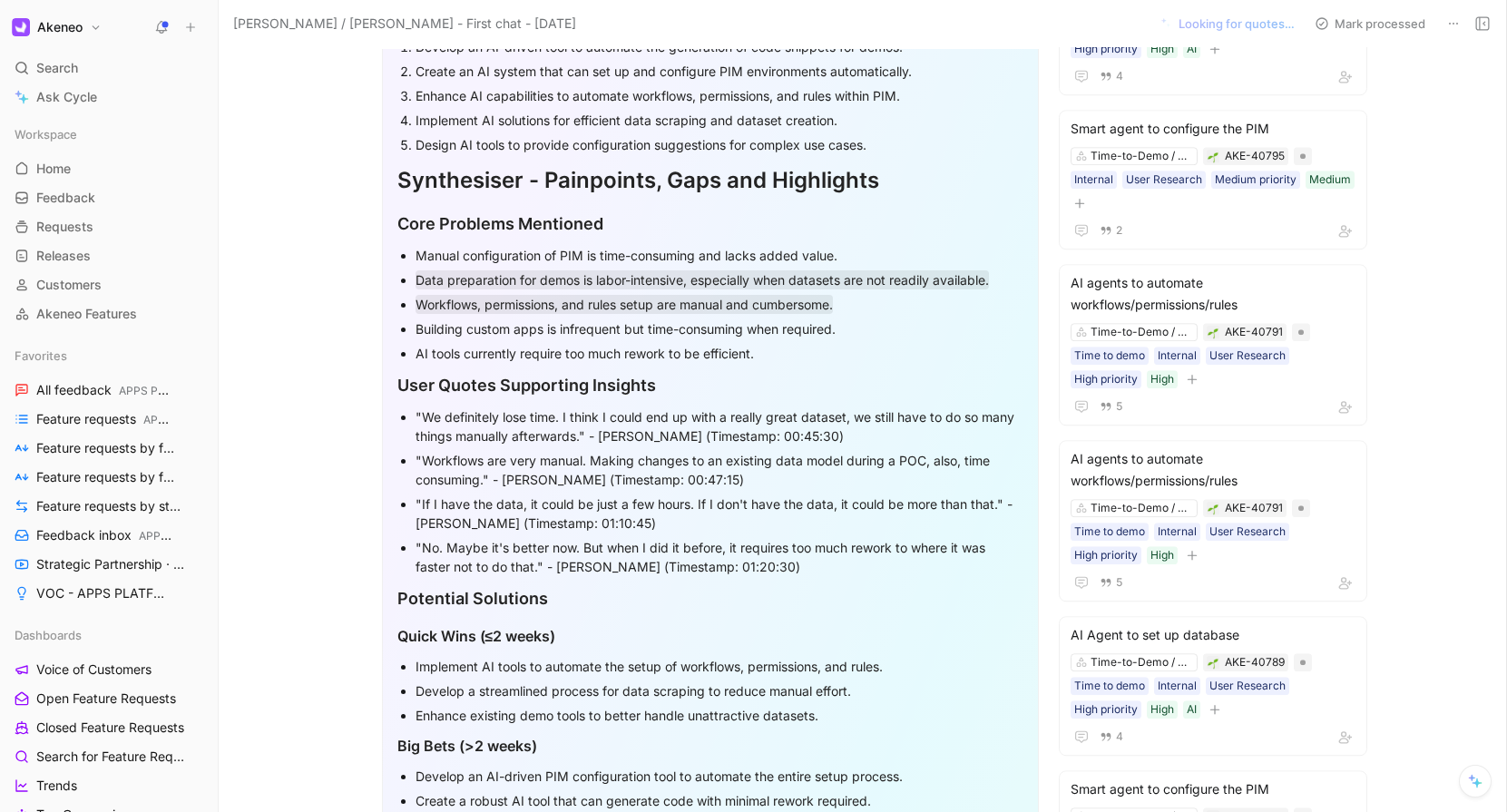
click at [436, 345] on div "AI tools currently require too much rework to be efficient." at bounding box center [719, 353] width 608 height 19
click at [449, 388] on div "User Quotes Supporting Insights" at bounding box center [710, 385] width 626 height 25
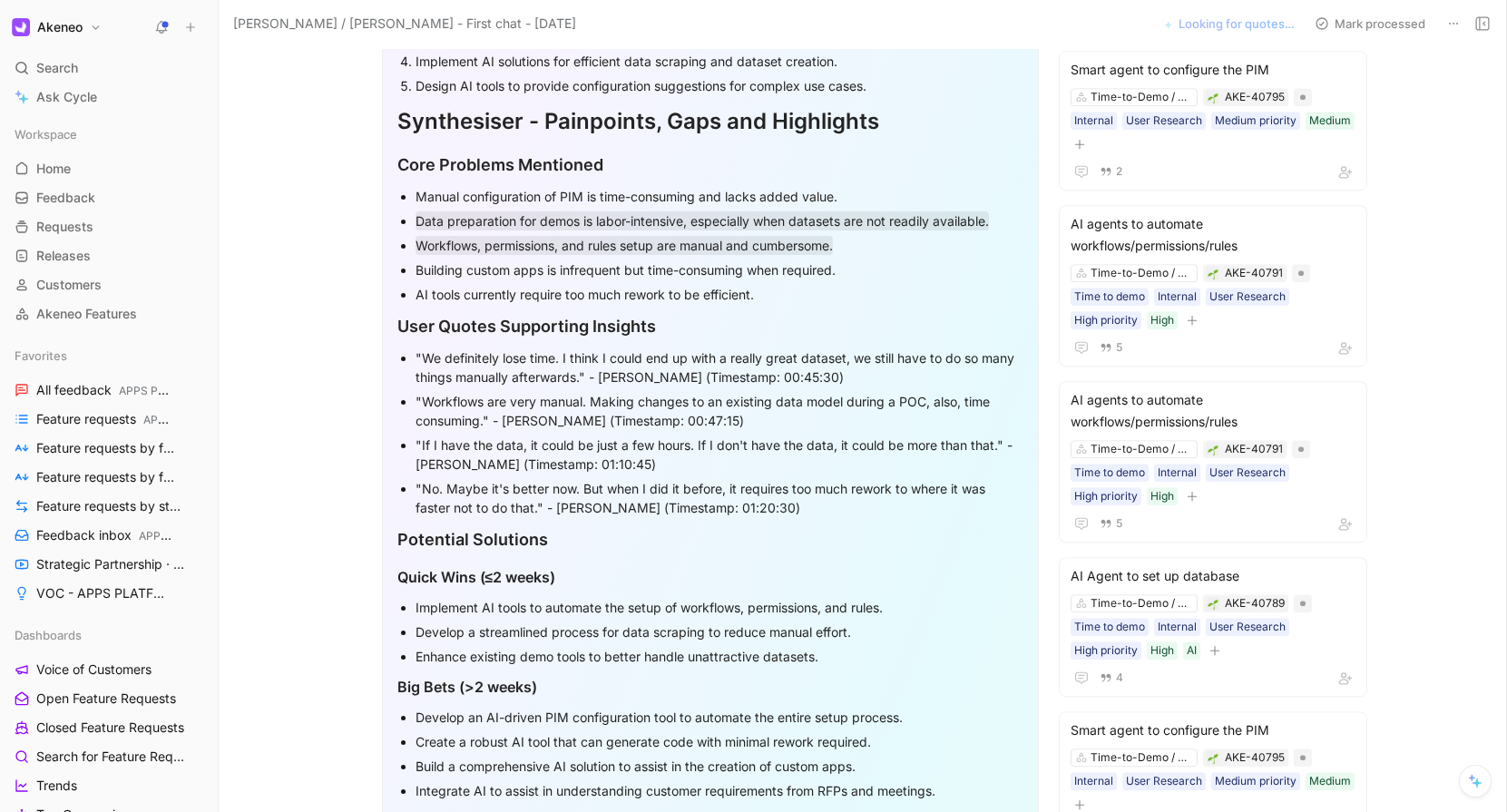
scroll to position [1271, 0]
click at [505, 269] on div "Building custom apps is infrequent but time-consuming when required." at bounding box center [719, 268] width 608 height 19
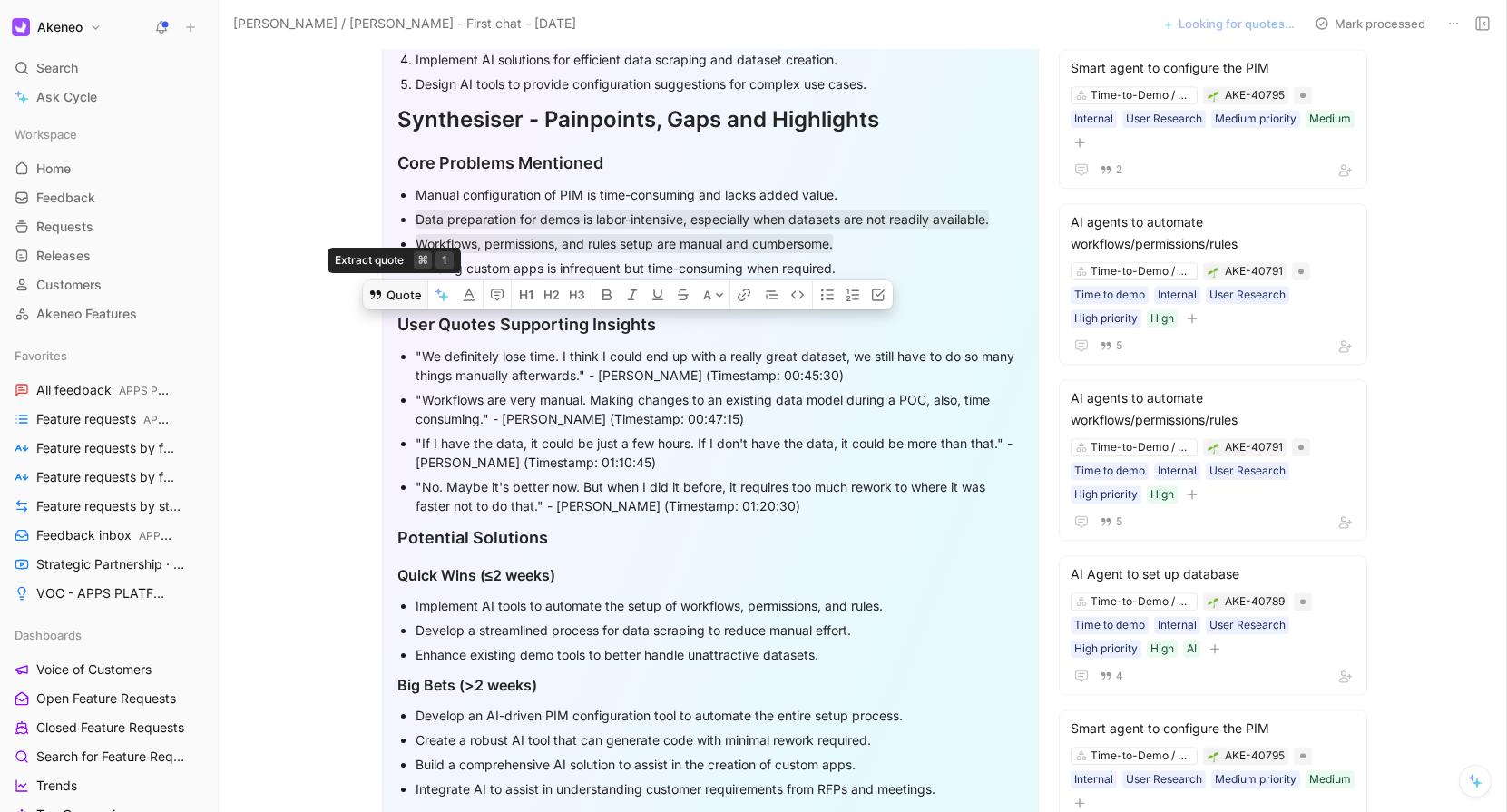
click at [411, 280] on button "Quote" at bounding box center [395, 295] width 65 height 29
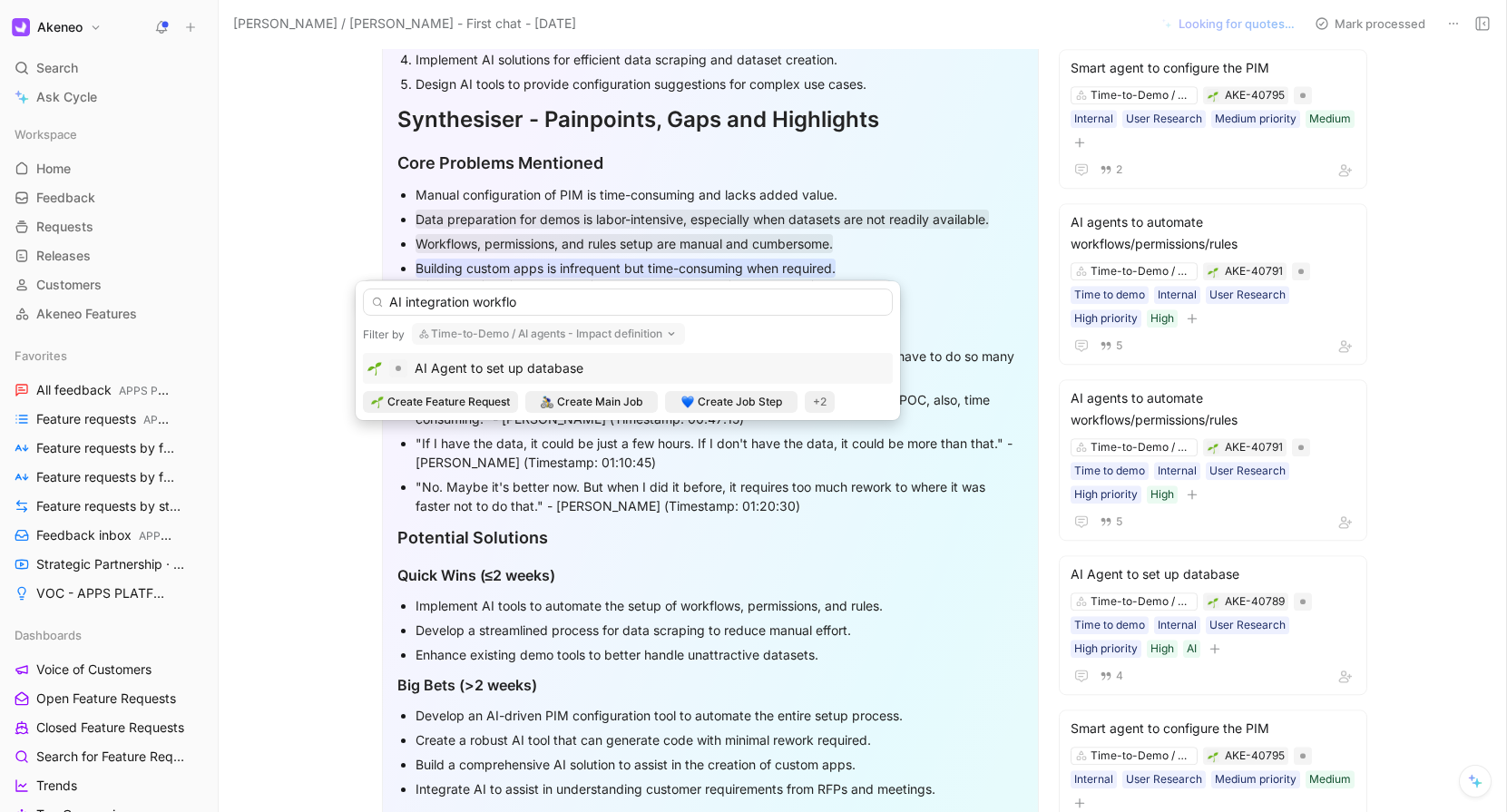
type input "AI integration workflow"
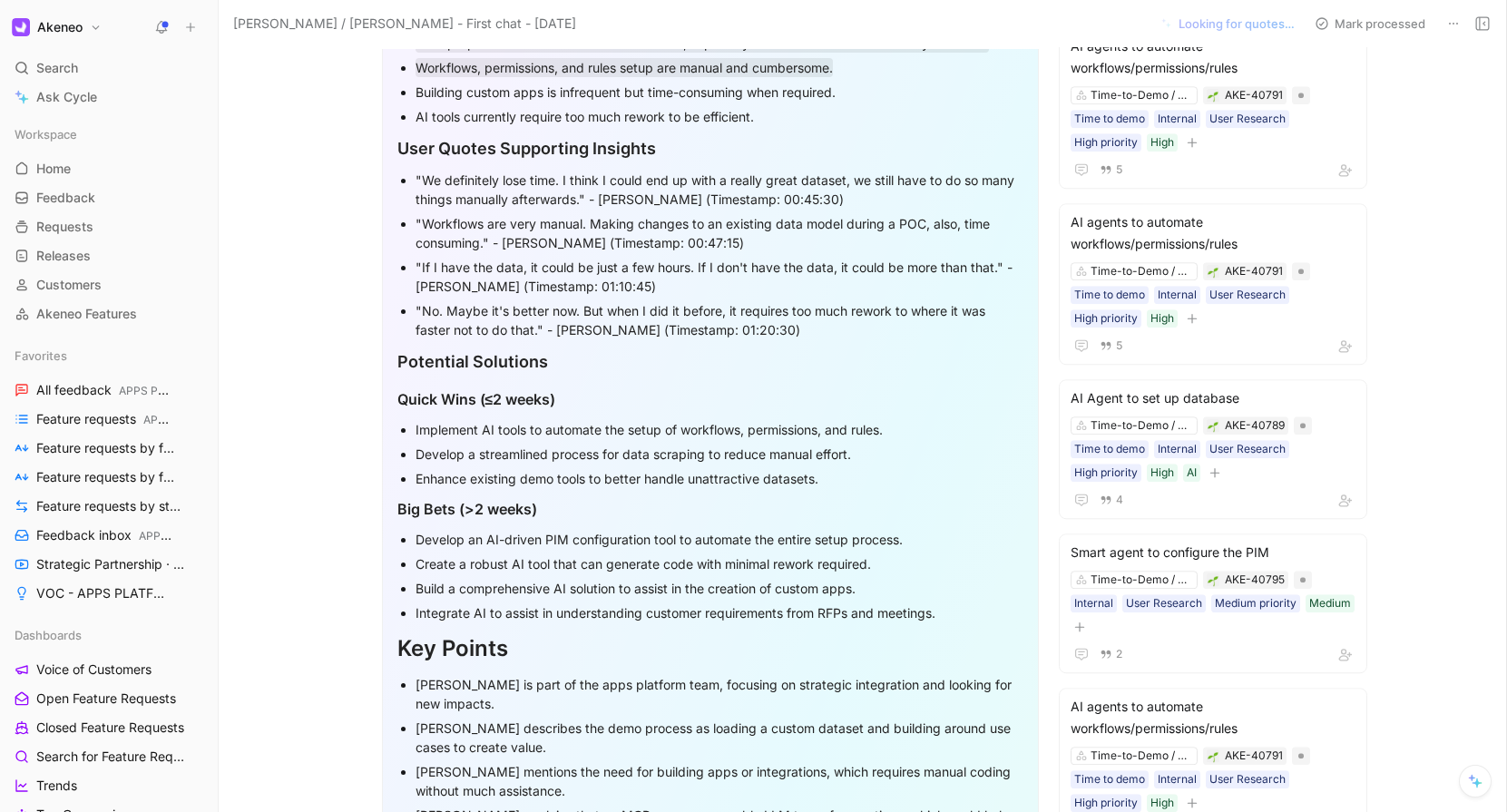
scroll to position [1450, 0]
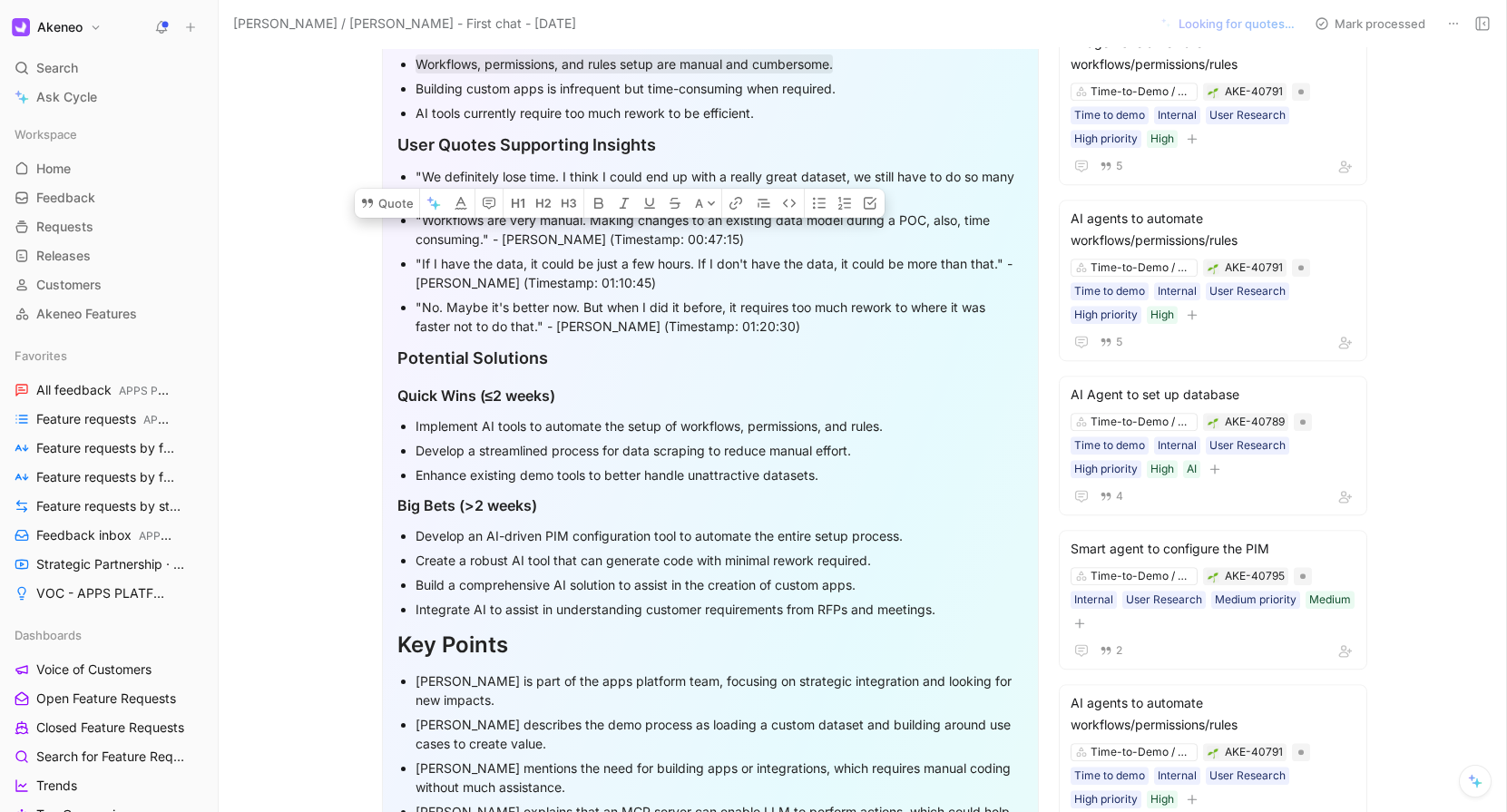
drag, startPoint x: 415, startPoint y: 175, endPoint x: 840, endPoint y: 196, distance: 425.5
click at [840, 196] on div ""We definitely lose time. I think I could end up with a really great dataset, w…" at bounding box center [719, 186] width 608 height 38
click at [397, 189] on button "Quote" at bounding box center [387, 204] width 65 height 29
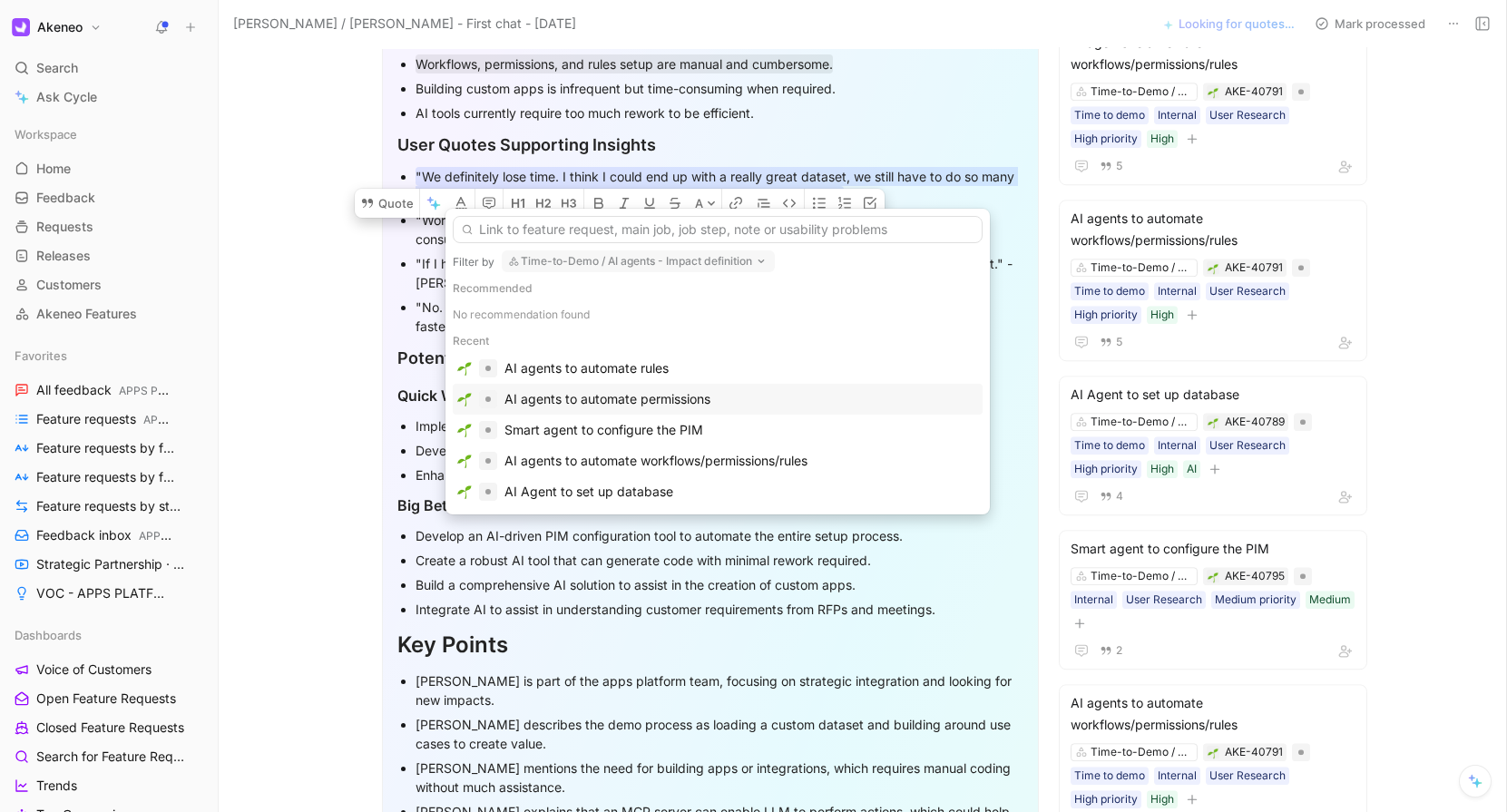
scroll to position [35, 0]
click at [590, 453] on div "AI agents to automate workflows/permissions/rules" at bounding box center [656, 461] width 303 height 22
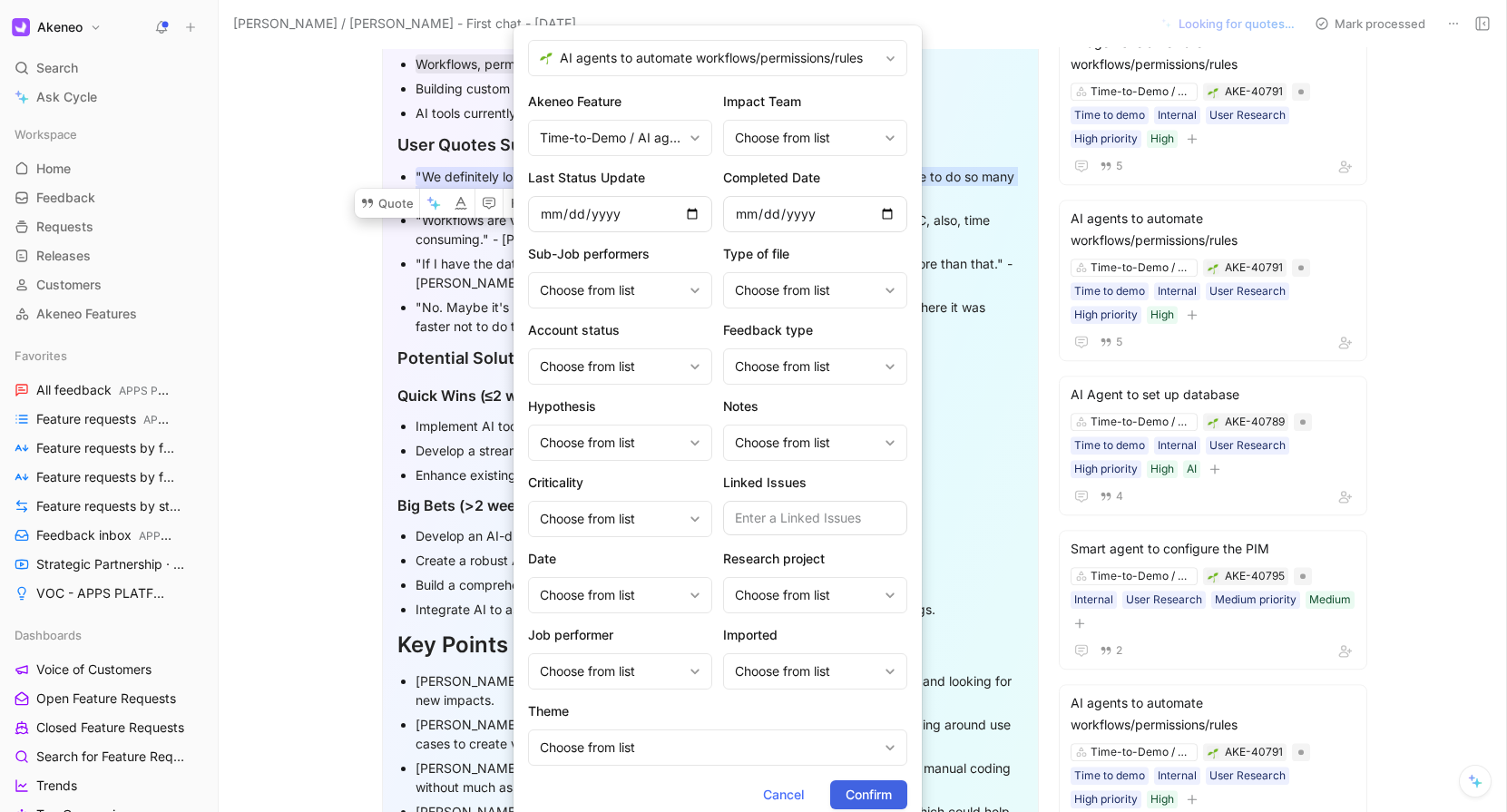
click at [880, 785] on span "Confirm" at bounding box center [868, 795] width 47 height 22
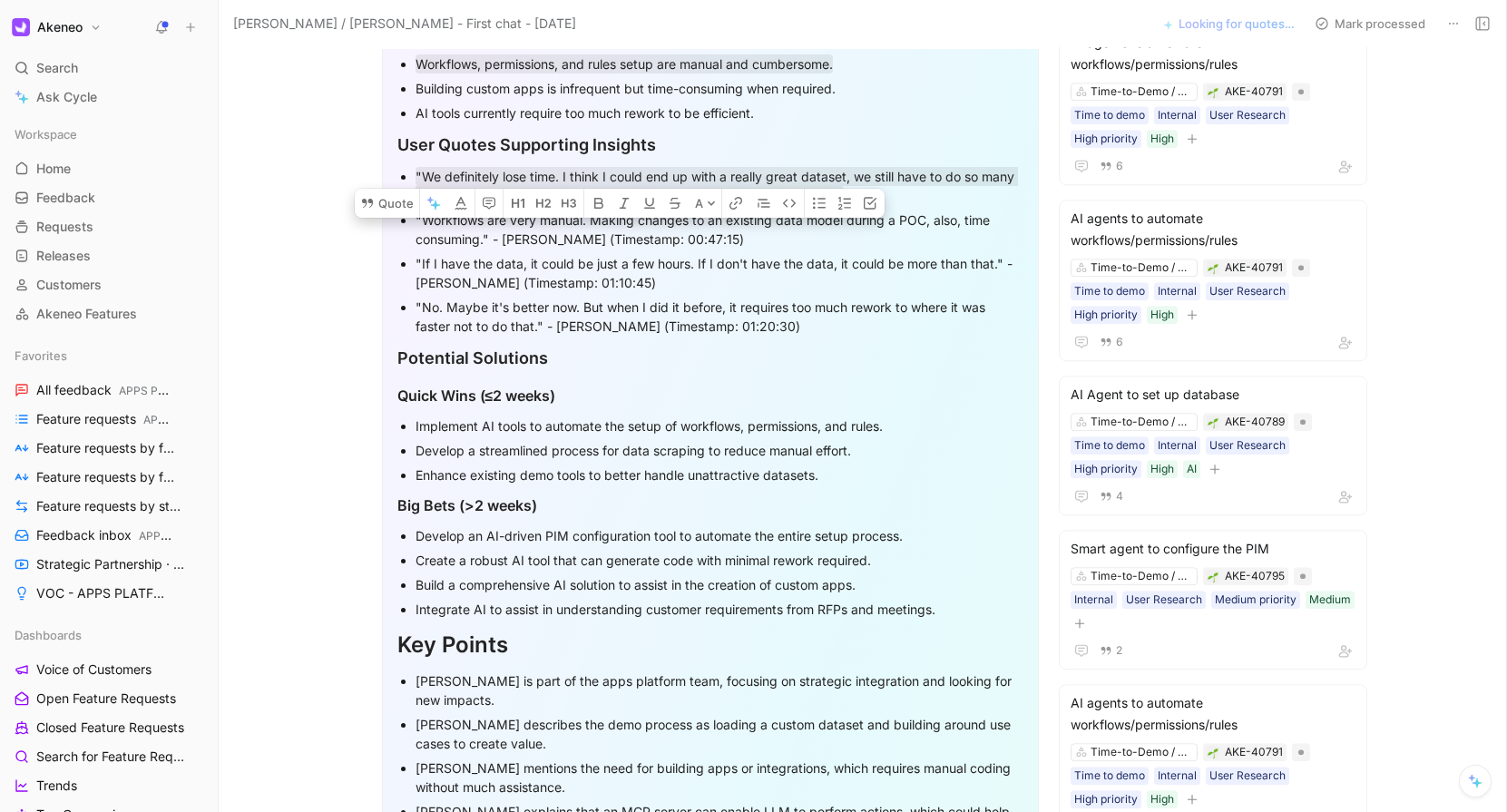
click at [498, 226] on div ""Workflows are very manual. Making changes to an existing data model during a P…" at bounding box center [719, 229] width 608 height 38
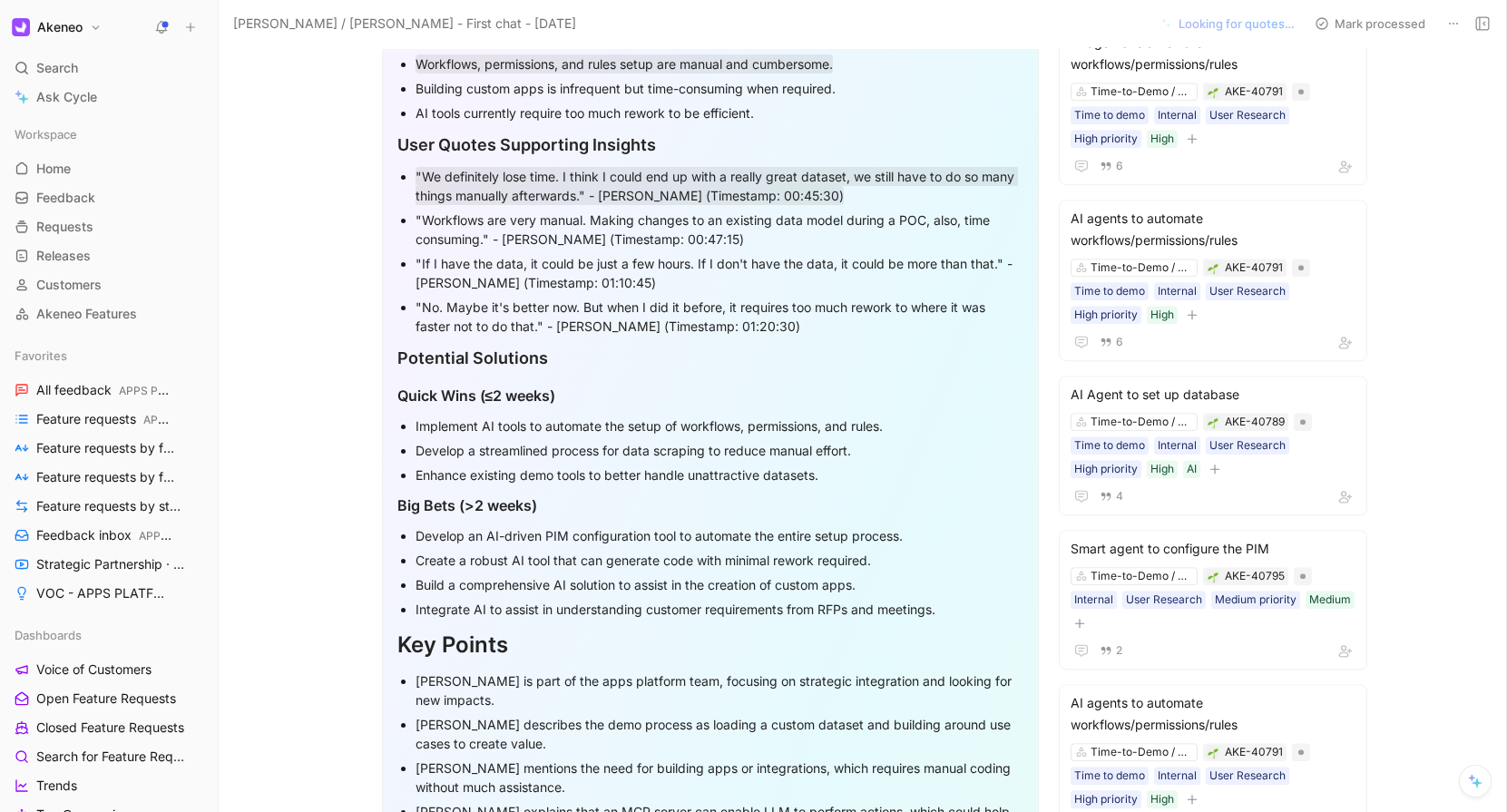
click at [498, 226] on div ""Workflows are very manual. Making changes to an existing data model during a P…" at bounding box center [719, 229] width 608 height 38
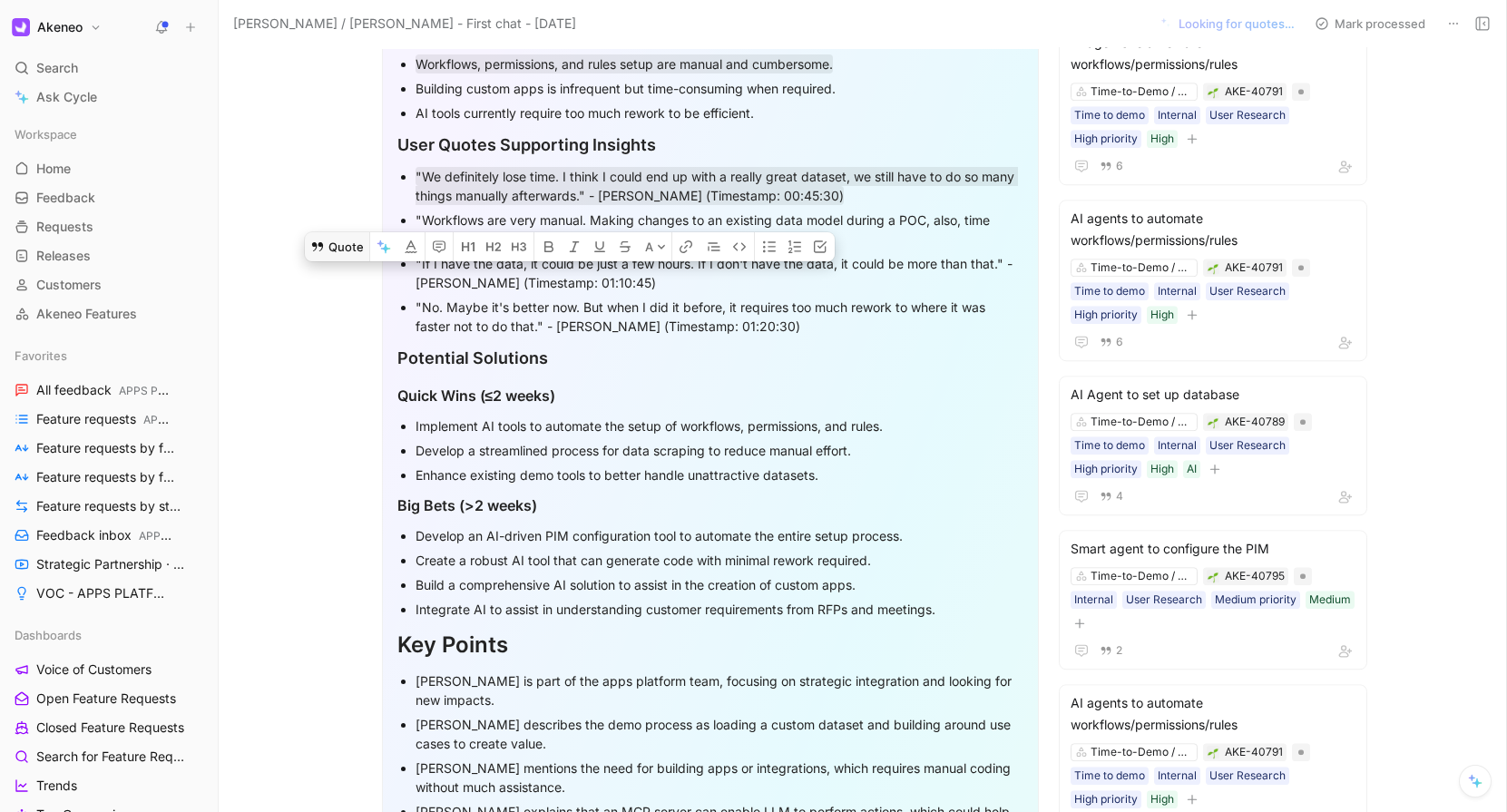
click at [333, 232] on button "Quote" at bounding box center [337, 247] width 65 height 29
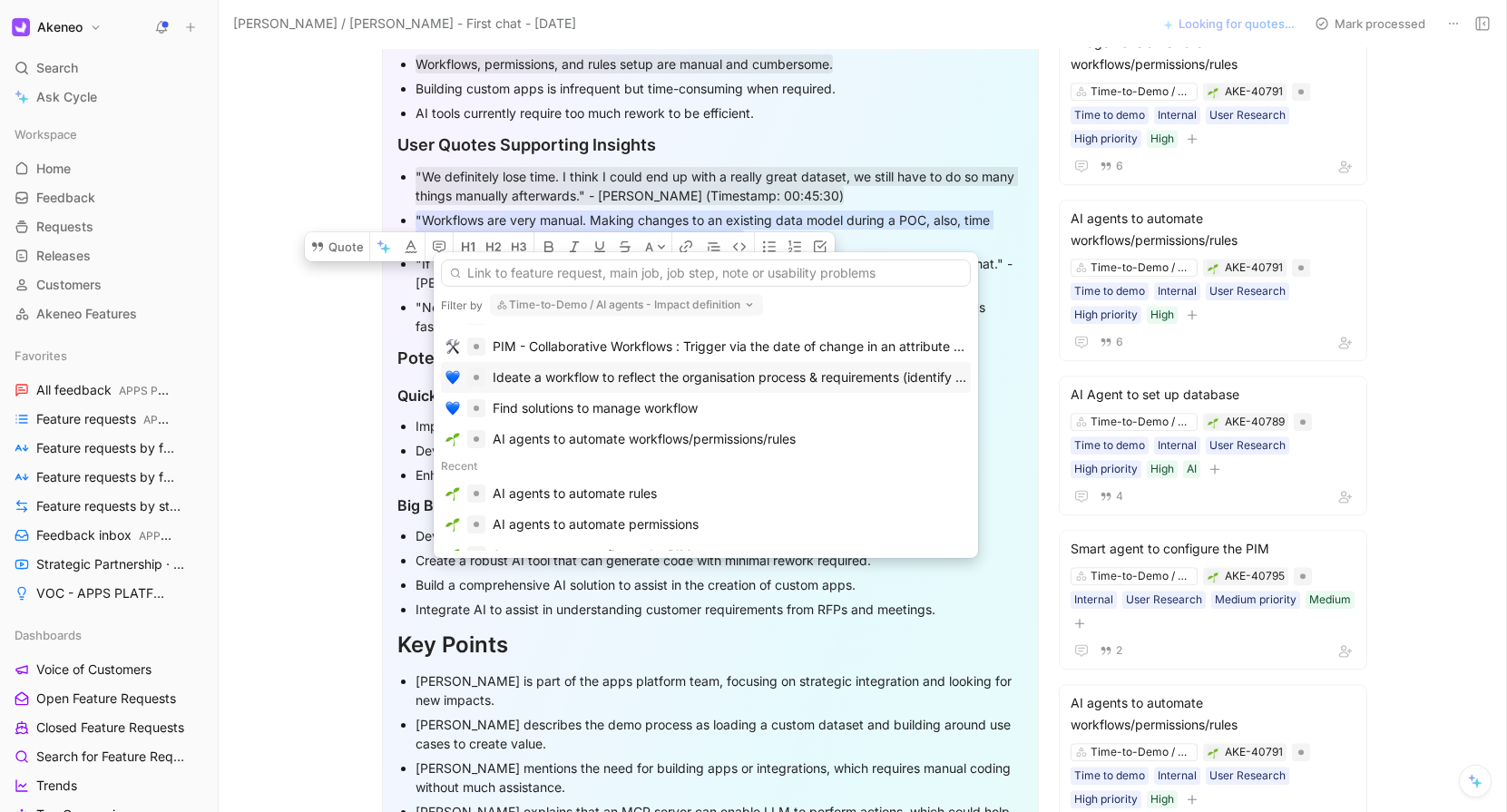
scroll to position [91, 0]
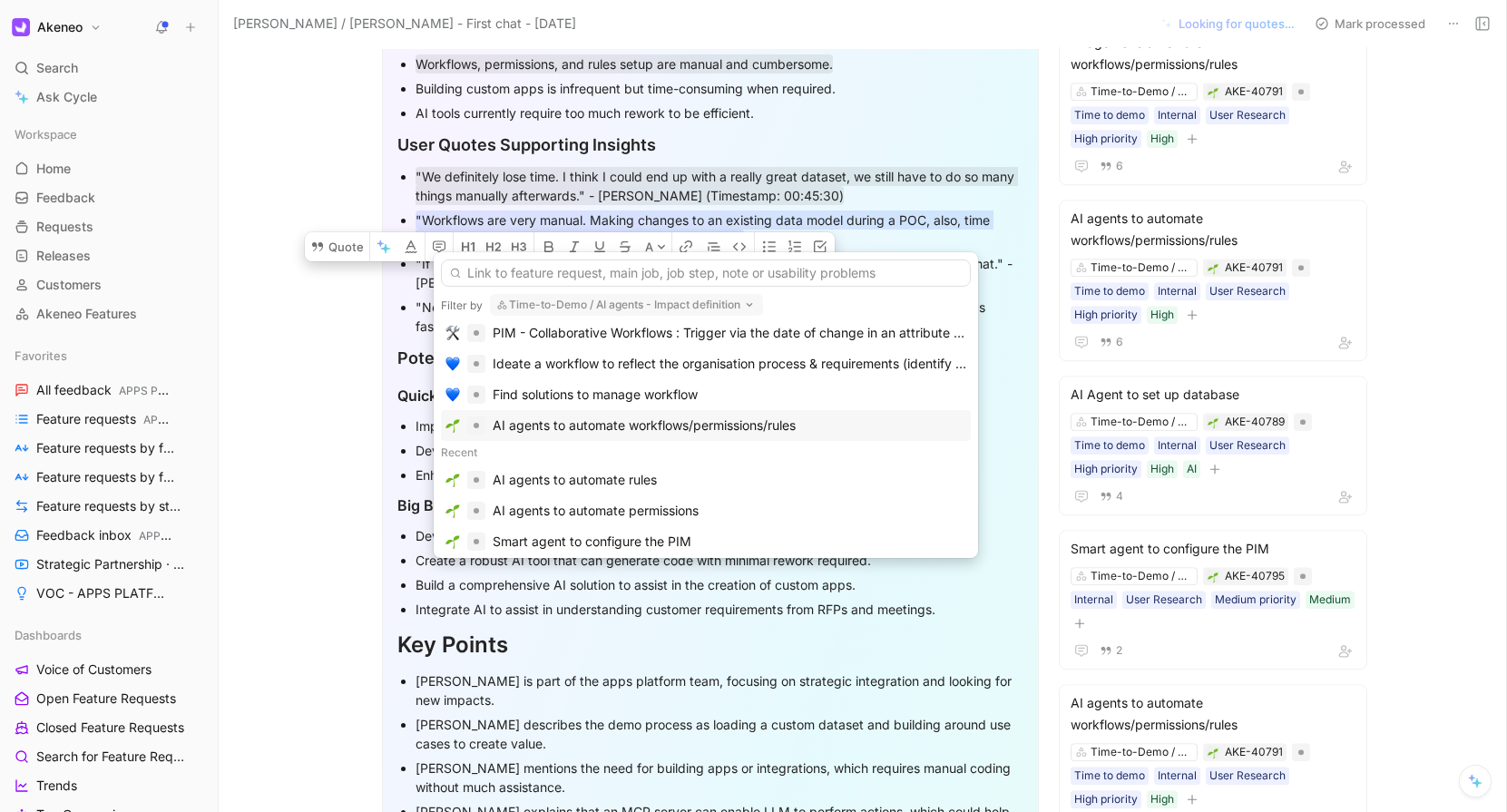
click at [582, 429] on div "AI agents to automate workflows/permissions/rules" at bounding box center [644, 426] width 303 height 22
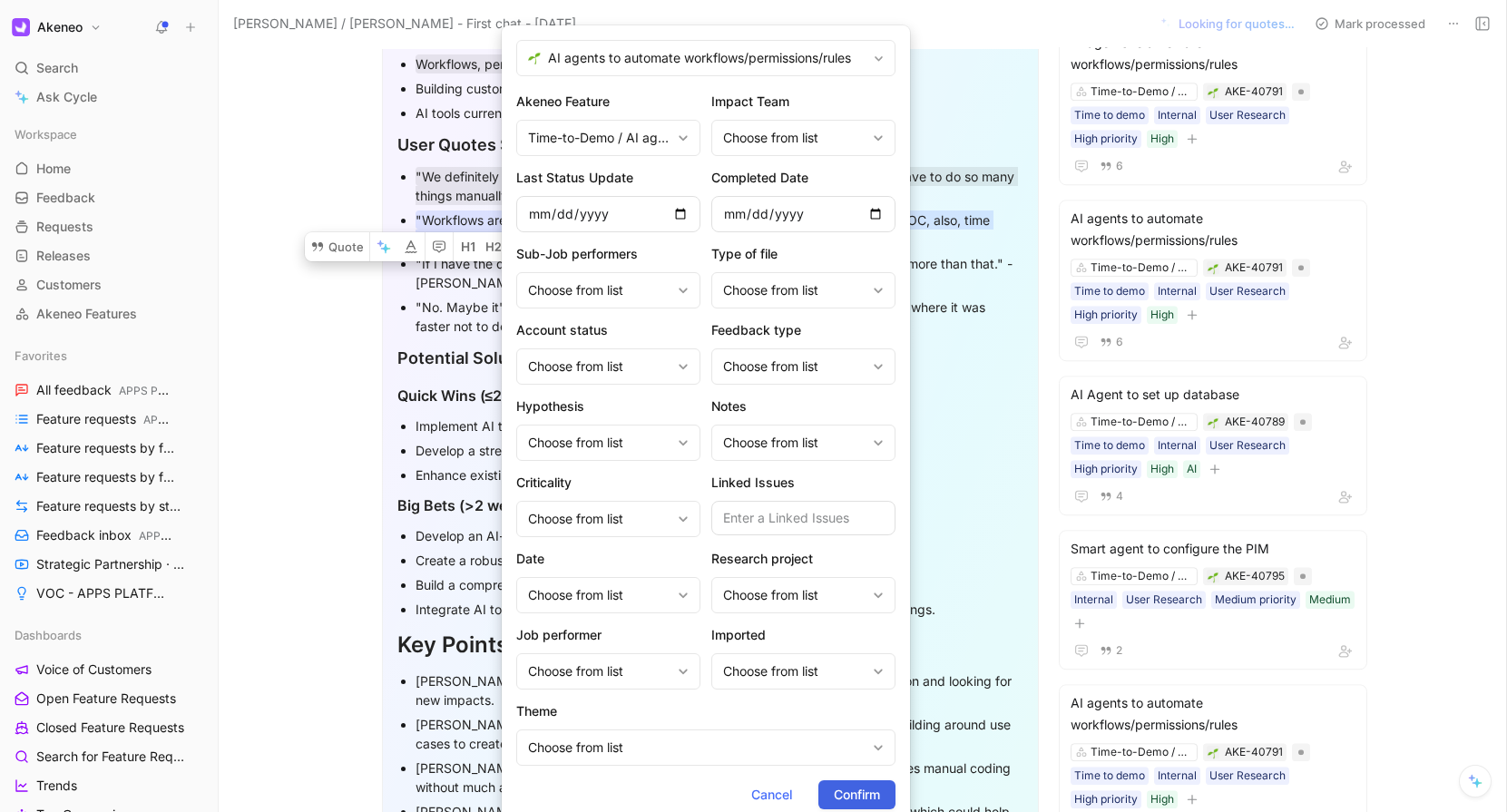
click at [855, 794] on span "Confirm" at bounding box center [857, 795] width 47 height 22
click at [448, 268] on div ""If I have the data, it could be just a few hours. If I don't have the data, it…" at bounding box center [719, 273] width 608 height 38
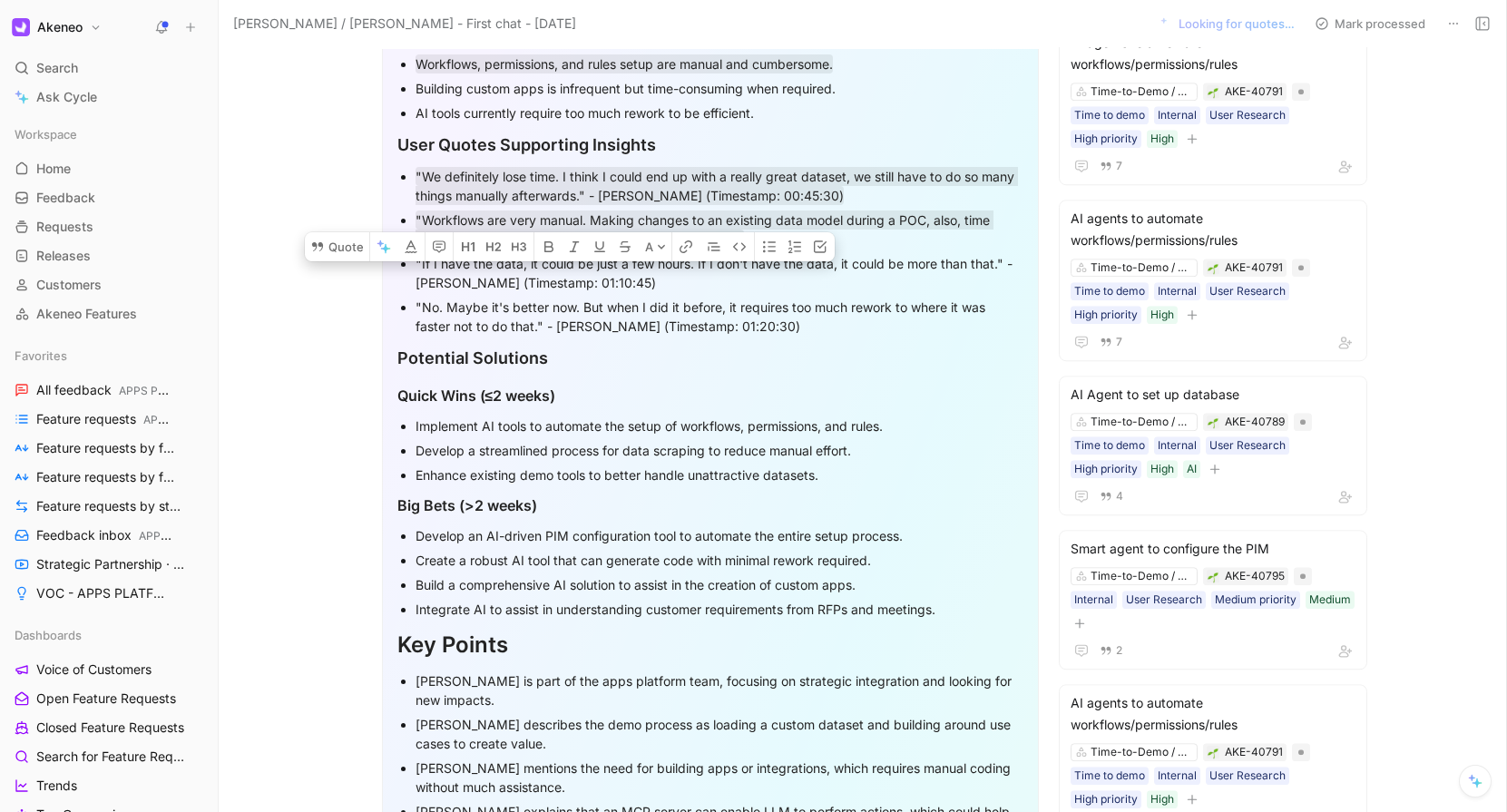
click at [448, 268] on div ""If I have the data, it could be just a few hours. If I don't have the data, it…" at bounding box center [719, 273] width 608 height 38
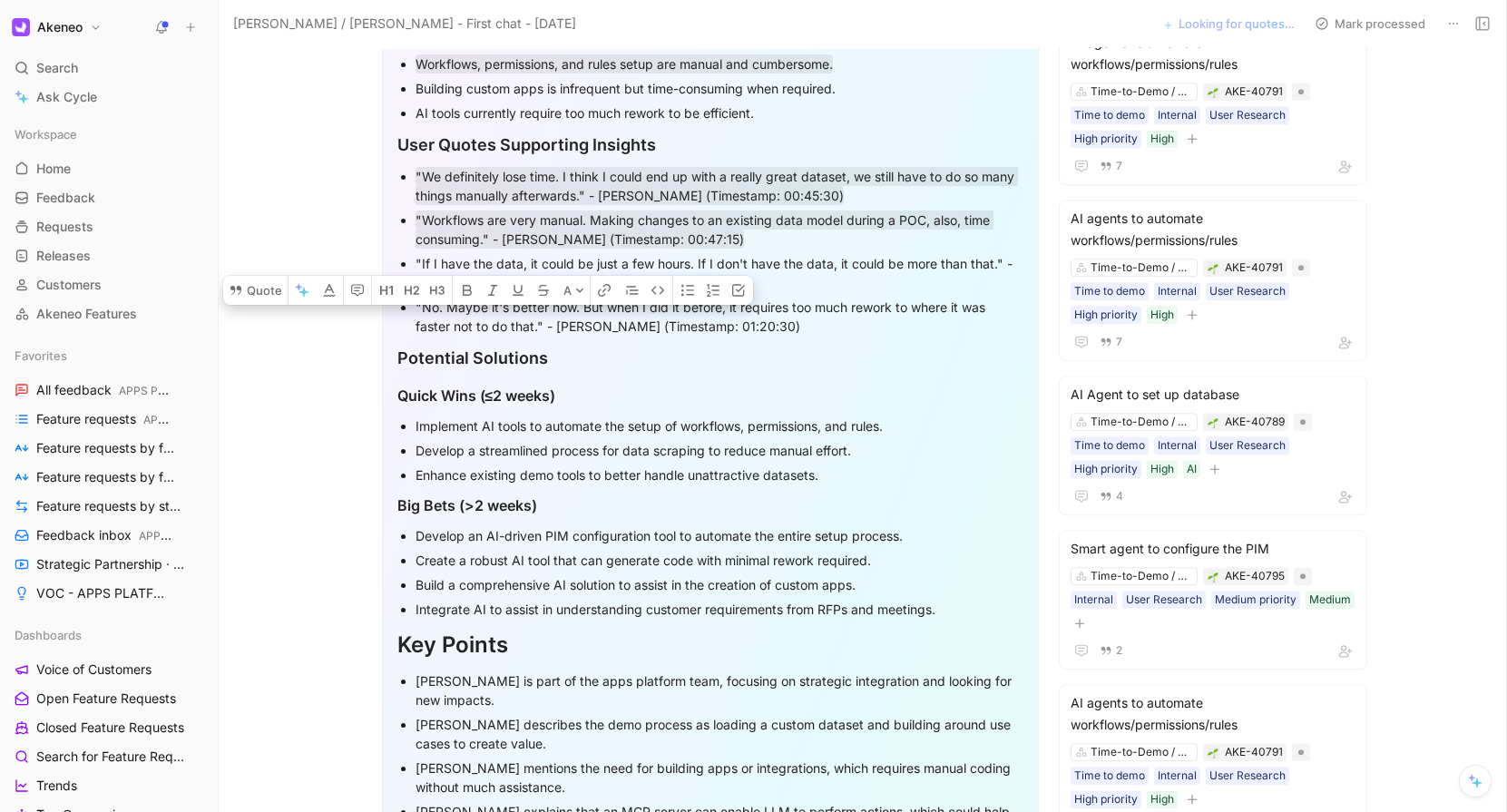
click at [448, 268] on div ""If I have the data, it could be just a few hours. If I don't have the data, it…" at bounding box center [719, 273] width 608 height 38
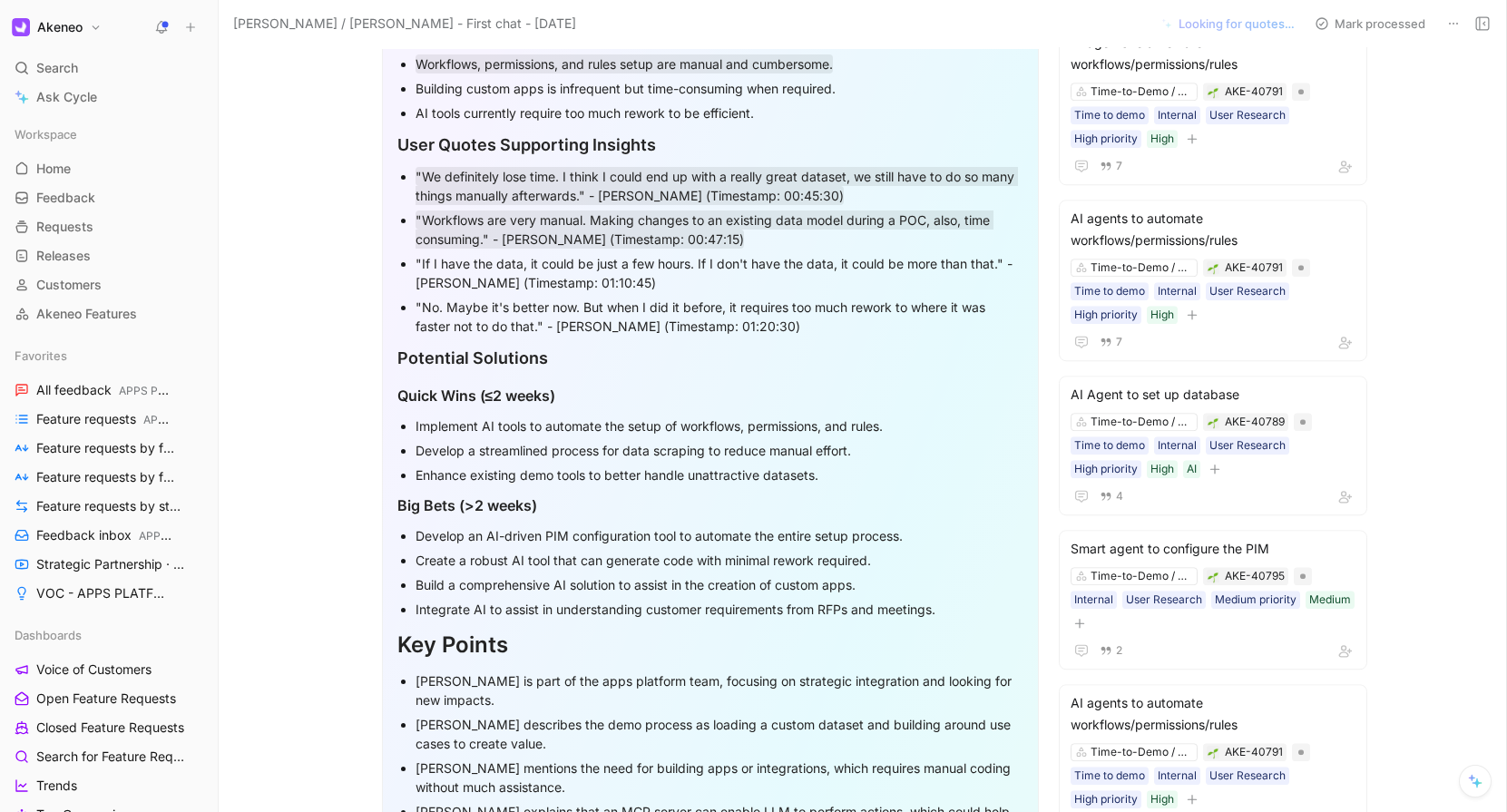
click at [448, 268] on div ""If I have the data, it could be just a few hours. If I don't have the data, it…" at bounding box center [719, 273] width 608 height 38
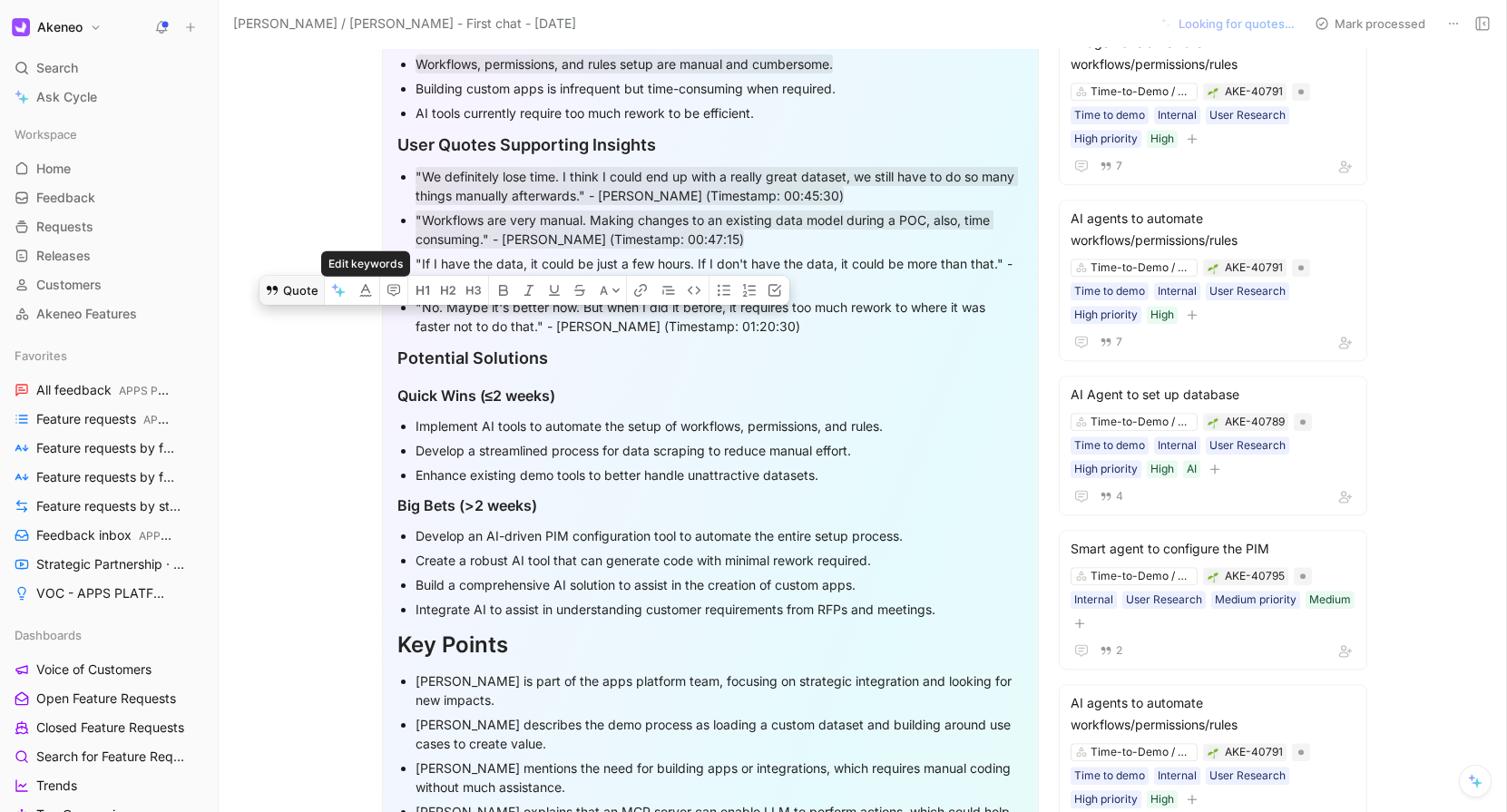
click at [286, 276] on button "Quote" at bounding box center [292, 290] width 65 height 29
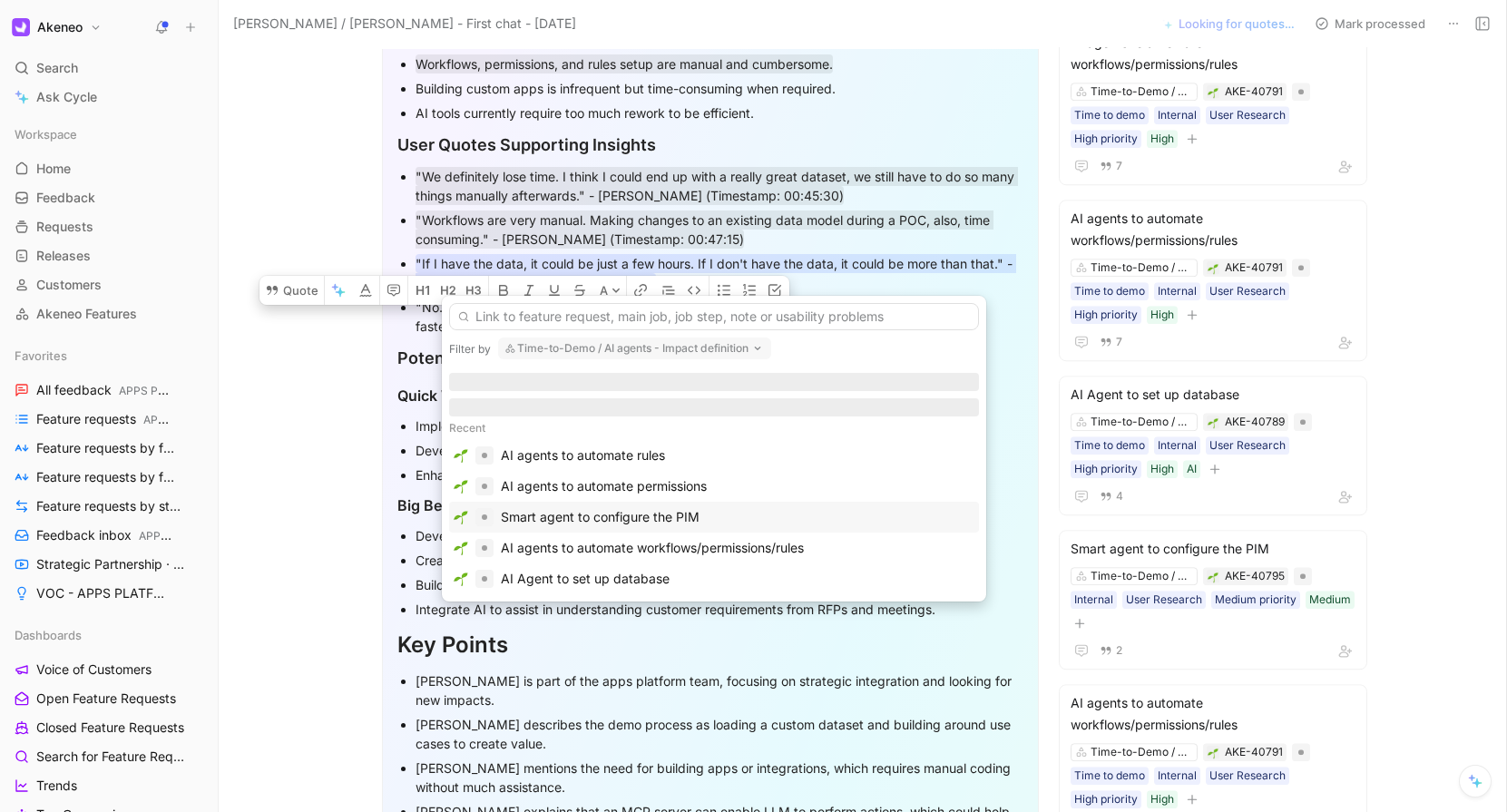
scroll to position [35, 0]
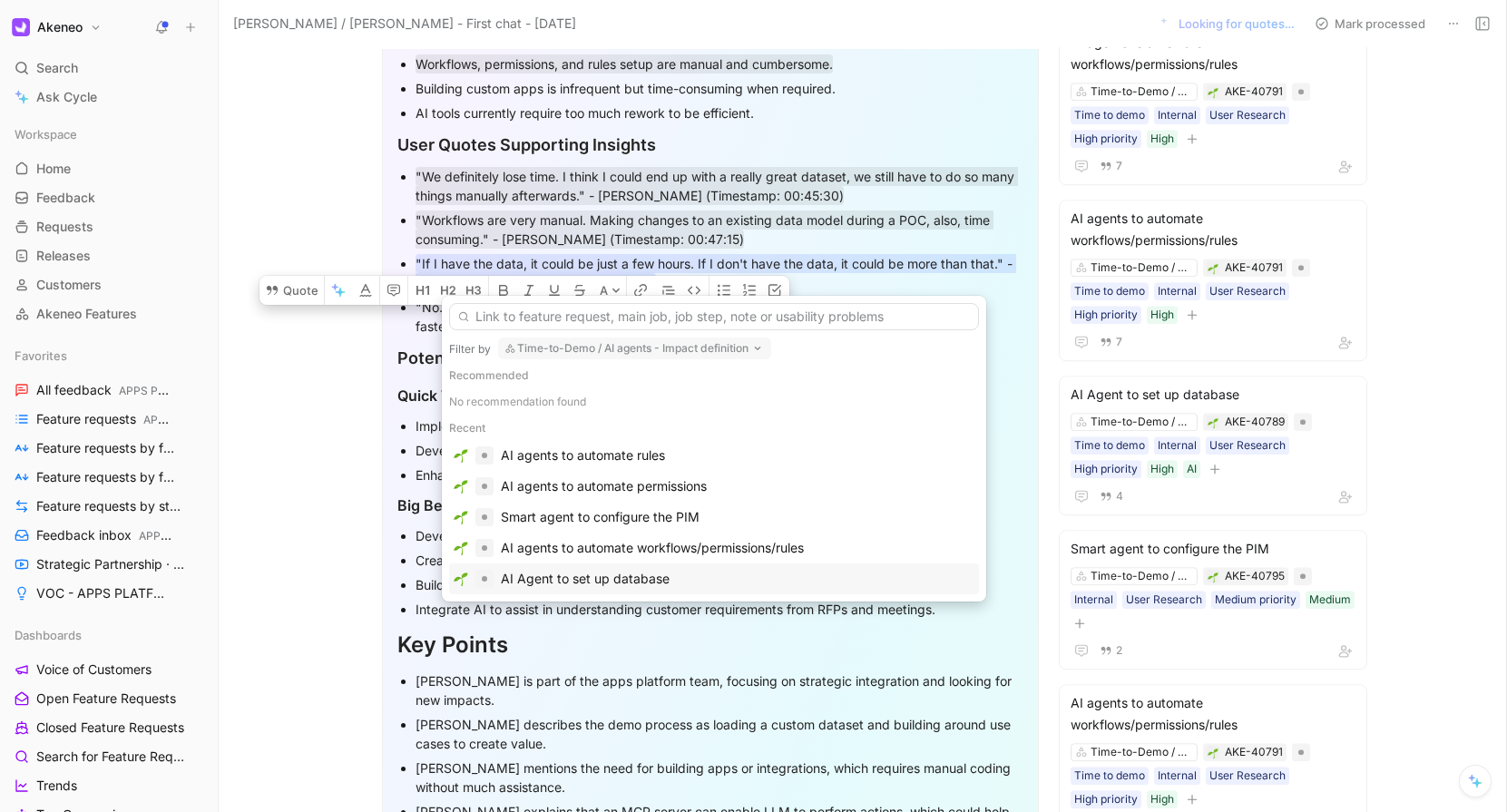
click at [565, 575] on div "AI Agent to set up database" at bounding box center [585, 579] width 169 height 22
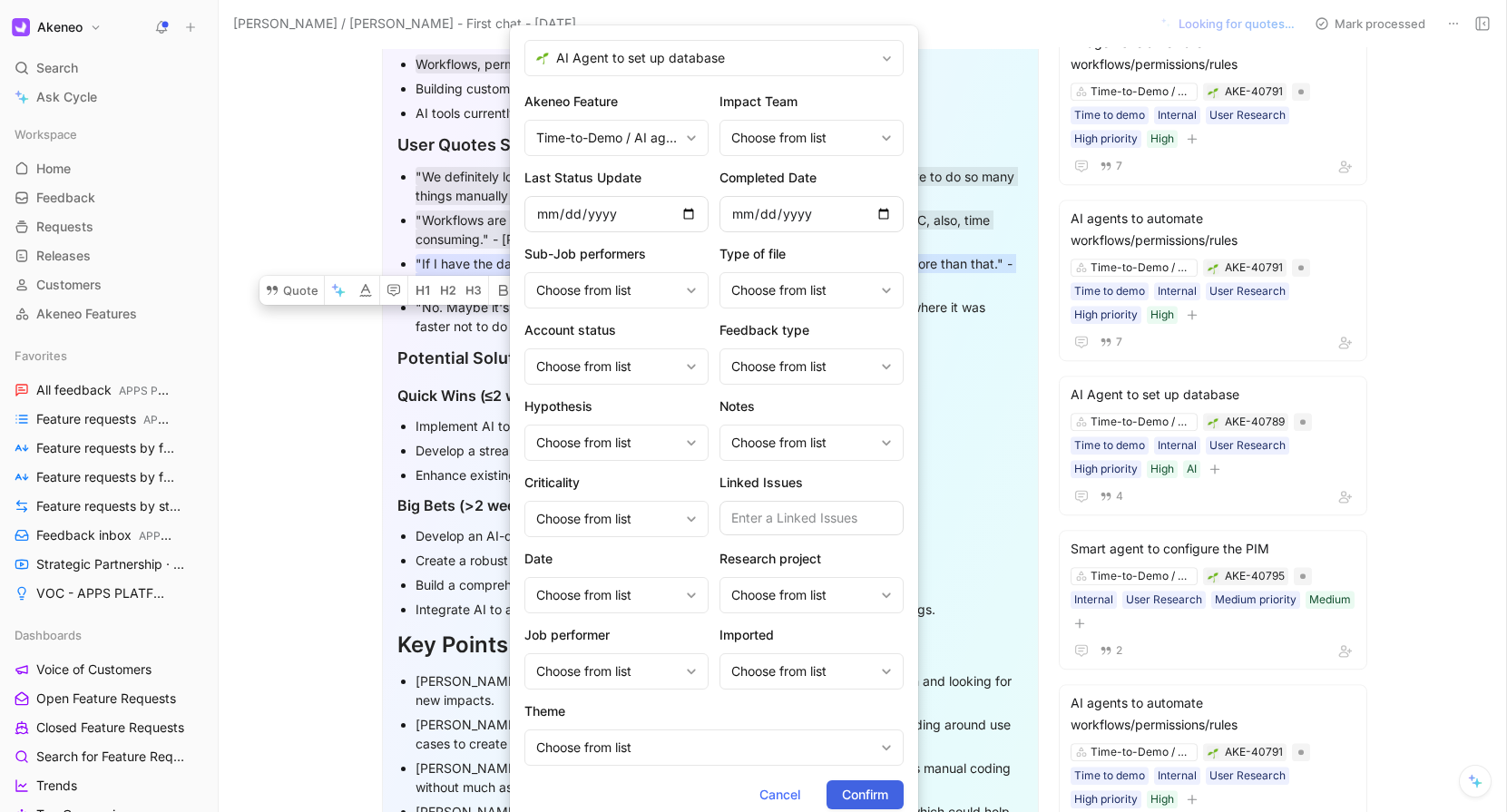
click at [875, 797] on span "Confirm" at bounding box center [865, 795] width 47 height 22
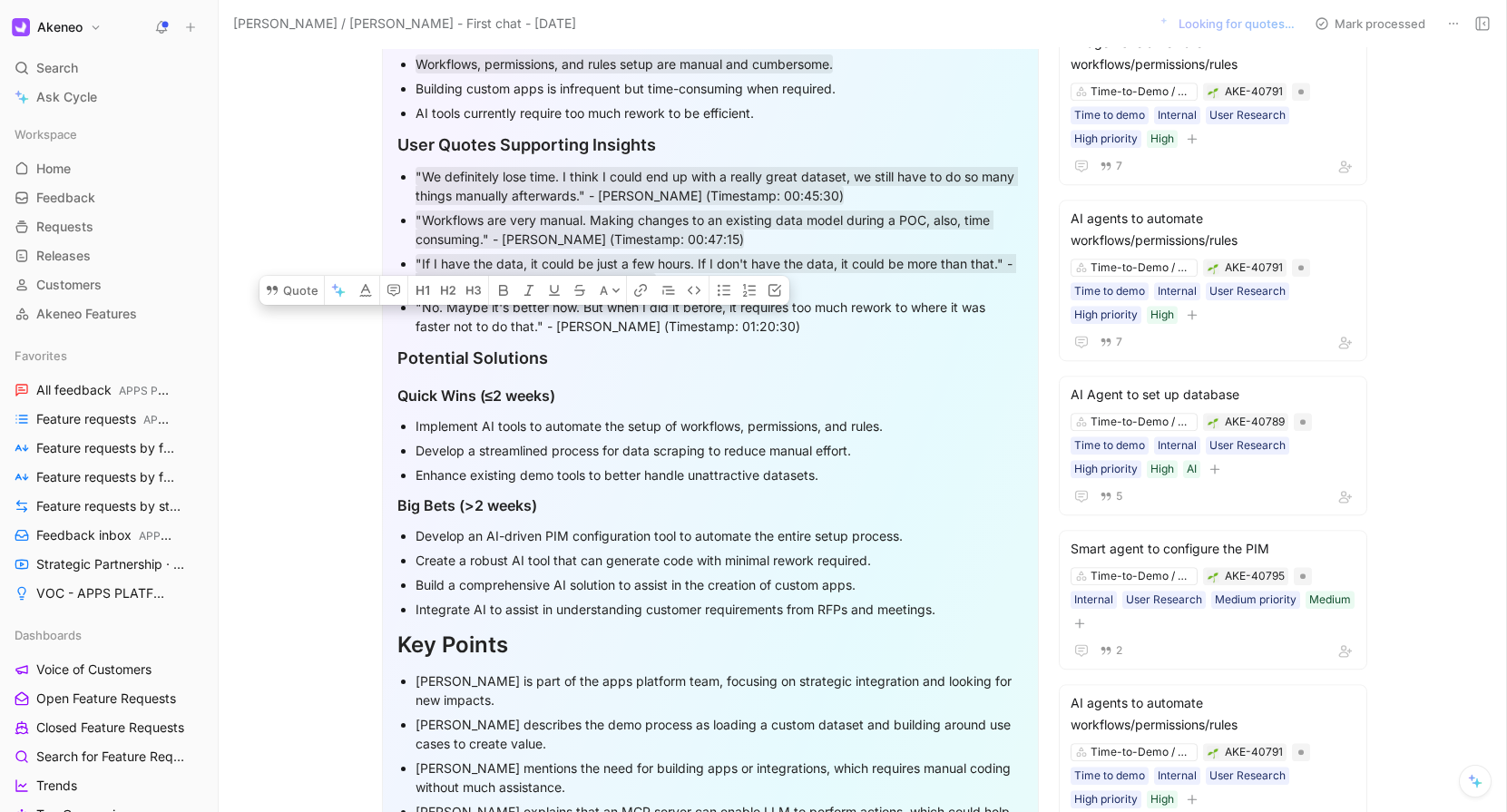
click at [446, 313] on div ""No. Maybe it's better now. But when I did it before, it requires too much rewo…" at bounding box center [719, 317] width 608 height 38
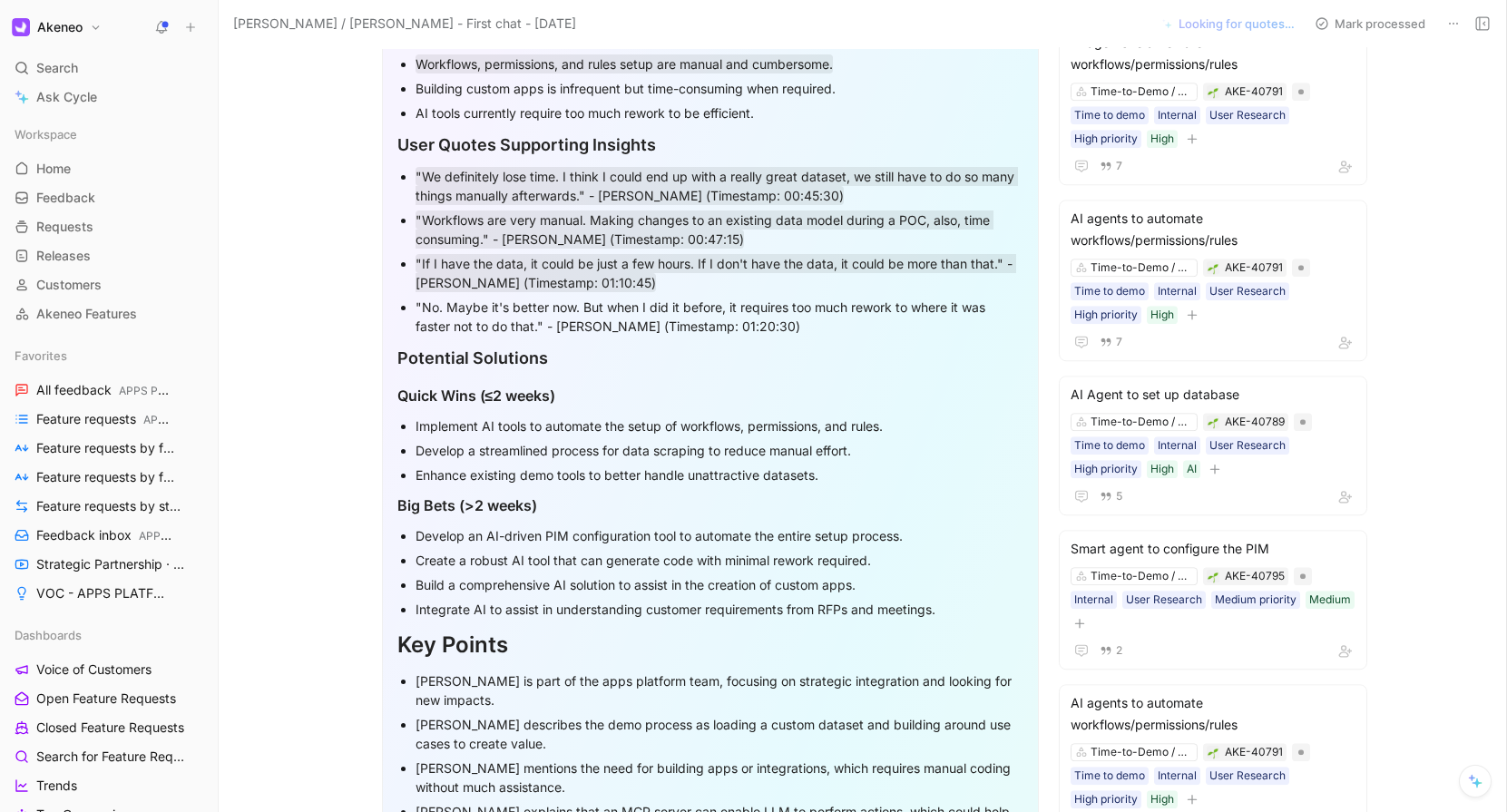
click at [446, 313] on div ""No. Maybe it's better now. But when I did it before, it requires too much rewo…" at bounding box center [719, 317] width 608 height 38
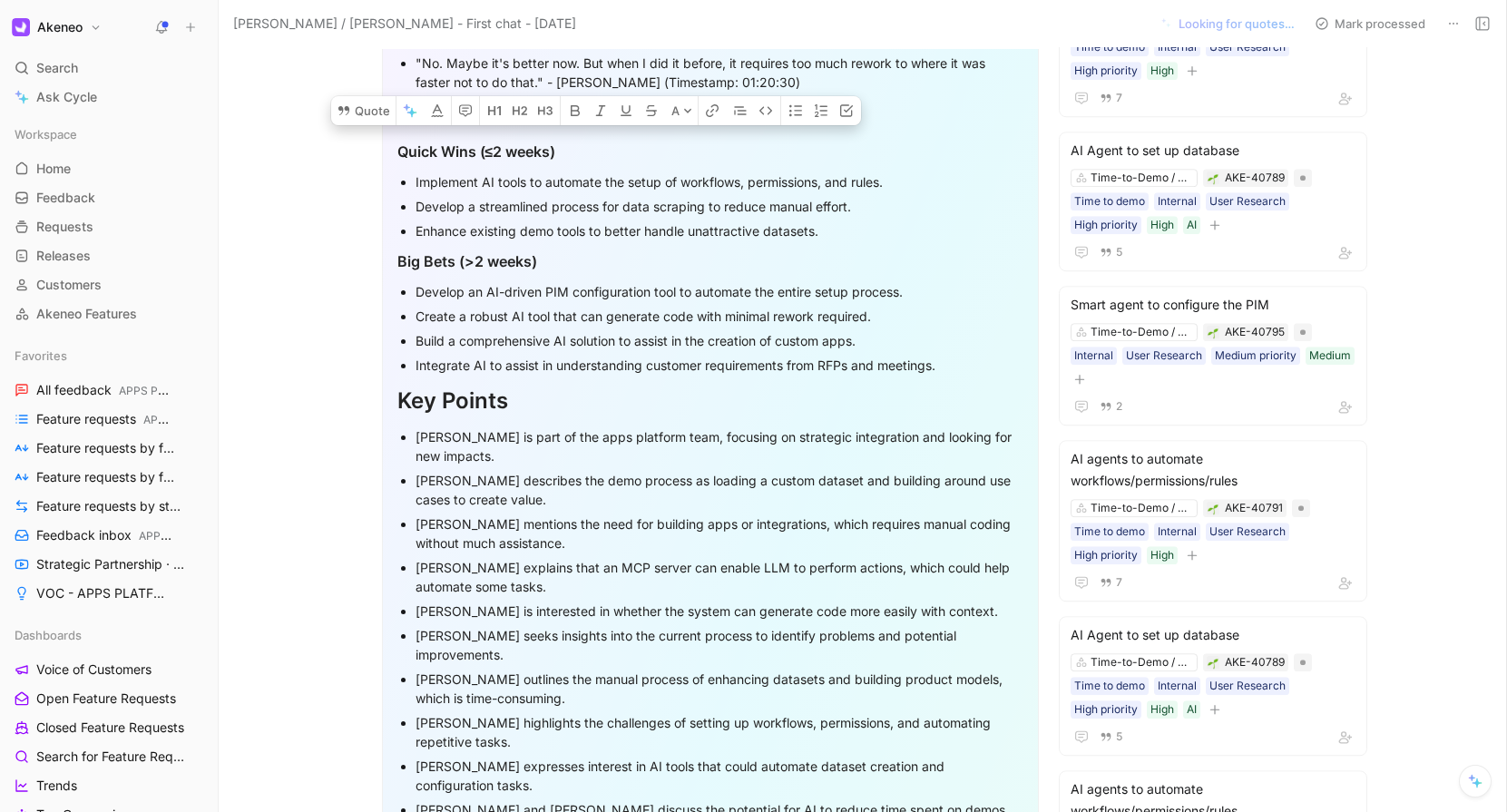
scroll to position [1695, 0]
click at [536, 207] on div "Develop a streamlined process for data scraping to reduce manual effort." at bounding box center [719, 205] width 608 height 19
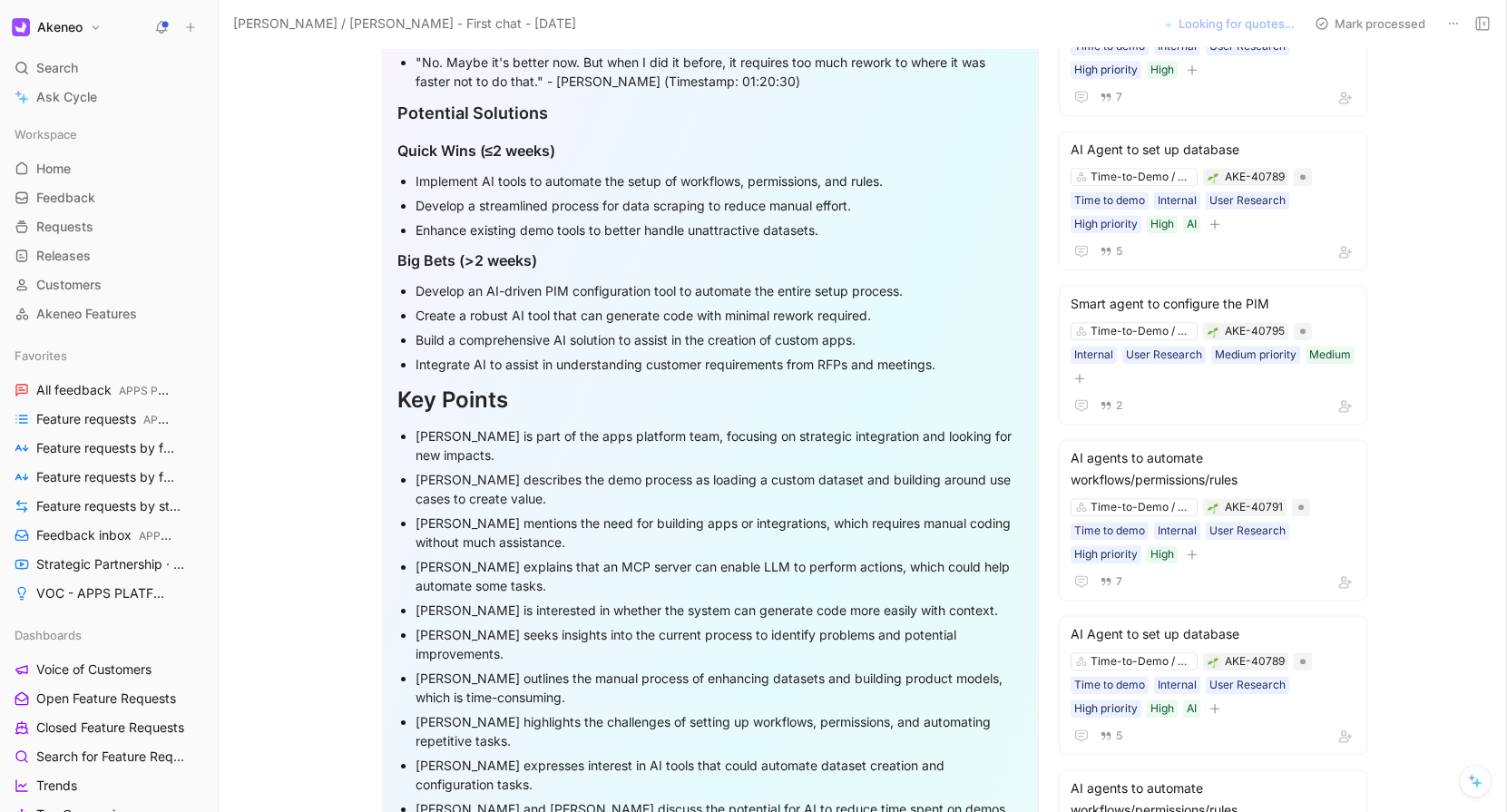
click at [536, 207] on div "Develop a streamlined process for data scraping to reduce manual effort." at bounding box center [719, 205] width 608 height 19
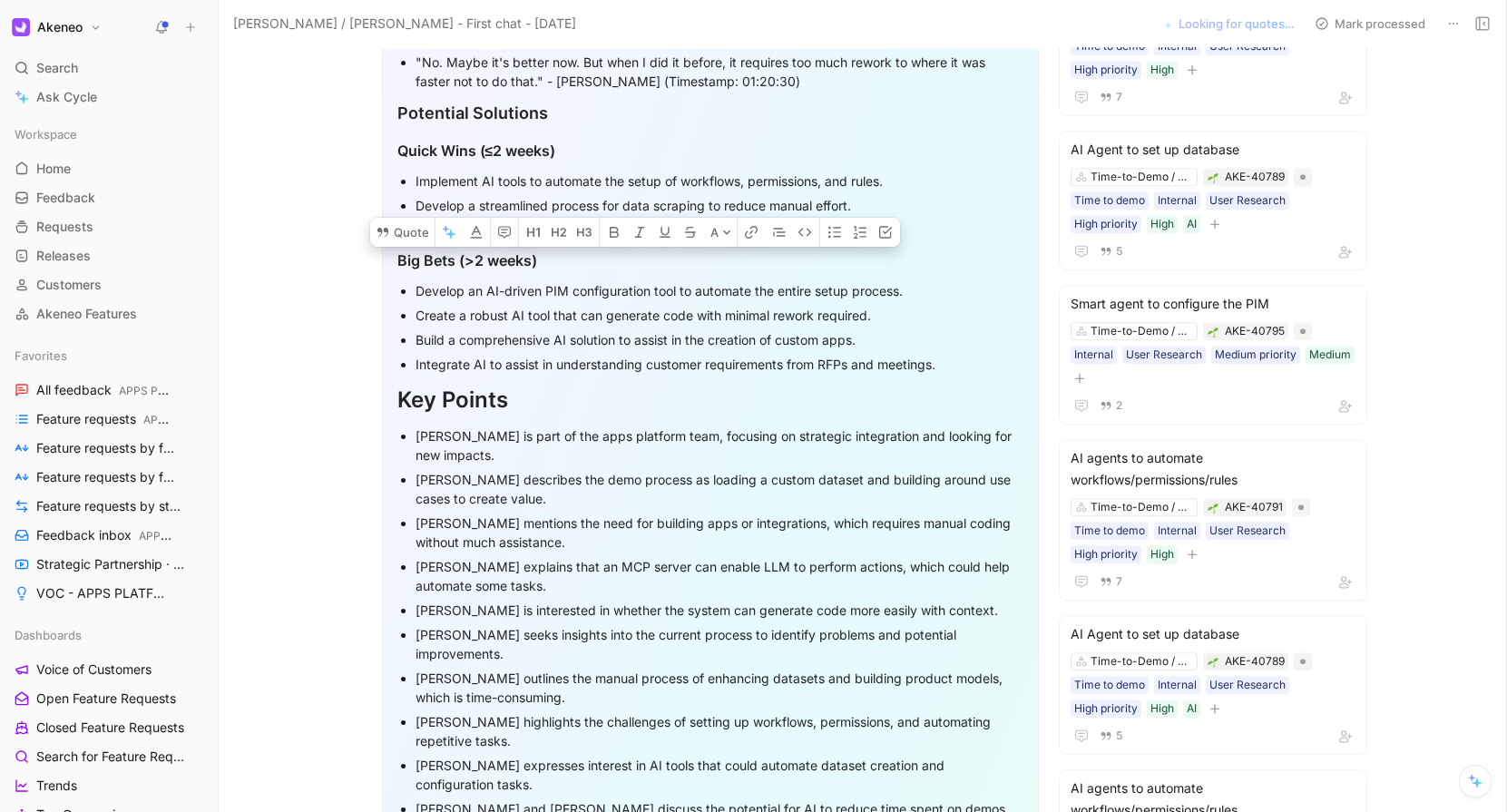
click at [552, 224] on div "Enhance existing demo tools to better handle unattractive datasets." at bounding box center [719, 229] width 608 height 19
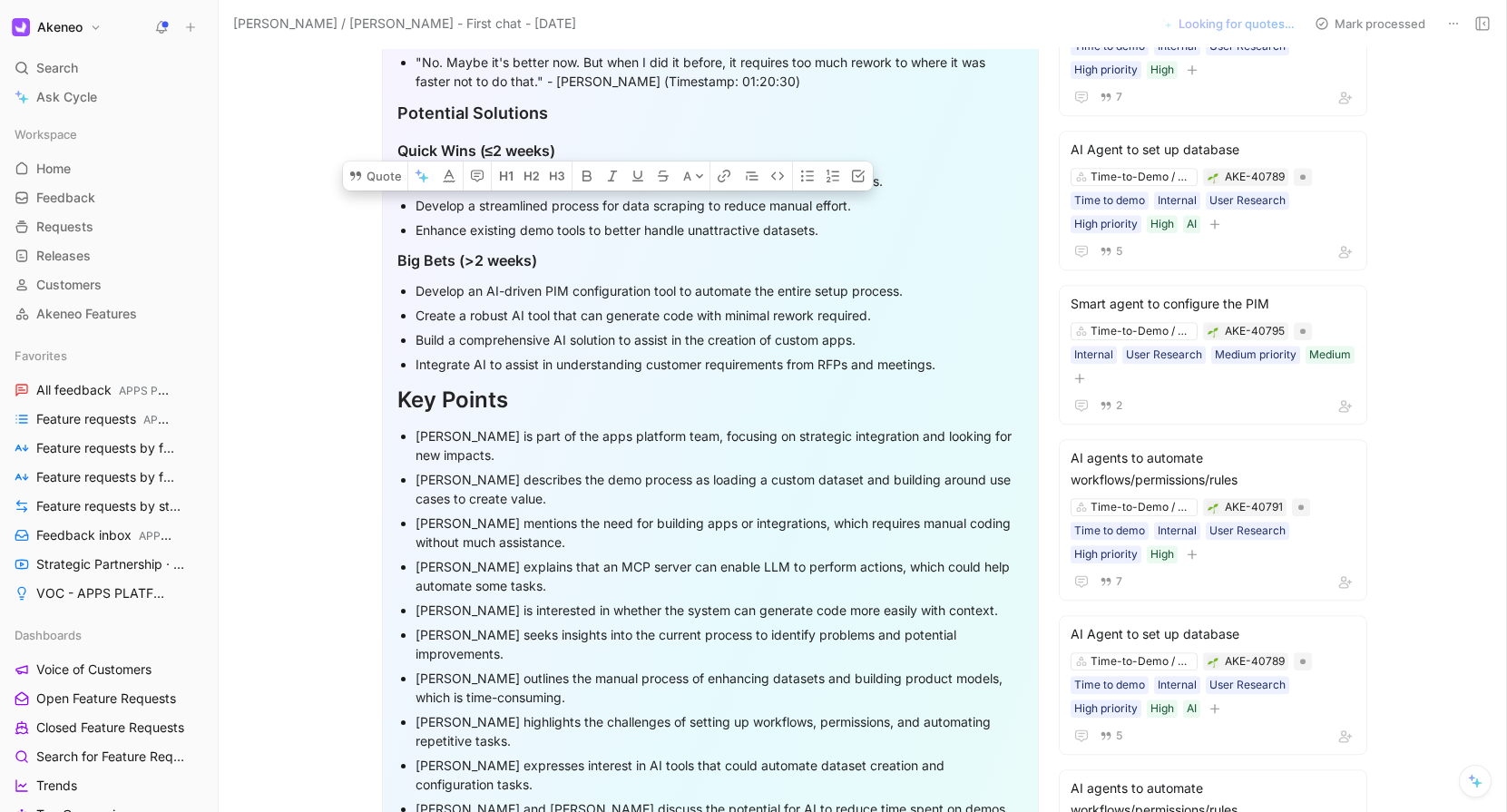
drag, startPoint x: 833, startPoint y: 237, endPoint x: 386, endPoint y: 147, distance: 456.0
click at [386, 147] on div "Actionable Insights Extraction Key Takeaways The team is exploring ways to redu…" at bounding box center [710, 802] width 657 height 3895
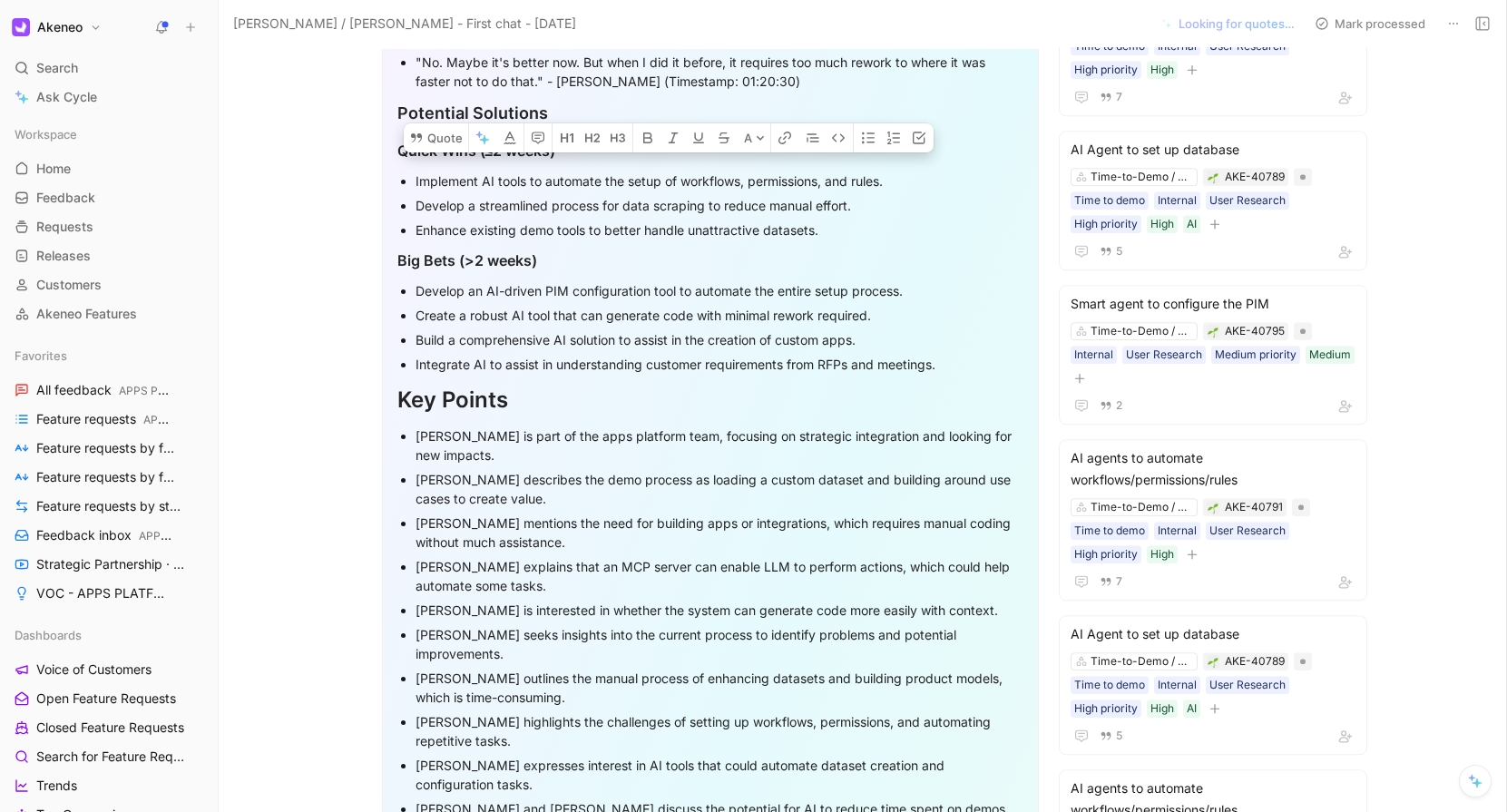
drag, startPoint x: 939, startPoint y: 360, endPoint x: 393, endPoint y: 121, distance: 596.0
click at [393, 121] on div "Actionable Insights Extraction Key Takeaways The team is exploring ways to redu…" at bounding box center [710, 802] width 657 height 3895
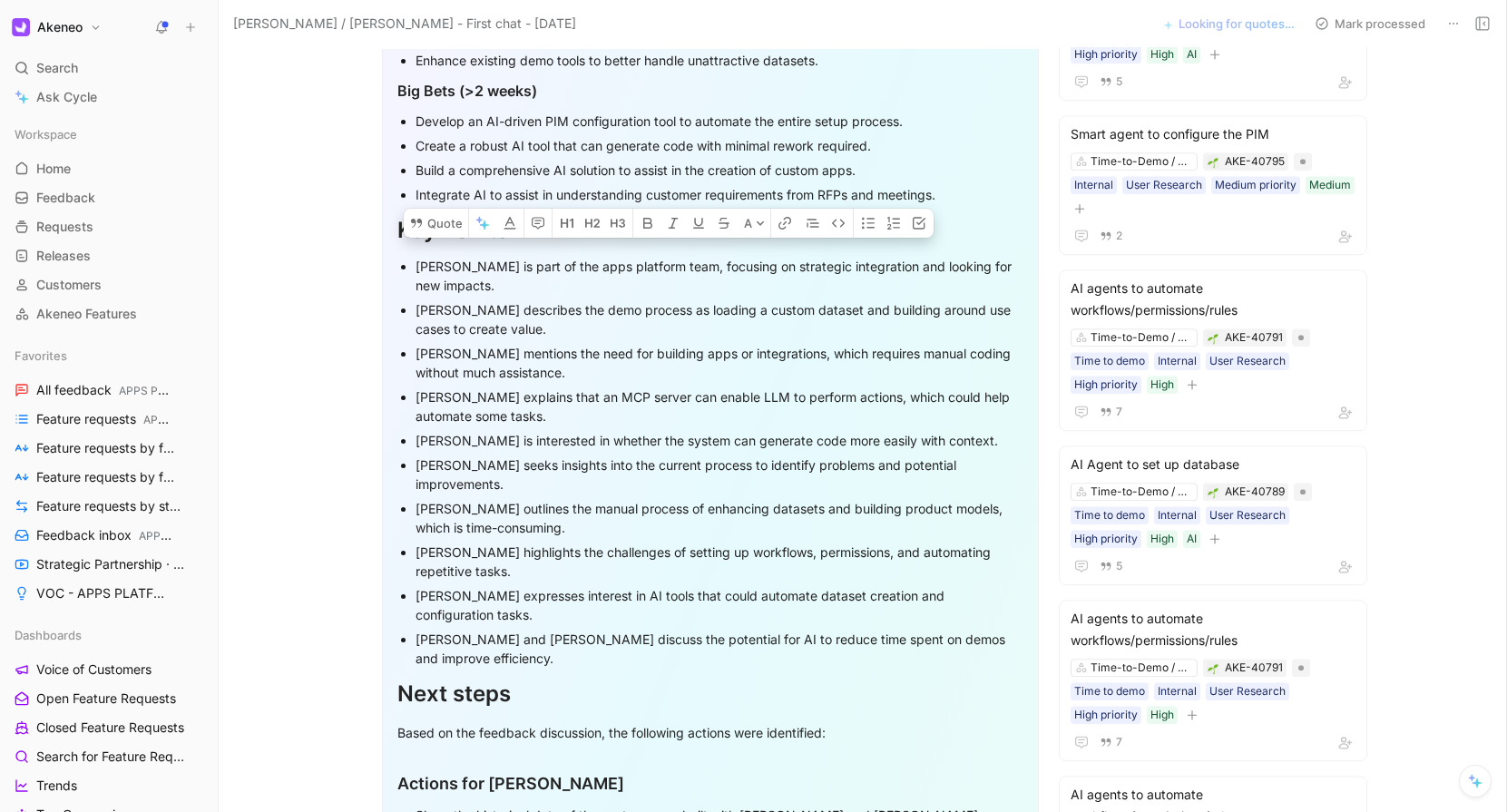
copy div "Potential Solutions Quick Wins (≤2 weeks) Implement AI tools to automate the se…"
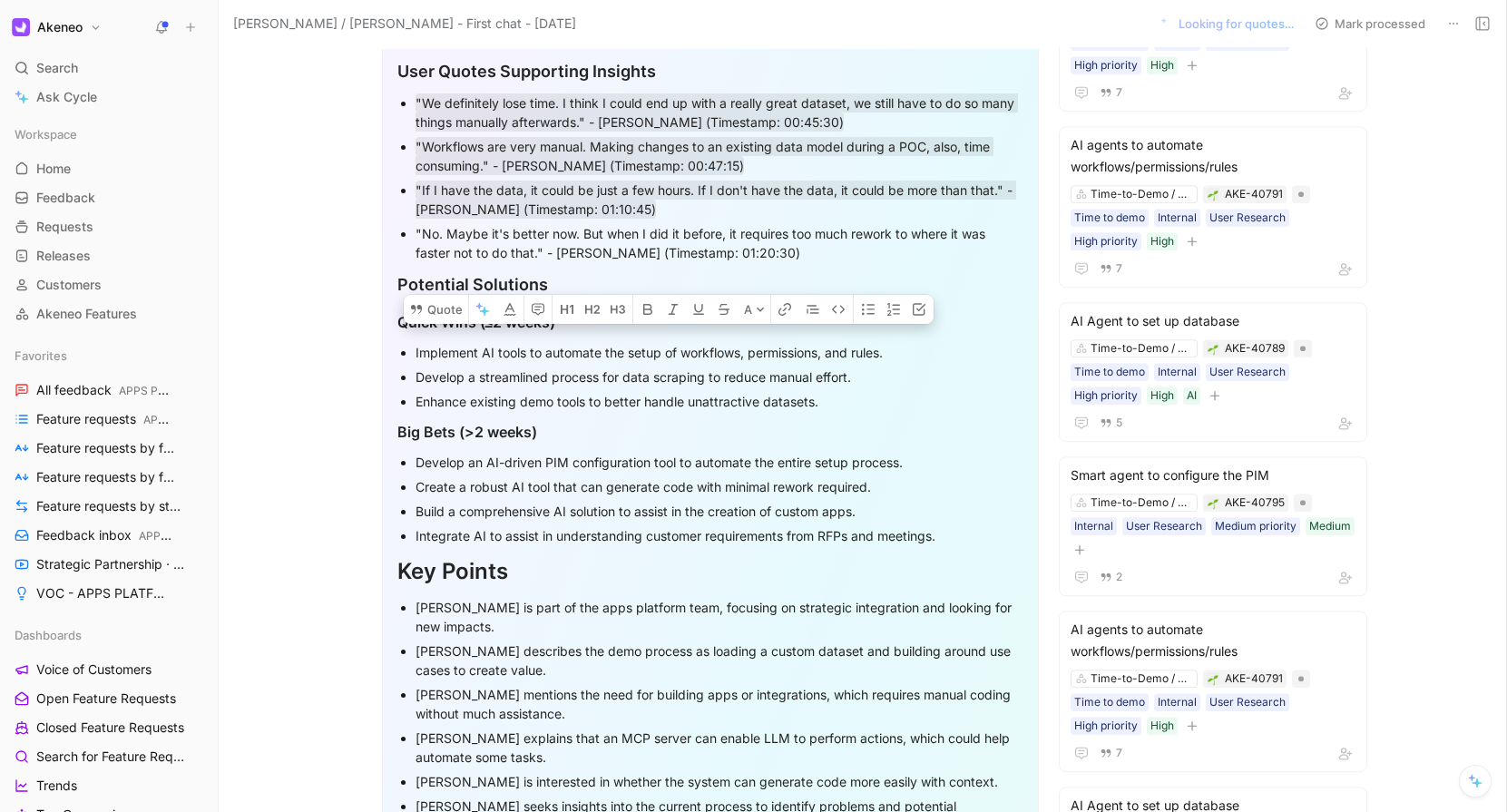
scroll to position [1520, 0]
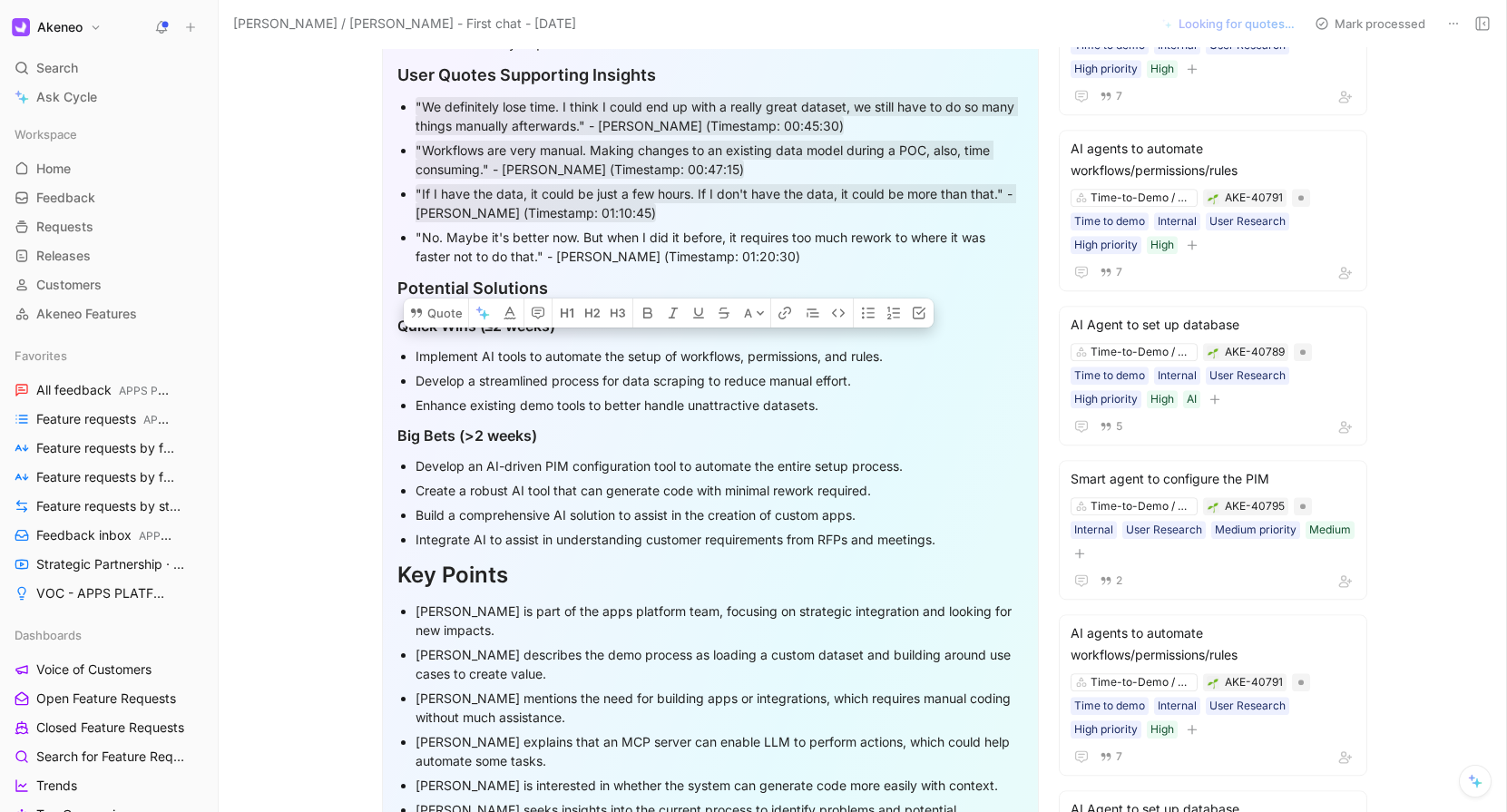
copy div "Potential Solutions Quick Wins (≤2 weeks) Implement AI tools to automate the se…"
click at [761, 158] on mark ""Workflows are very manual. Making changes to an existing data model during a P…" at bounding box center [705, 160] width 578 height 38
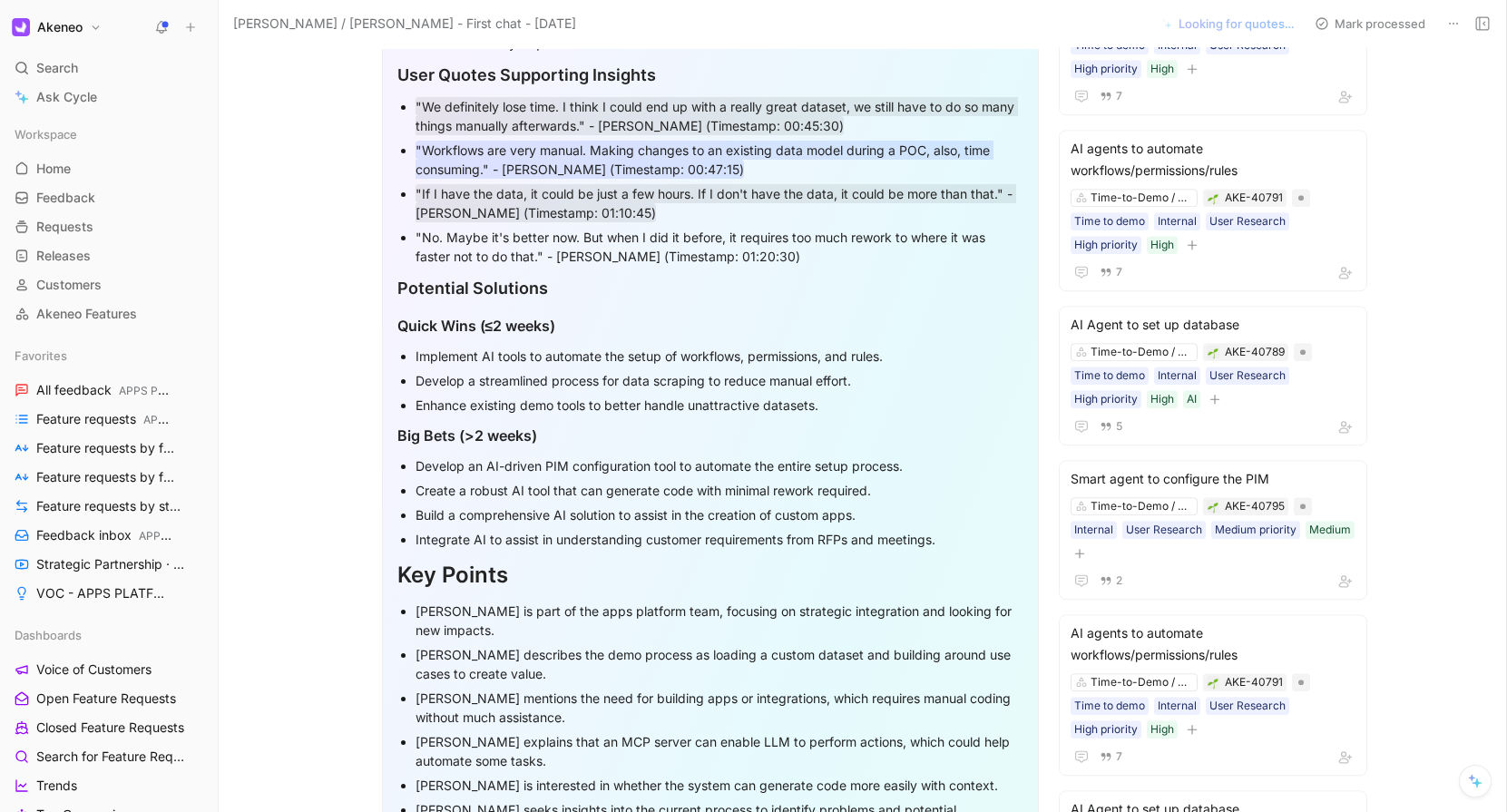
scroll to position [0, 0]
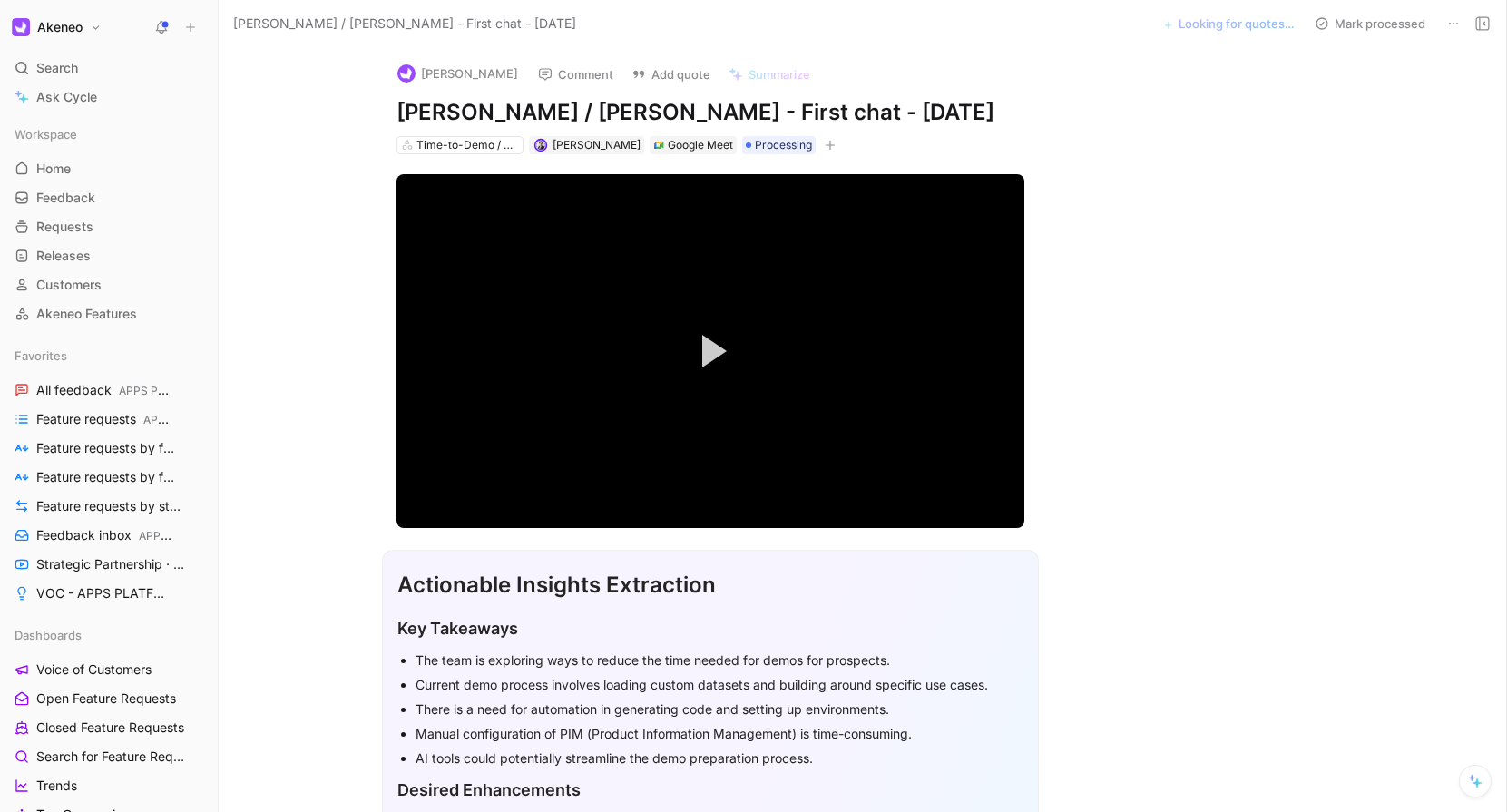
click at [1361, 25] on button "Mark processed" at bounding box center [1370, 24] width 127 height 26
click at [1361, 25] on button "Mark to process" at bounding box center [1370, 24] width 127 height 26
click at [196, 19] on button at bounding box center [191, 27] width 26 height 26
click at [194, 30] on icon at bounding box center [191, 27] width 13 height 13
click at [256, 46] on button "New feedback c" at bounding box center [312, 35] width 195 height 31
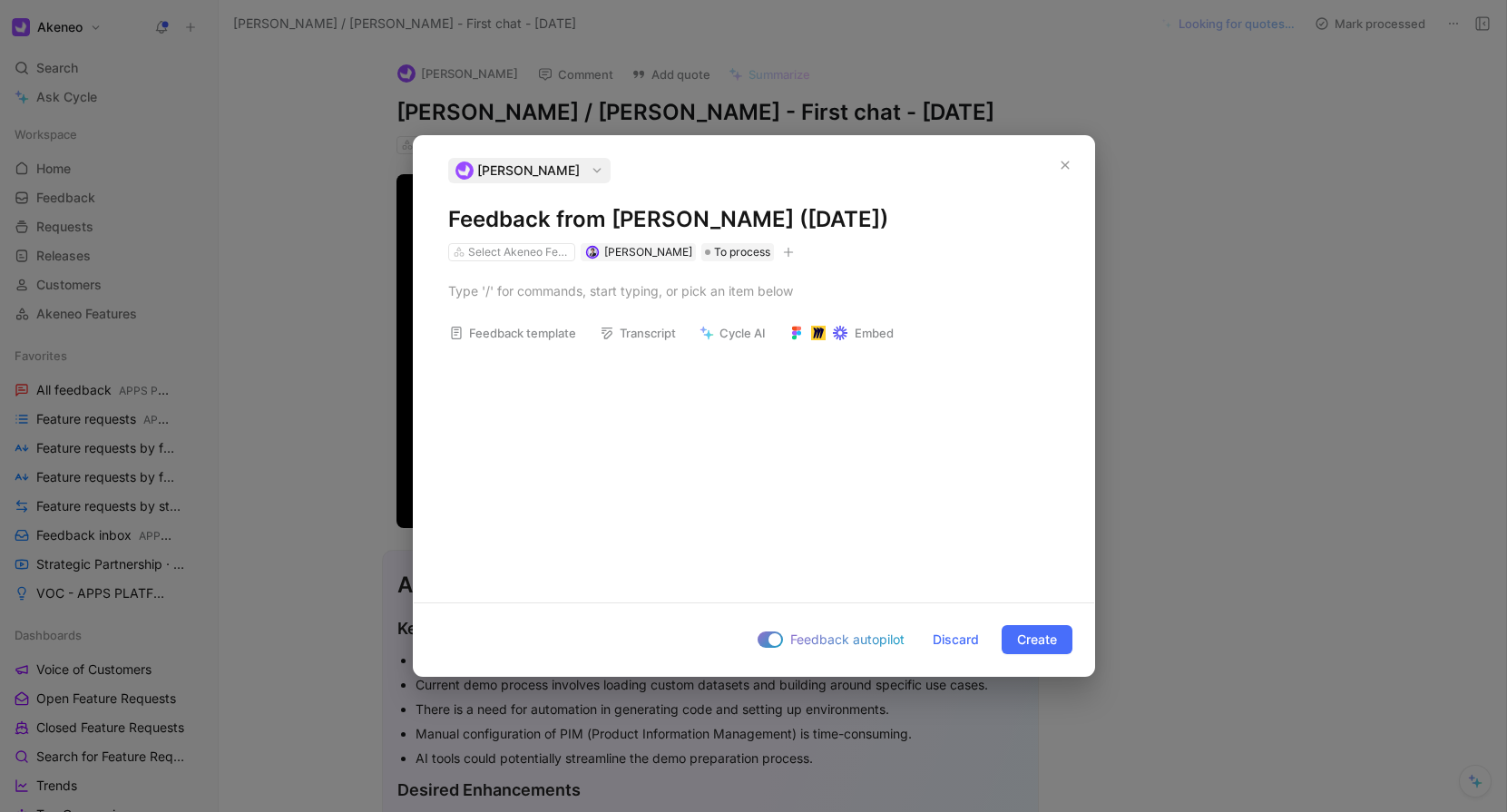
click at [568, 216] on h1 "Feedback from [PERSON_NAME] ([DATE])" at bounding box center [754, 219] width 611 height 29
click at [673, 205] on h1 "Feedback from [PERSON_NAME] ([DATE])" at bounding box center [754, 219] width 611 height 29
click at [666, 212] on h1 "Feedback from [PERSON_NAME] ([DATE])" at bounding box center [754, 219] width 611 height 29
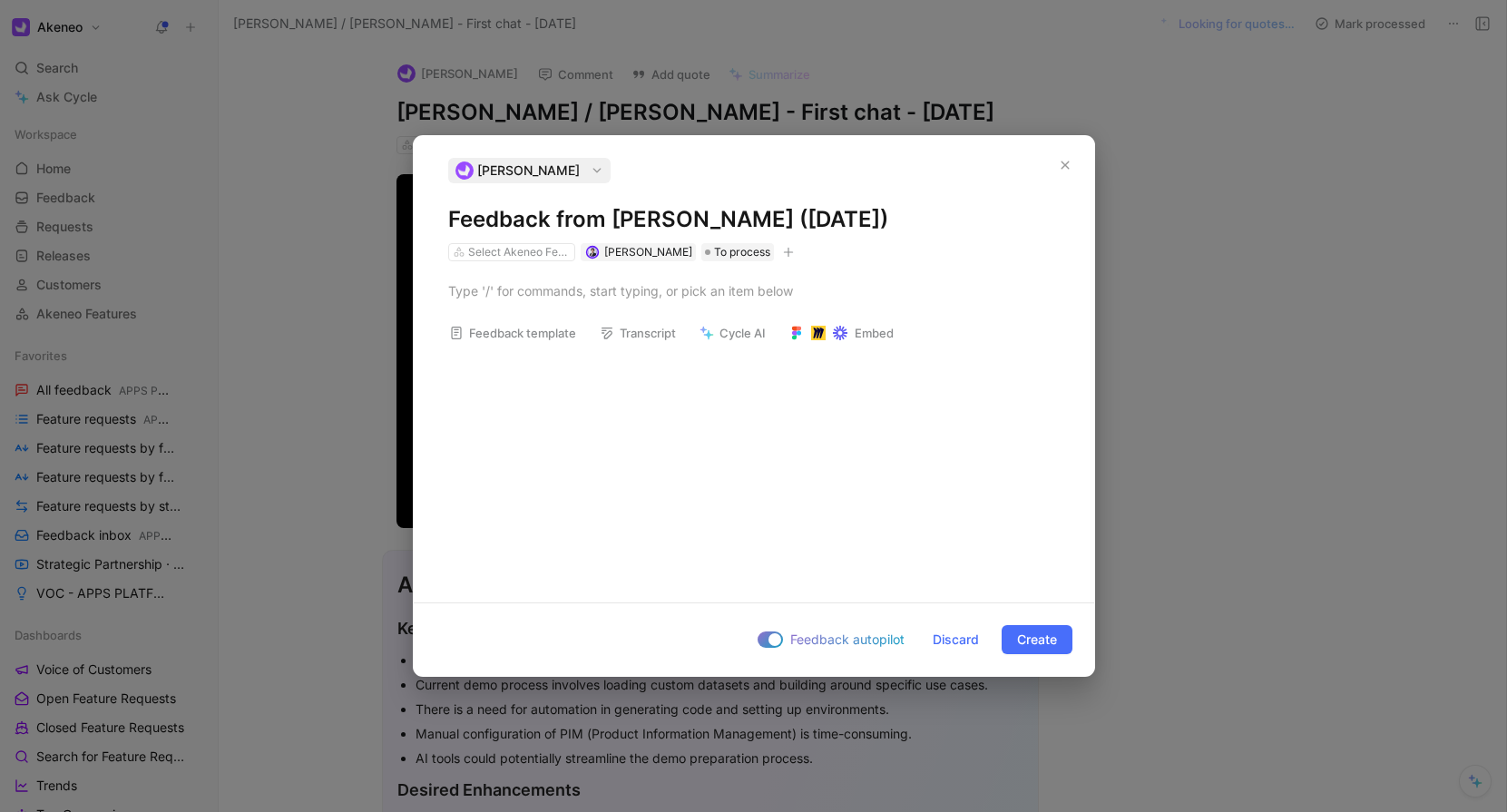
click at [721, 216] on h1 "Feedback from [PERSON_NAME] ([DATE])" at bounding box center [754, 219] width 611 height 29
click at [555, 251] on div "Select Akeneo Features" at bounding box center [518, 252] width 101 height 18
type input "impa"
click at [517, 320] on span "Time-to-Demo / AI agents -" at bounding box center [560, 320] width 164 height 16
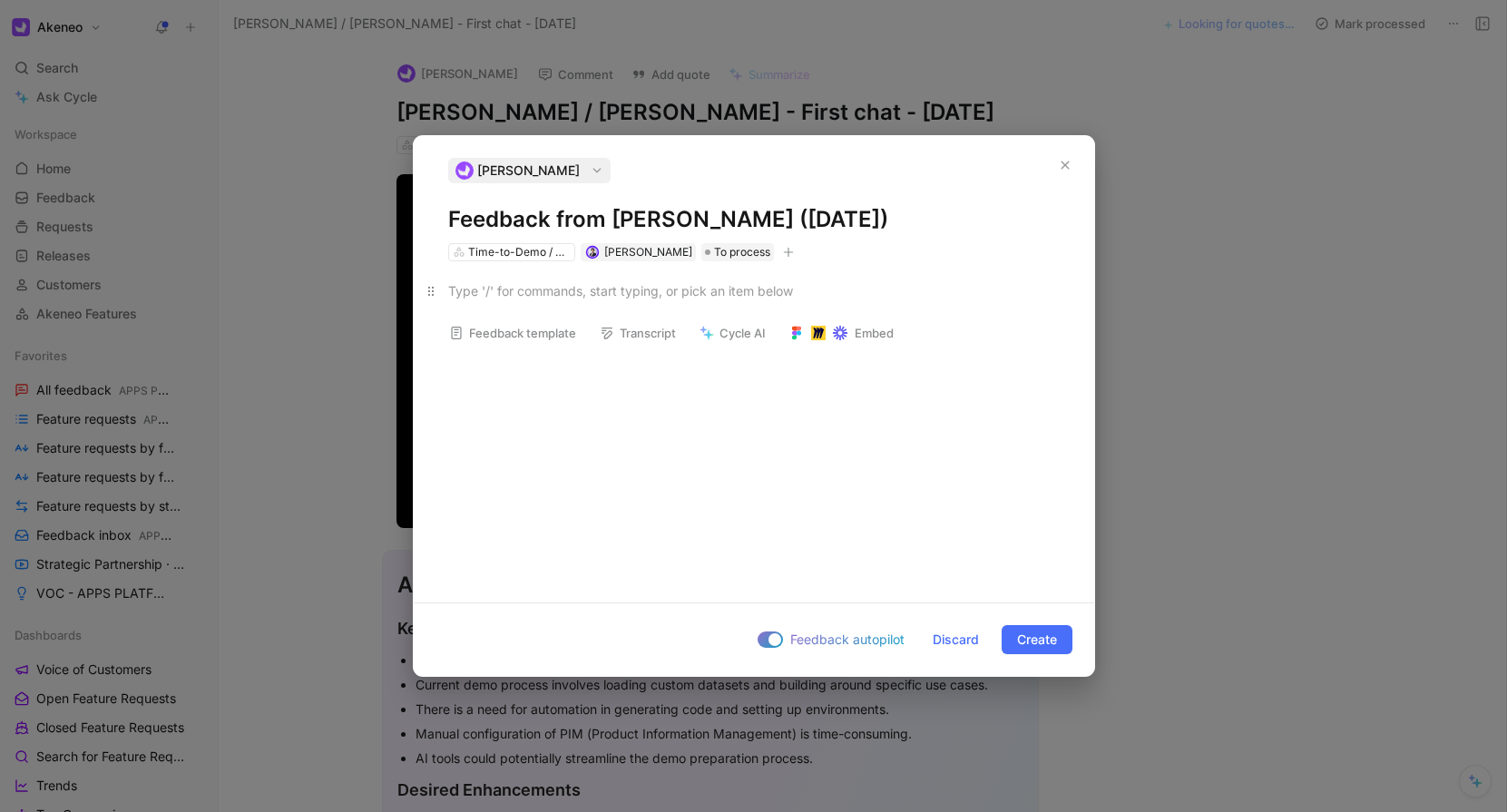
click at [547, 293] on div at bounding box center [754, 290] width 611 height 19
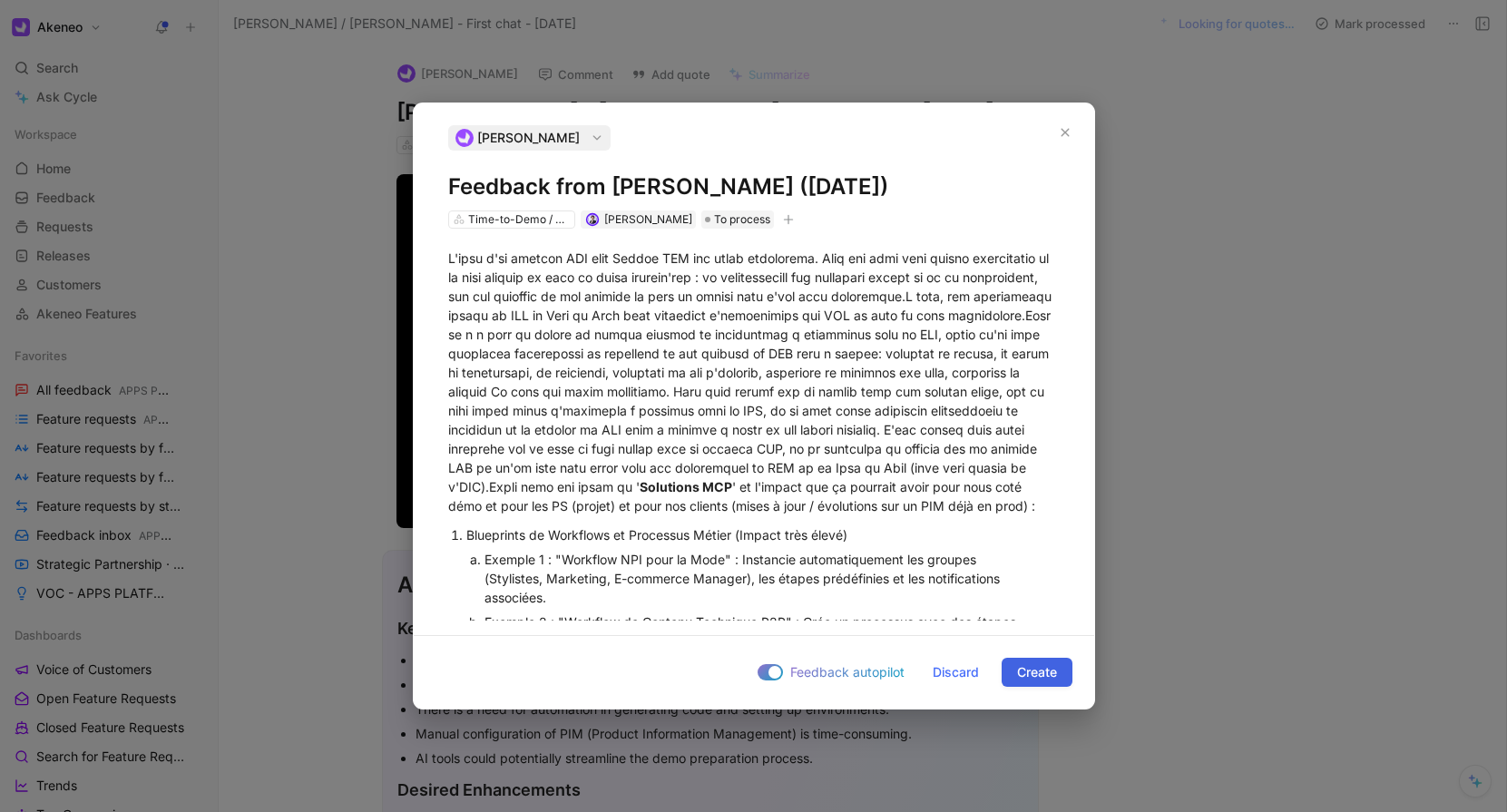
click at [1031, 673] on span "Create" at bounding box center [1037, 672] width 40 height 22
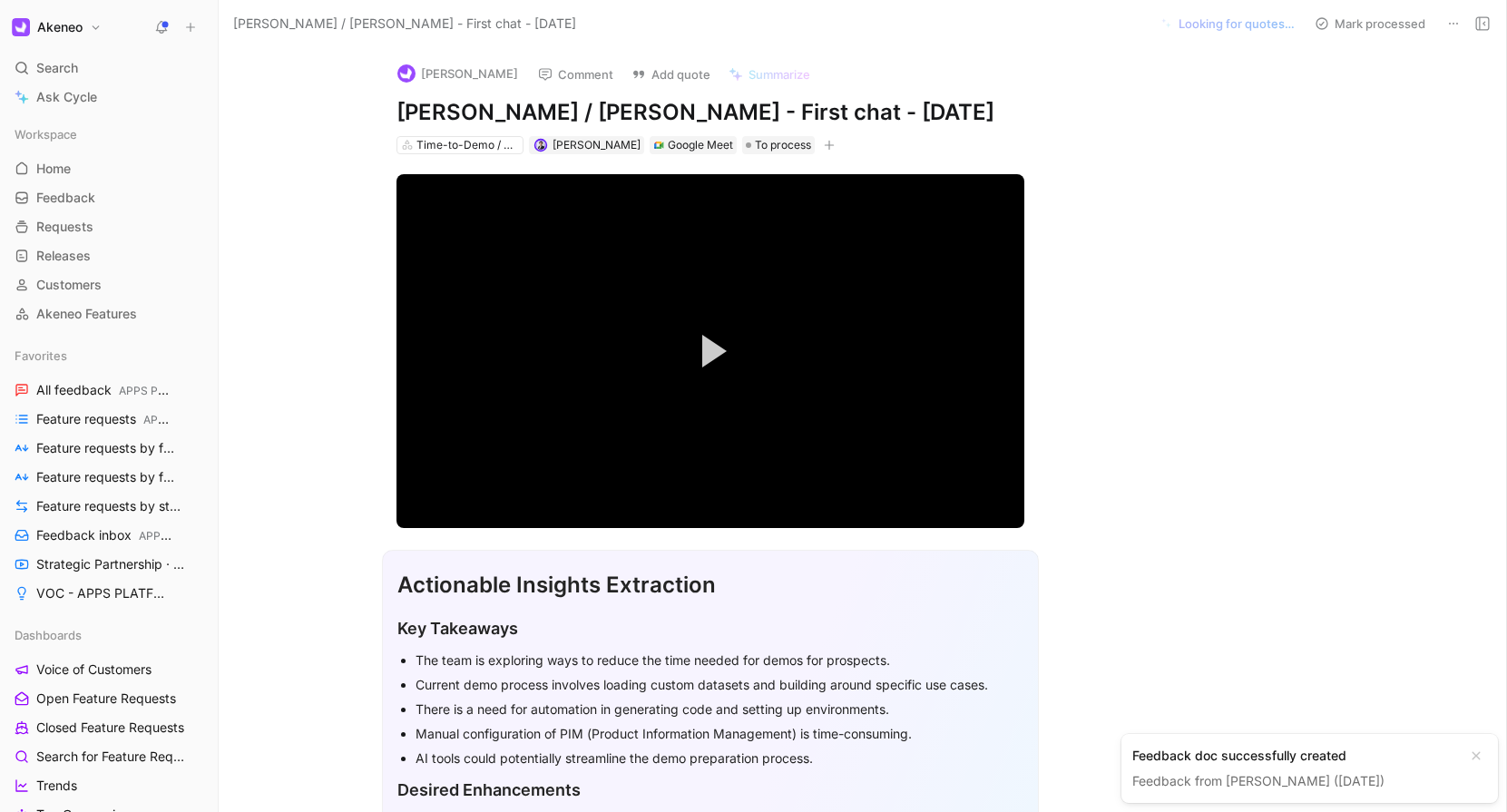
scroll to position [66, 0]
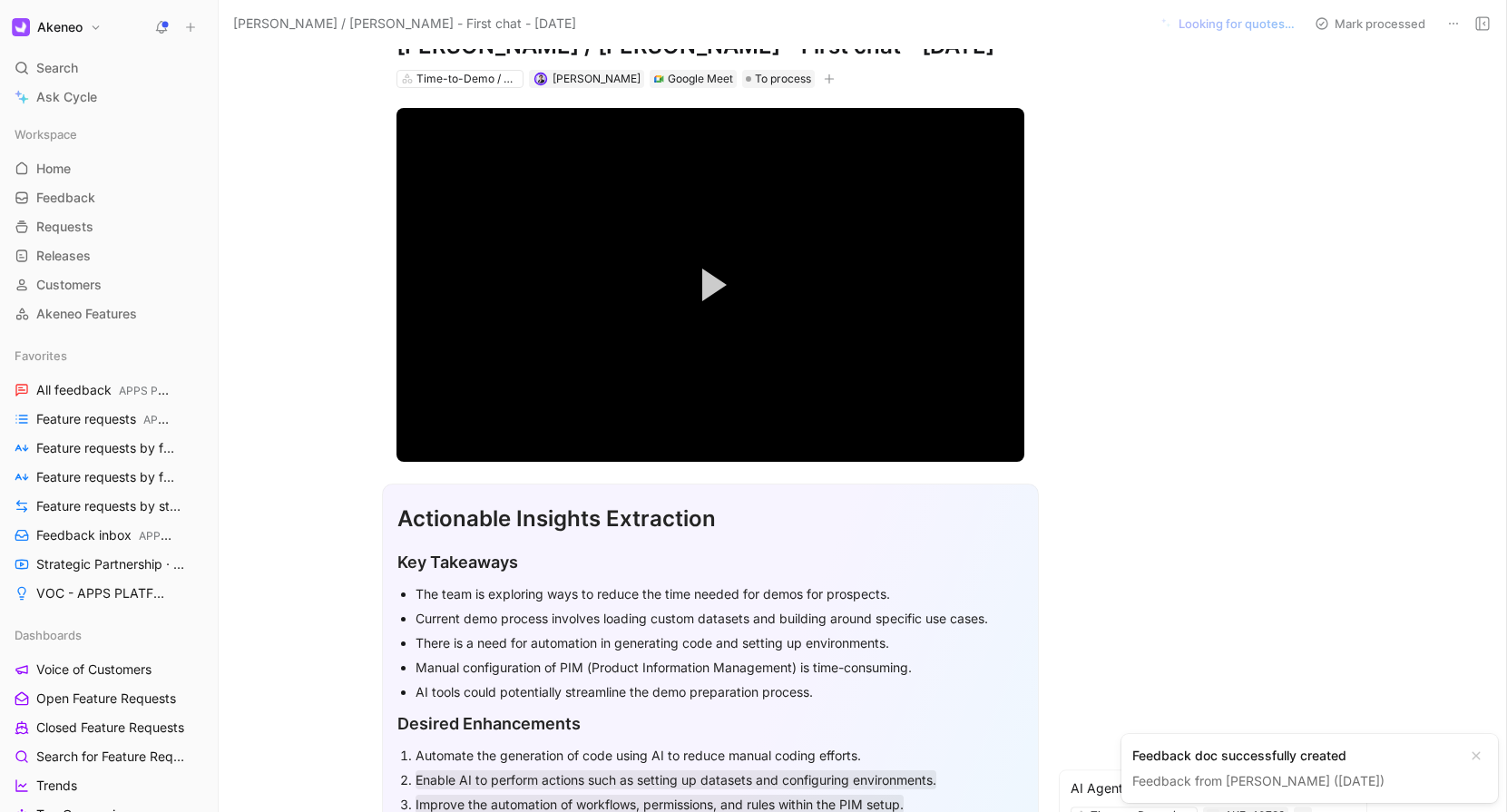
click at [1296, 765] on div "Feedback doc successfully created" at bounding box center [1295, 755] width 325 height 22
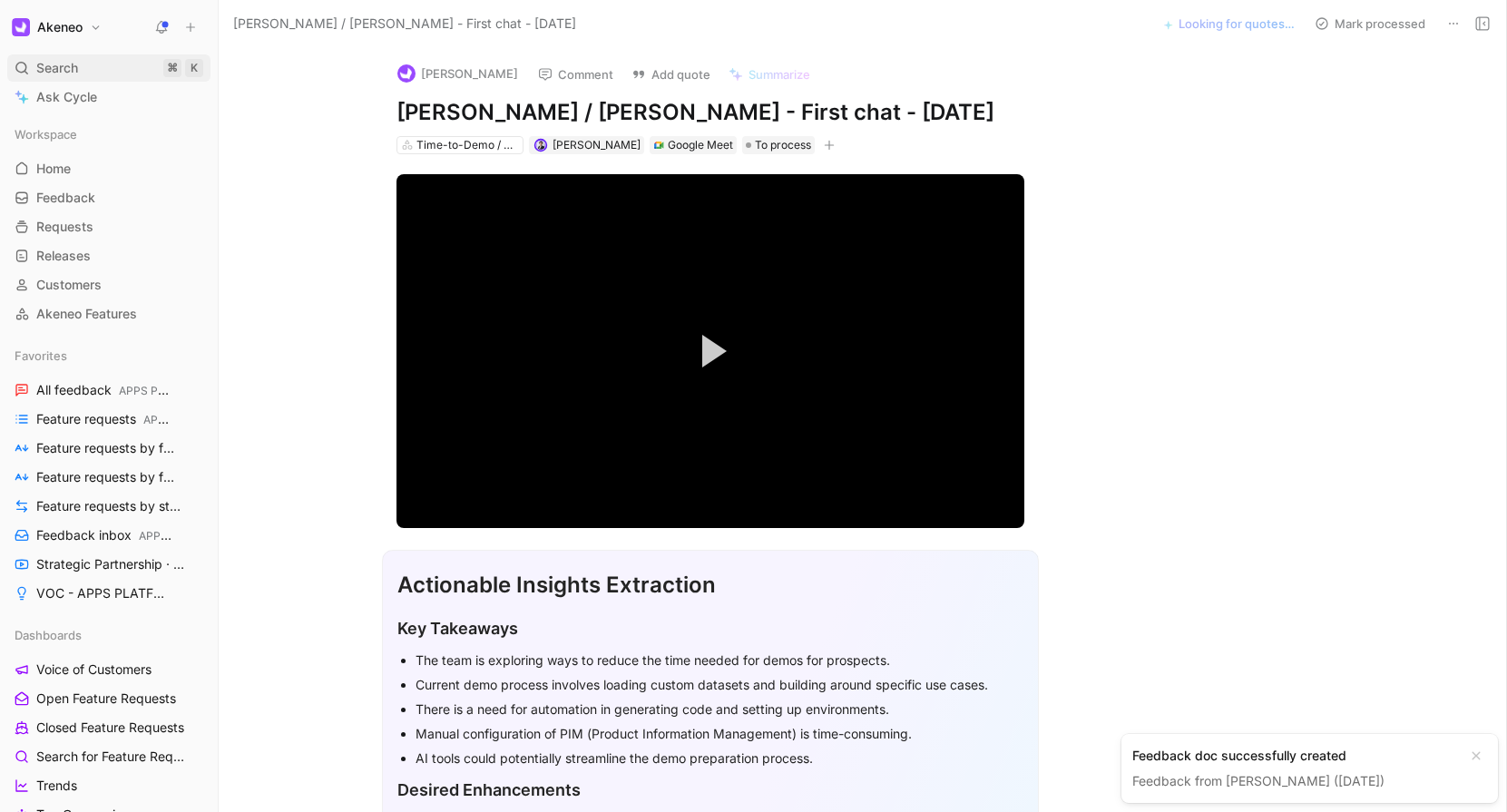
click at [75, 66] on span "Search" at bounding box center [58, 69] width 42 height 22
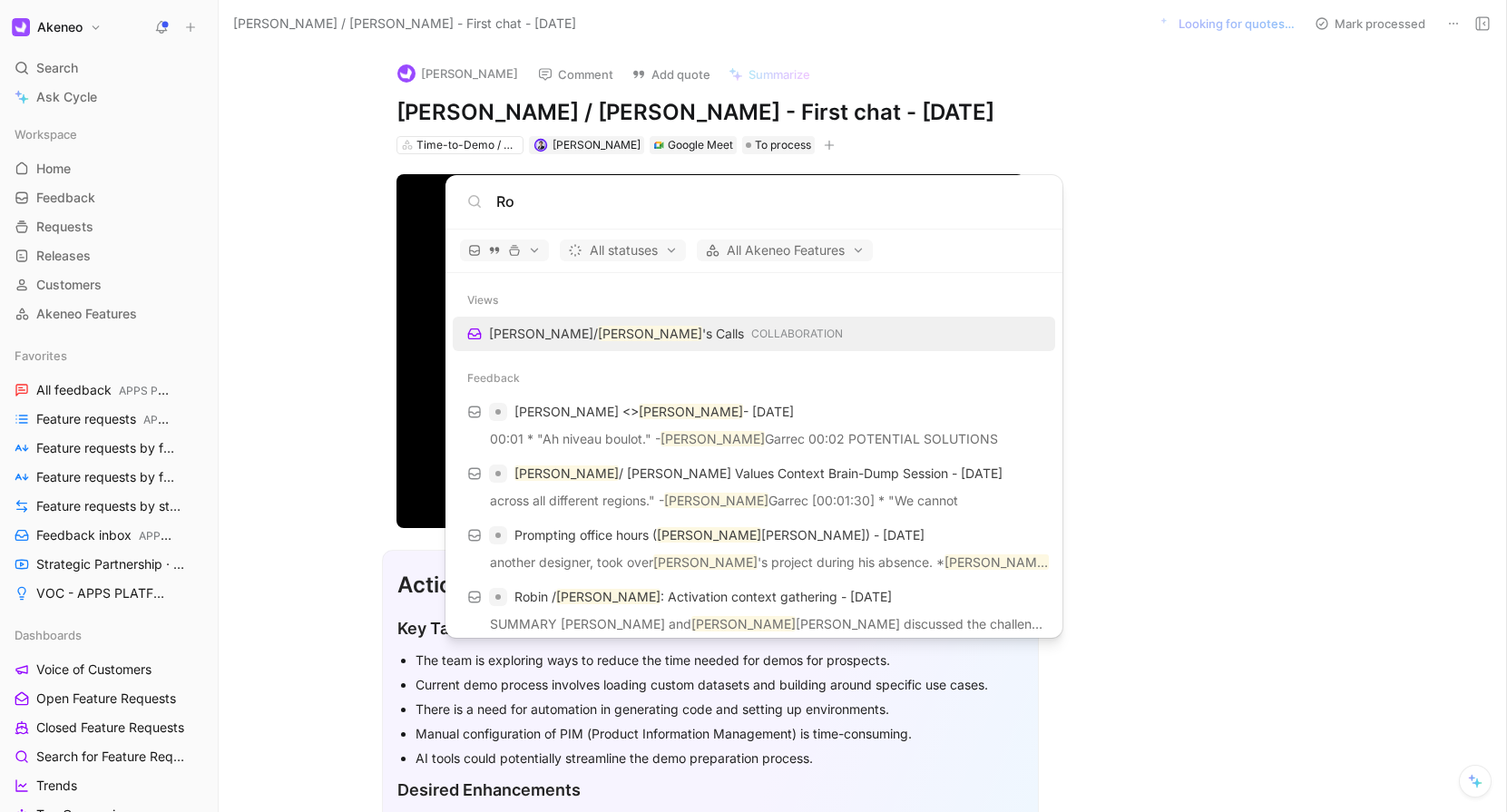
type input "R"
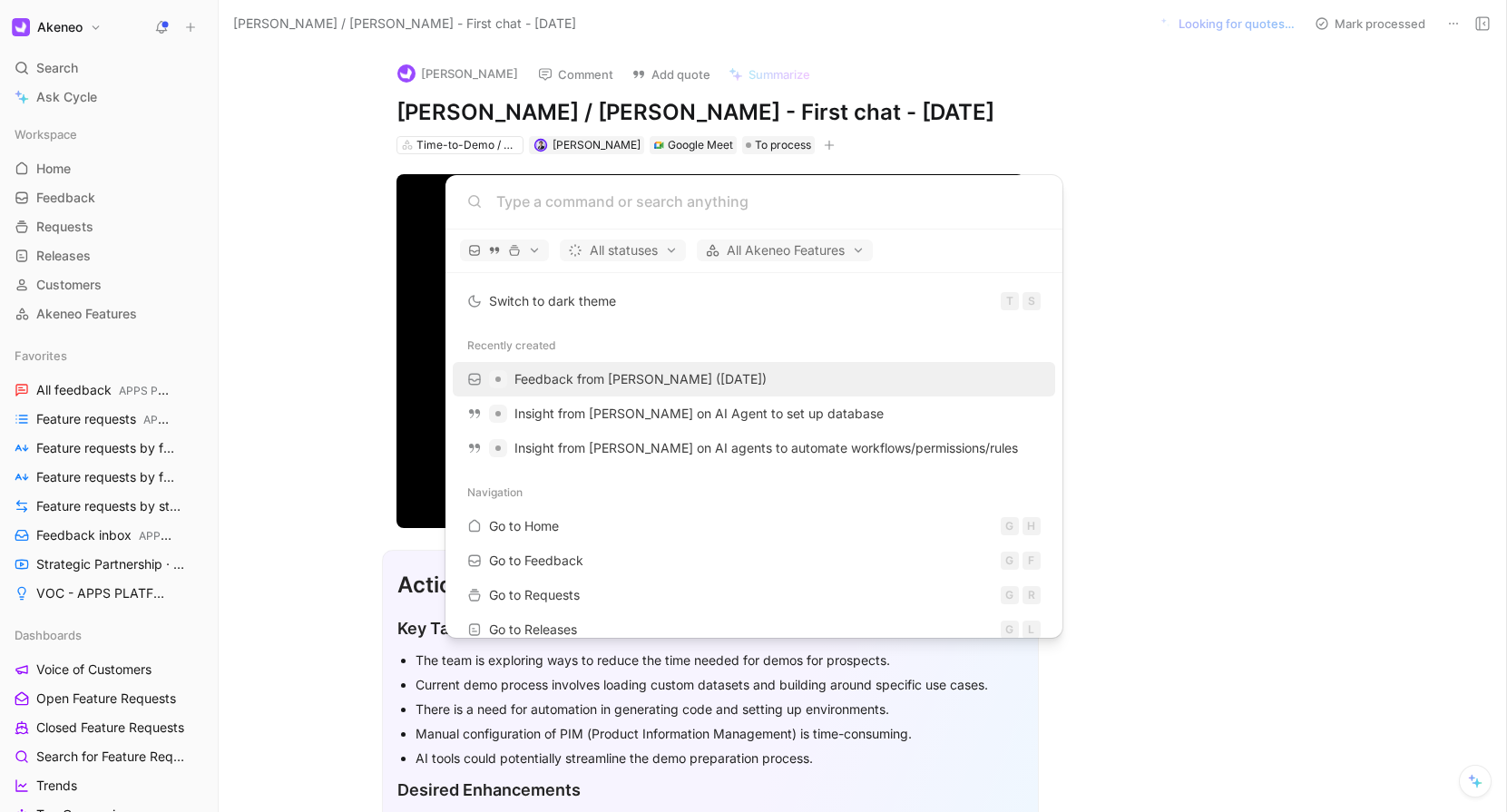
click at [550, 376] on span "Feedback from [PERSON_NAME] ([DATE])" at bounding box center [641, 378] width 252 height 16
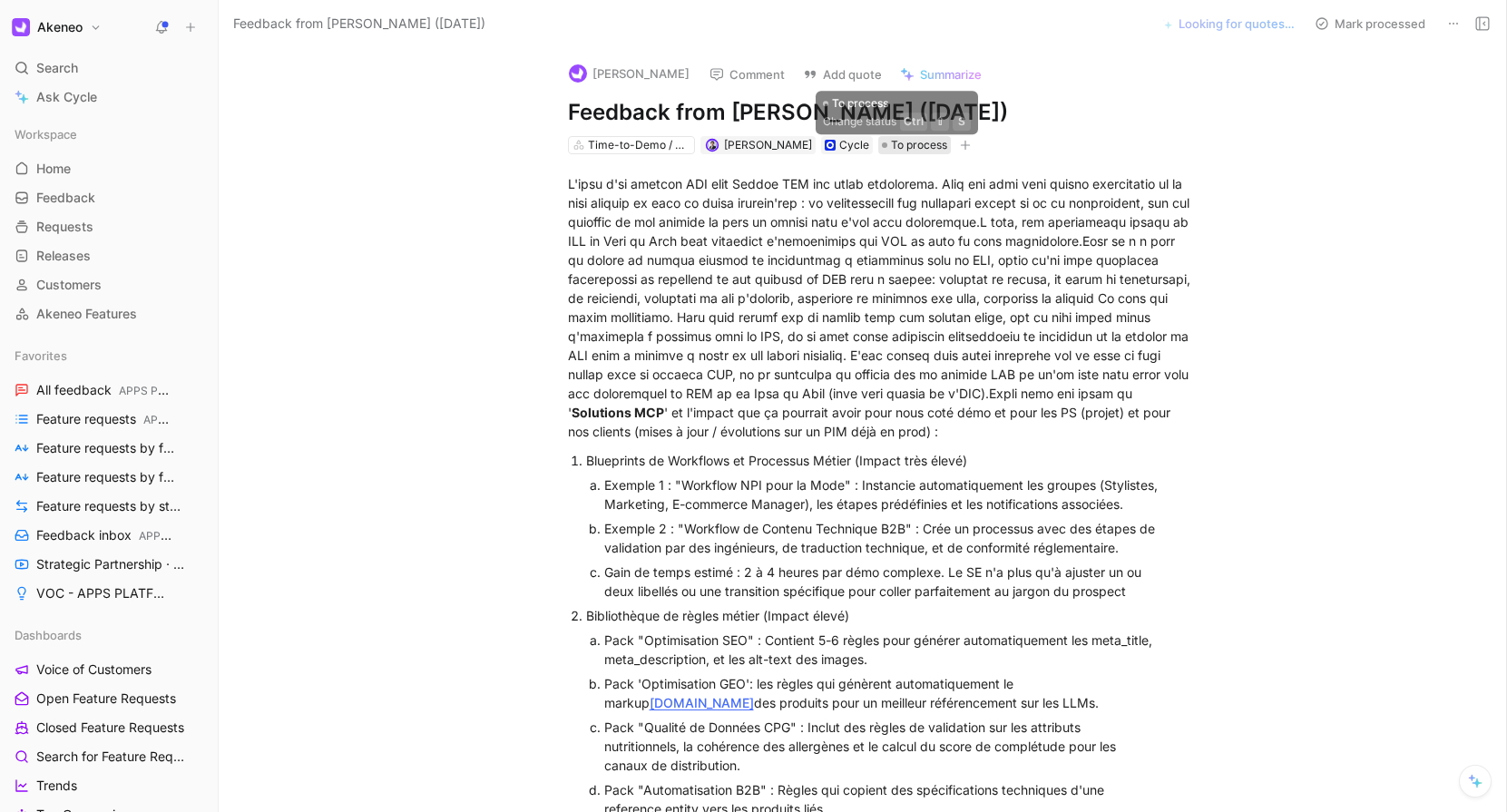
click at [891, 151] on span "To process" at bounding box center [919, 145] width 57 height 18
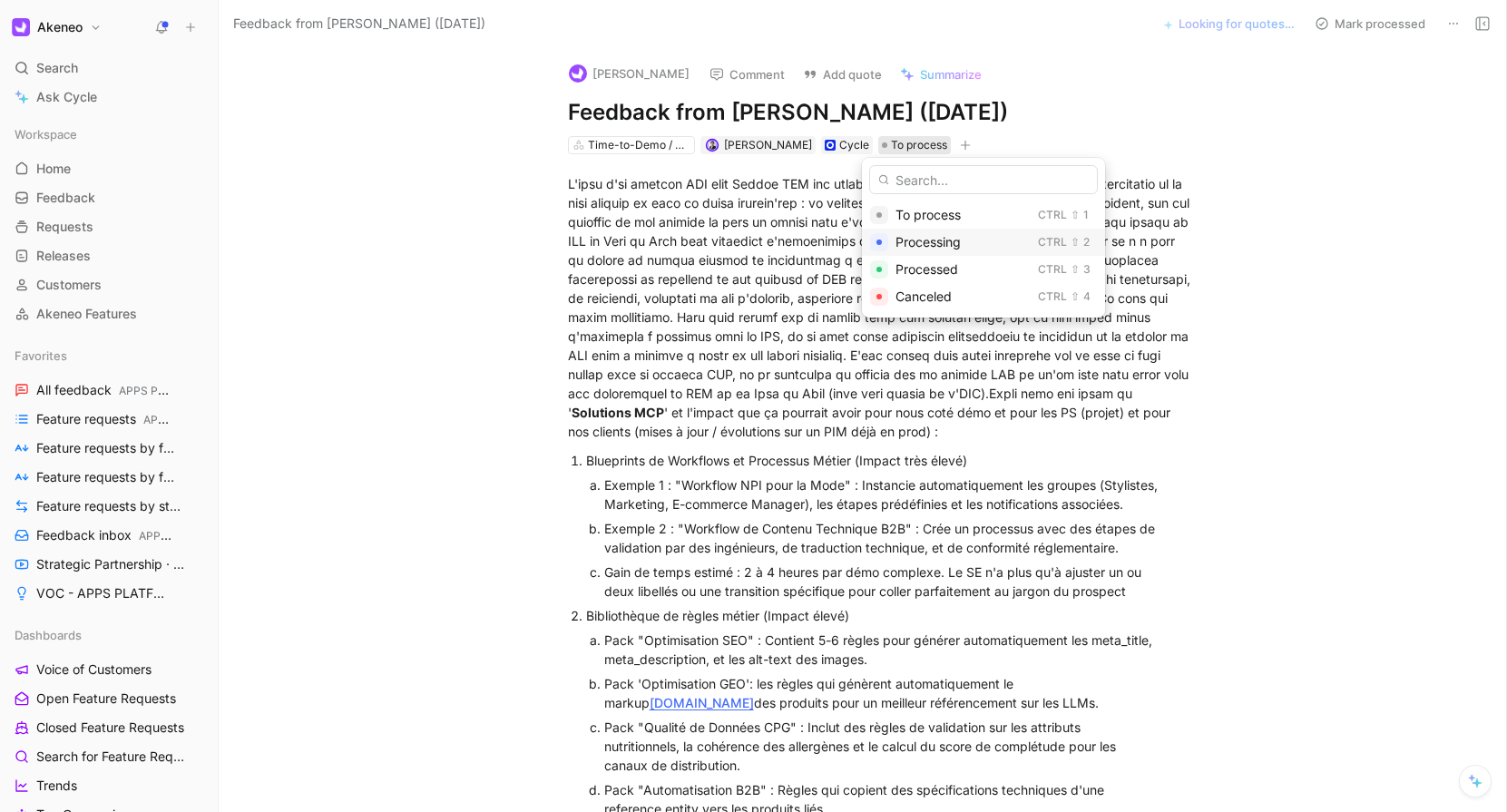
click at [896, 237] on span "Processing" at bounding box center [928, 241] width 65 height 16
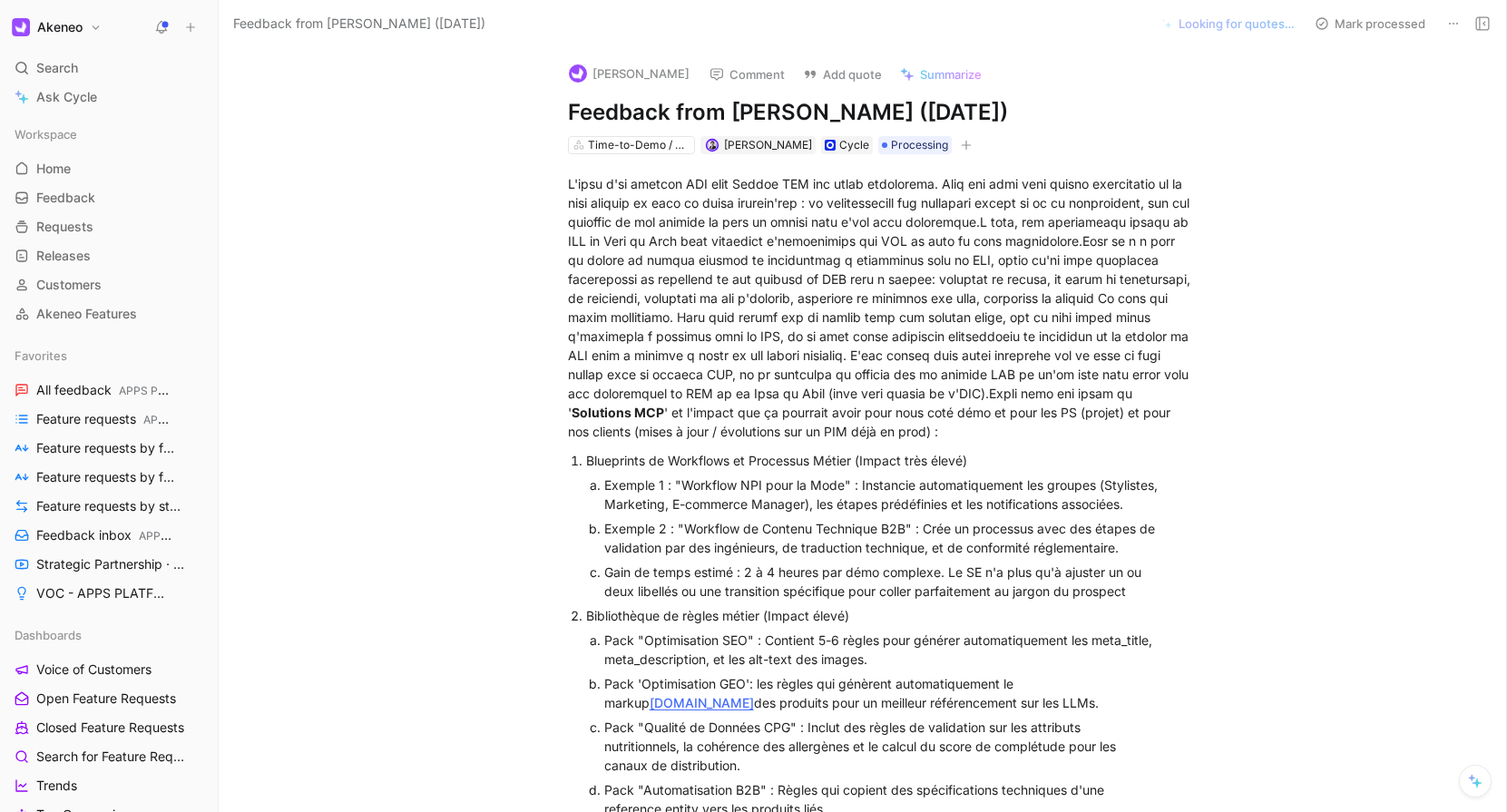
click at [931, 78] on span "Summarize" at bounding box center [951, 74] width 62 height 16
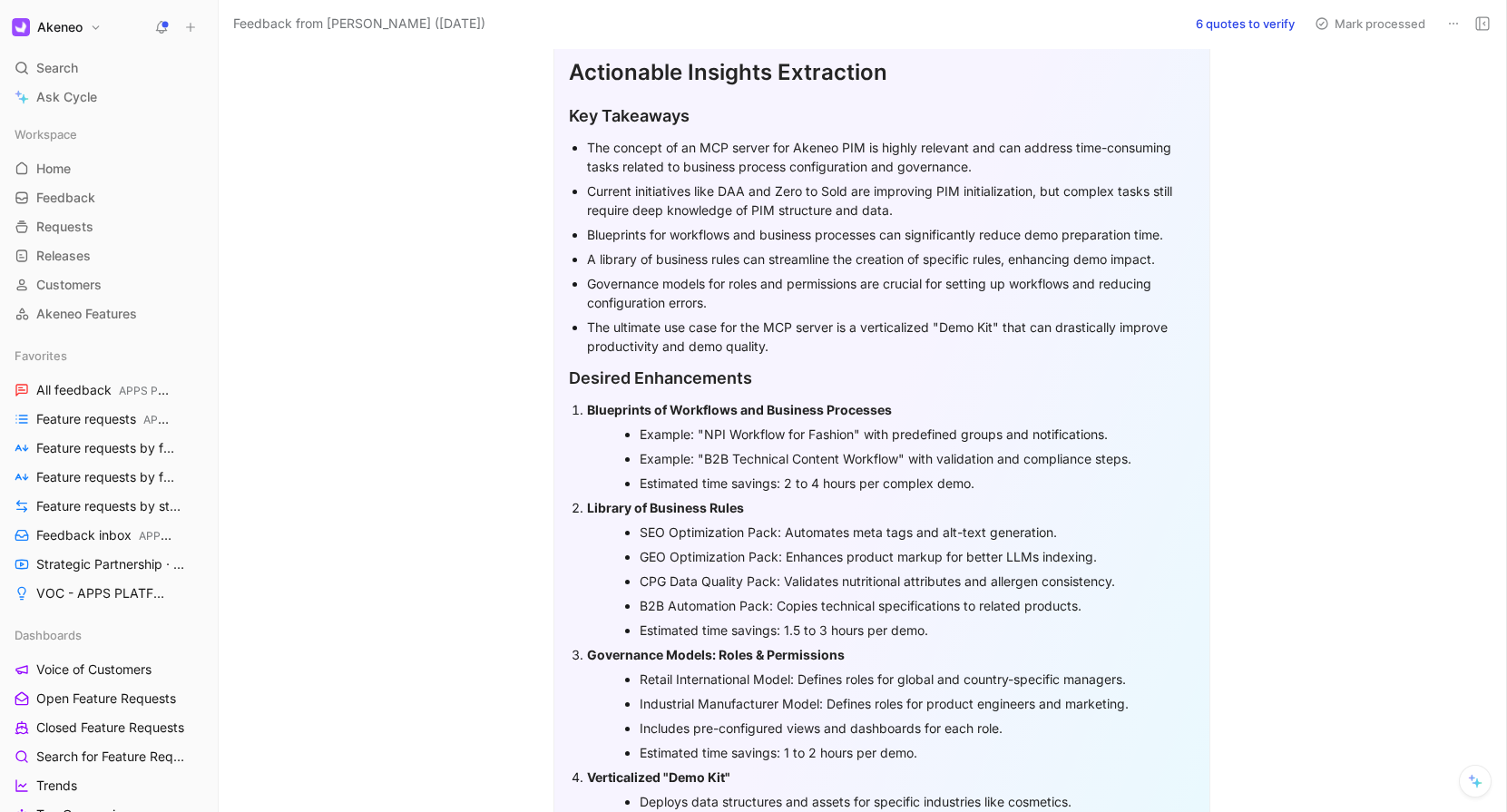
scroll to position [148, 0]
click at [684, 235] on div "Blueprints for workflows and business processes can significantly reduce demo p…" at bounding box center [890, 232] width 608 height 19
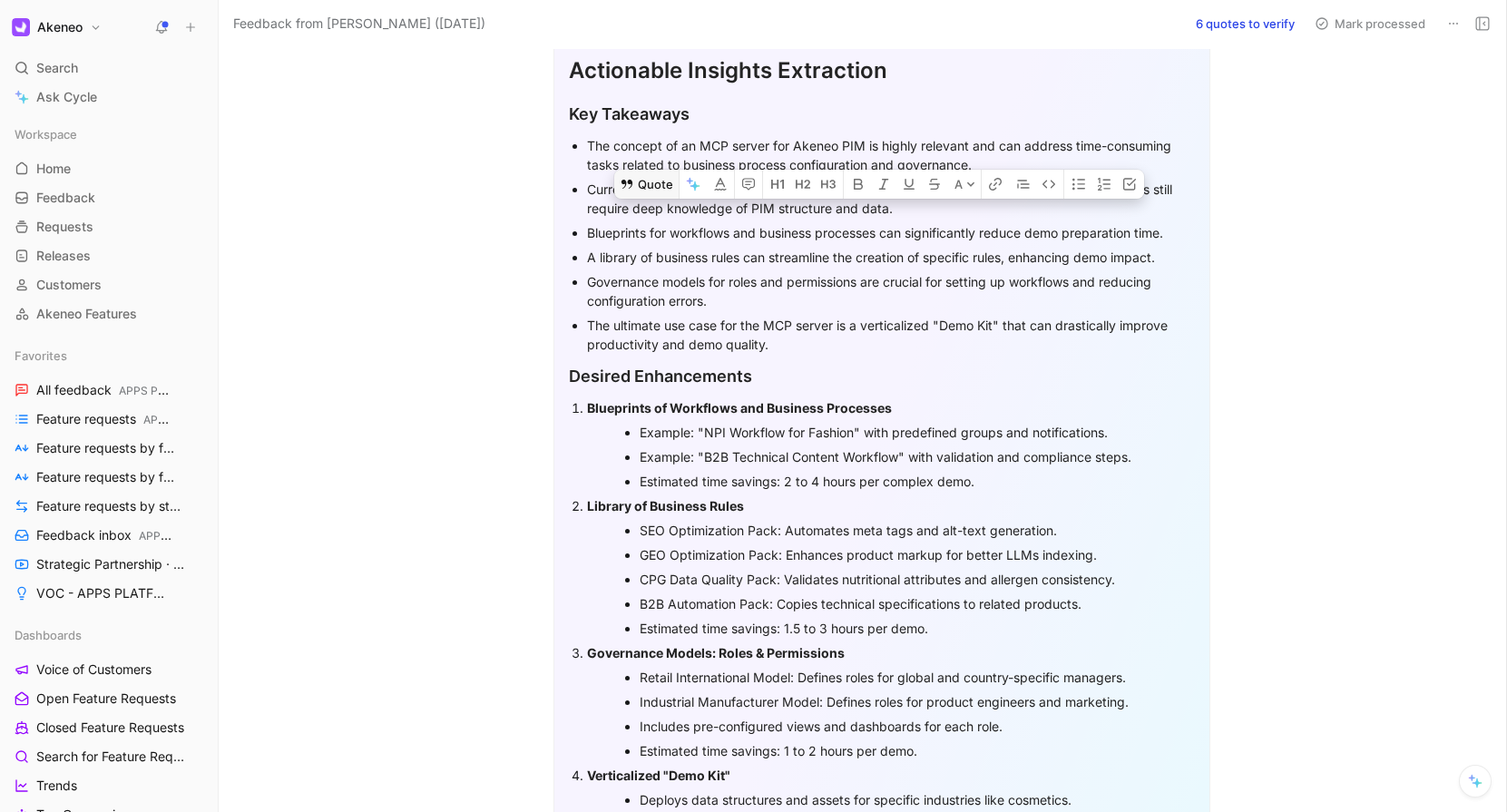
click at [623, 189] on icon at bounding box center [627, 185] width 11 height 9
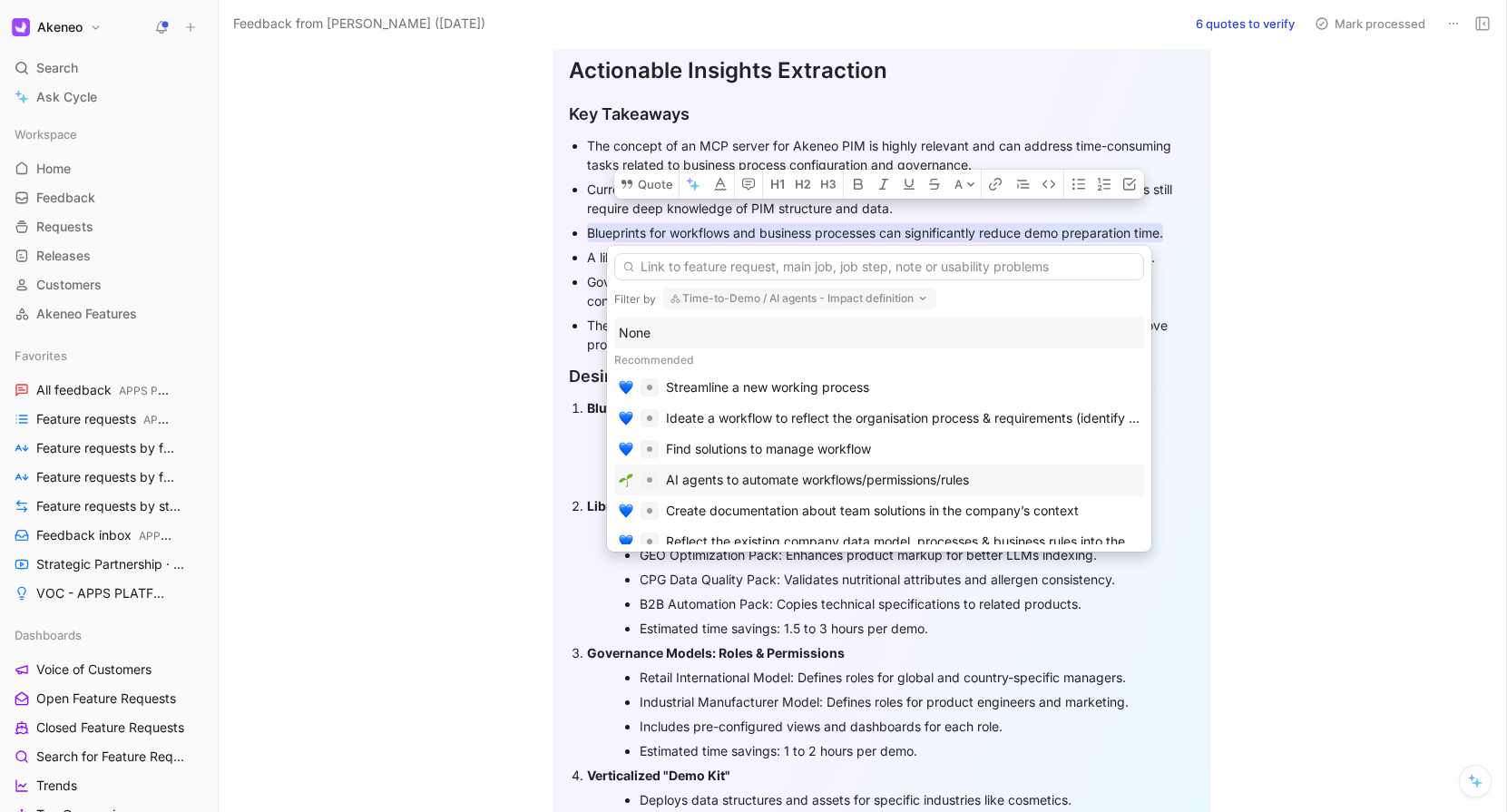
click at [687, 483] on div "AI agents to automate workflows/permissions/rules" at bounding box center [818, 480] width 303 height 22
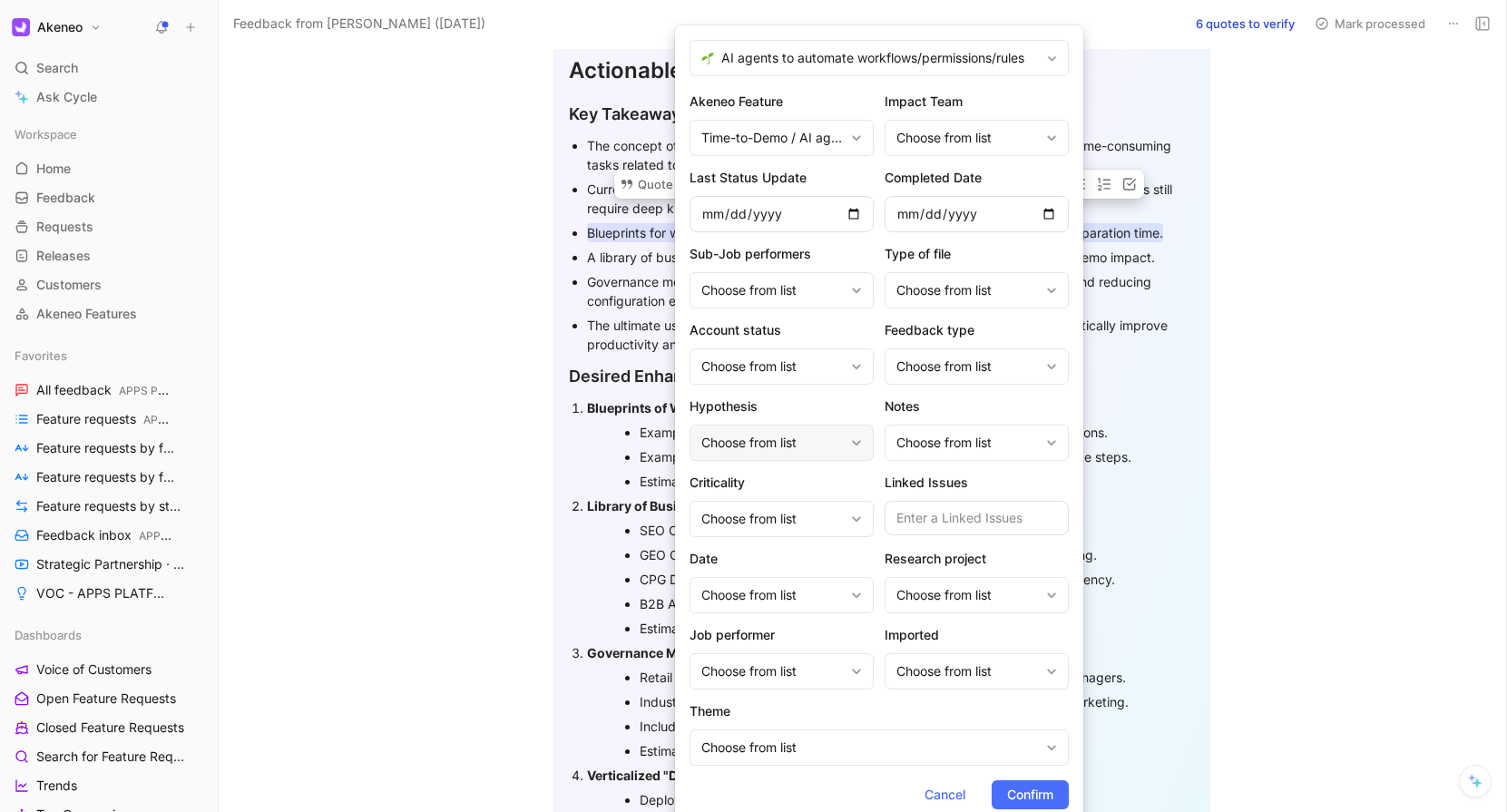
click at [814, 432] on div "Choose from list" at bounding box center [773, 443] width 143 height 22
click at [796, 369] on div "Choose from list" at bounding box center [773, 366] width 143 height 22
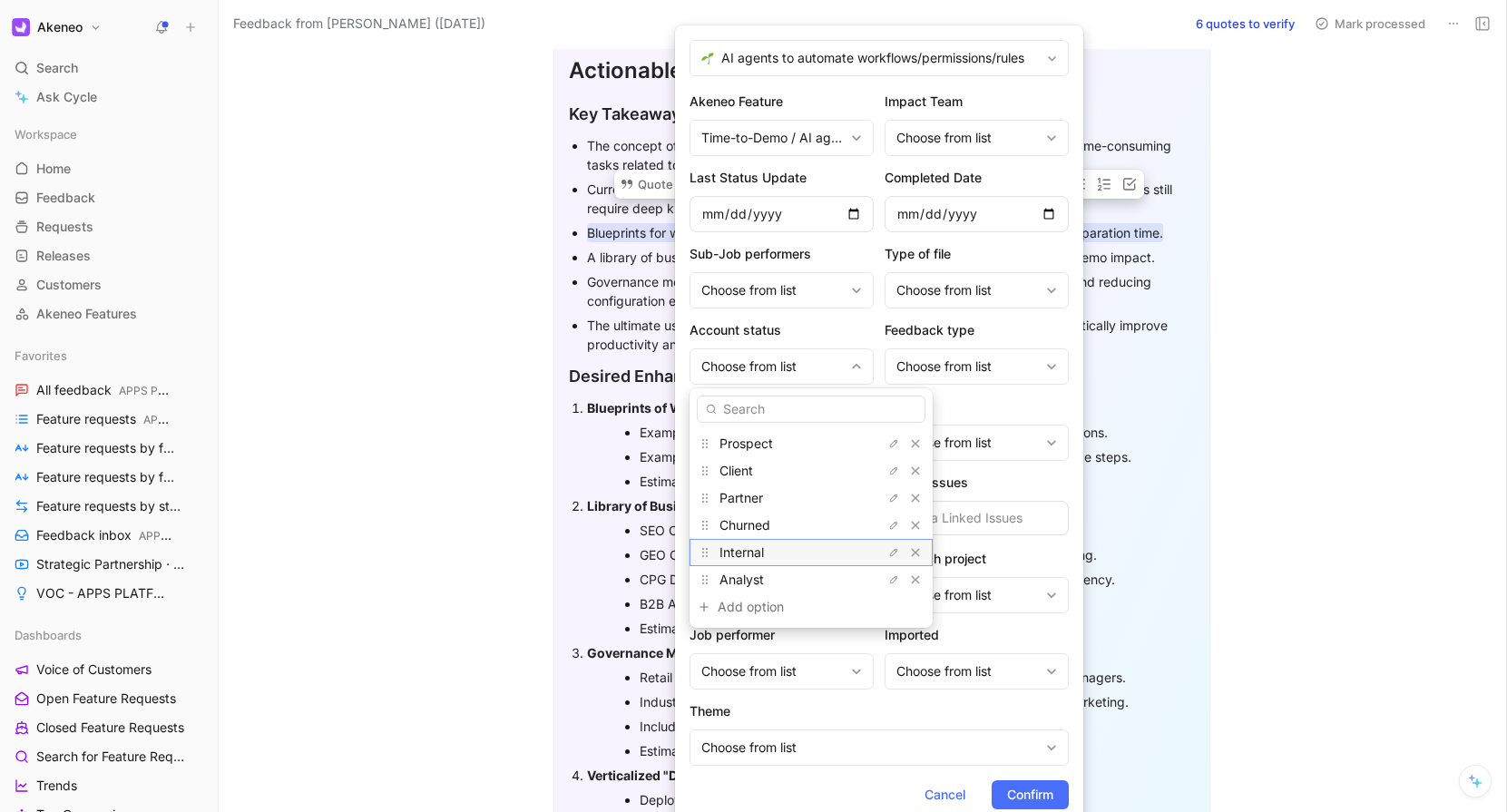
click at [758, 552] on span "Internal" at bounding box center [741, 552] width 45 height 16
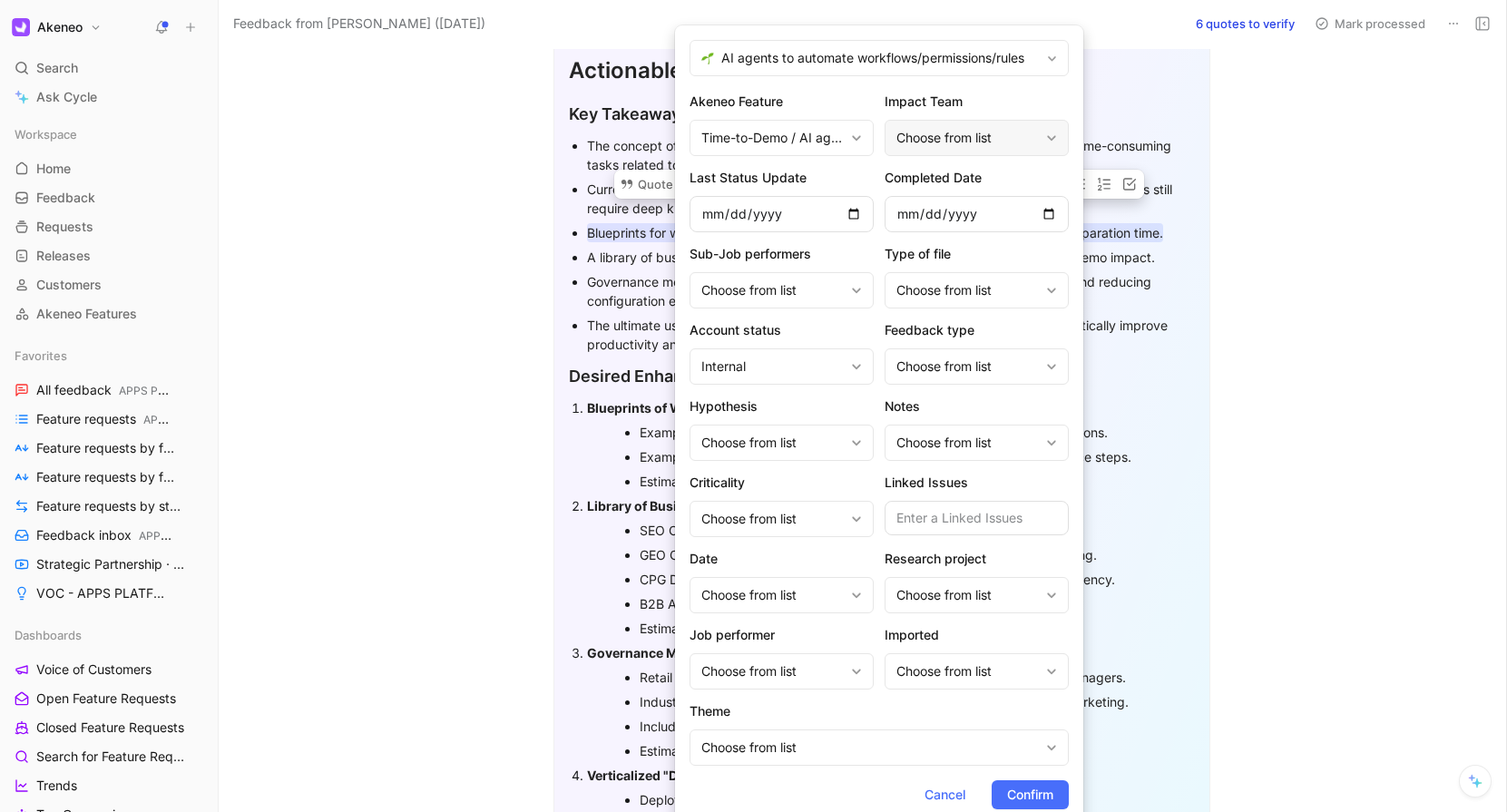
click at [925, 148] on div "Choose from list" at bounding box center [968, 138] width 143 height 22
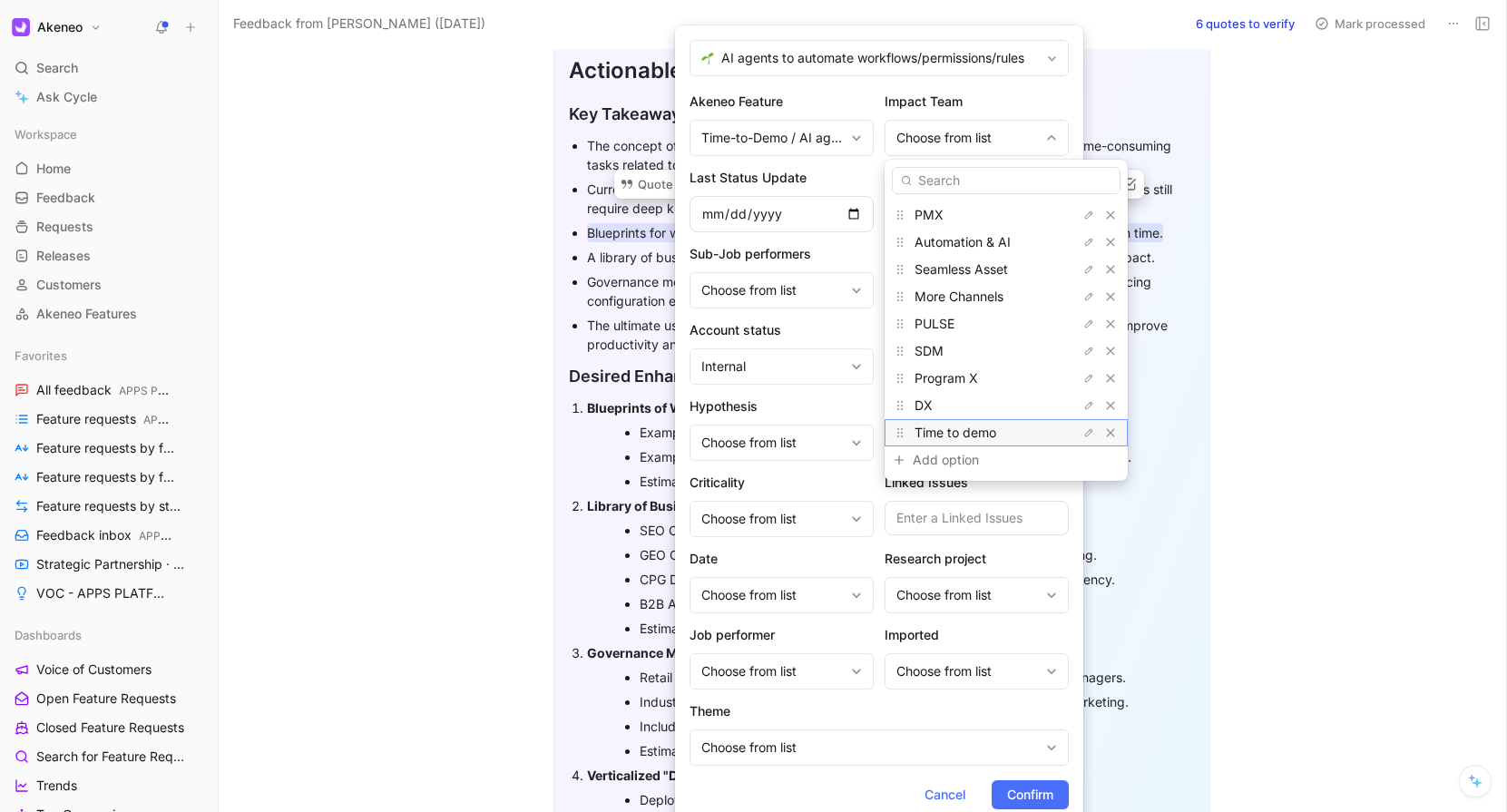
click at [966, 438] on span "Time to demo" at bounding box center [955, 432] width 81 height 16
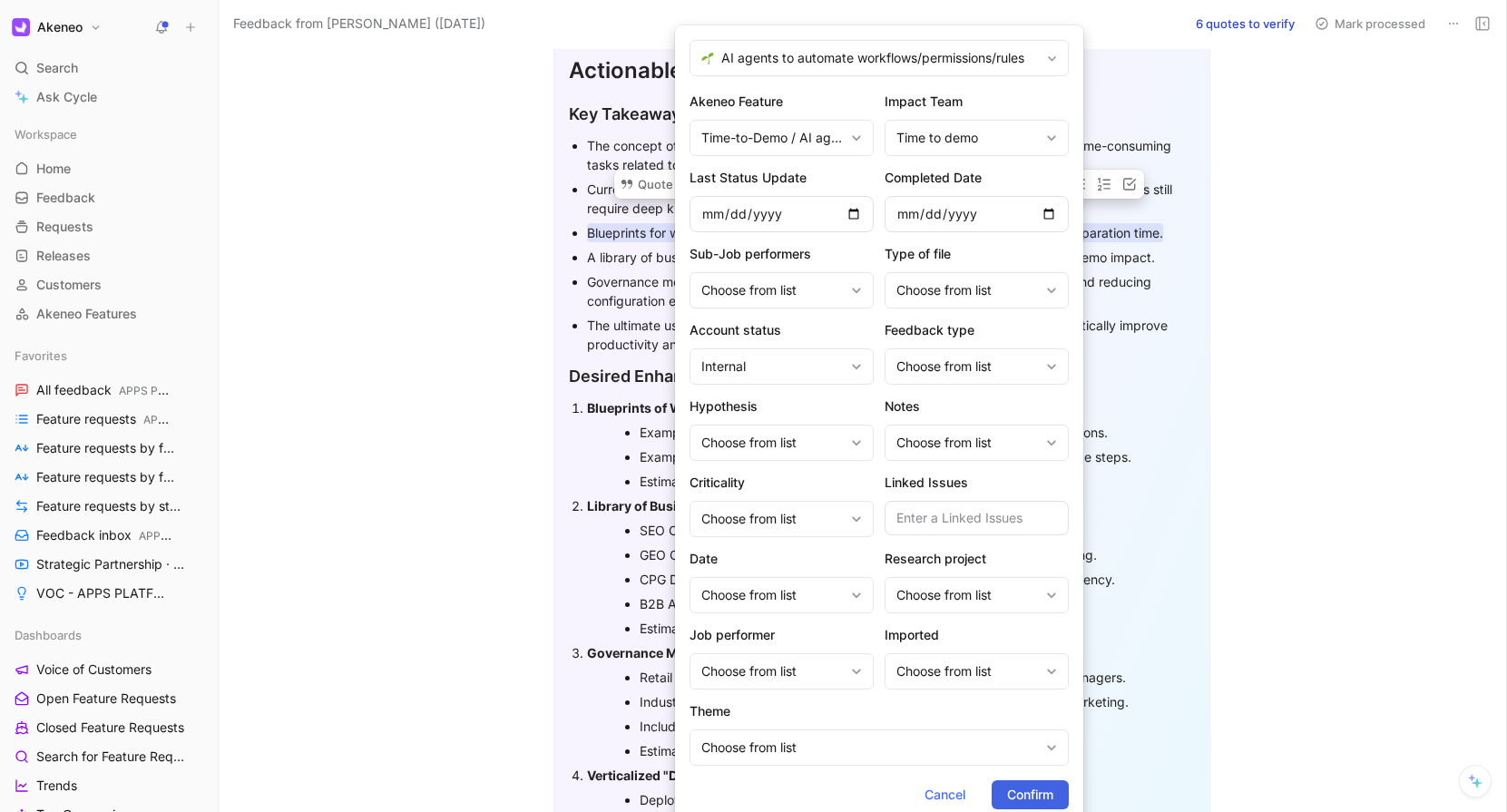
click at [1032, 799] on span "Confirm" at bounding box center [1030, 795] width 47 height 22
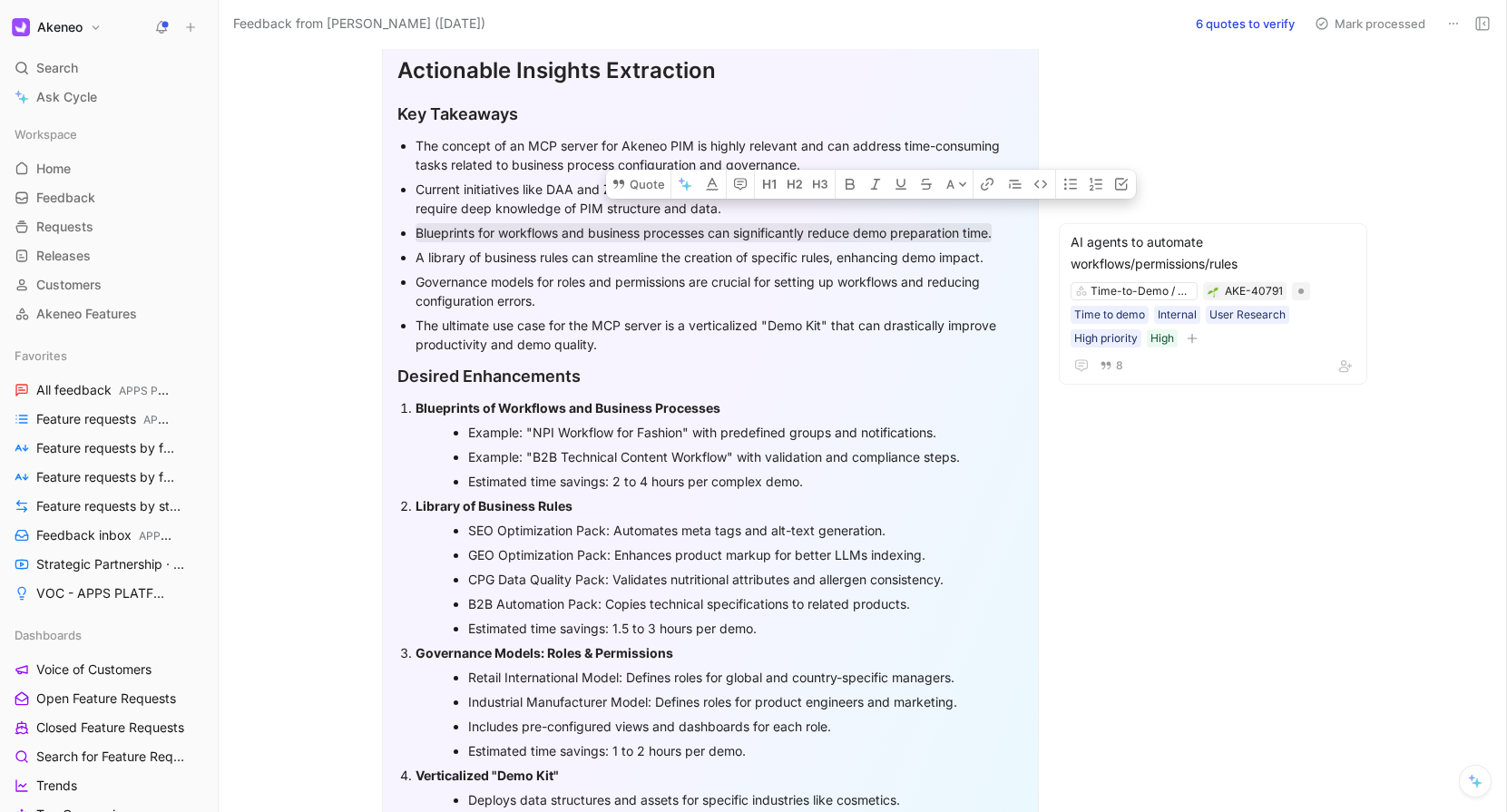
click at [546, 249] on div "A library of business rules can streamline the creation of specific rules, enha…" at bounding box center [719, 257] width 608 height 19
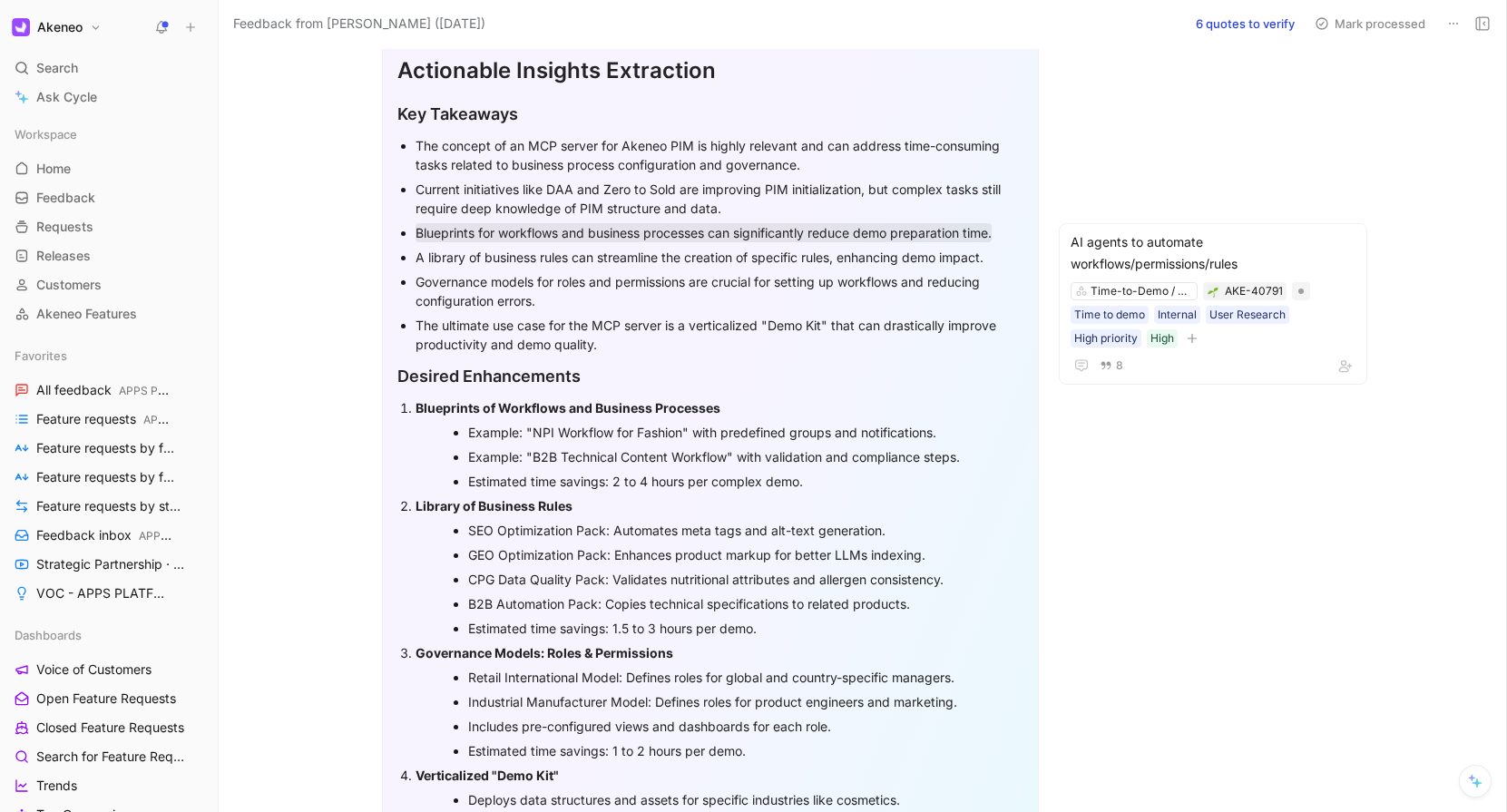
click at [546, 249] on div "A library of business rules can streamline the creation of specific rules, enha…" at bounding box center [719, 257] width 608 height 19
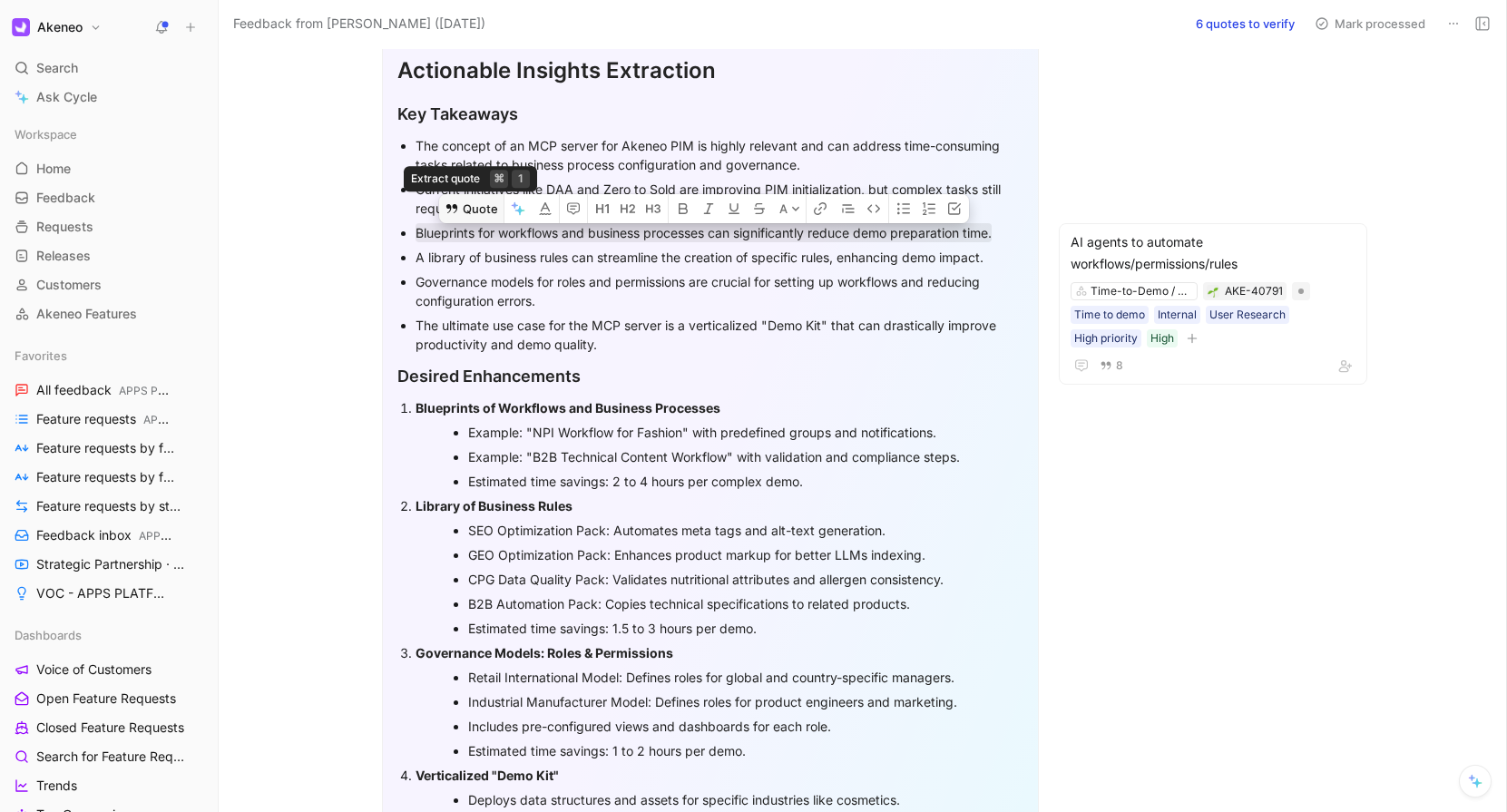
click at [500, 220] on button "Quote" at bounding box center [472, 209] width 65 height 29
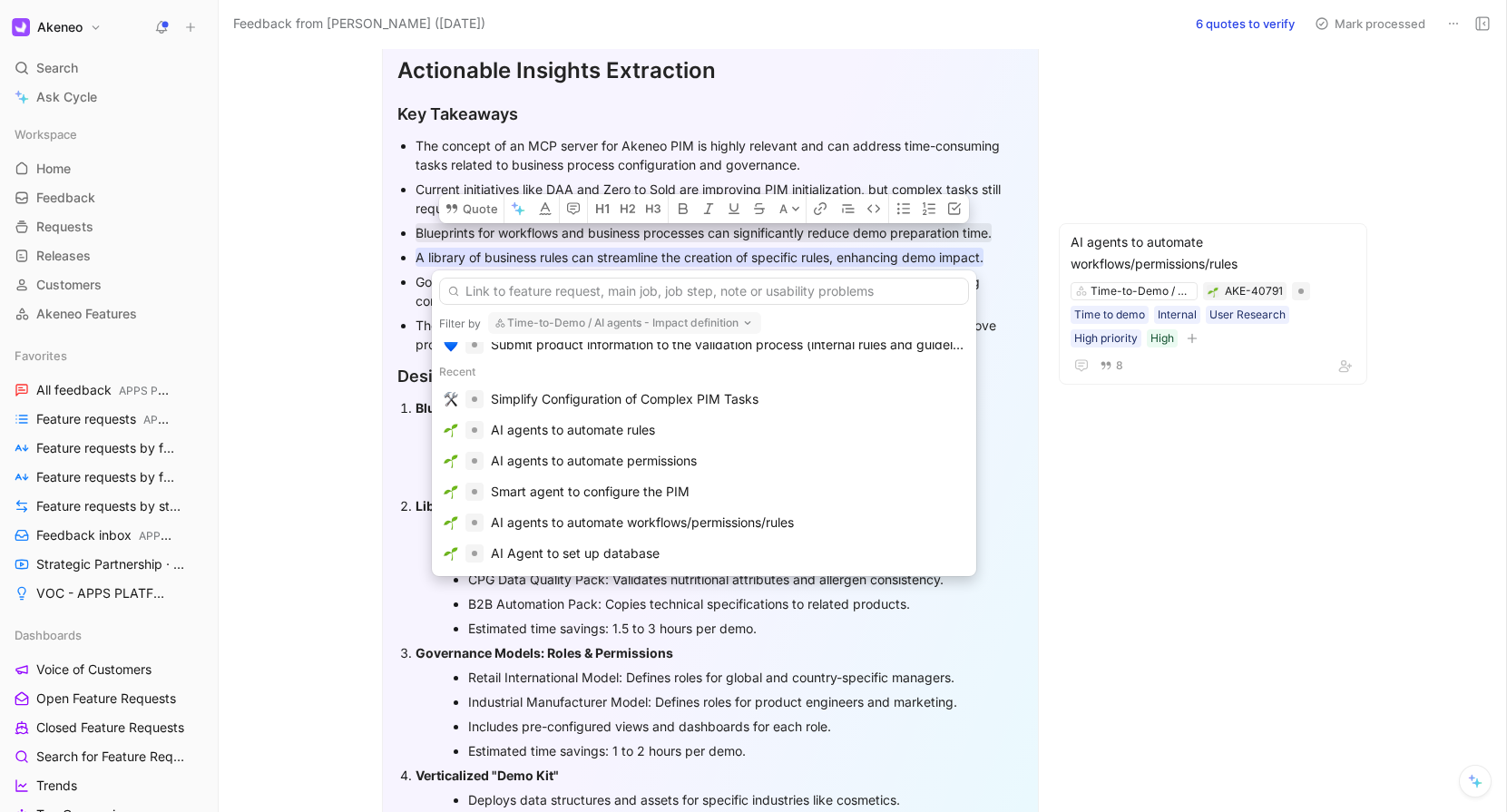
scroll to position [157, 0]
click at [668, 510] on div "AI agents to automate workflows/permissions/rules" at bounding box center [705, 525] width 530 height 31
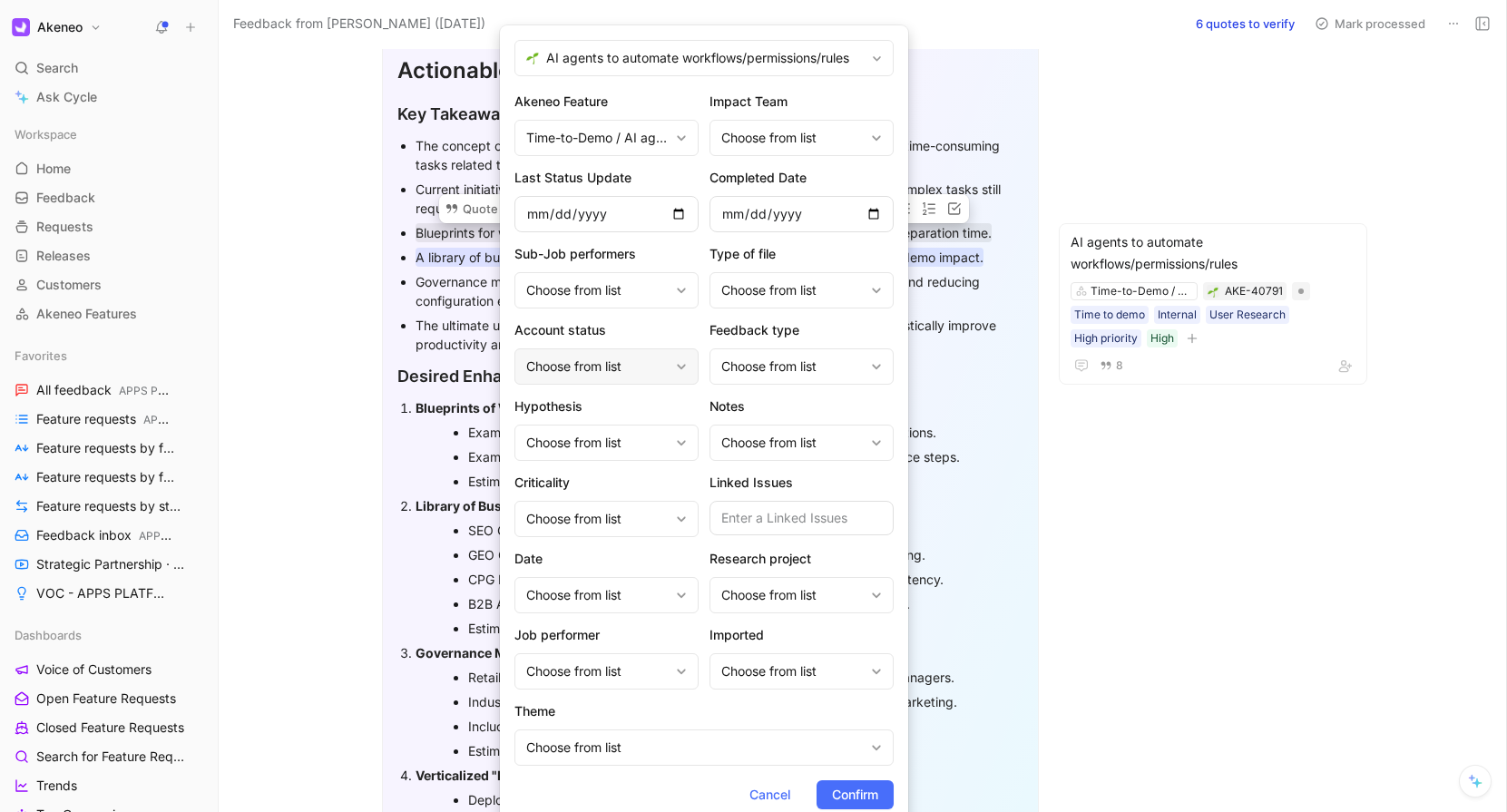
click at [641, 367] on div "Choose from list" at bounding box center [598, 366] width 143 height 22
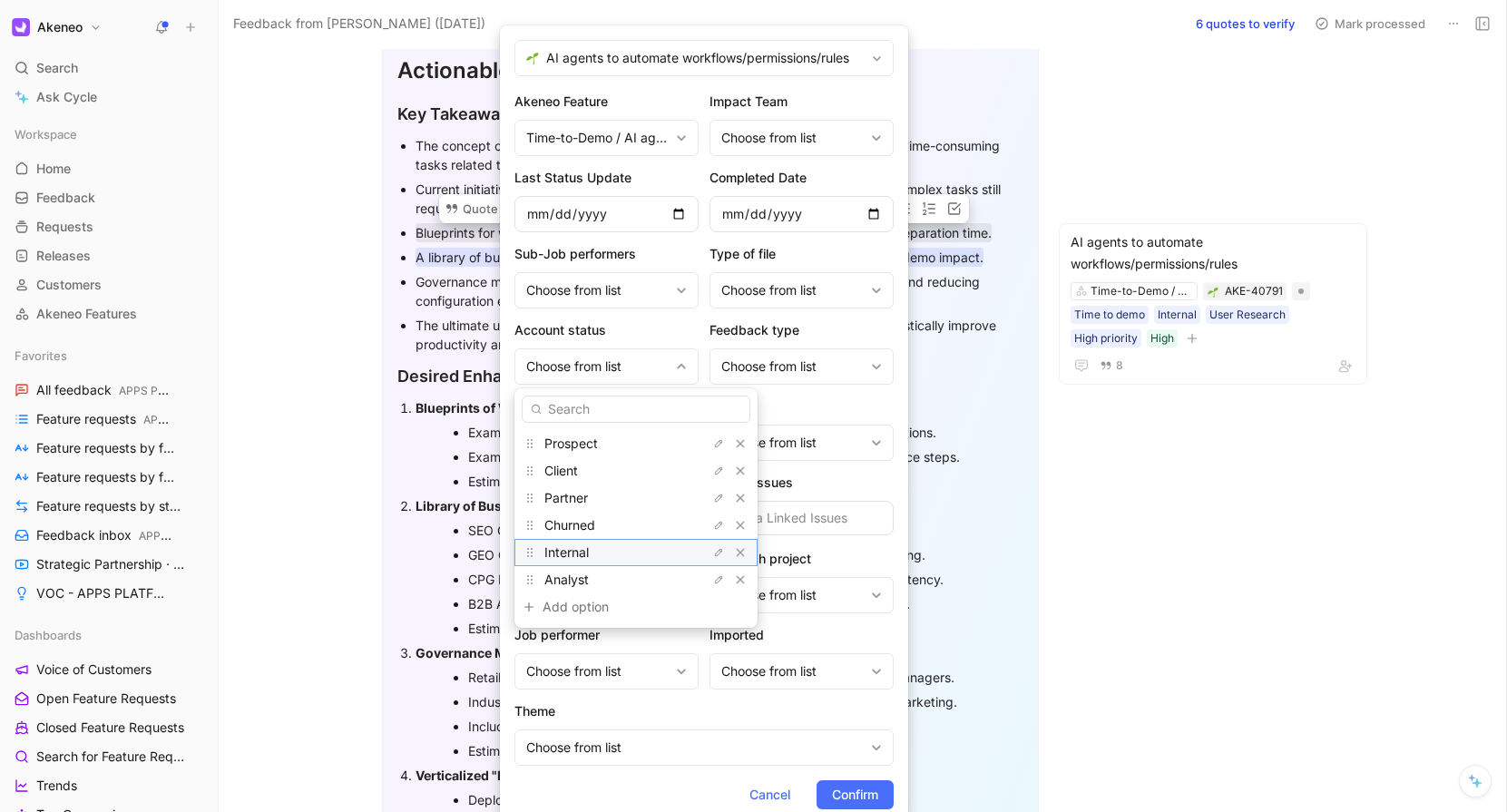
click at [603, 564] on div "Internal" at bounding box center [636, 553] width 243 height 27
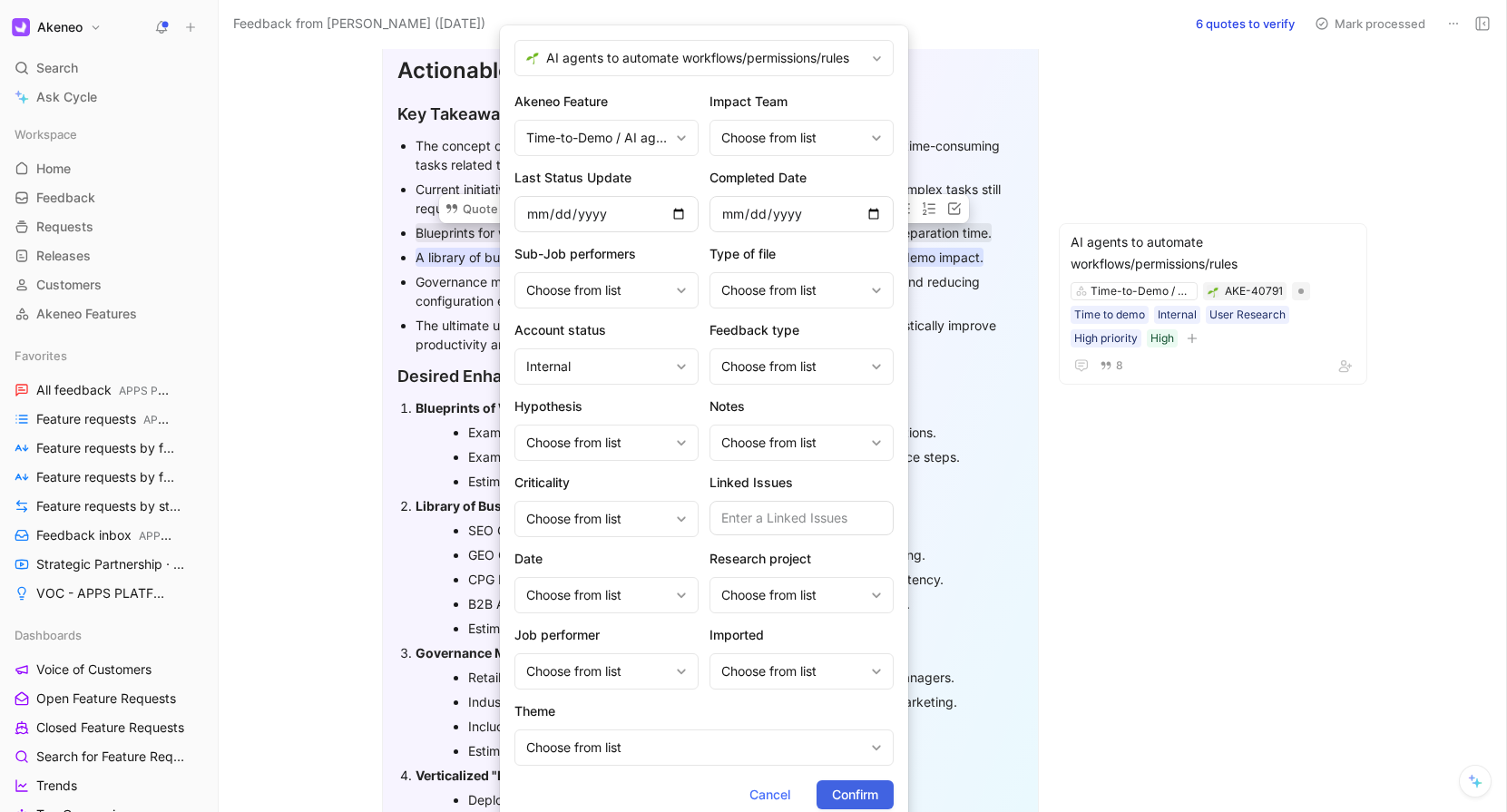
click at [865, 796] on span "Confirm" at bounding box center [855, 795] width 47 height 22
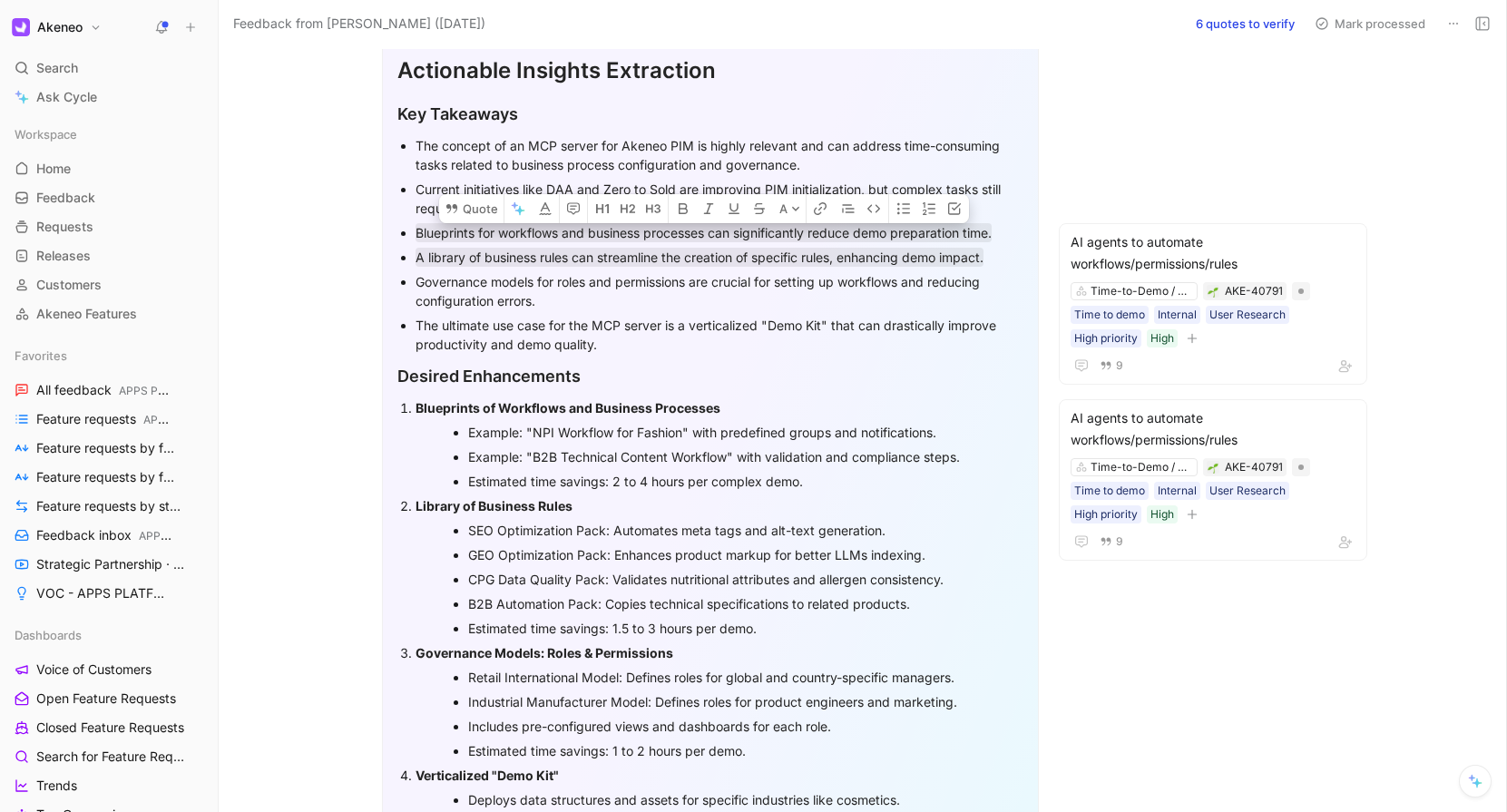
click at [525, 284] on div "Governance models for roles and permissions are crucial for setting up workflow…" at bounding box center [719, 291] width 608 height 38
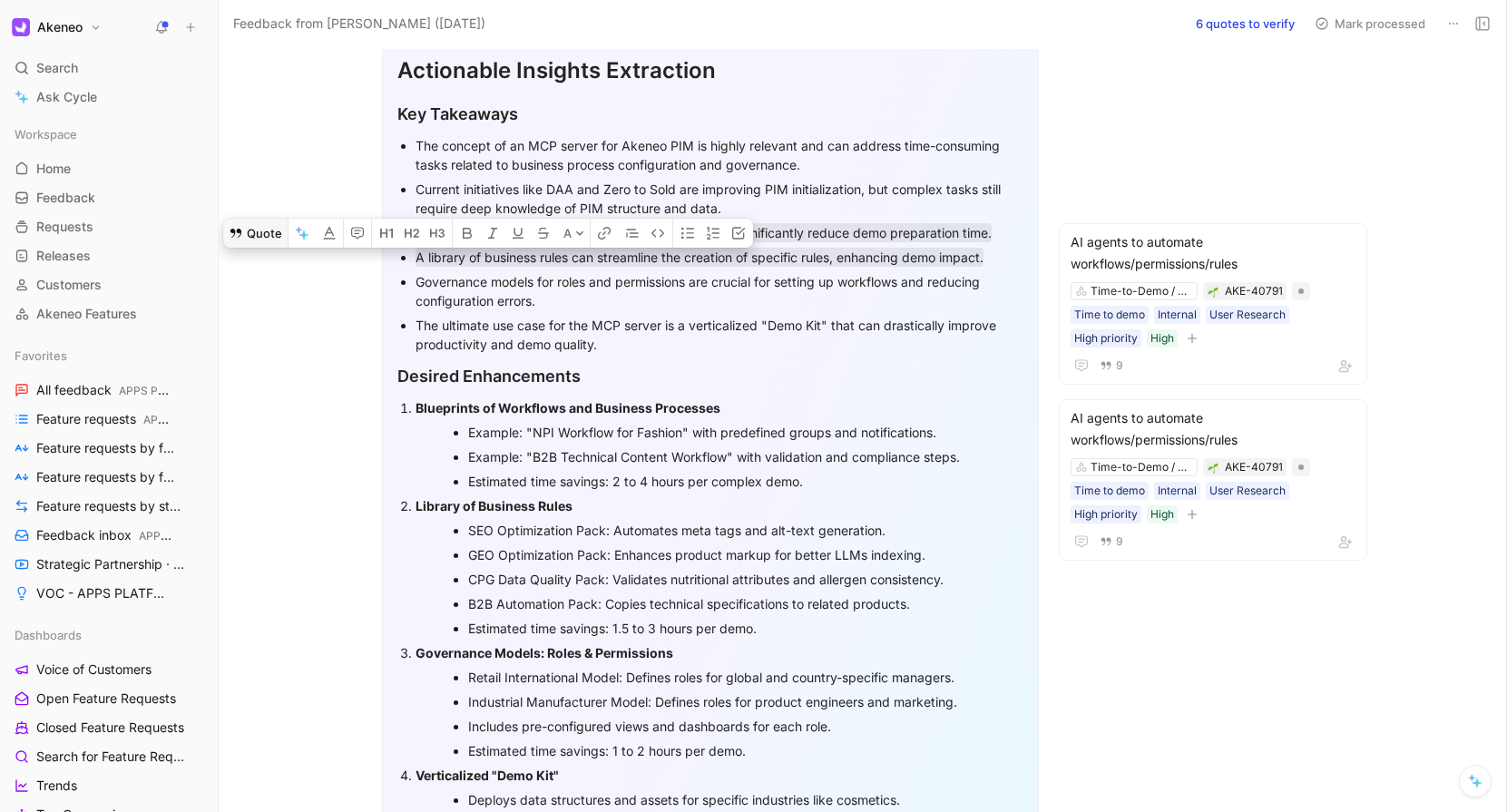
click at [239, 237] on icon at bounding box center [236, 233] width 11 height 9
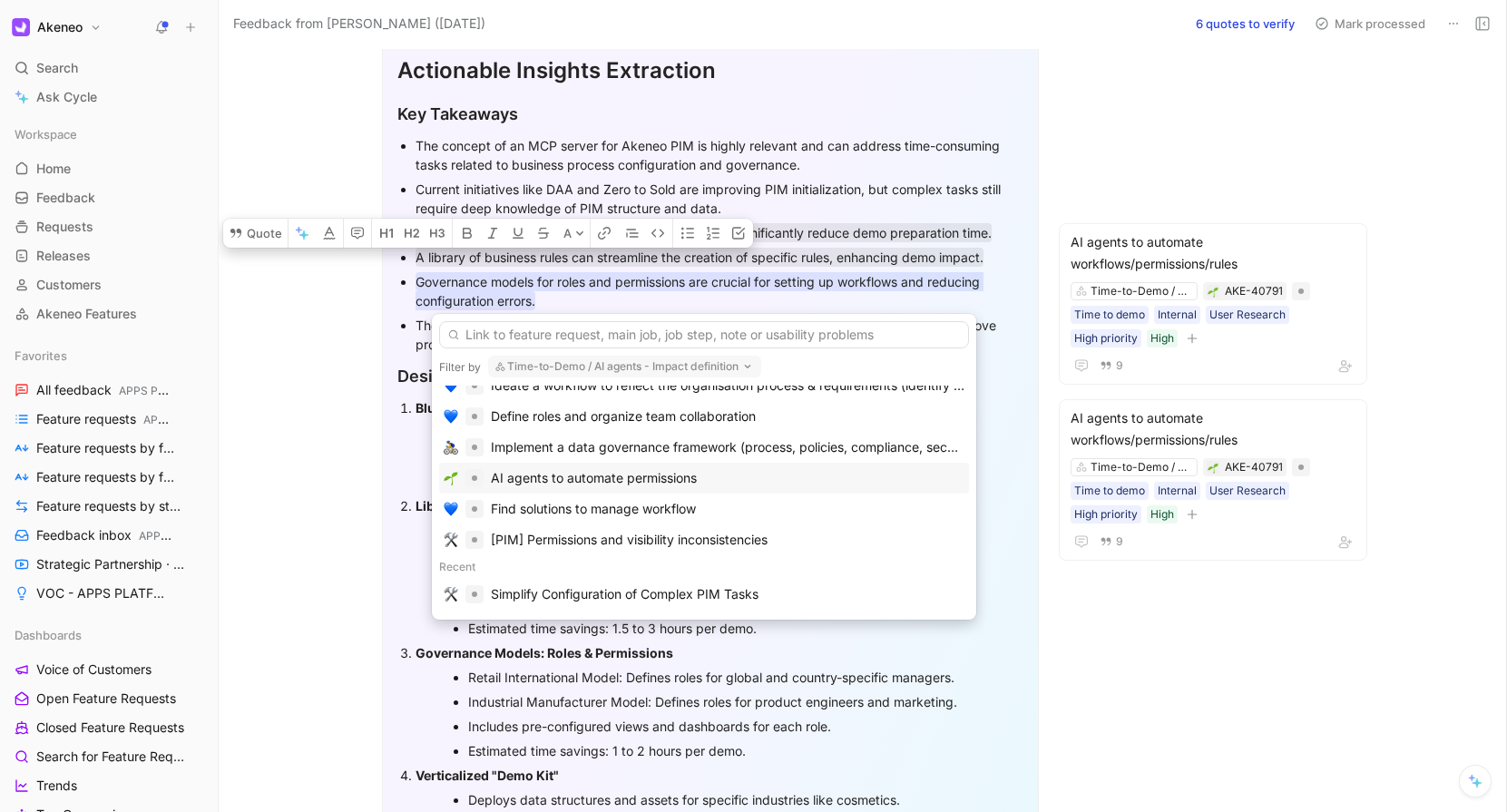
scroll to position [101, 0]
click at [641, 480] on div "AI agents to automate permissions" at bounding box center [593, 477] width 206 height 22
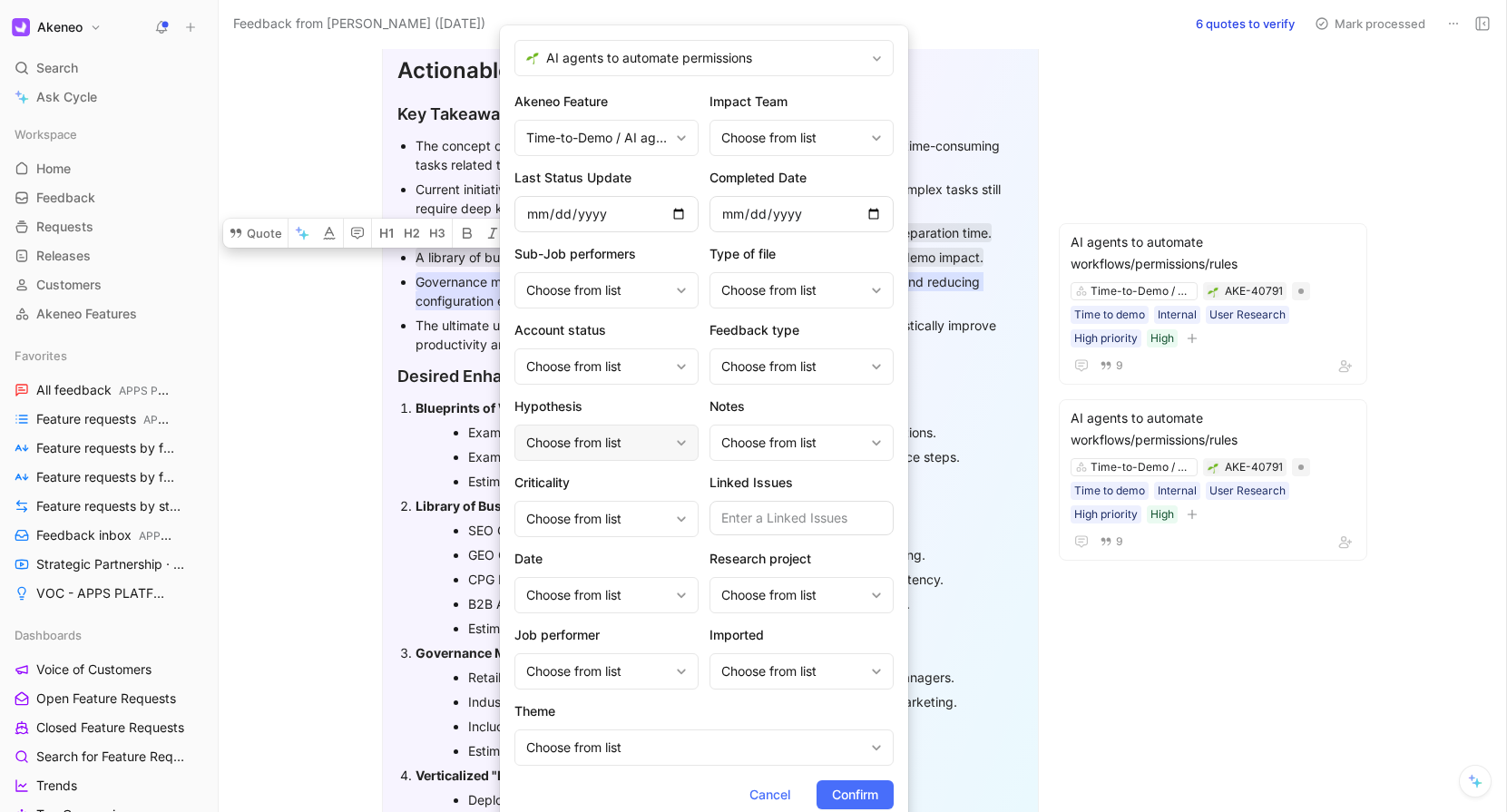
click at [594, 453] on div "Choose from list" at bounding box center [598, 443] width 143 height 22
click at [588, 511] on div "Choose from list" at bounding box center [598, 519] width 143 height 22
click at [598, 375] on div "Choose from list" at bounding box center [598, 366] width 143 height 22
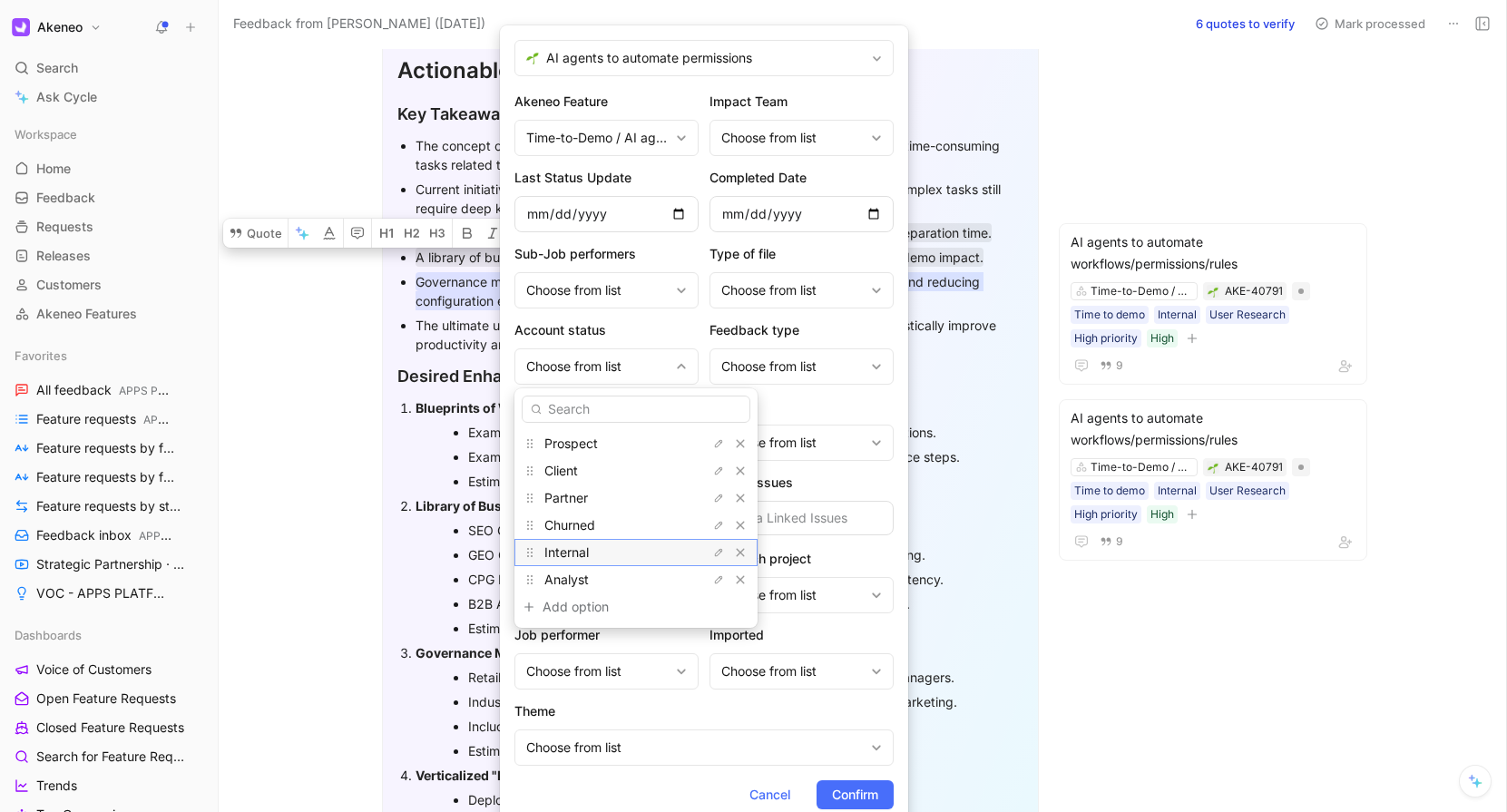
click at [574, 549] on span "Internal" at bounding box center [567, 552] width 45 height 16
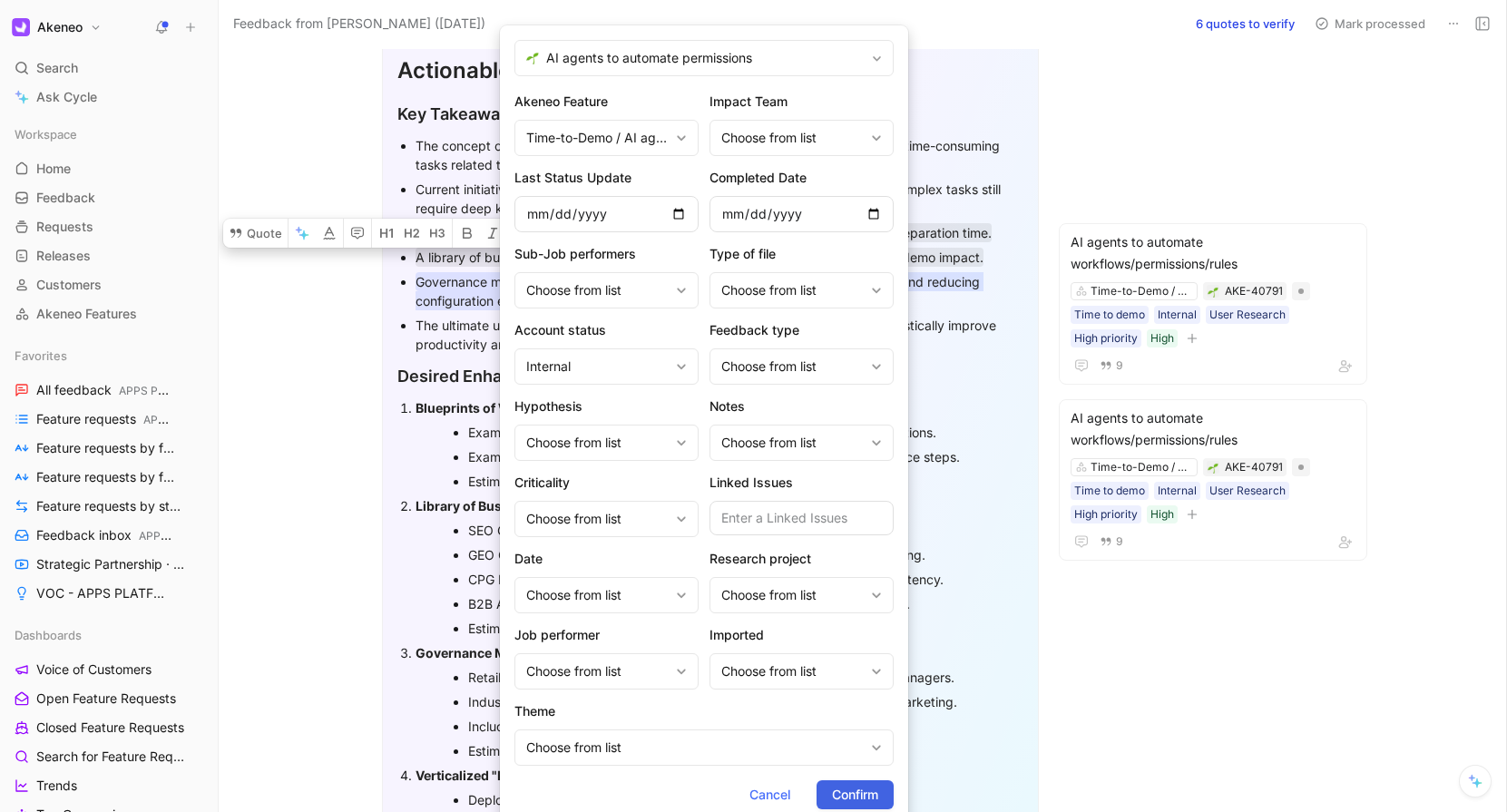
click at [859, 799] on span "Confirm" at bounding box center [855, 795] width 47 height 22
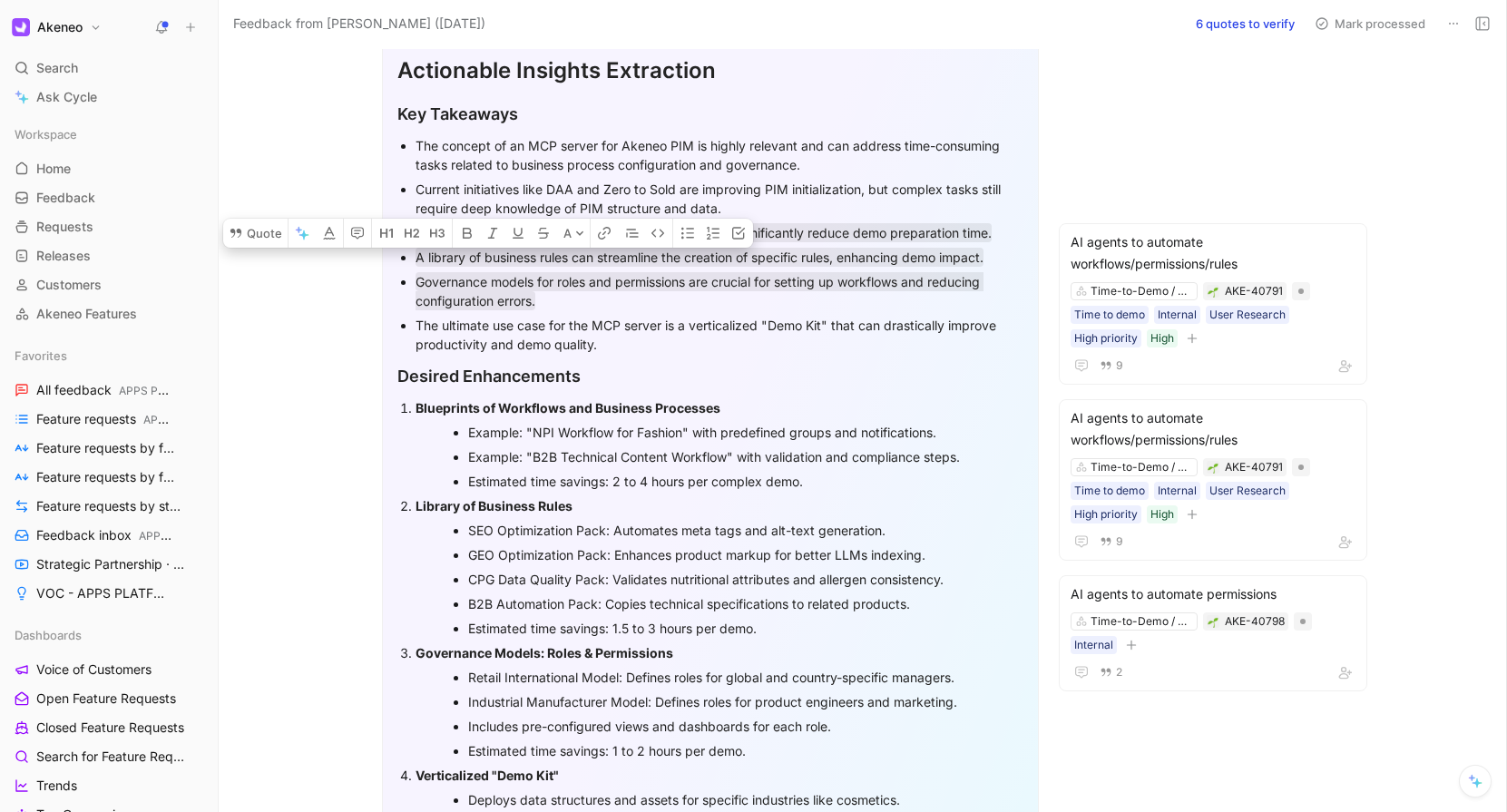
scroll to position [181, 0]
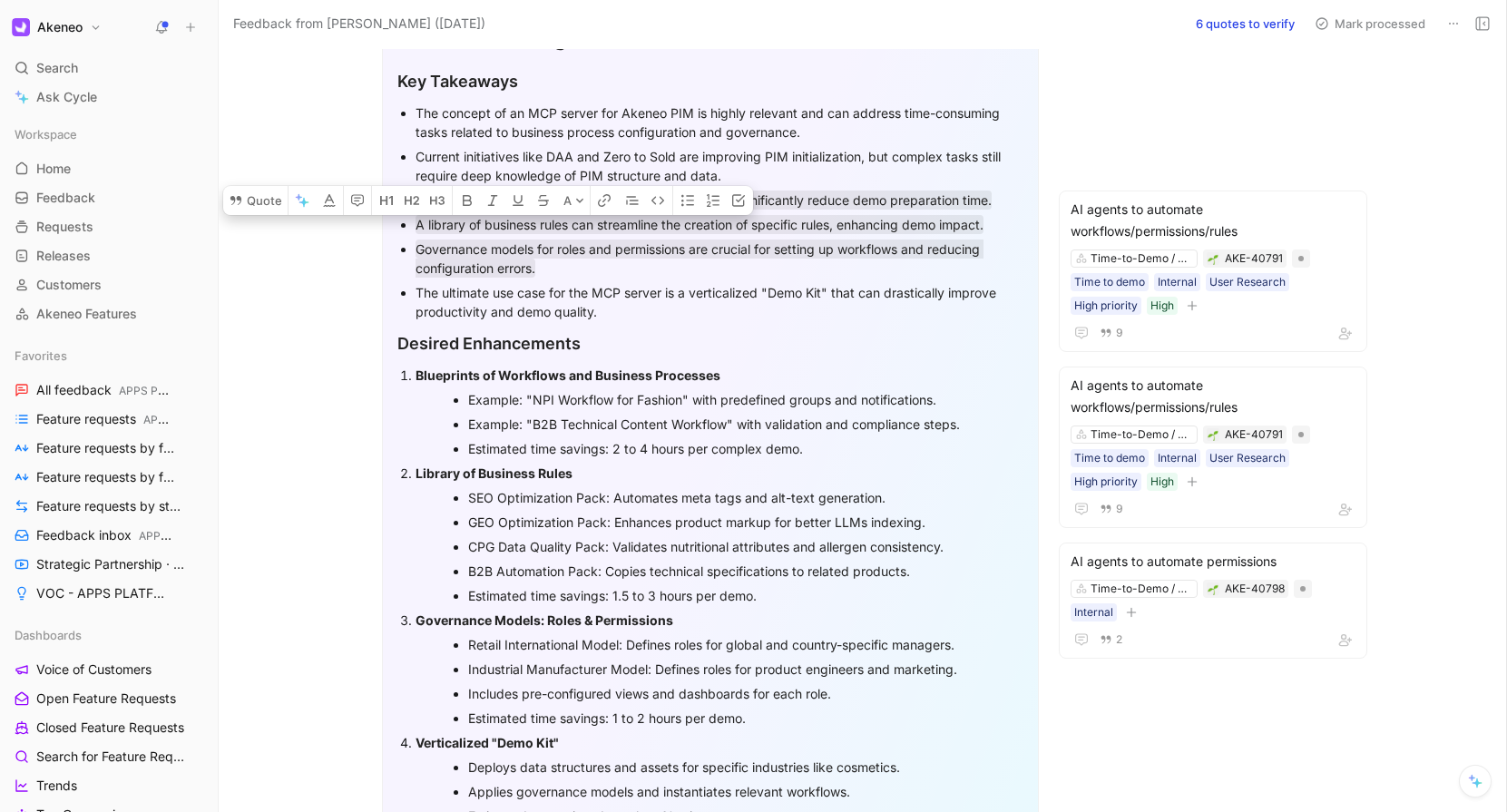
click at [779, 293] on div "The ultimate use case for the MCP server is a verticalized "Demo Kit" that can …" at bounding box center [719, 302] width 608 height 38
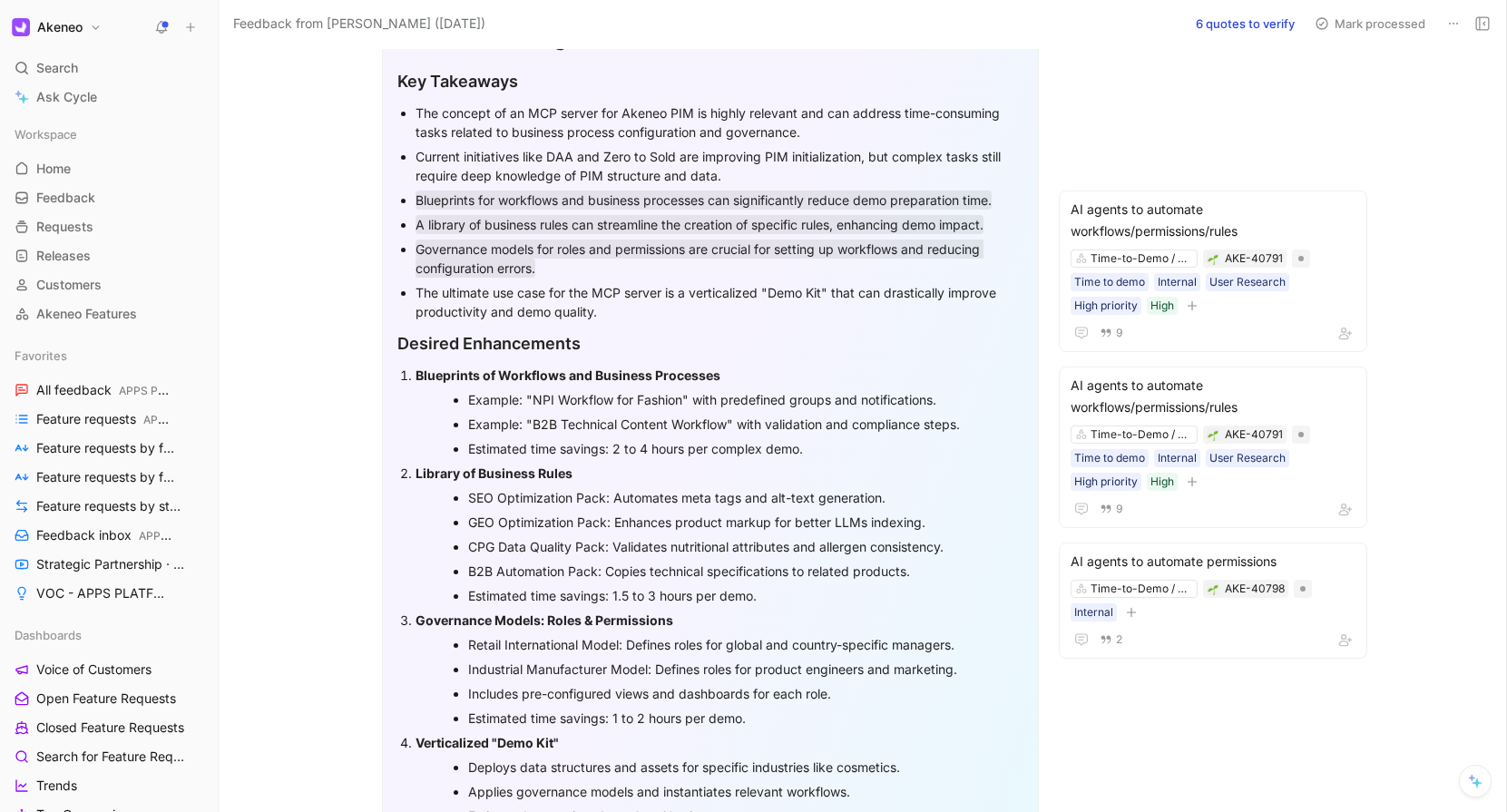
click at [779, 293] on div "The ultimate use case for the MCP server is a verticalized "Demo Kit" that can …" at bounding box center [719, 302] width 608 height 38
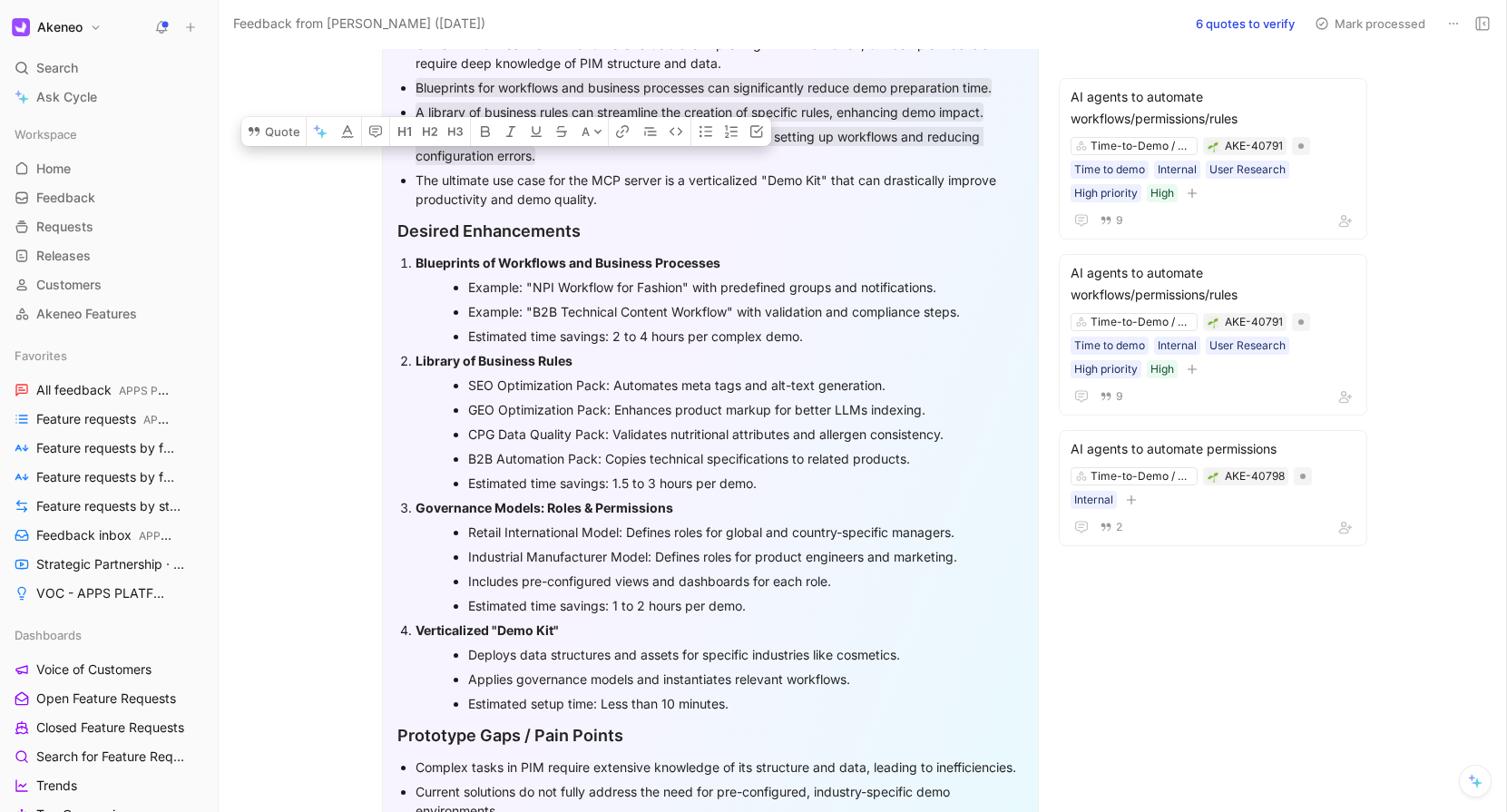
scroll to position [291, 0]
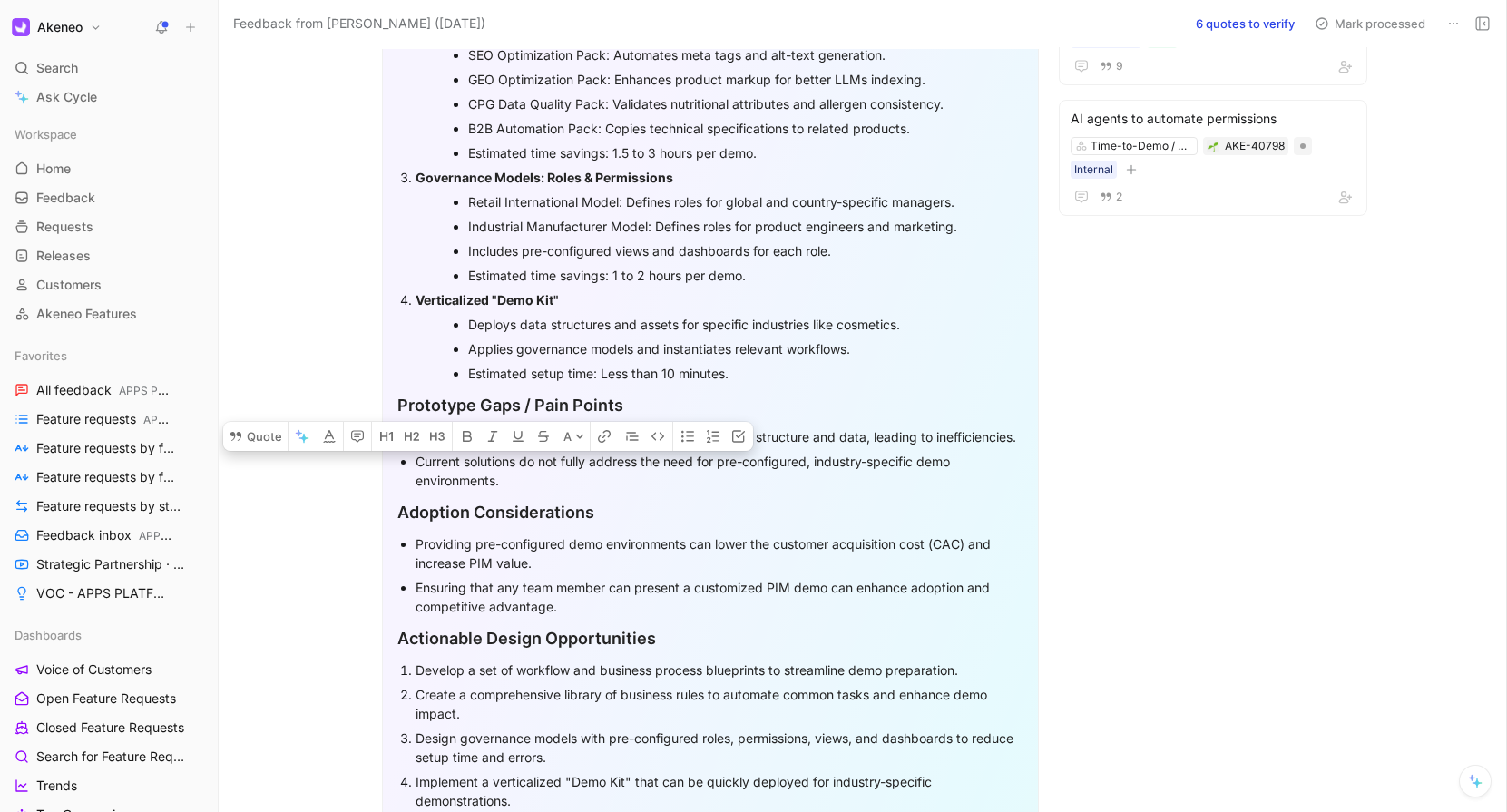
drag, startPoint x: 398, startPoint y: 228, endPoint x: 613, endPoint y: 391, distance: 269.8
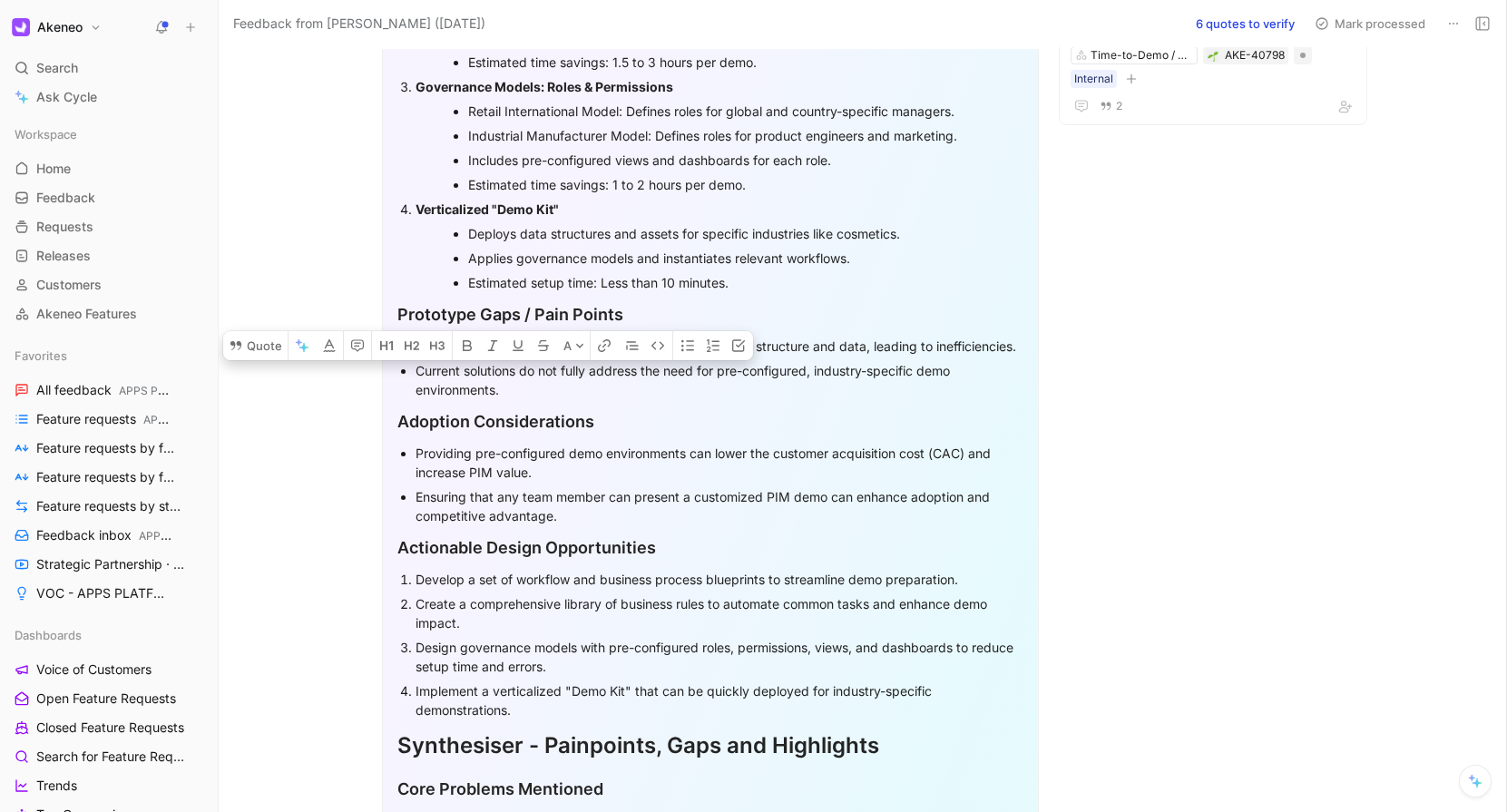
scroll to position [715, 0]
click at [613, 390] on div "Current solutions do not fully address the need for pre-configured, industry-sp…" at bounding box center [719, 378] width 608 height 38
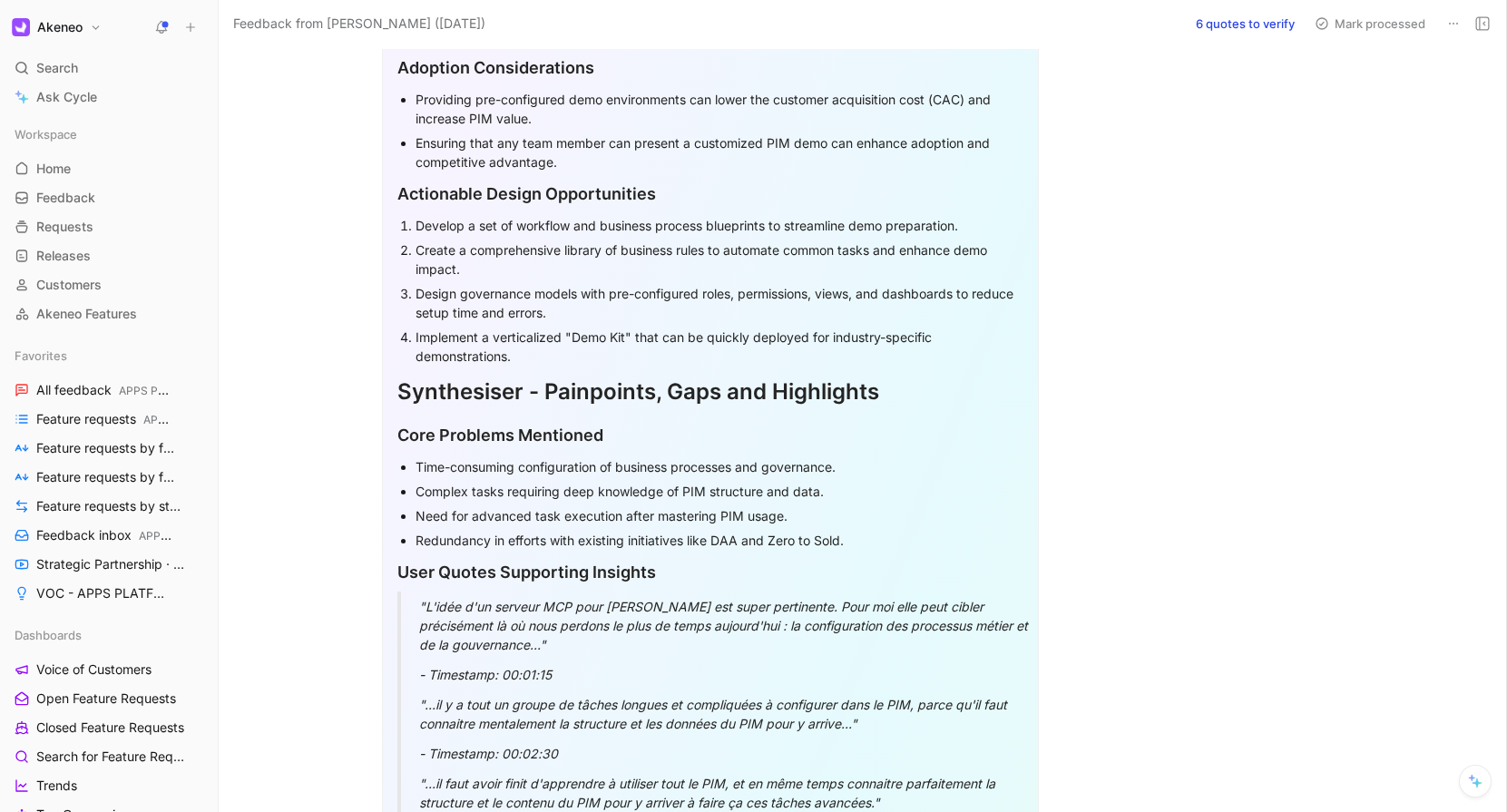
scroll to position [1069, 0]
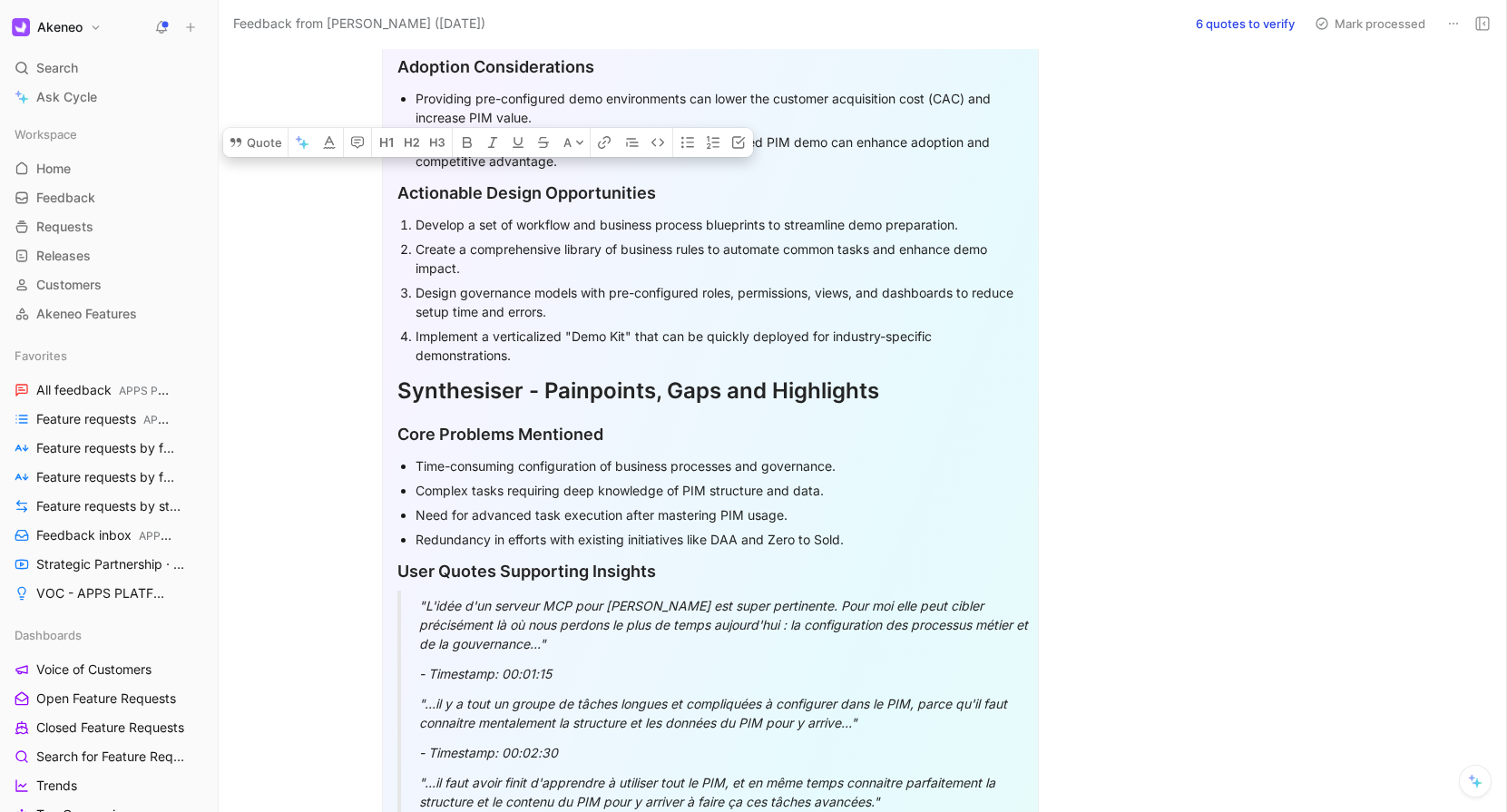
drag, startPoint x: 391, startPoint y: 192, endPoint x: 413, endPoint y: 280, distance: 90.7
click at [451, 239] on div "Create a comprehensive library of business rules to automate common tasks and e…" at bounding box center [719, 258] width 608 height 38
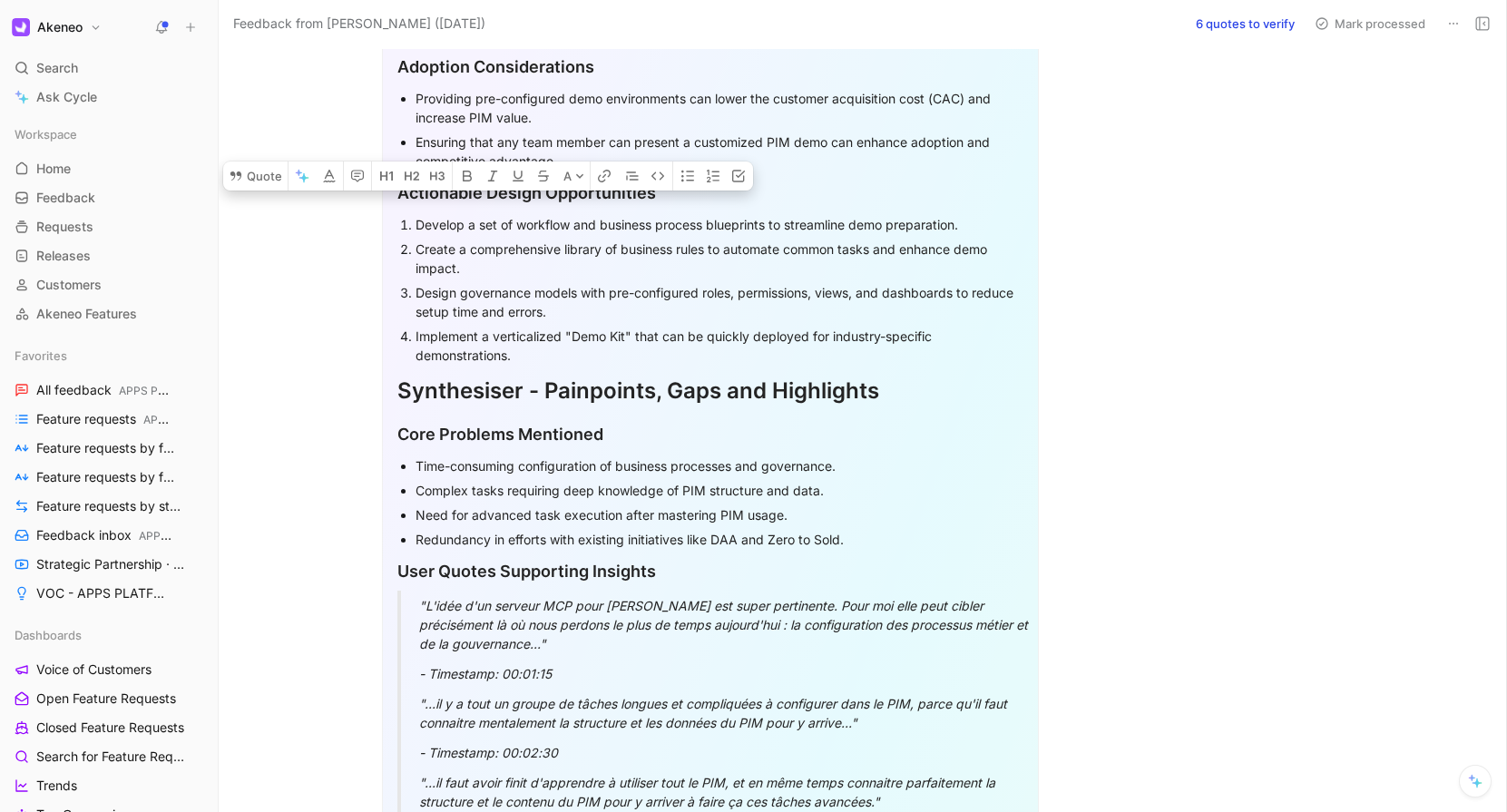
drag, startPoint x: 423, startPoint y: 225, endPoint x: 627, endPoint y: 358, distance: 243.5
click at [627, 358] on ol "Develop a set of workflow and business process blueprints to streamline demo pr…" at bounding box center [710, 290] width 626 height 155
copy ol "evelop a set of workflow and business process blueprints to streamline demo pre…"
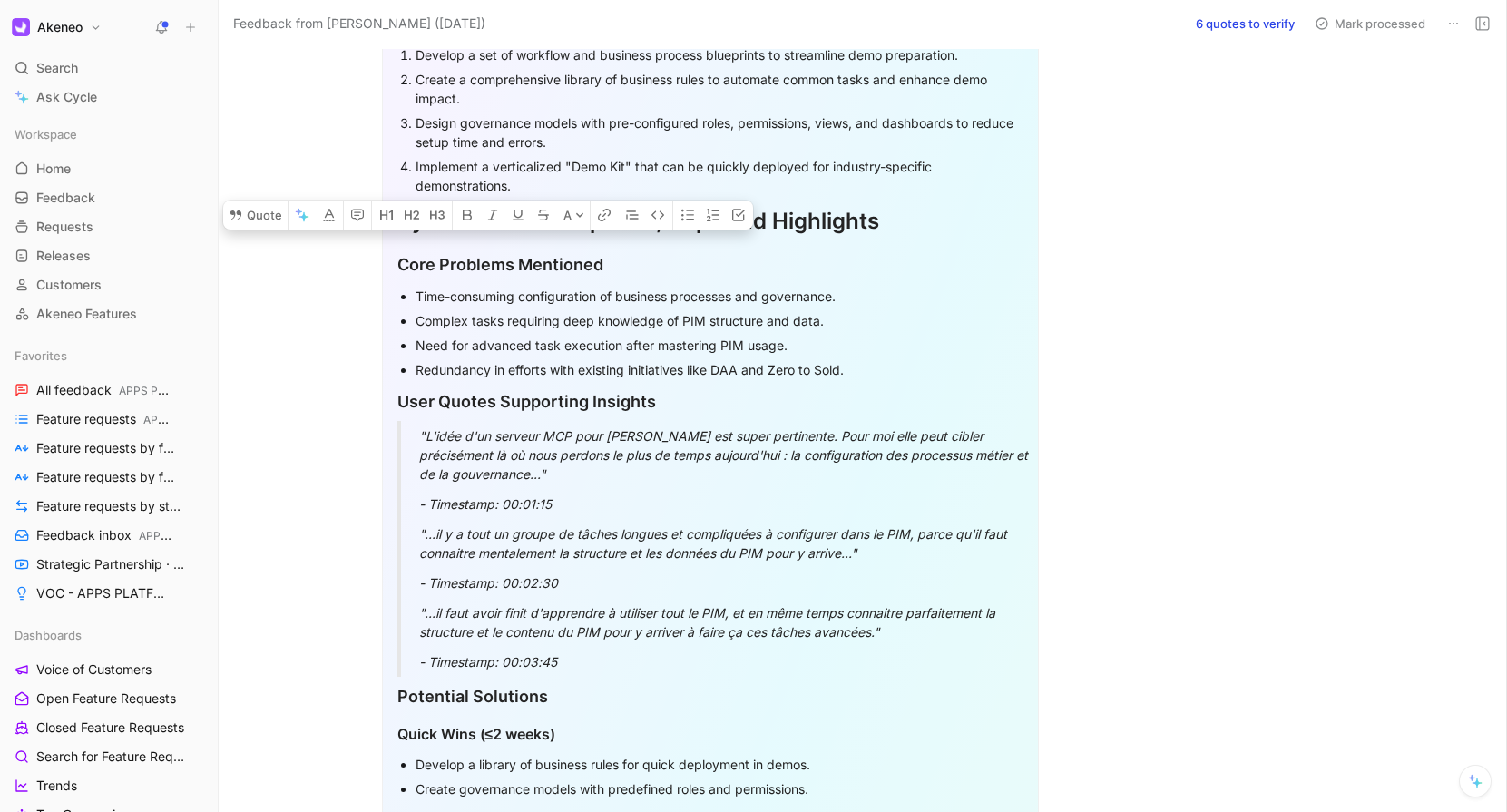
scroll to position [1257, 0]
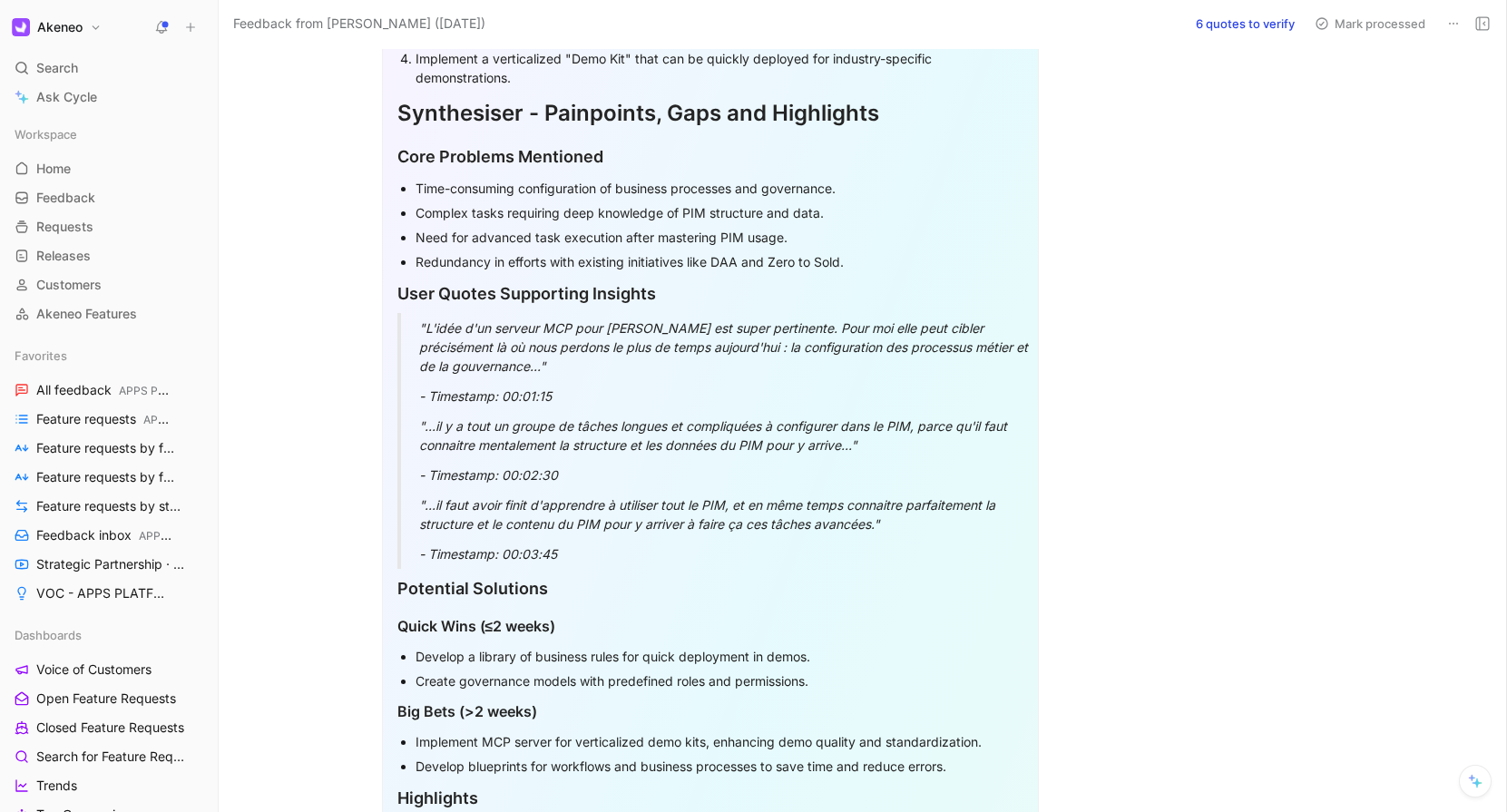
scroll to position [1347, 0]
click at [602, 210] on div "Complex tasks requiring deep knowledge of PIM structure and data." at bounding box center [719, 211] width 608 height 19
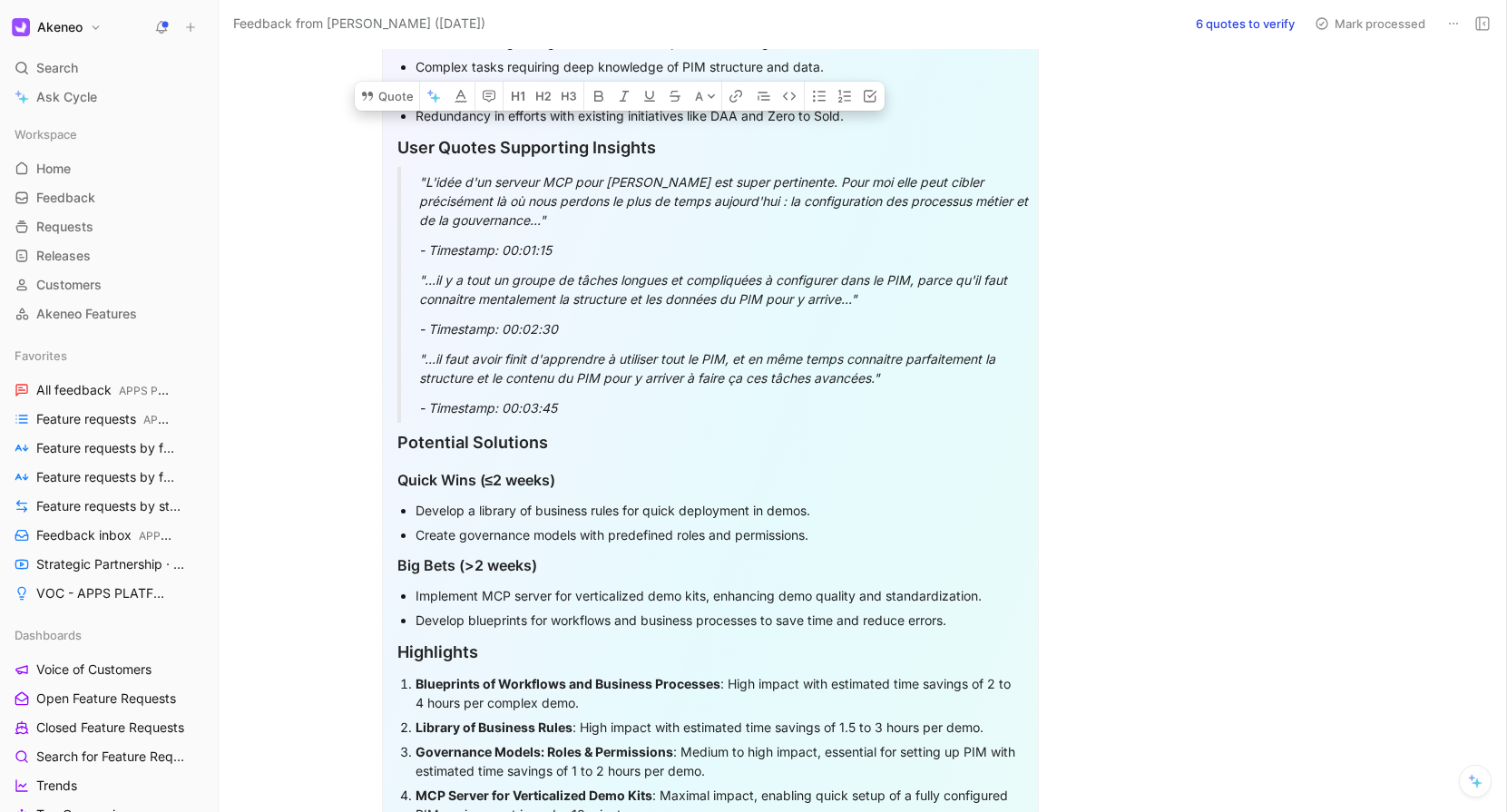
scroll to position [1511, 0]
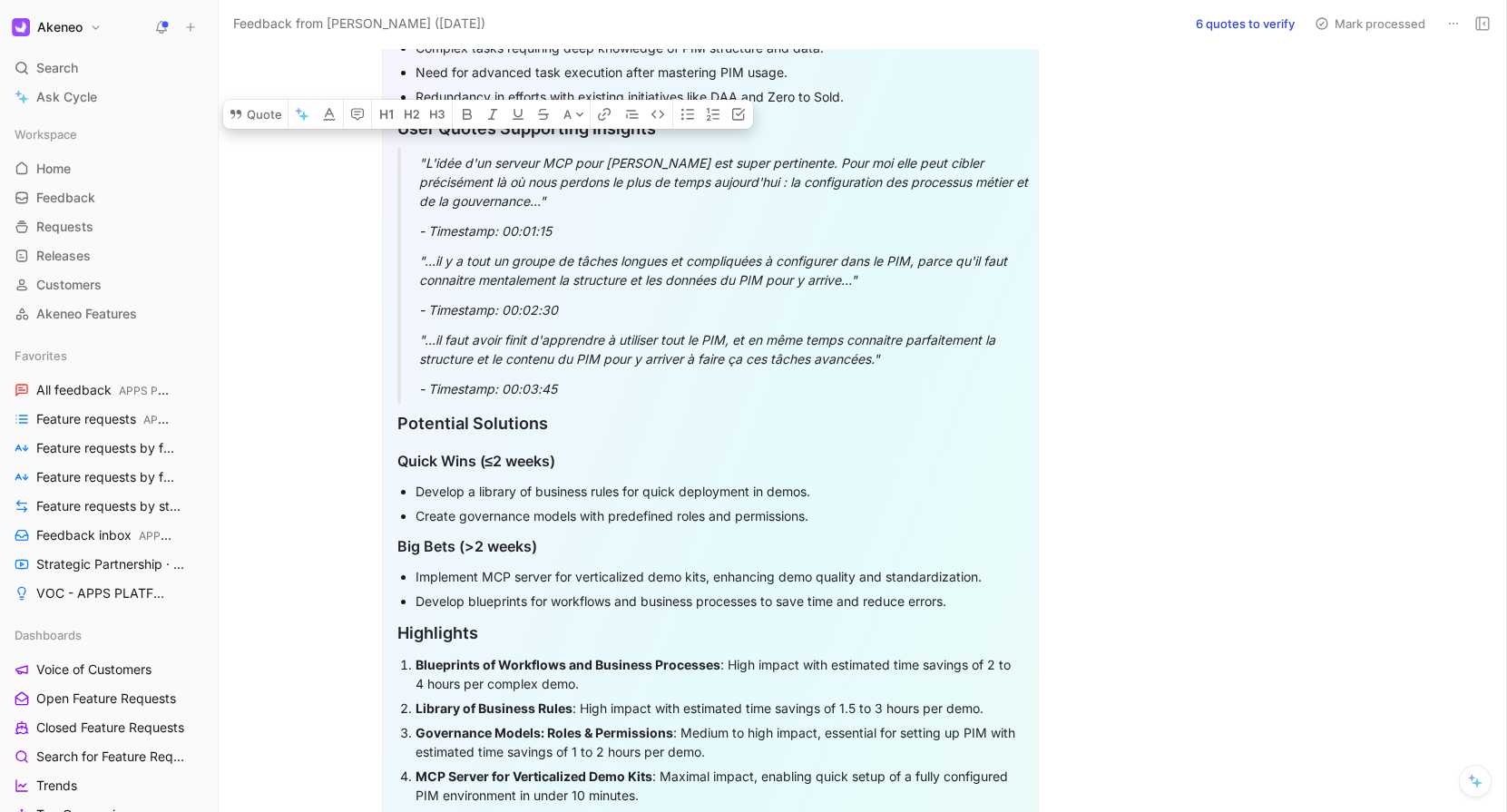
drag, startPoint x: 425, startPoint y: 156, endPoint x: 565, endPoint y: 211, distance: 150.4
click at [565, 211] on p ""L'idée d'un serveur MCP pour [PERSON_NAME] est super pertinente. Pour moi elle…" at bounding box center [732, 182] width 626 height 68
click at [275, 129] on button "Quote" at bounding box center [255, 114] width 65 height 29
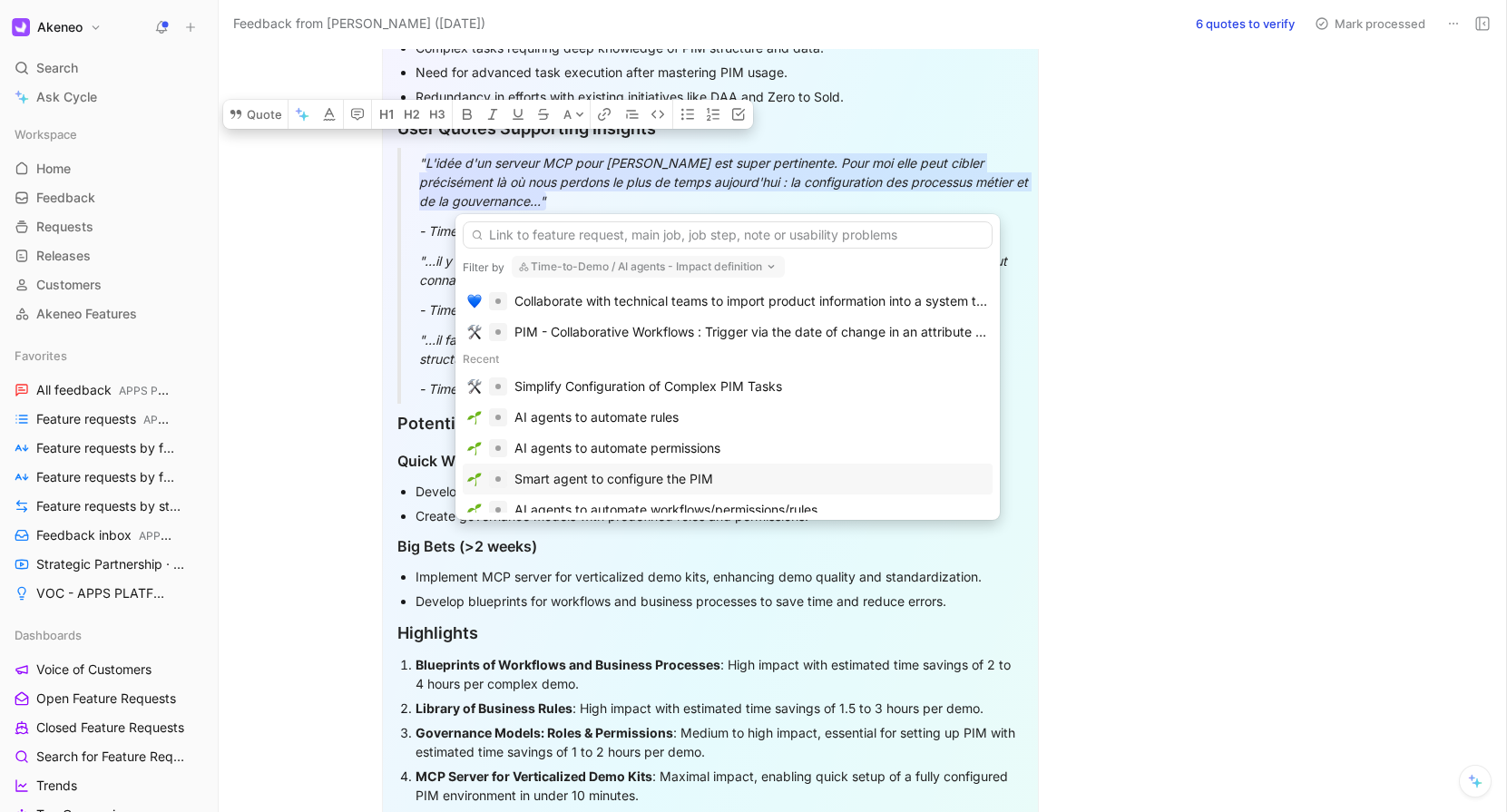
scroll to position [191, 0]
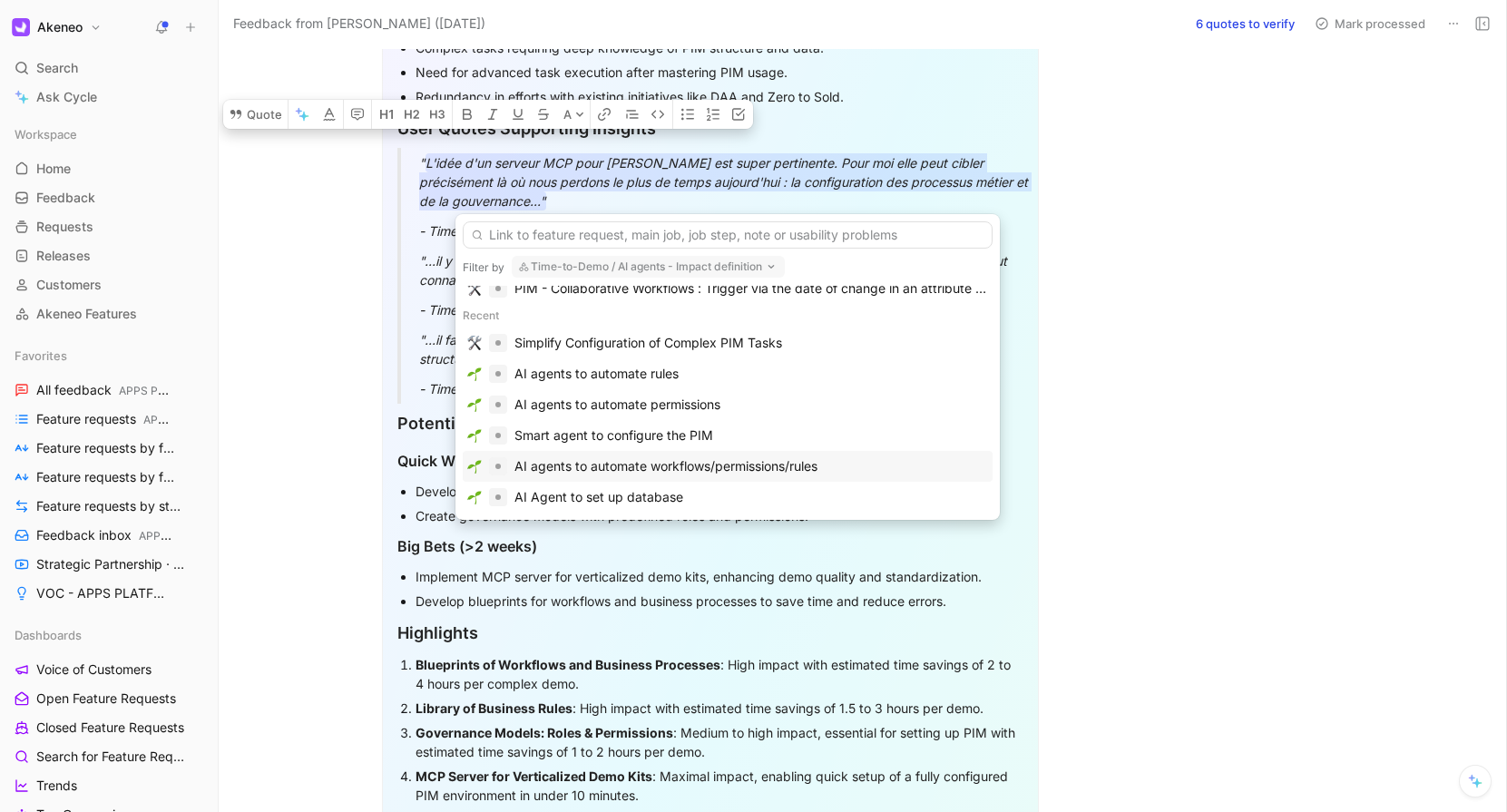
click at [623, 466] on div "AI agents to automate workflows/permissions/rules" at bounding box center [666, 466] width 303 height 22
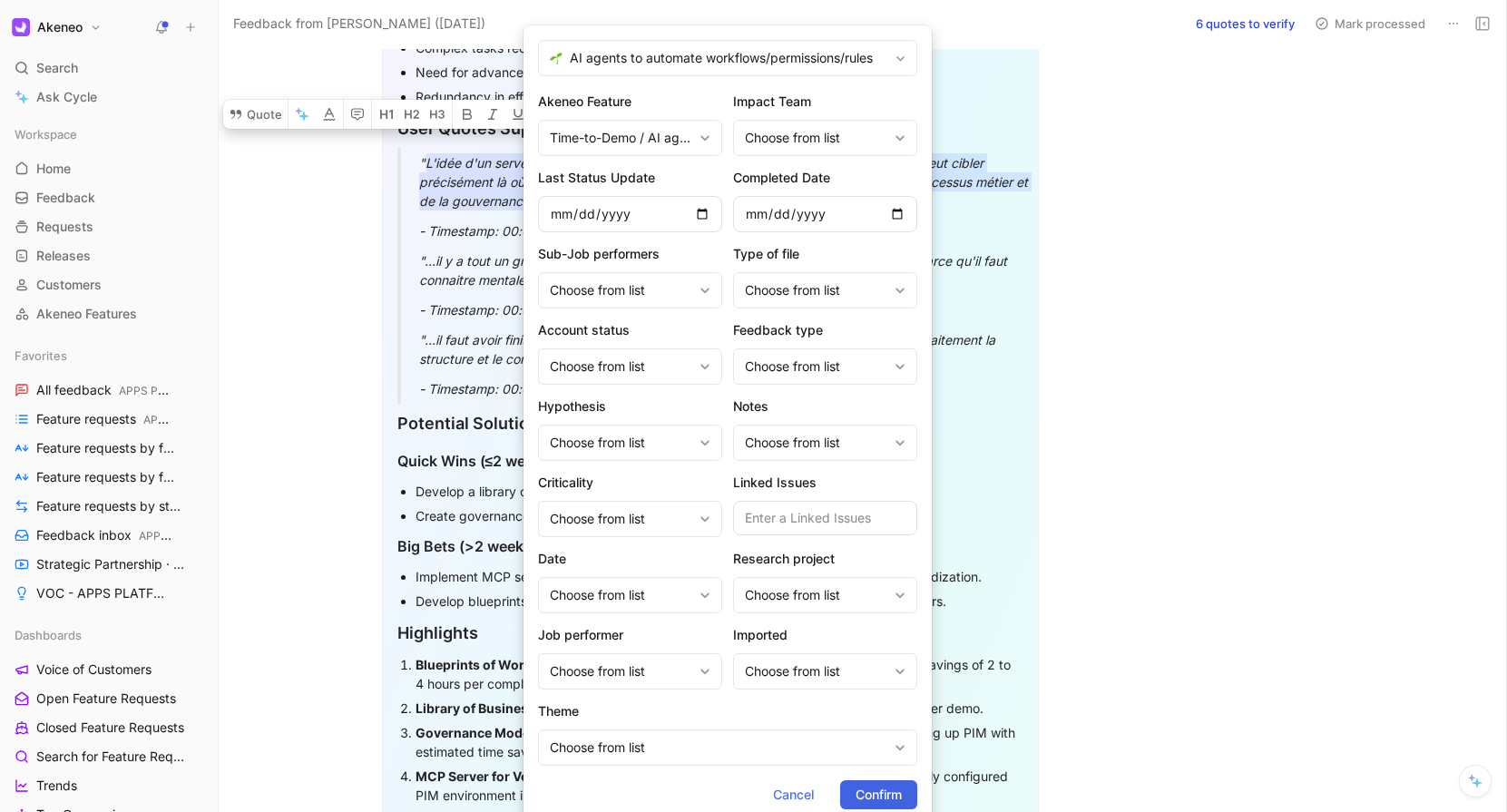
click at [879, 794] on span "Confirm" at bounding box center [878, 795] width 47 height 22
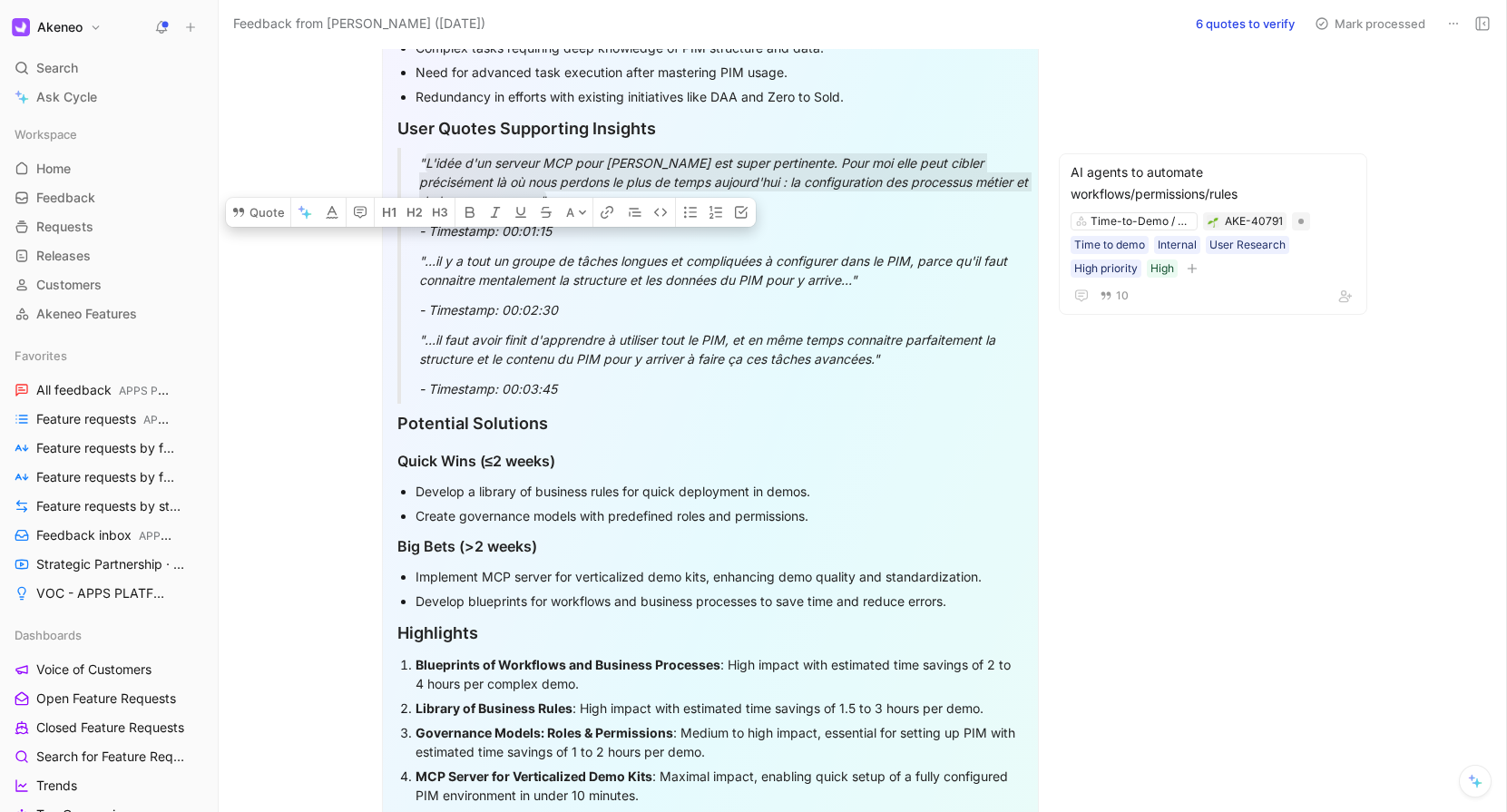
drag, startPoint x: 424, startPoint y: 259, endPoint x: 782, endPoint y: 319, distance: 363.0
click at [782, 319] on blockquote ""...il y a tout un groupe de tâches longues et compliquées à configurer dans le…" at bounding box center [710, 285] width 626 height 79
click at [265, 227] on button "Quote" at bounding box center [258, 212] width 65 height 29
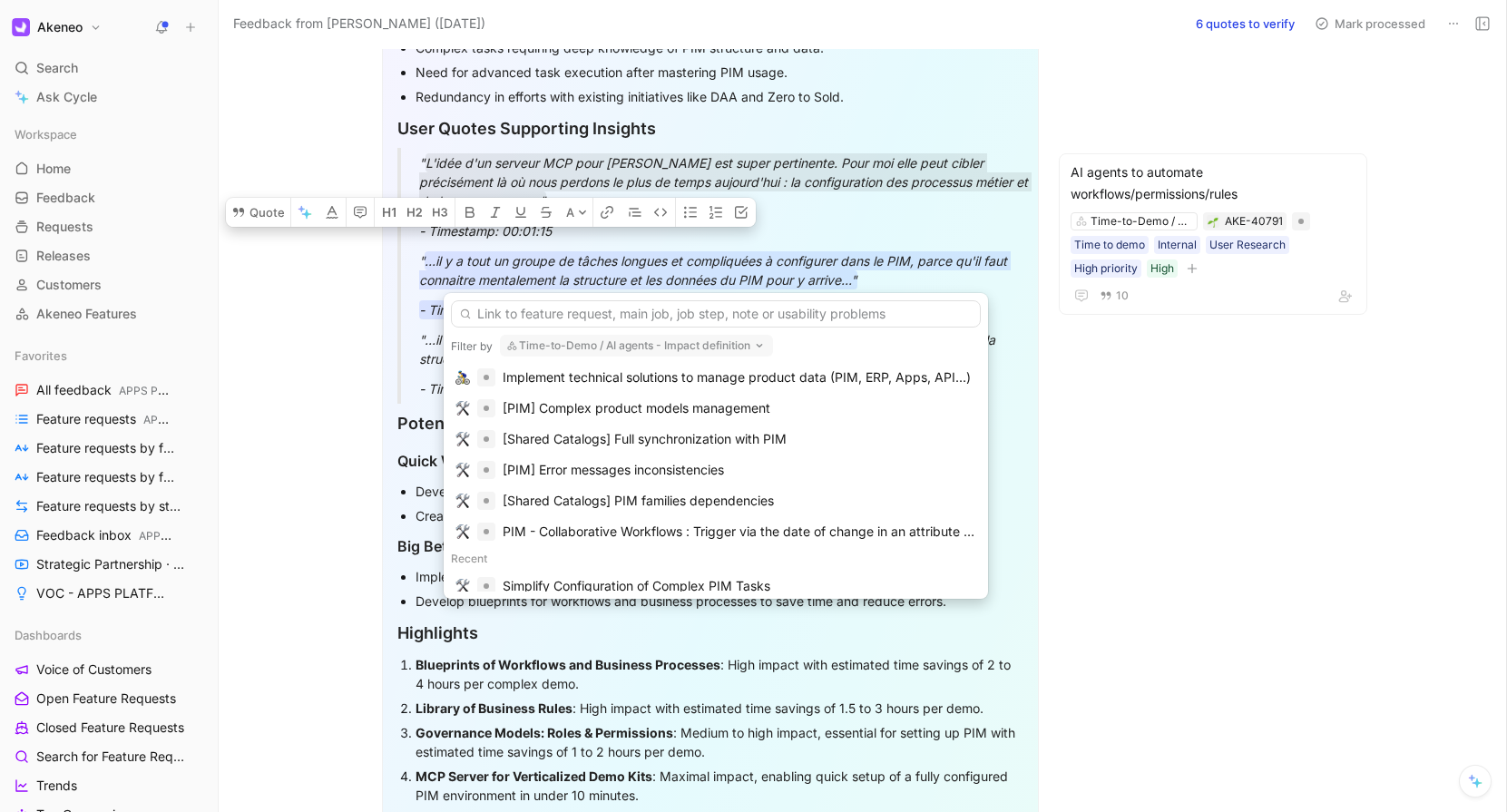
scroll to position [344, 0]
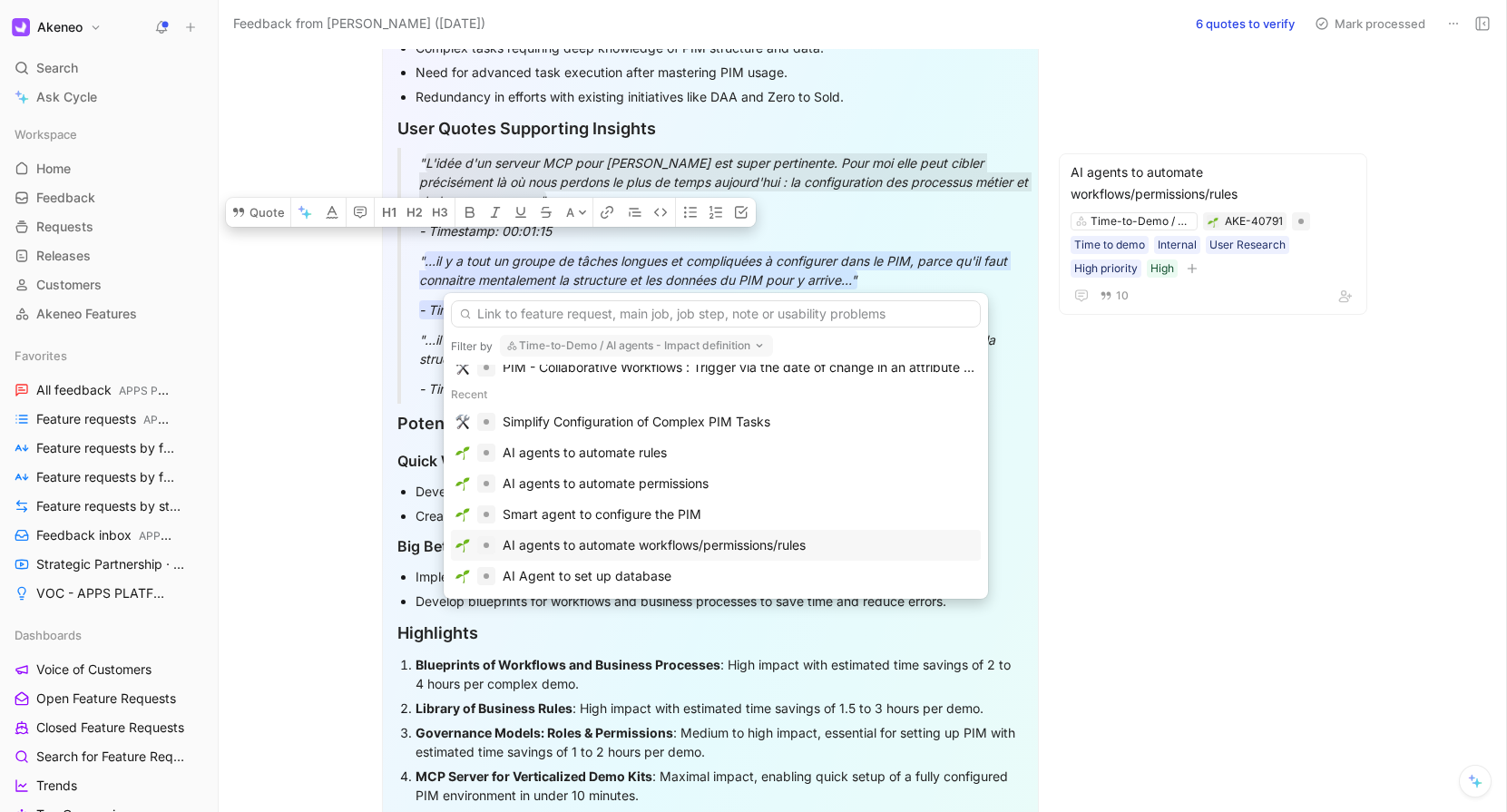
click at [623, 547] on div "AI agents to automate workflows/permissions/rules" at bounding box center [654, 545] width 303 height 22
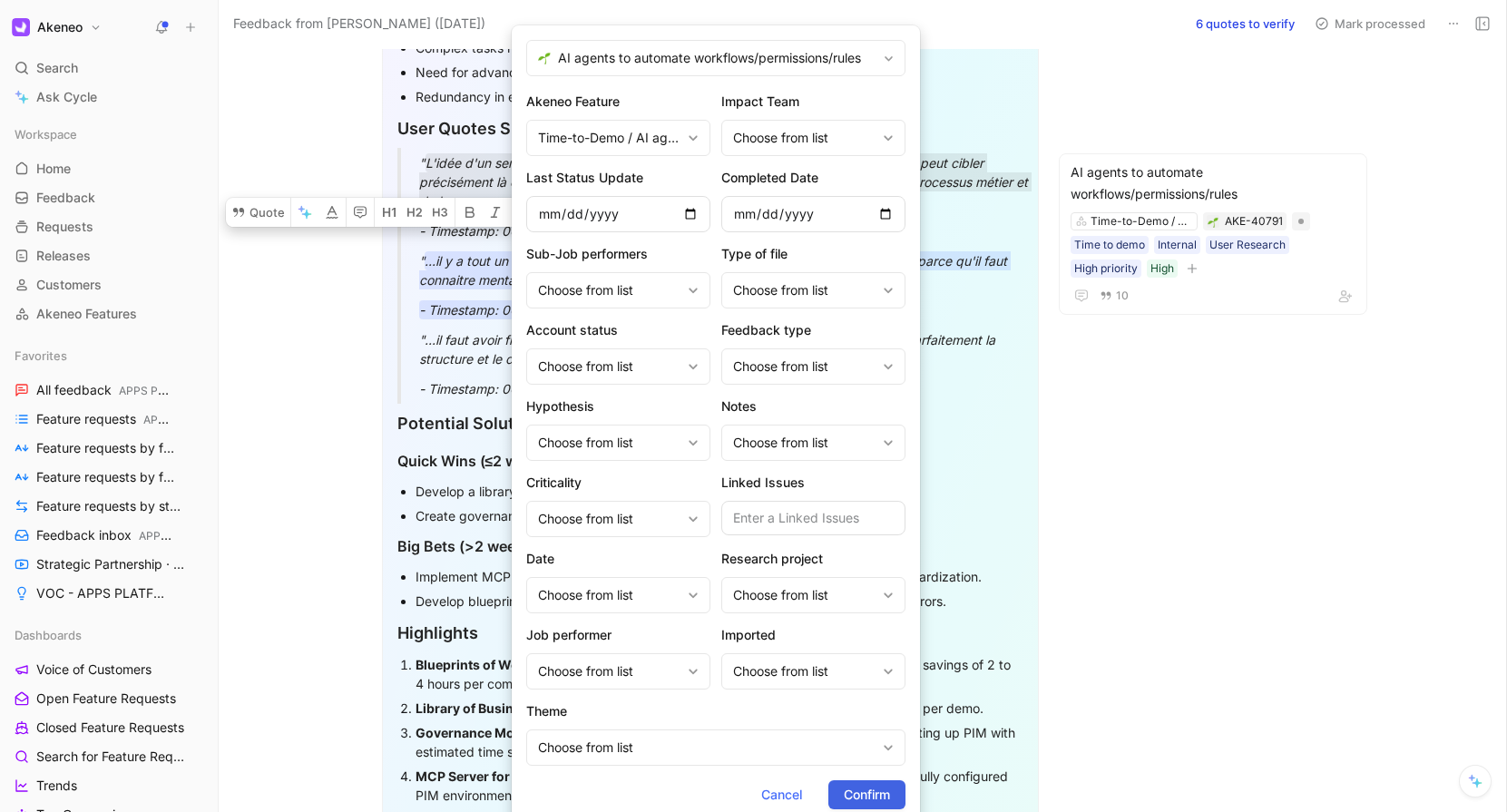
click at [868, 794] on span "Confirm" at bounding box center [866, 795] width 47 height 22
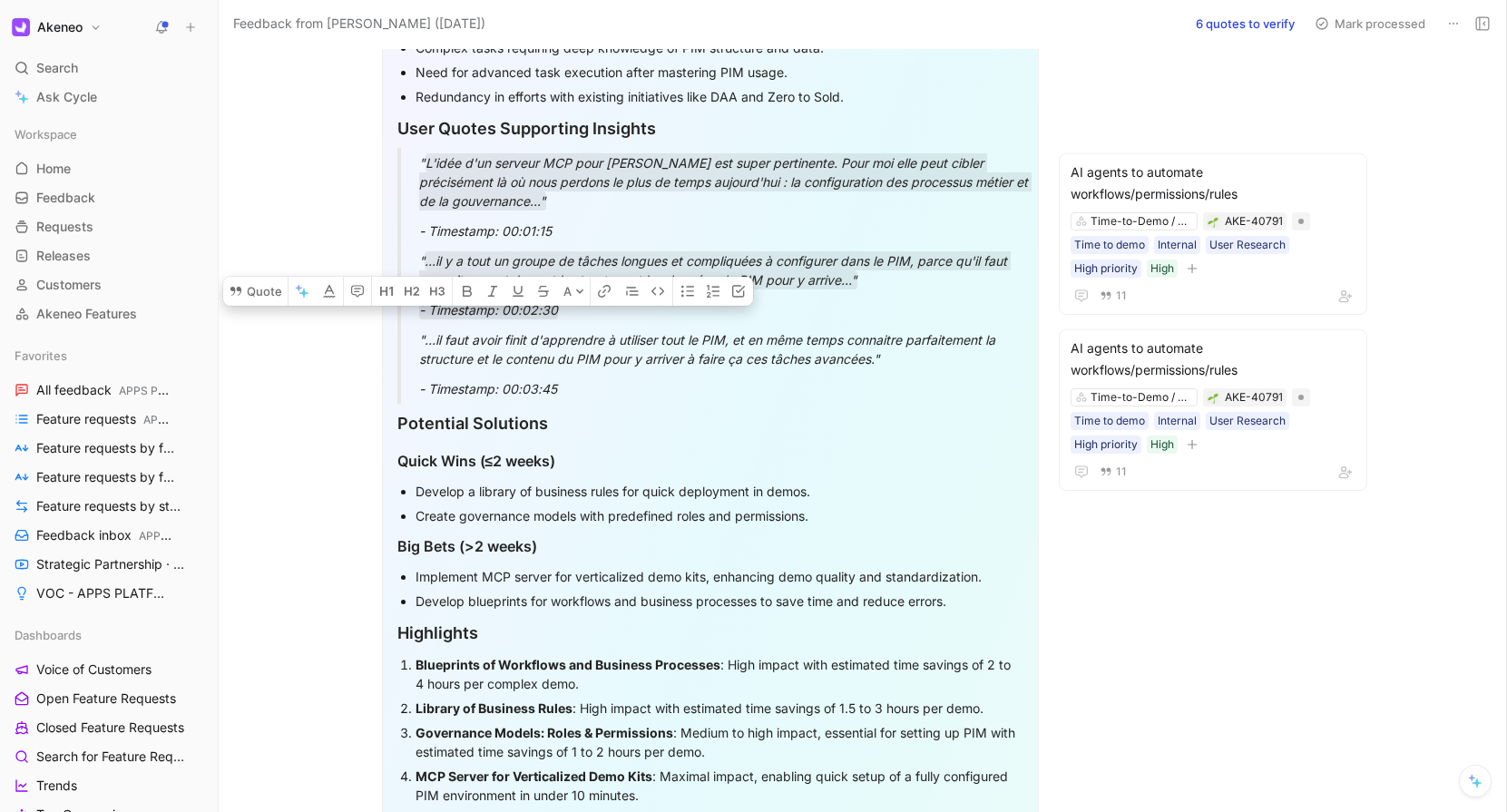
drag, startPoint x: 416, startPoint y: 339, endPoint x: 585, endPoint y: 399, distance: 179.3
click at [585, 399] on blockquote ""...il faut avoir finit d'apprendre à utiliser tout le PIM, et en même temps co…" at bounding box center [710, 364] width 626 height 79
click at [253, 306] on button "Quote" at bounding box center [255, 291] width 65 height 29
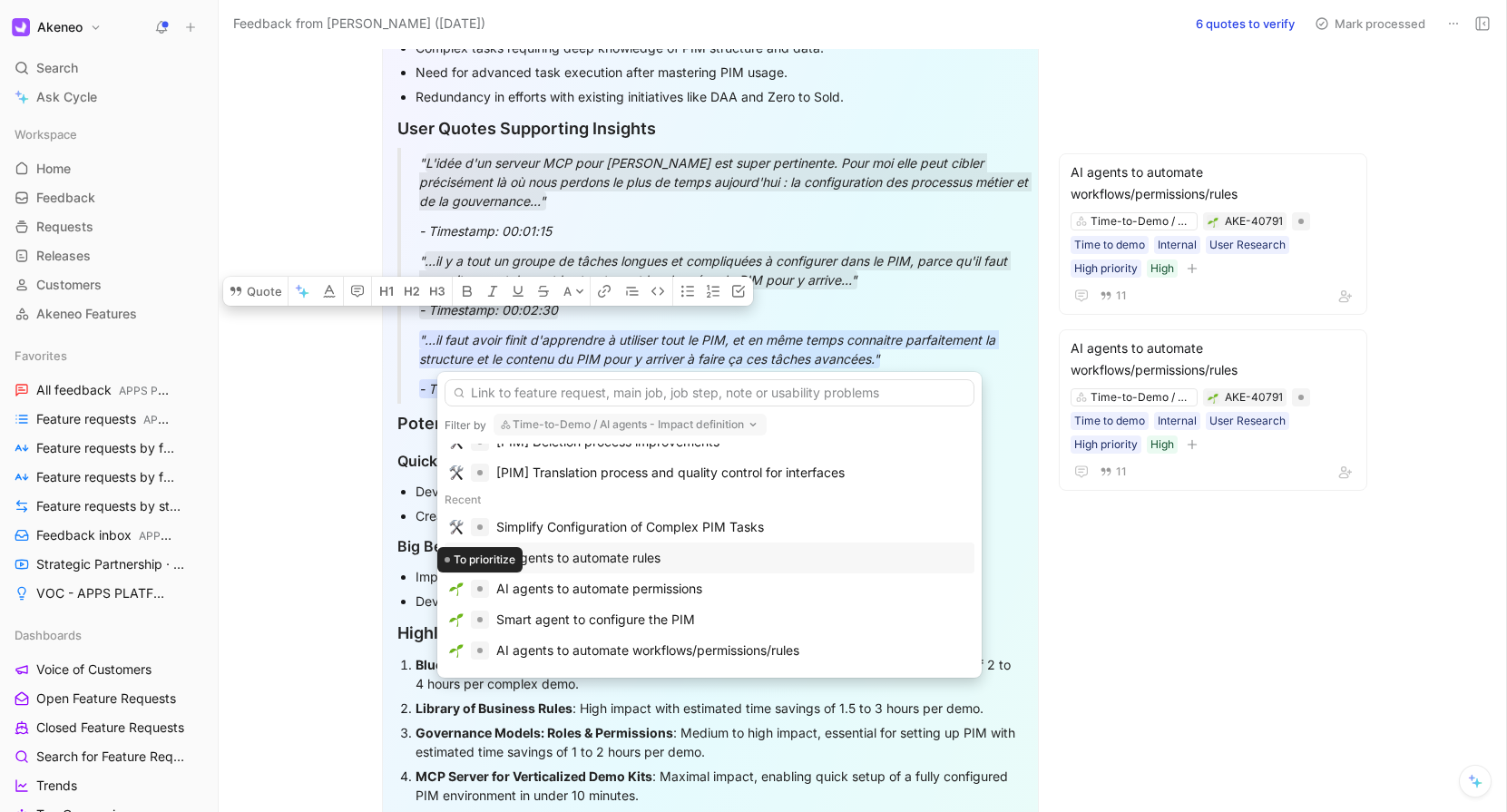
scroll to position [258, 0]
click at [524, 638] on div "AI agents to automate workflows/permissions/rules" at bounding box center [648, 649] width 303 height 22
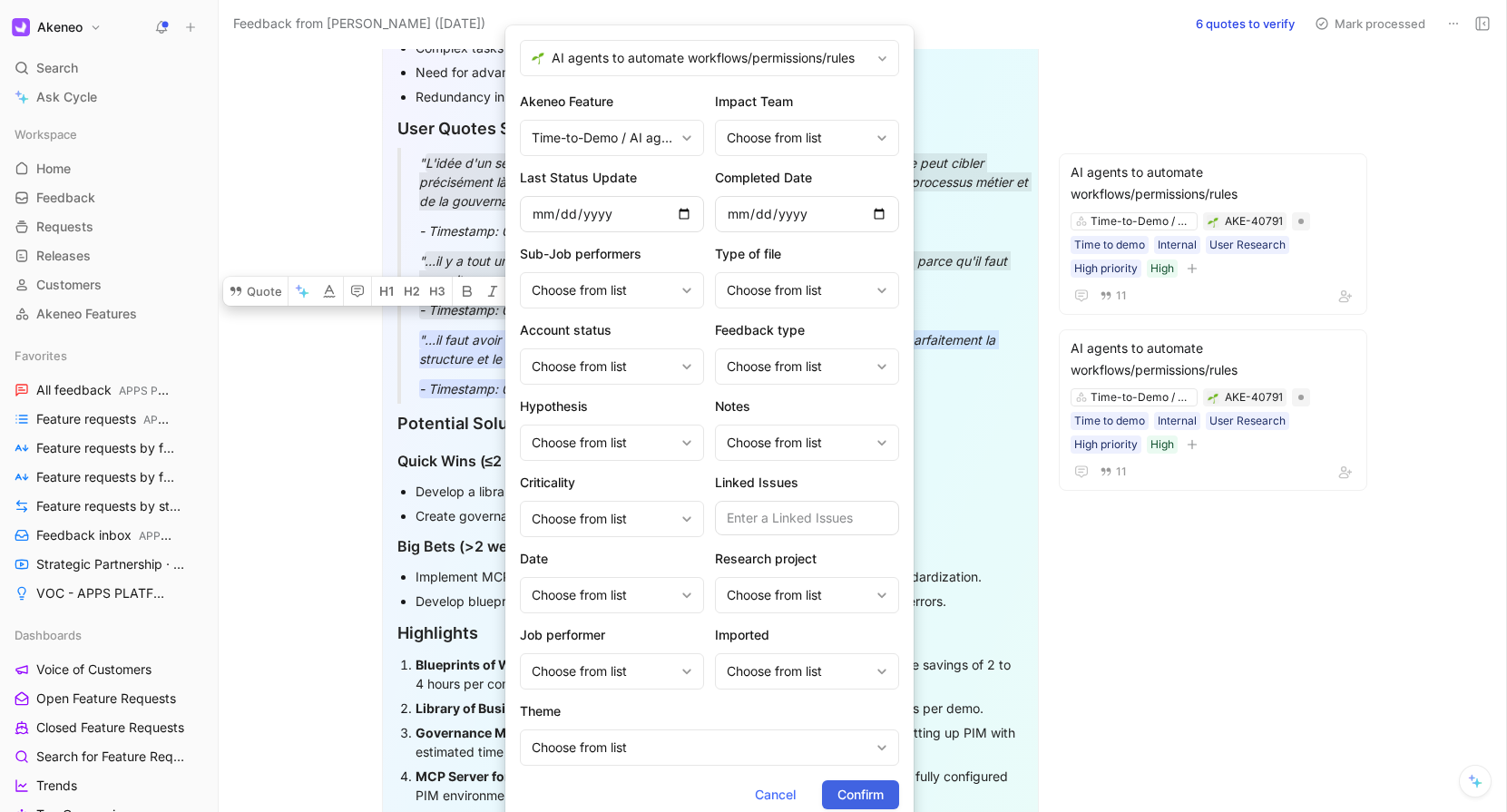
click at [841, 807] on button "Confirm" at bounding box center [861, 795] width 77 height 29
click at [458, 507] on div "Create governance models with predefined roles and permissions." at bounding box center [719, 515] width 608 height 19
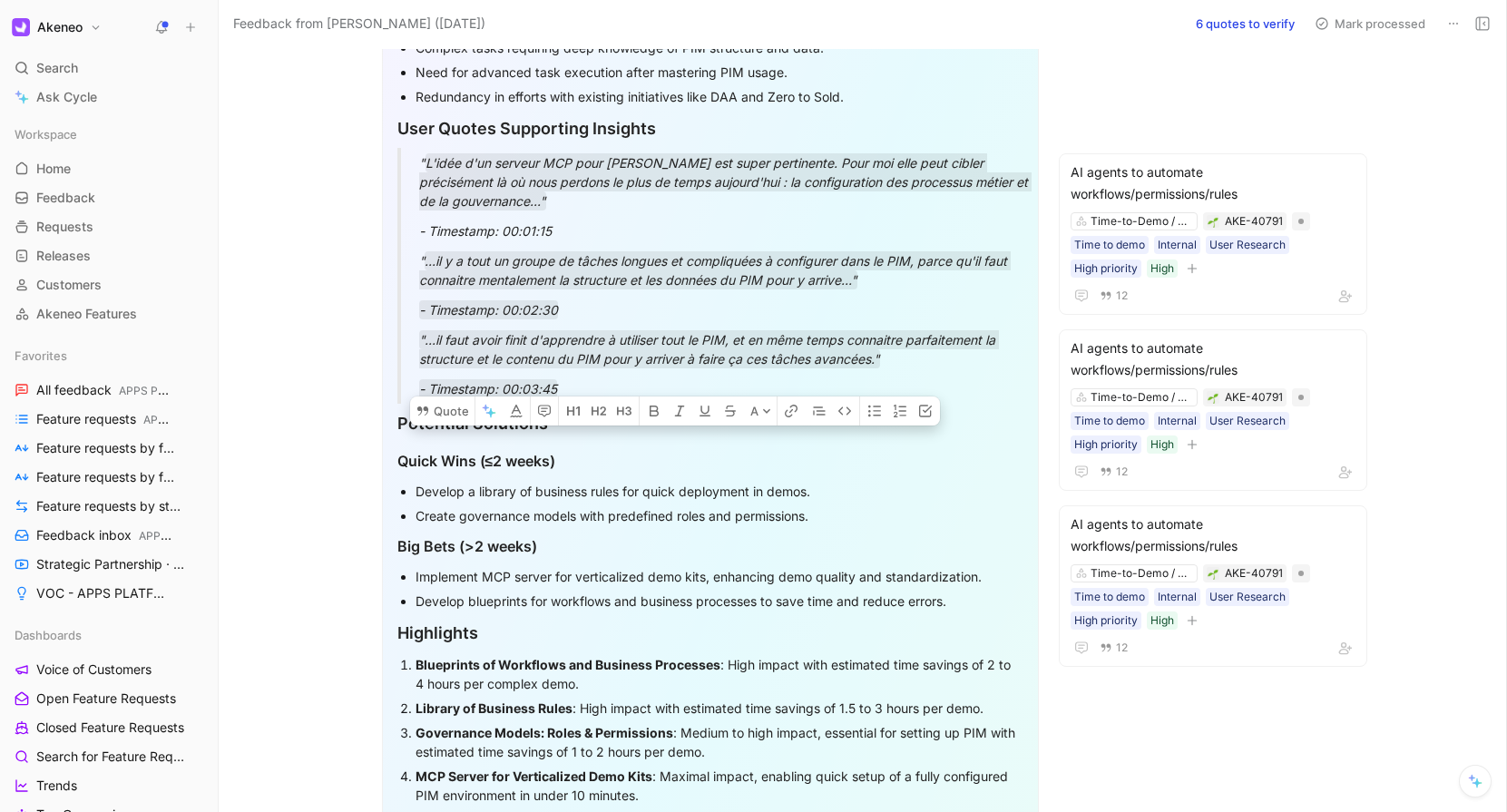
drag, startPoint x: 398, startPoint y: 459, endPoint x: 985, endPoint y: 611, distance: 606.4
click at [985, 610] on div "Actionable Insights Extraction Key Takeaways The concept of an MCP server for A…" at bounding box center [710, 668] width 657 height 3992
copy div "Quick Wins (≤2 weeks) Develop a library of business rules for quick deployment …"
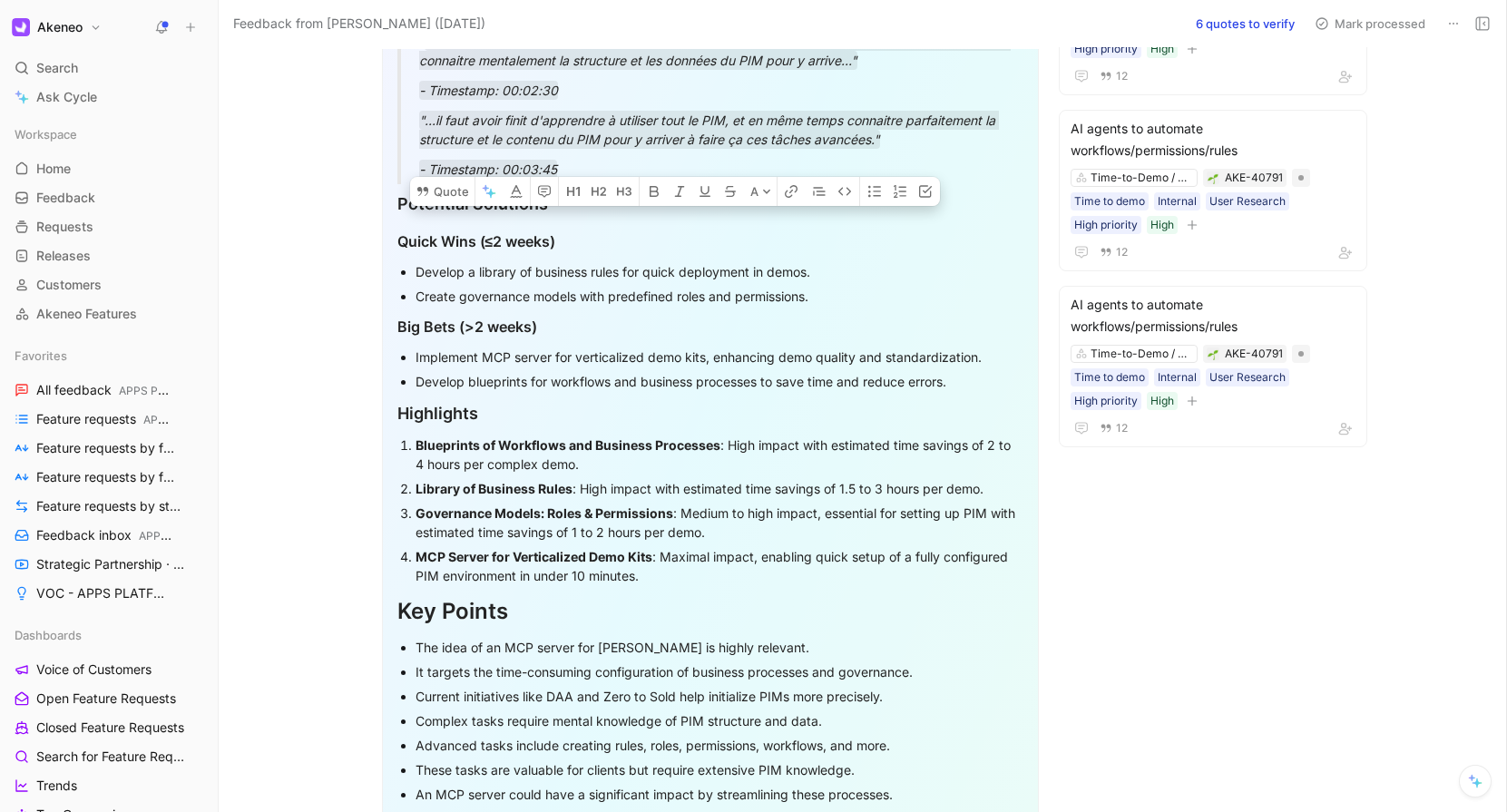
scroll to position [1728, 0]
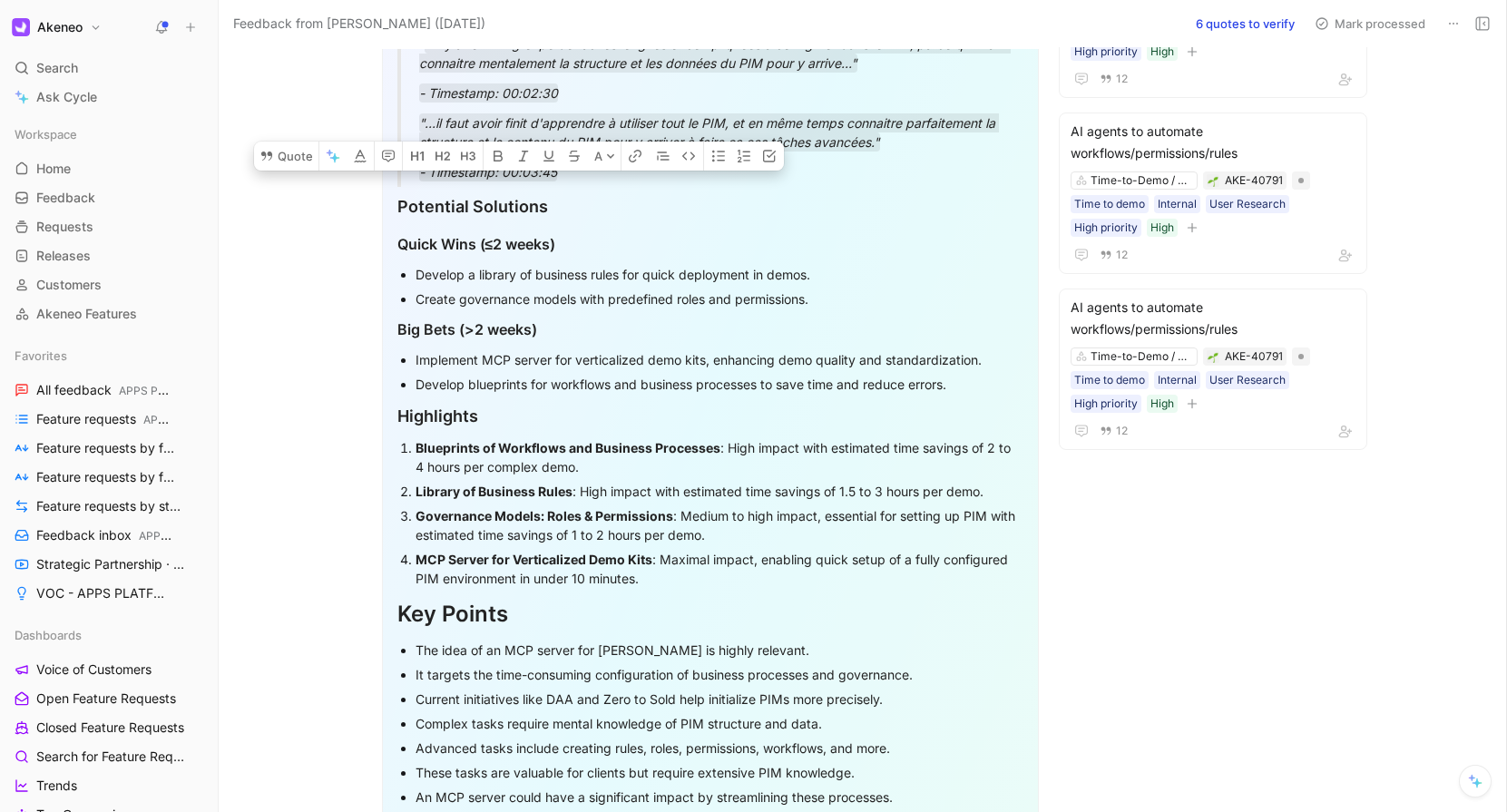
drag, startPoint x: 694, startPoint y: 573, endPoint x: 386, endPoint y: 206, distance: 479.1
click at [386, 206] on div "Actionable Insights Extraction Key Takeaways The concept of an MCP server for A…" at bounding box center [710, 451] width 657 height 3992
copy div "Potential Solutions Quick Wins (≤2 weeks) Develop a library of business rules f…"
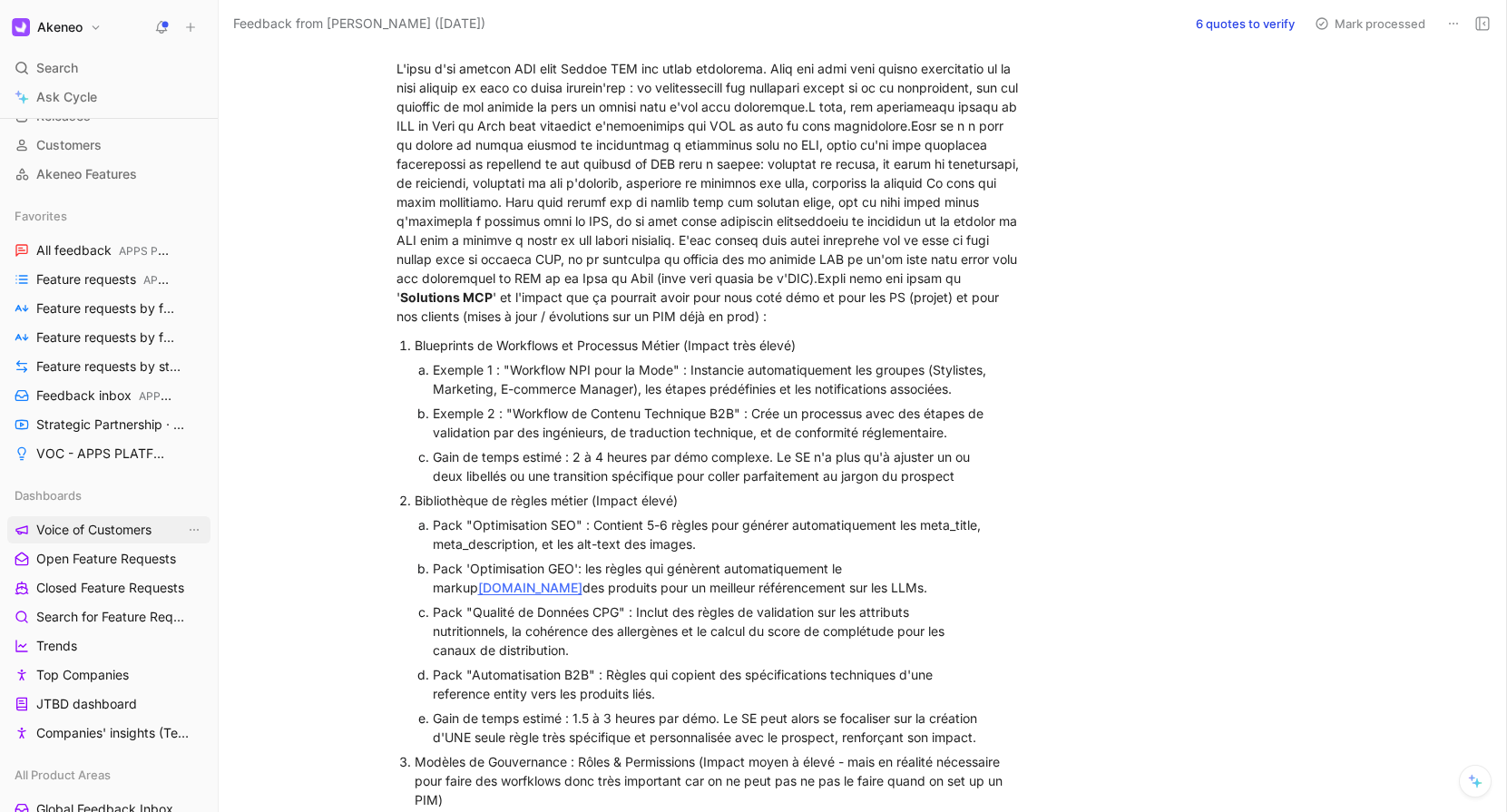
scroll to position [0, 0]
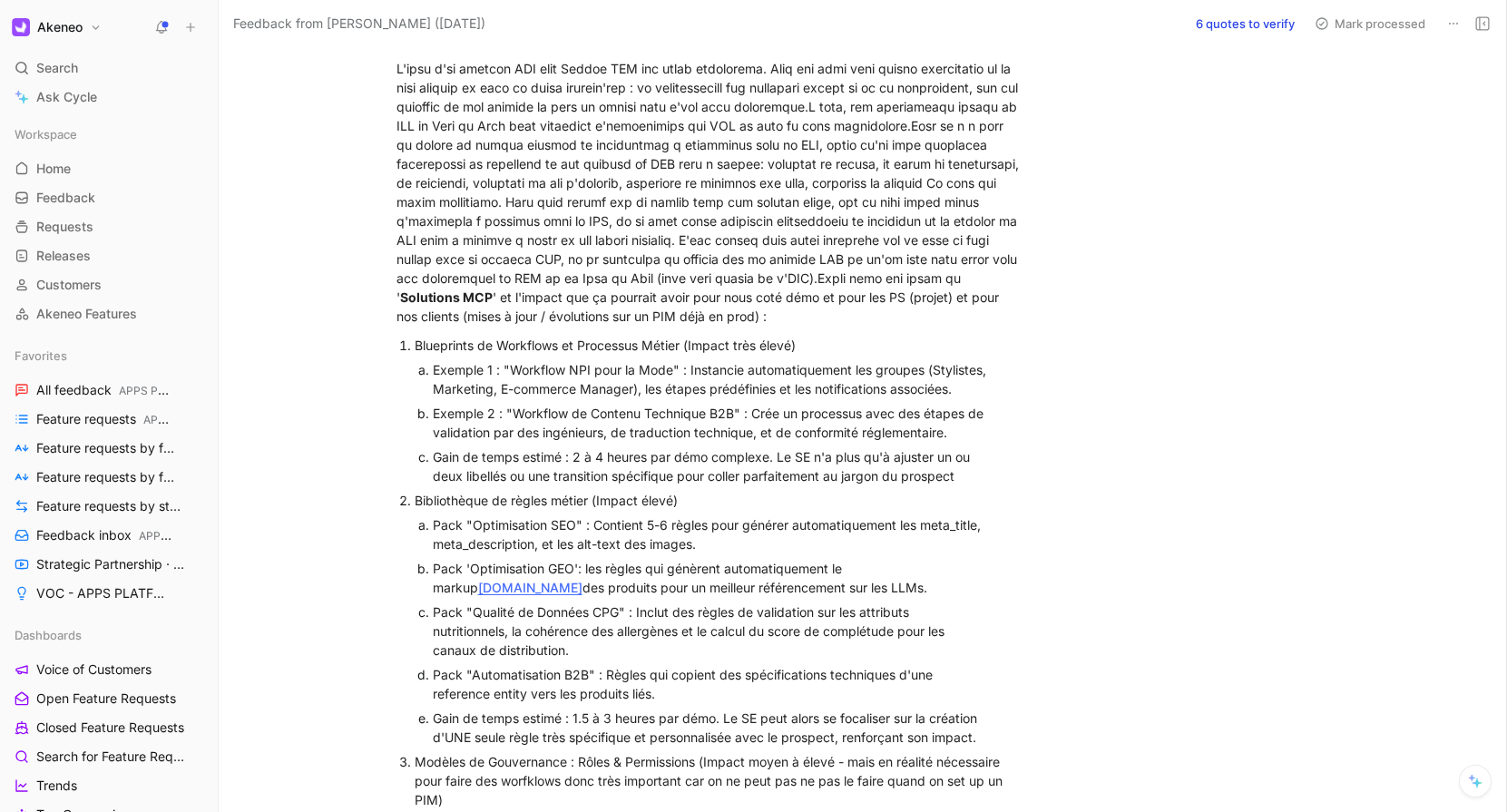
click at [1259, 12] on button "6 quotes to verify" at bounding box center [1246, 24] width 115 height 26
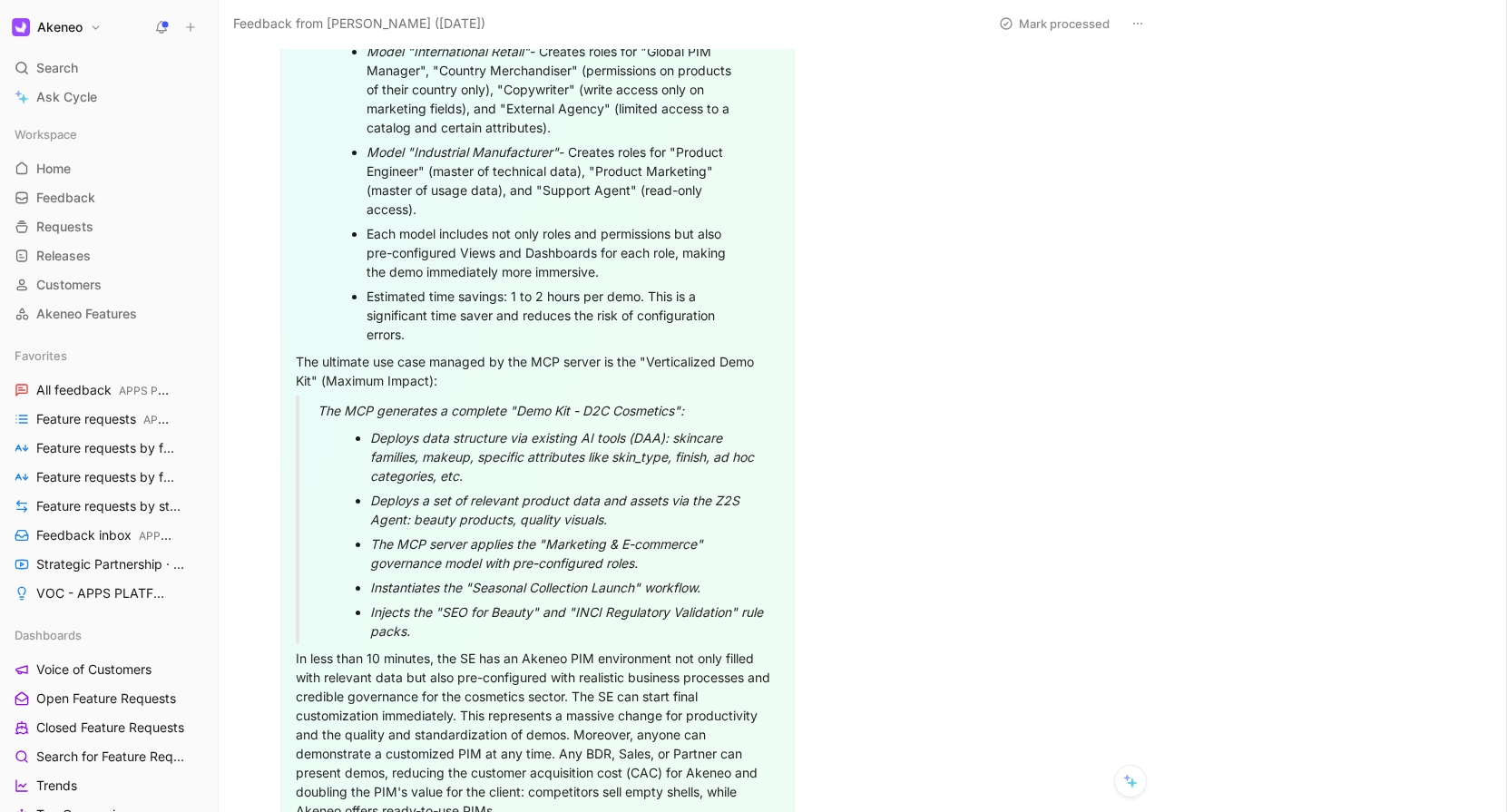
scroll to position [4195, 0]
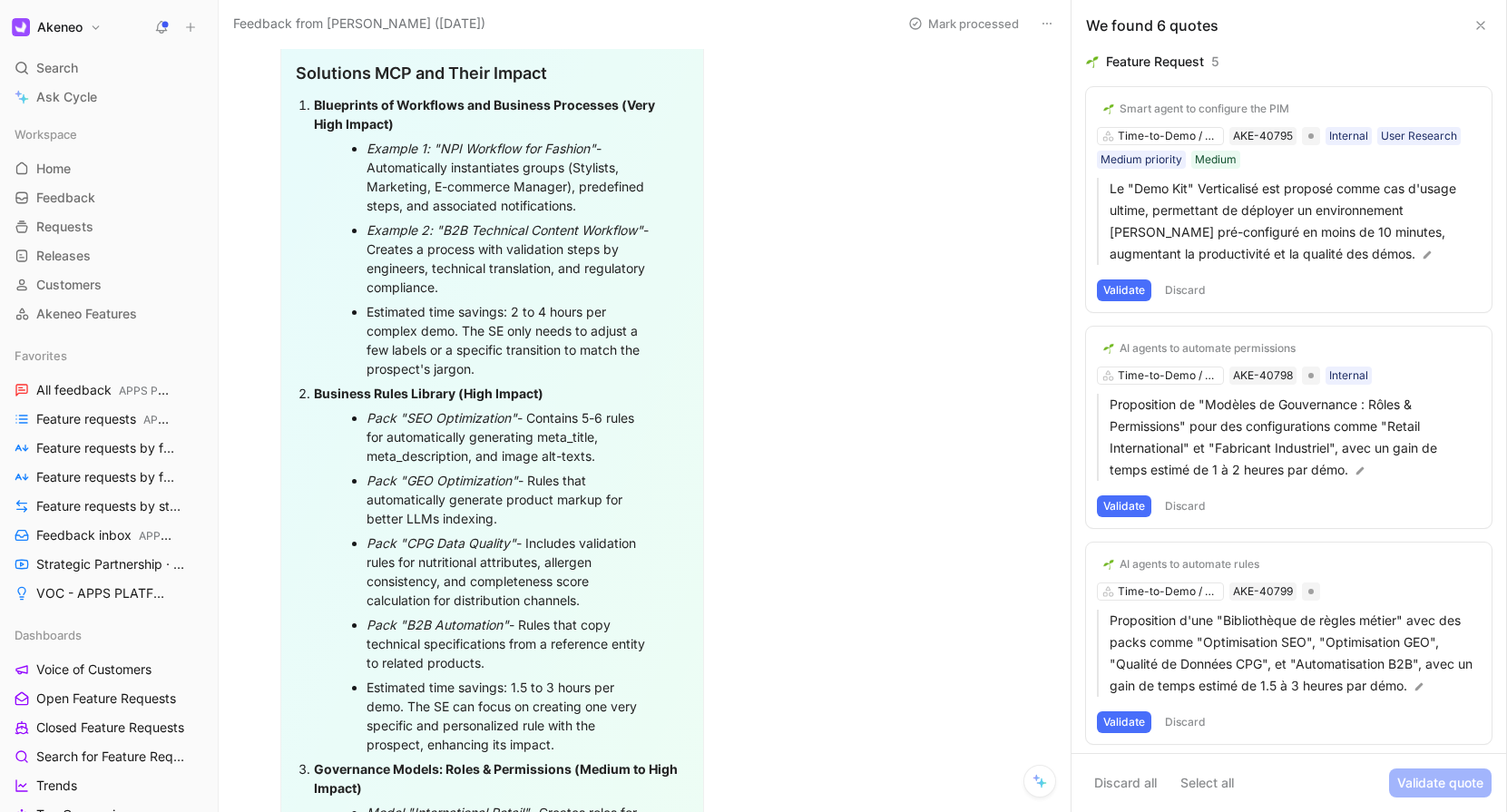
click at [1134, 292] on button "Validate" at bounding box center [1125, 290] width 55 height 22
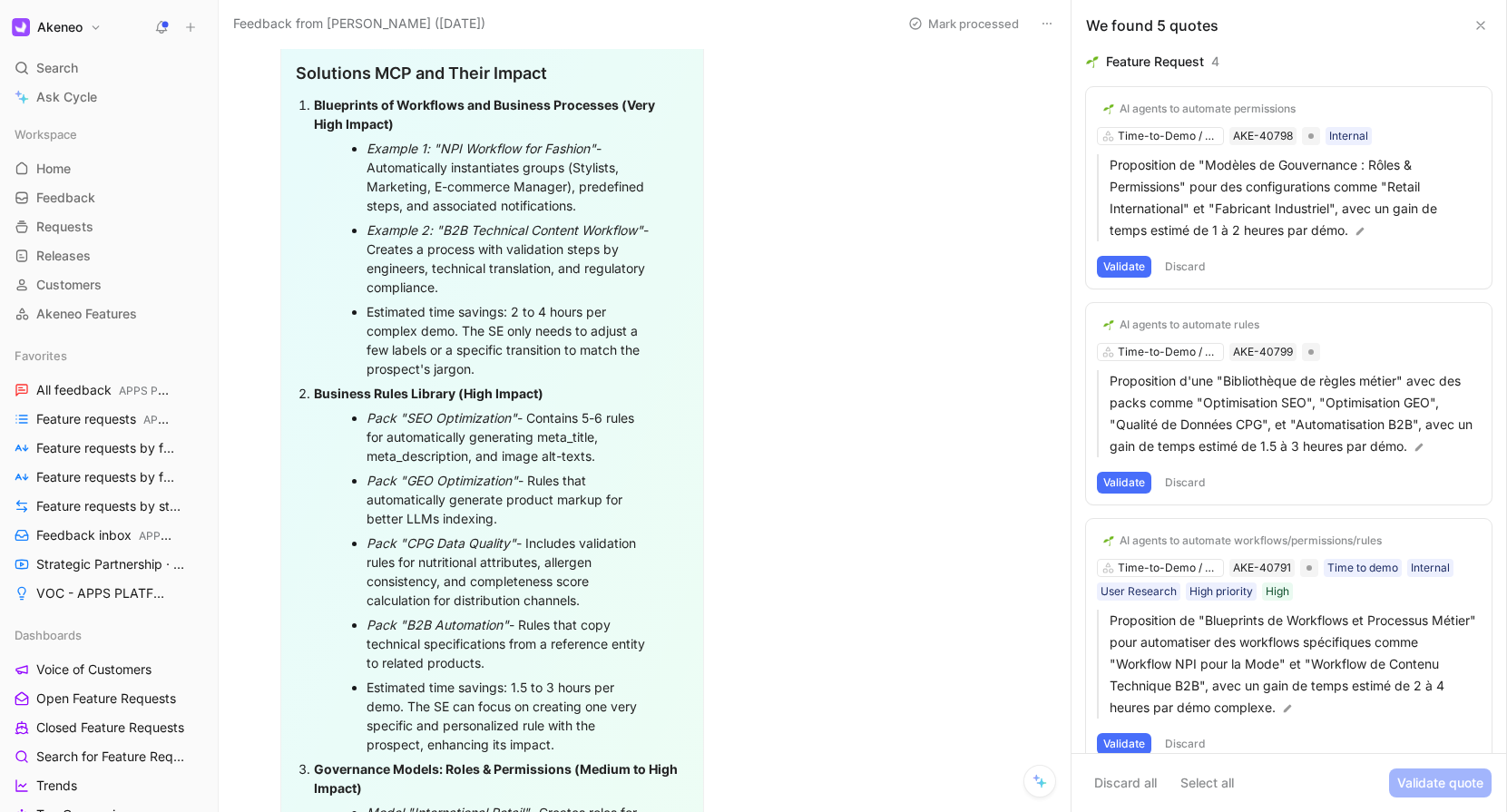
click at [1135, 267] on button "Validate" at bounding box center [1125, 267] width 55 height 22
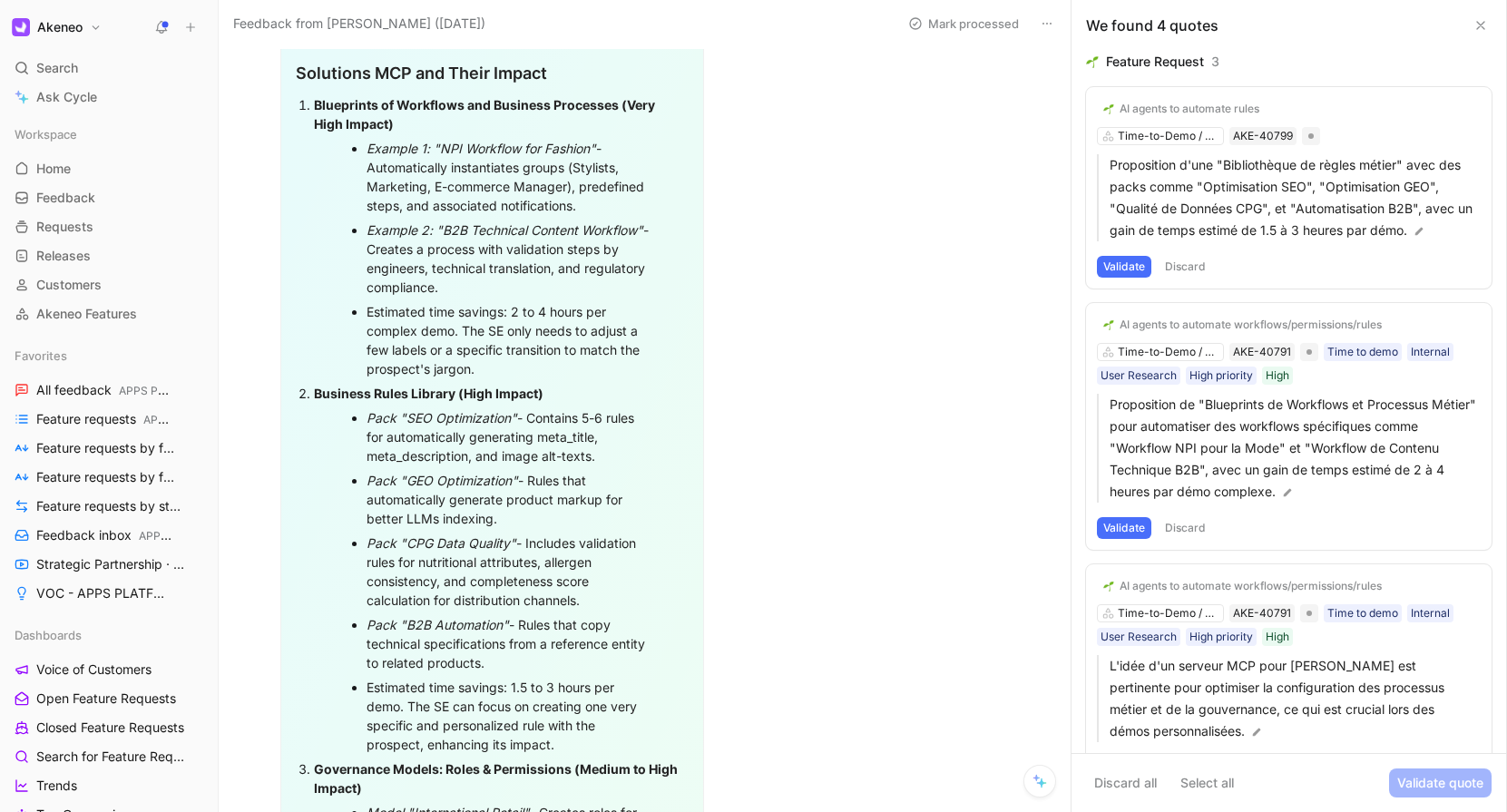
click at [1135, 266] on button "Validate" at bounding box center [1125, 267] width 55 height 22
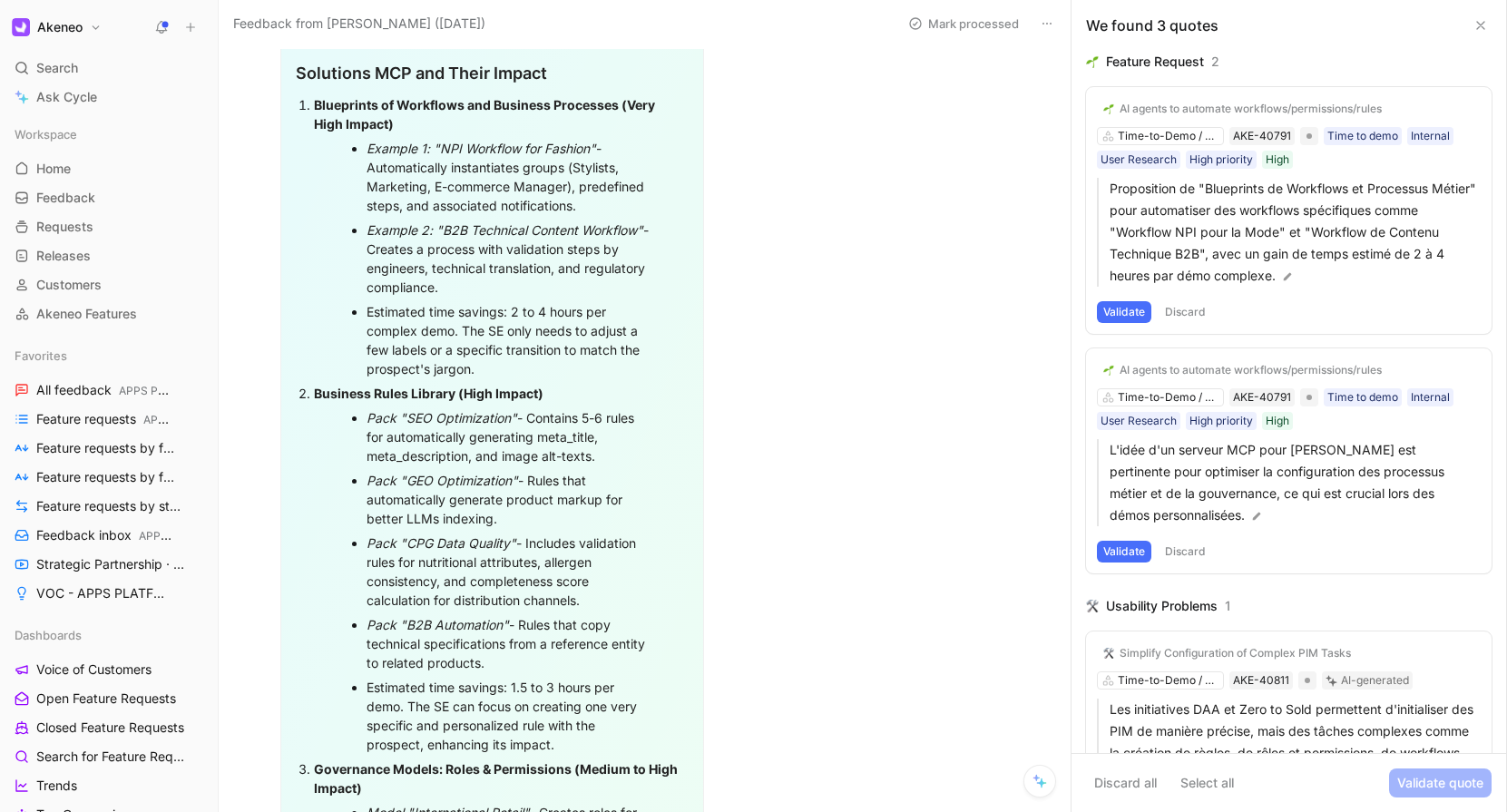
click at [1134, 310] on button "Validate" at bounding box center [1125, 312] width 55 height 22
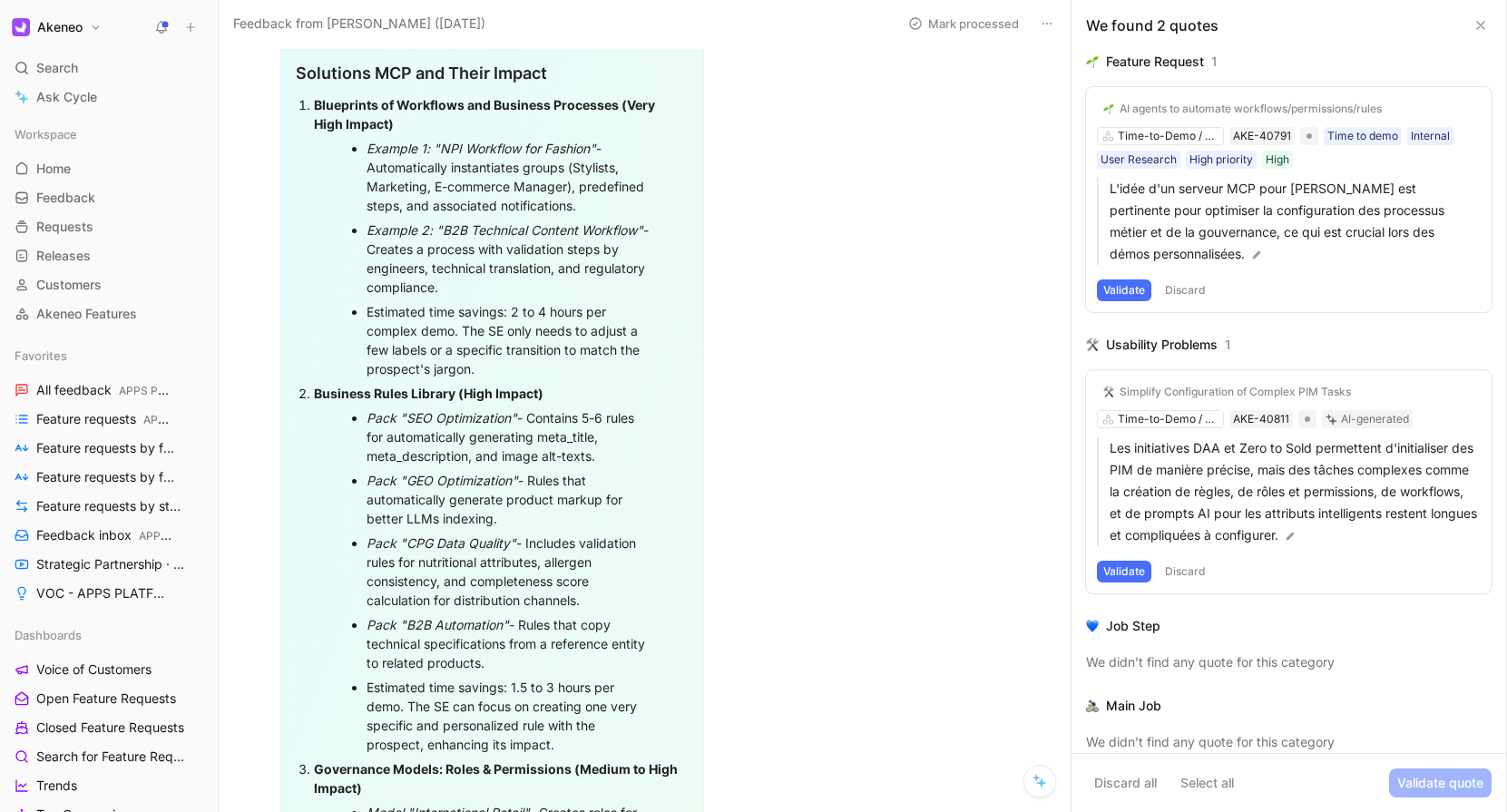
click at [1121, 288] on button "Validate" at bounding box center [1125, 290] width 55 height 22
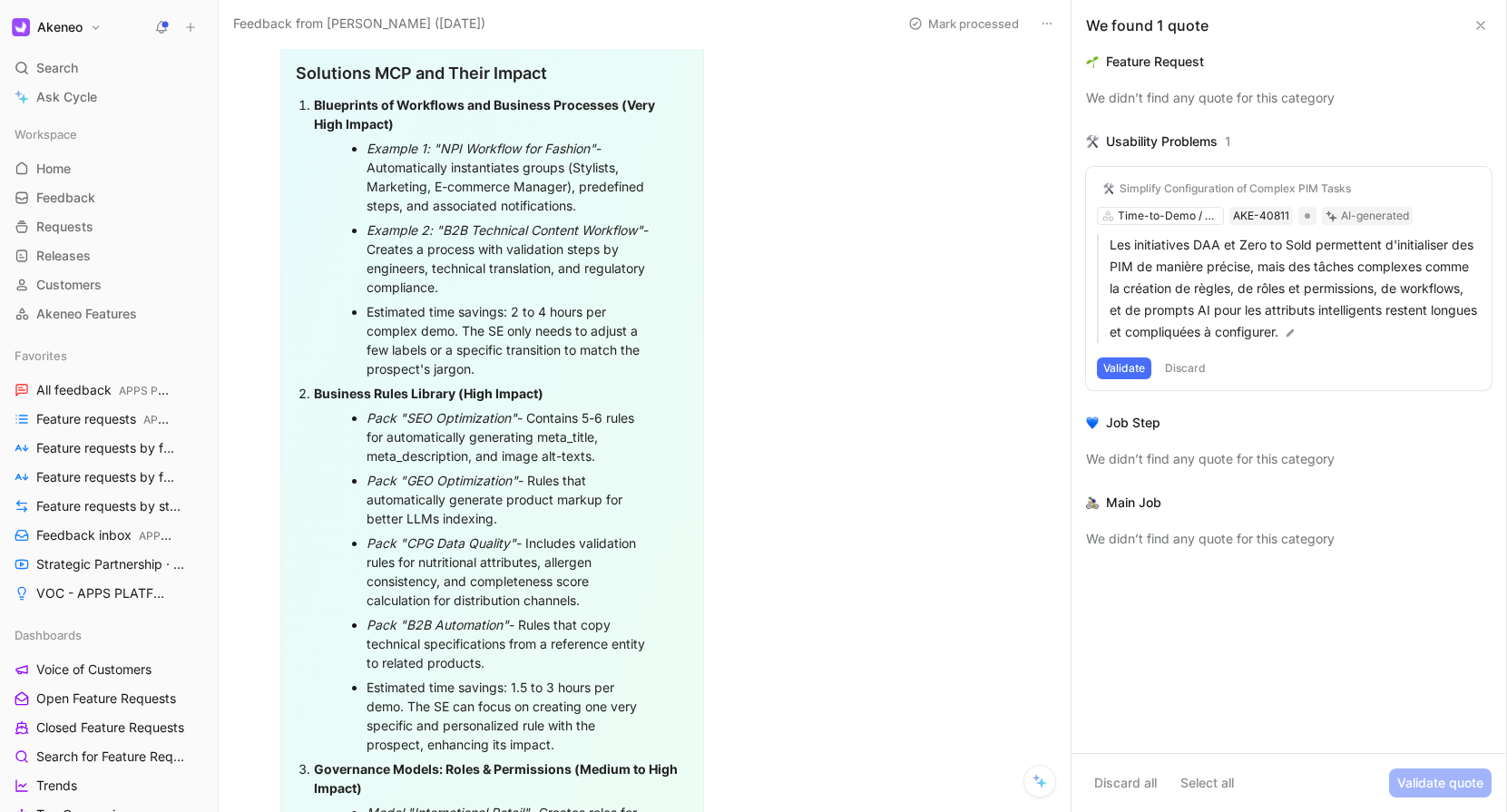
click at [1487, 30] on icon at bounding box center [1481, 26] width 15 height 15
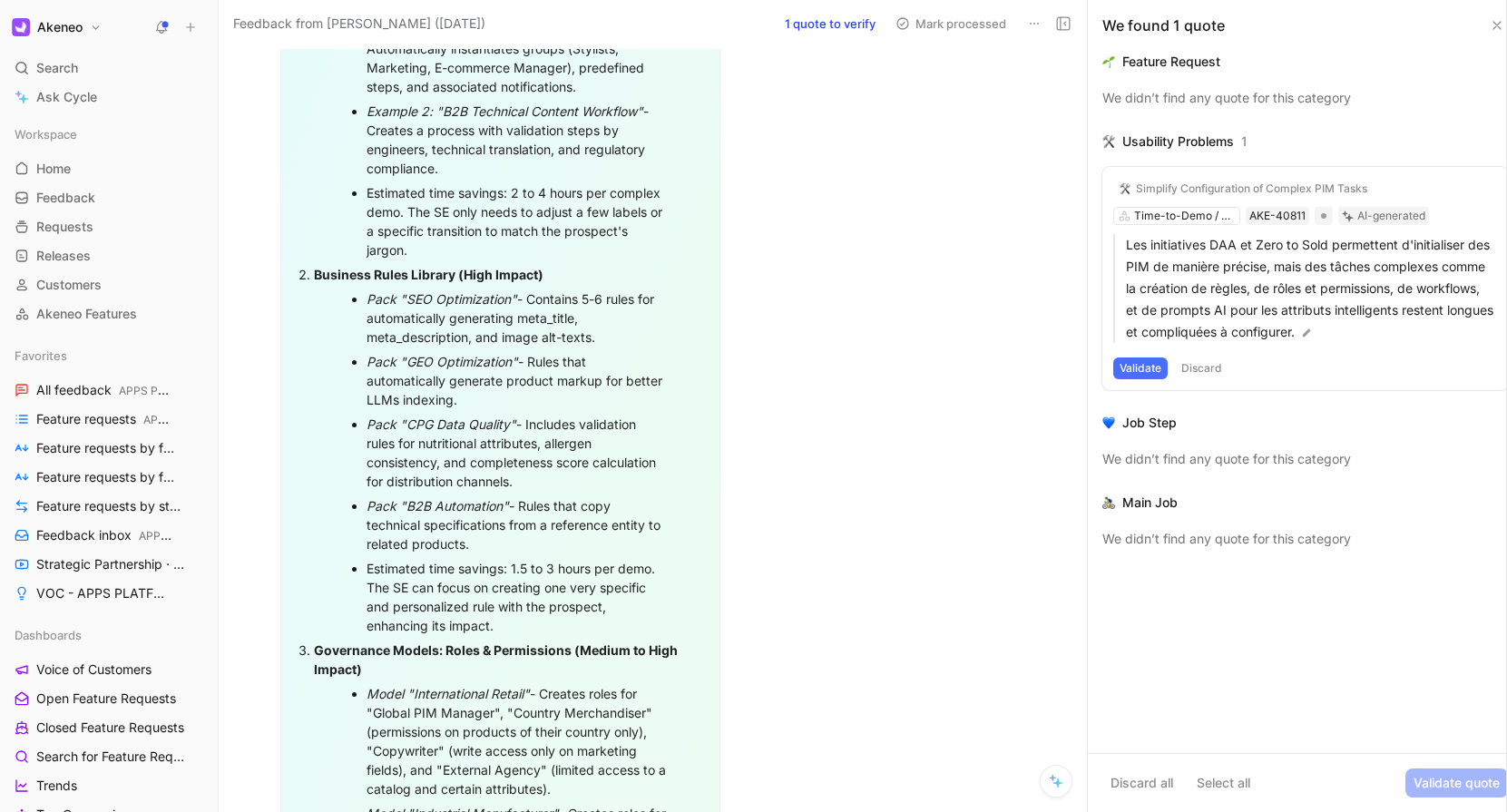
scroll to position [4139, 0]
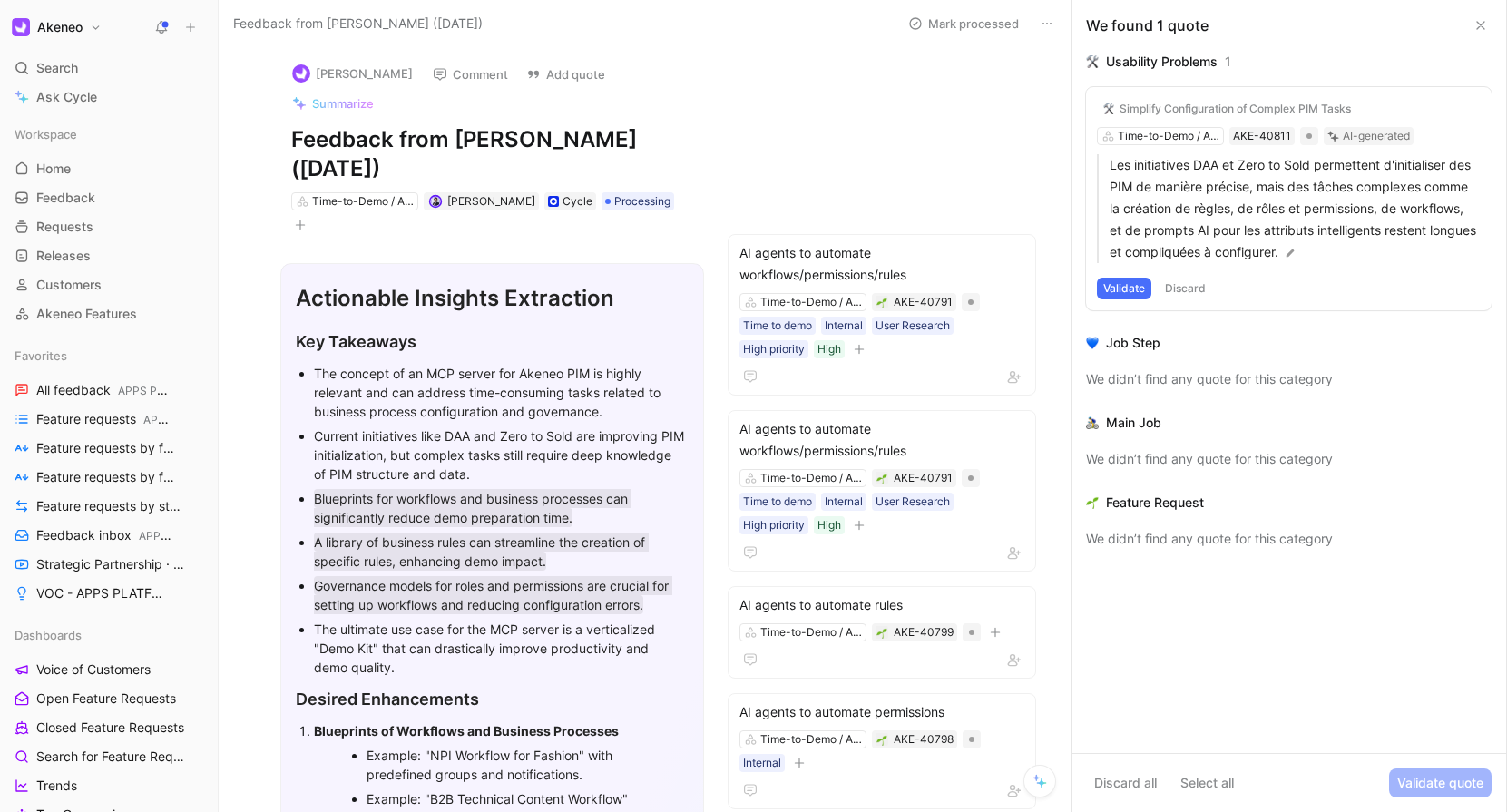
click at [1480, 26] on use at bounding box center [1481, 26] width 7 height 7
